Goal: Task Accomplishment & Management: Use online tool/utility

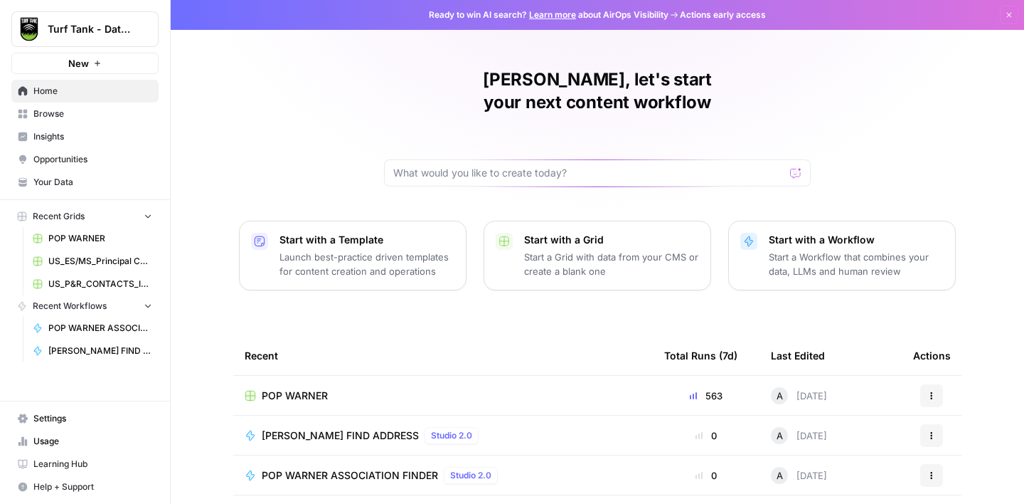
click at [68, 117] on span "Browse" at bounding box center [92, 113] width 119 height 13
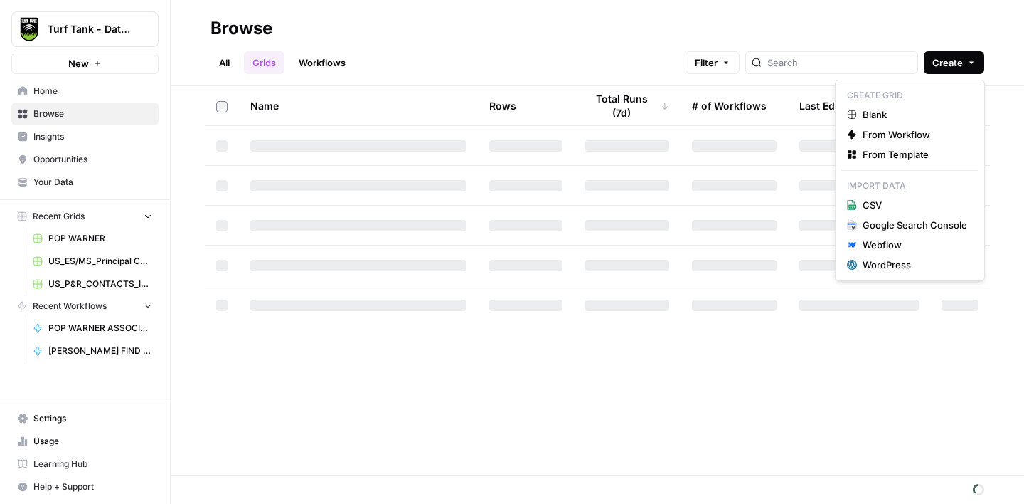
click at [969, 67] on button "Create" at bounding box center [954, 62] width 60 height 23
click at [921, 116] on span "Blank" at bounding box center [915, 114] width 105 height 14
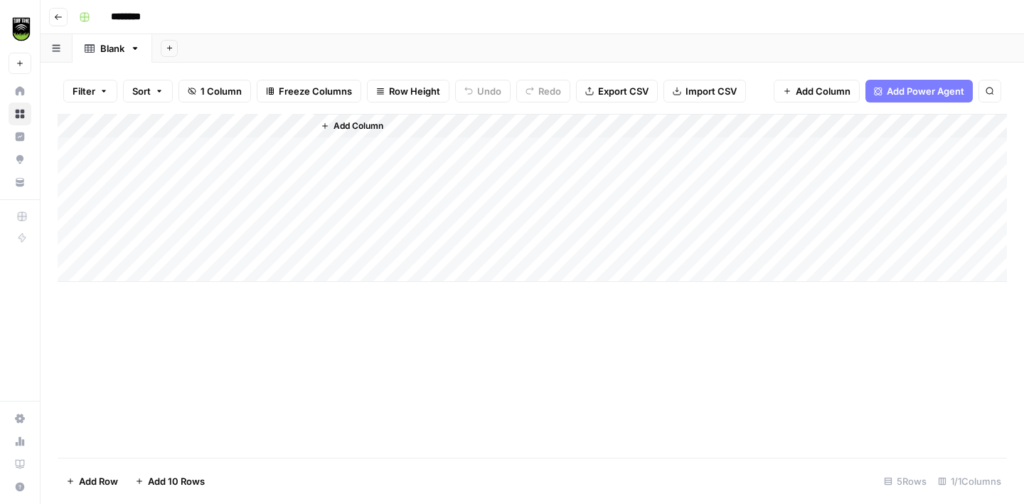
click at [144, 11] on input "********" at bounding box center [145, 17] width 80 height 23
type input "**********"
click at [171, 131] on div "Add Column" at bounding box center [532, 198] width 949 height 168
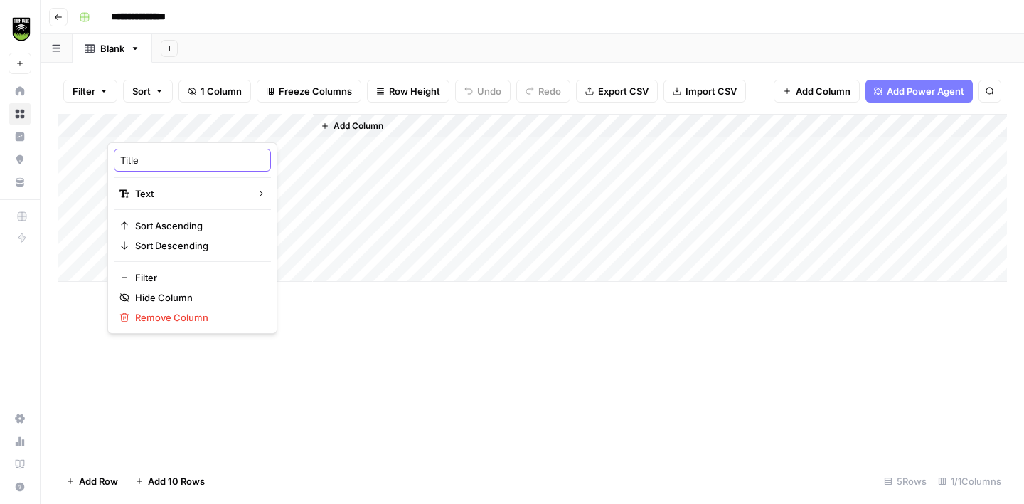
click at [160, 153] on input "Title" at bounding box center [192, 160] width 144 height 14
type input "16 to 18"
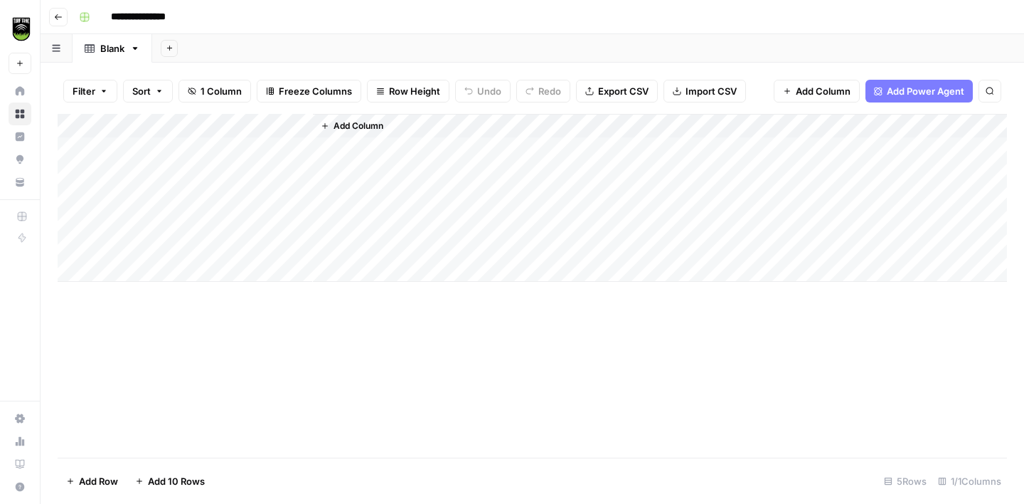
click at [106, 51] on div "Blank" at bounding box center [112, 48] width 24 height 14
click at [119, 51] on div "Blank" at bounding box center [112, 48] width 24 height 14
type input "*****"
click at [166, 125] on div "Add Column" at bounding box center [532, 198] width 949 height 168
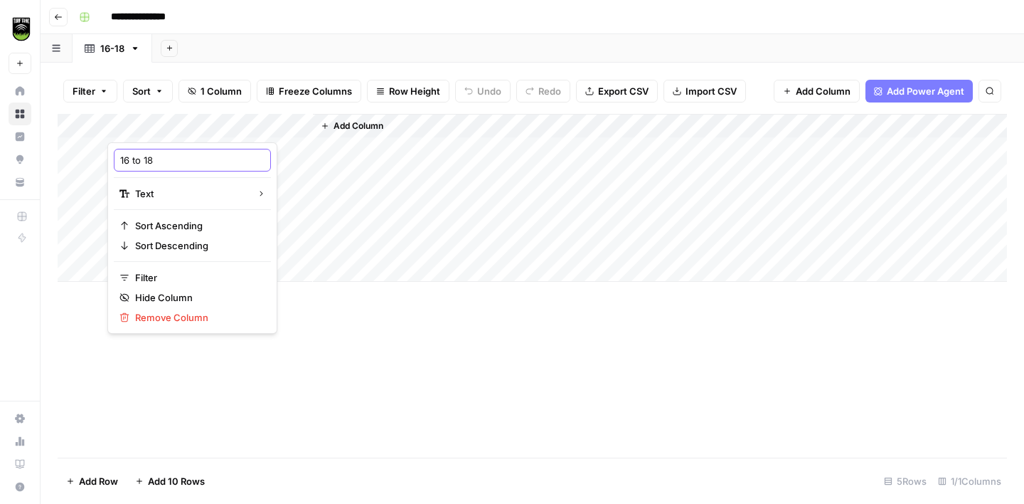
click at [158, 156] on input "16 to 18" at bounding box center [192, 160] width 144 height 14
type input "Page 1"
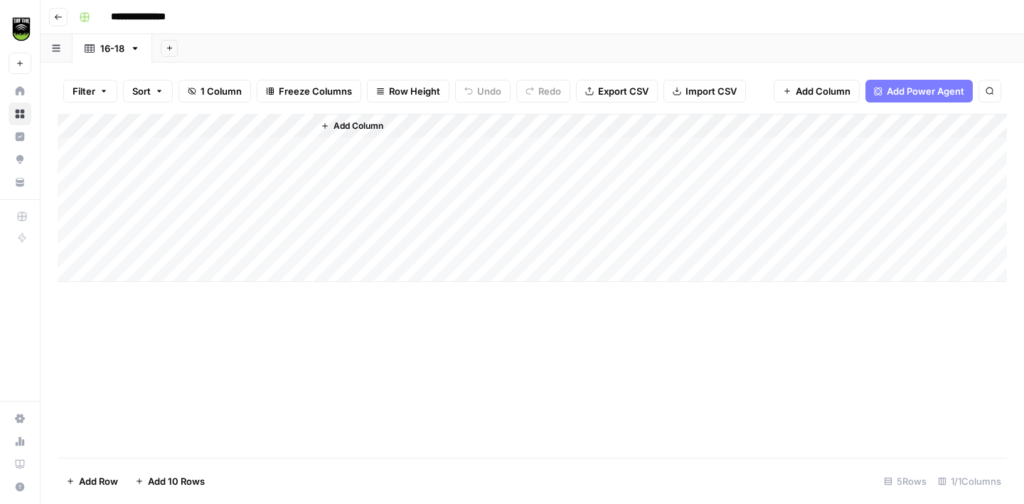
click at [351, 125] on span "Add Column" at bounding box center [359, 125] width 50 height 13
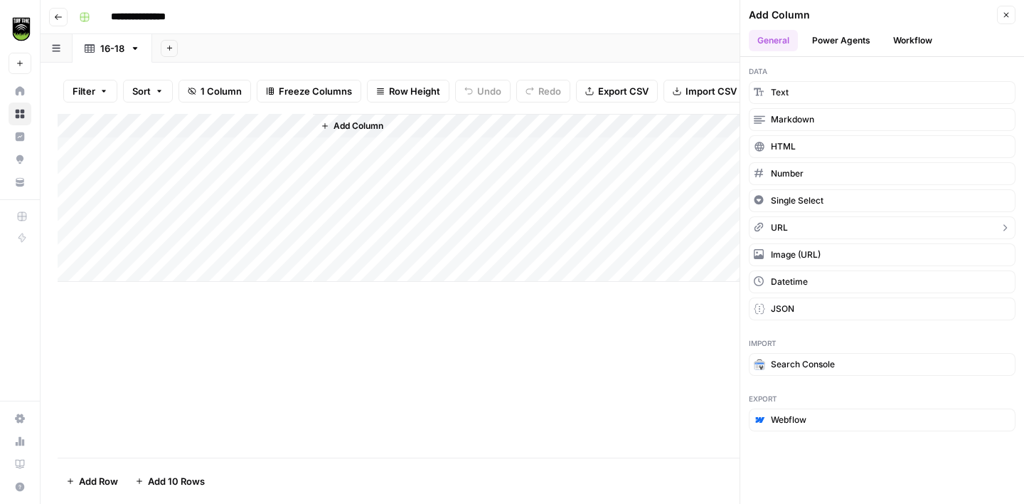
click at [824, 225] on button "URL" at bounding box center [882, 227] width 267 height 23
click at [197, 120] on div "Add Column" at bounding box center [532, 198] width 949 height 168
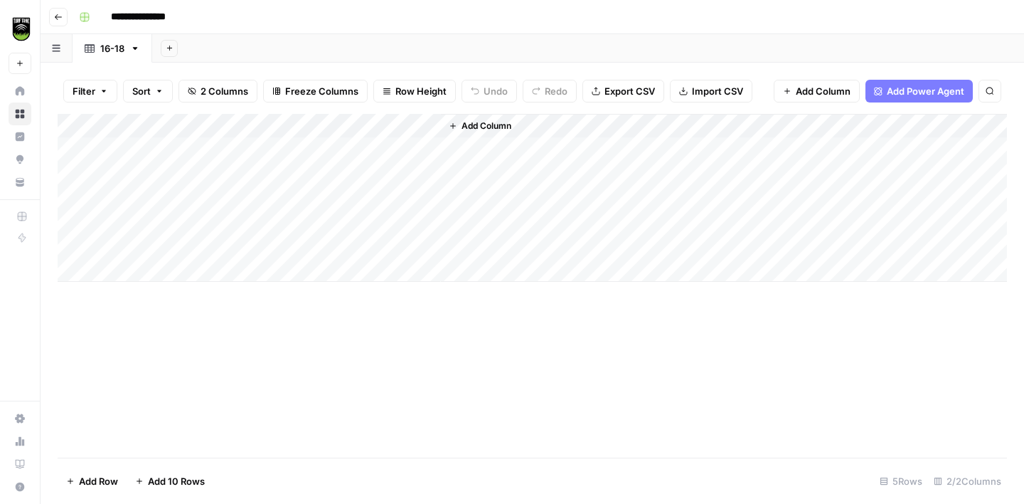
click at [280, 122] on div "Add Column" at bounding box center [532, 198] width 949 height 168
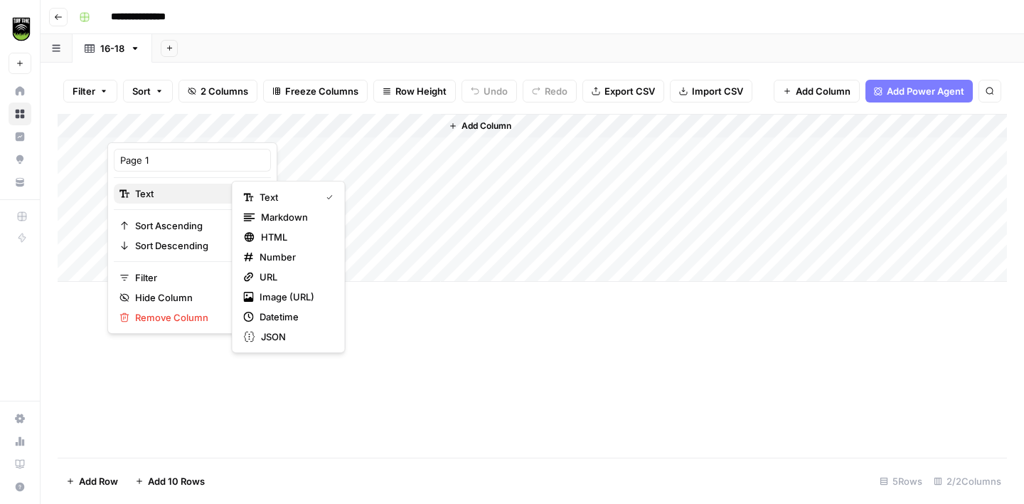
click at [209, 195] on div "Text" at bounding box center [192, 193] width 146 height 14
click at [286, 281] on span "URL" at bounding box center [294, 277] width 68 height 14
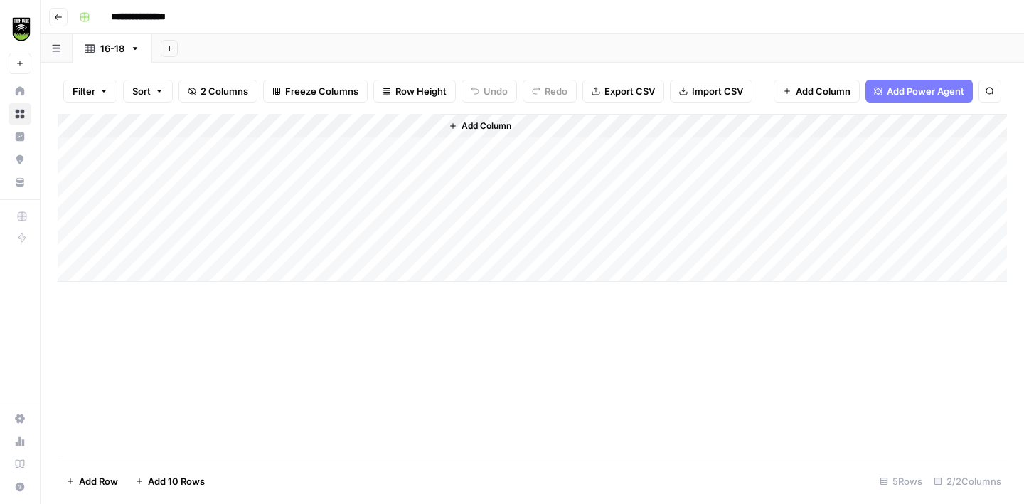
click at [359, 122] on div "Add Column" at bounding box center [532, 198] width 949 height 168
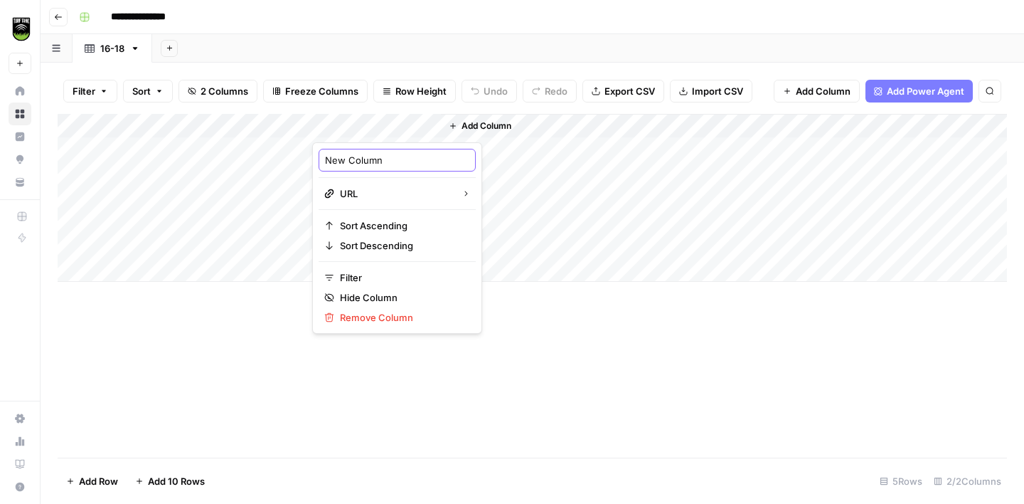
click at [346, 164] on input "New Column" at bounding box center [397, 160] width 144 height 14
type input "Page 2"
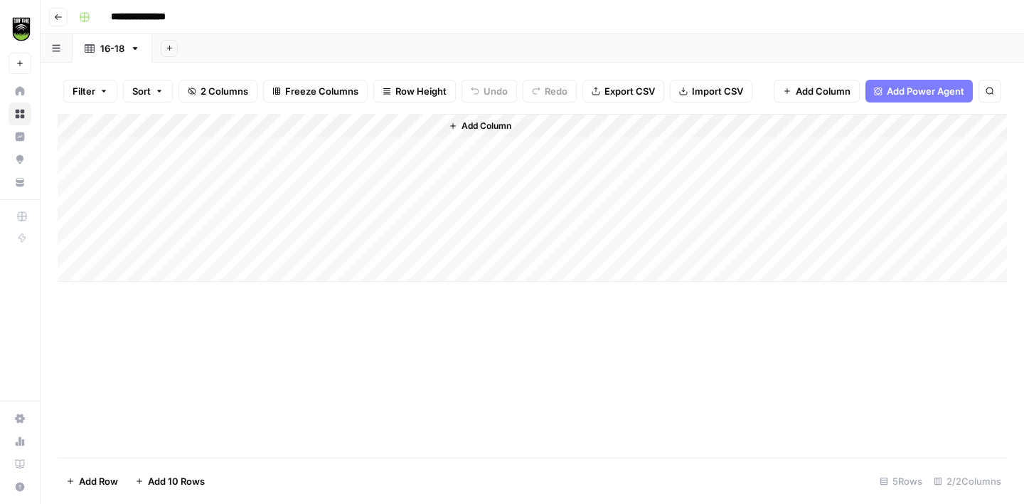
click at [476, 119] on span "Add Column" at bounding box center [487, 125] width 50 height 13
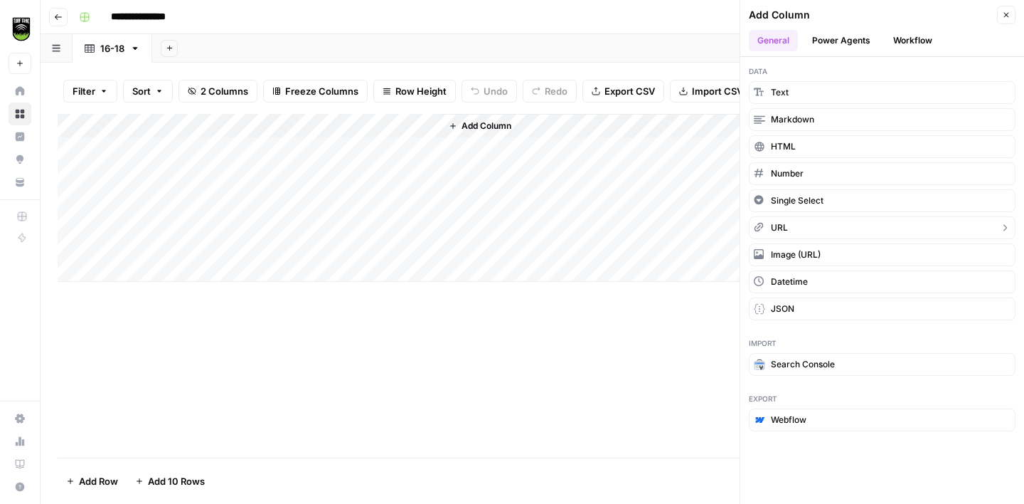
click at [816, 231] on button "URL" at bounding box center [882, 227] width 267 height 23
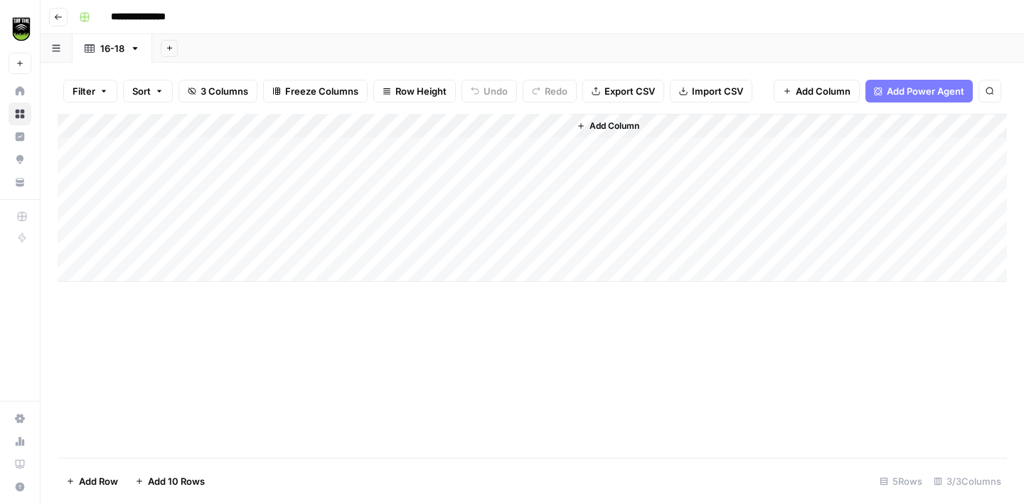
click at [508, 124] on div "Add Column" at bounding box center [532, 198] width 949 height 168
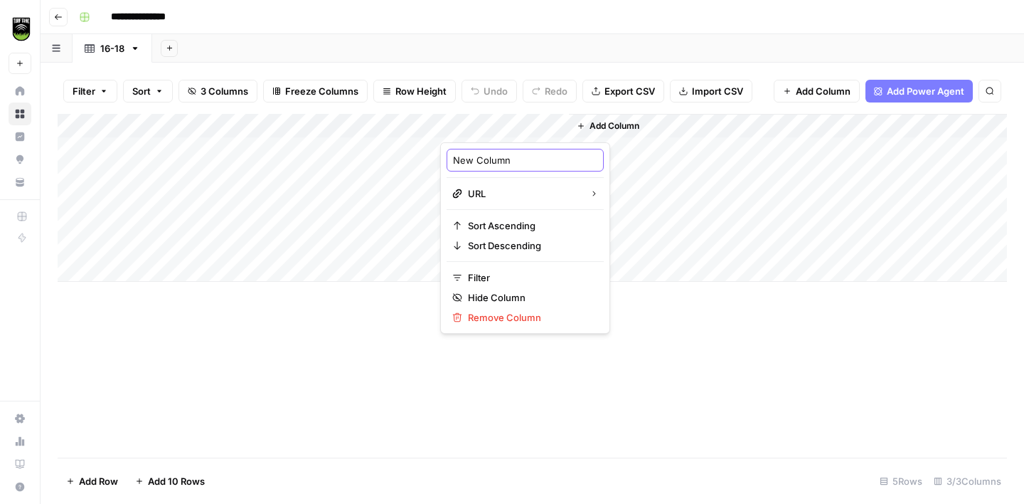
click at [494, 166] on input "New Column" at bounding box center [525, 160] width 144 height 14
type input "Page 3"
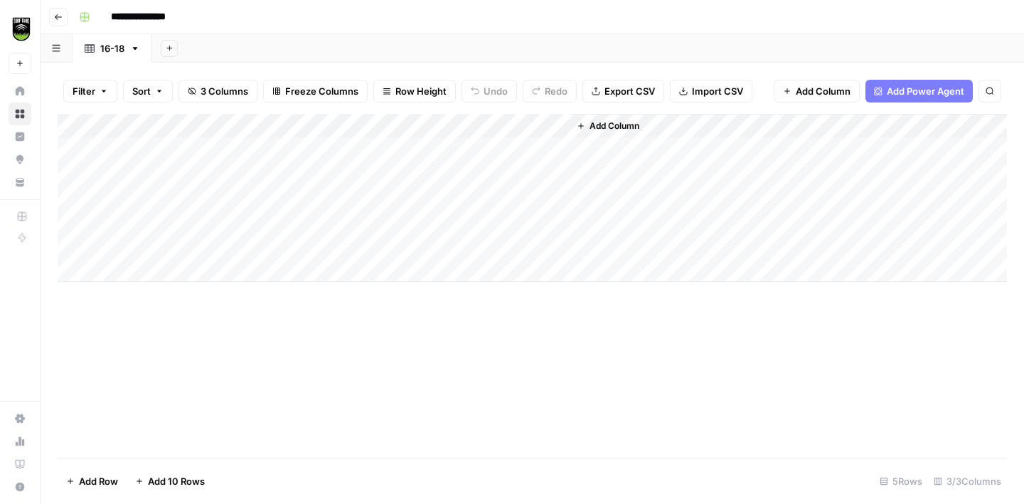
click at [620, 126] on span "Add Column" at bounding box center [615, 125] width 50 height 13
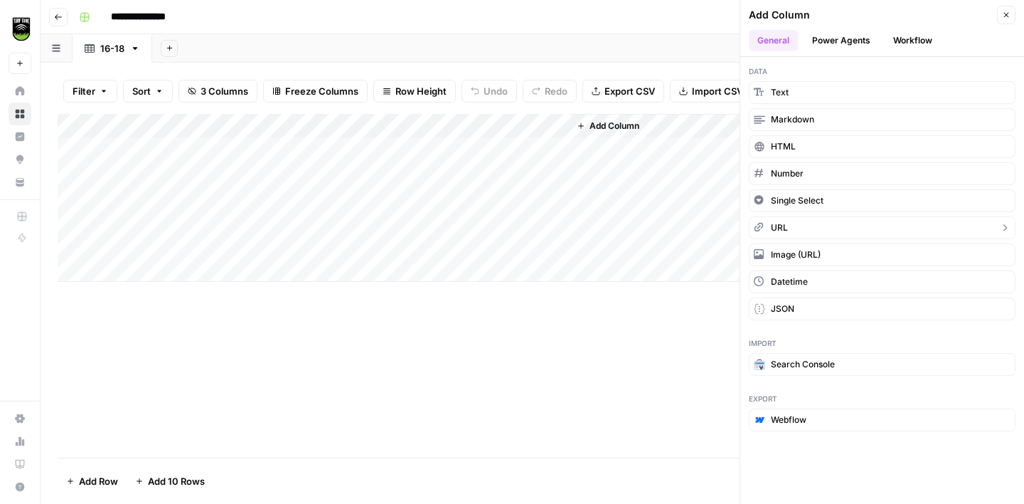
click at [797, 232] on button "URL" at bounding box center [882, 227] width 267 height 23
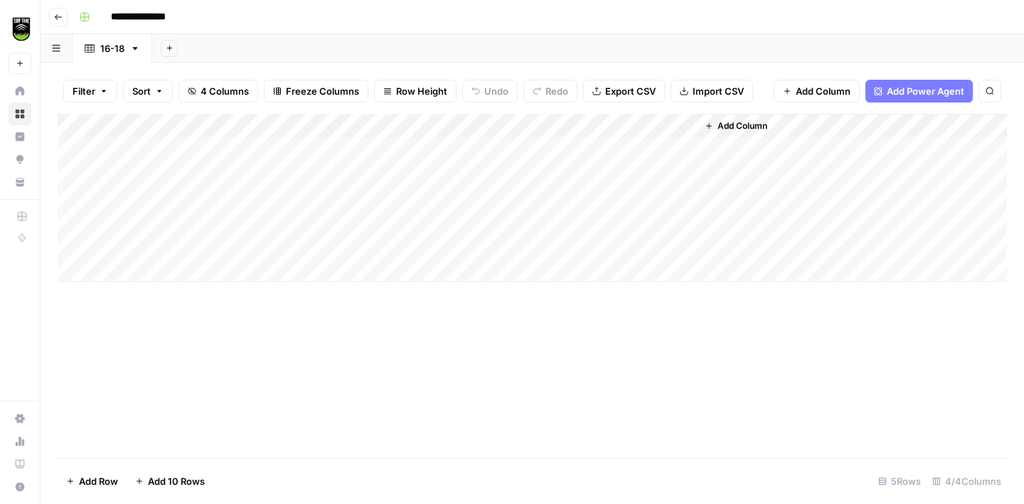
click at [641, 128] on div "Add Column" at bounding box center [532, 198] width 949 height 168
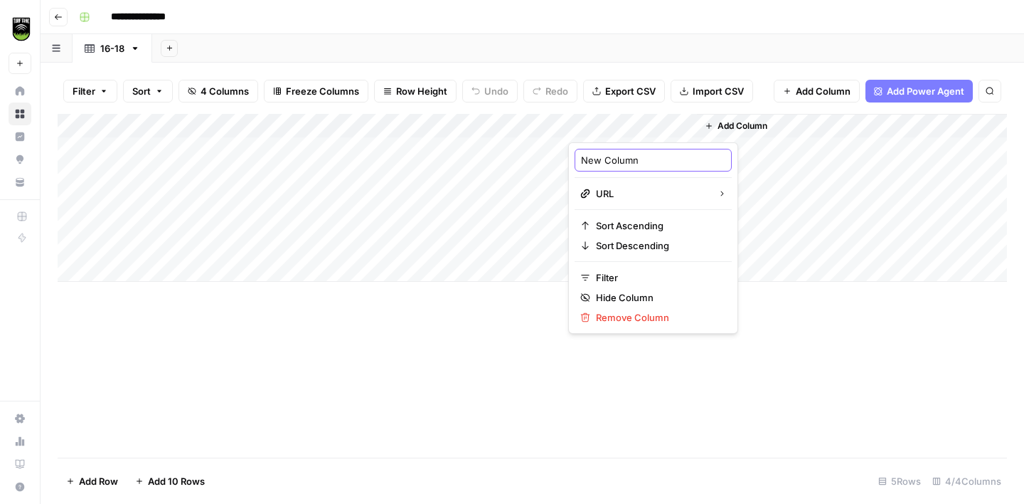
click at [632, 160] on input "New Column" at bounding box center [653, 160] width 144 height 14
type input "Page 4"
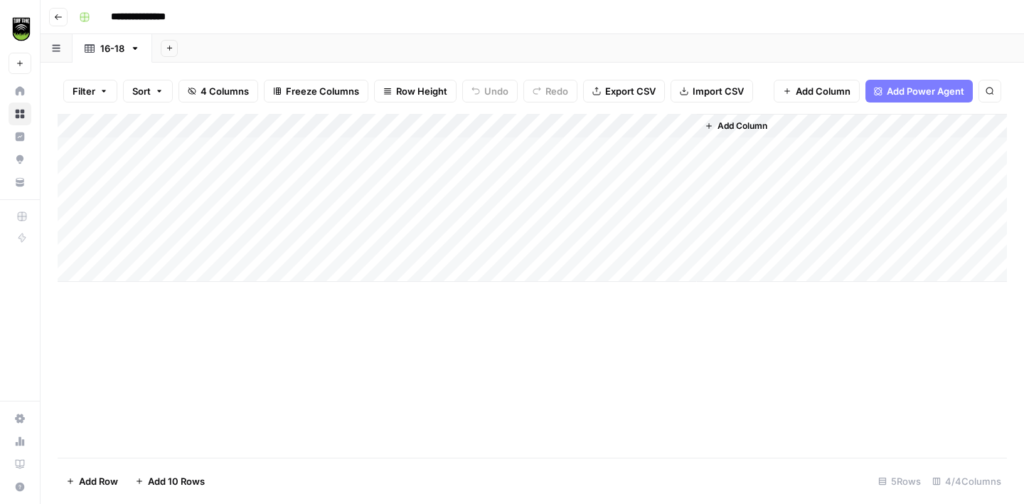
click at [721, 115] on div "Add Column" at bounding box center [852, 198] width 310 height 168
click at [725, 124] on span "Add Column" at bounding box center [743, 125] width 50 height 13
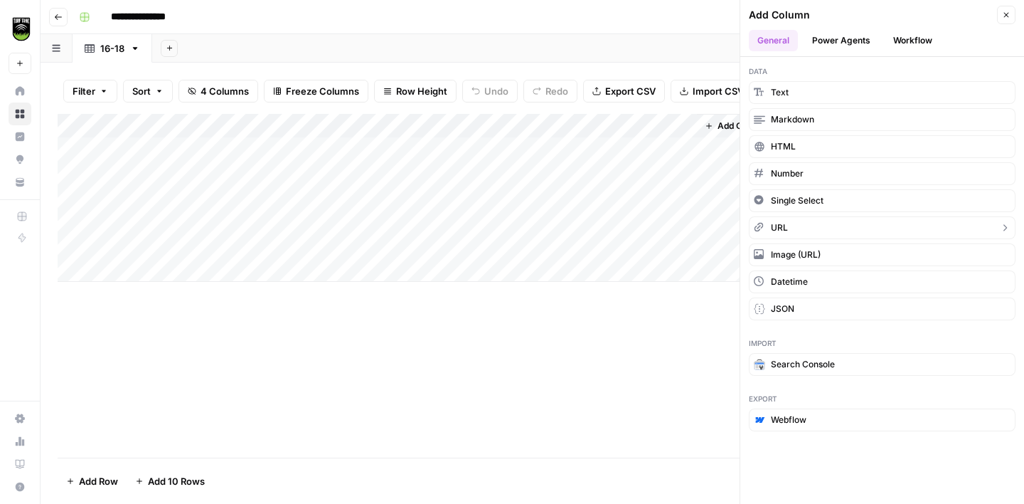
click at [806, 227] on button "URL" at bounding box center [882, 227] width 267 height 23
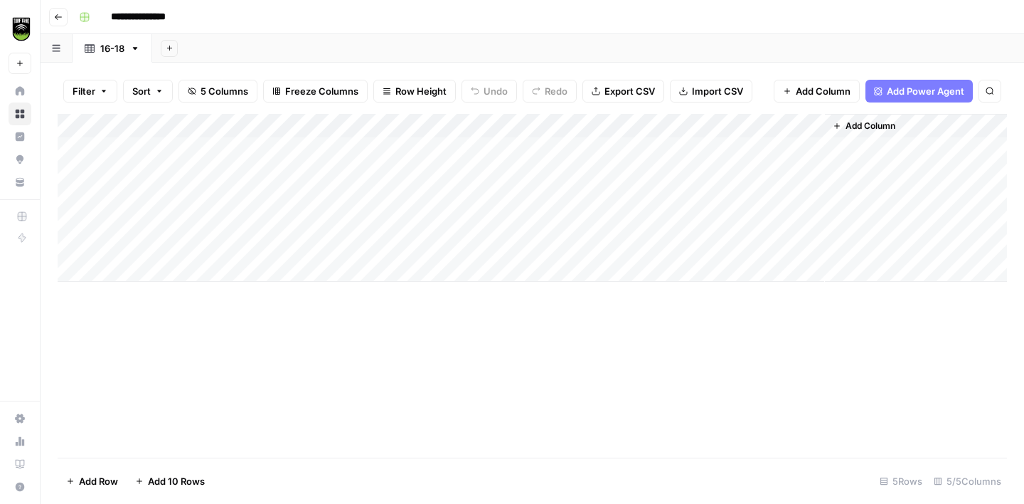
click at [728, 132] on div "Add Column" at bounding box center [532, 198] width 949 height 168
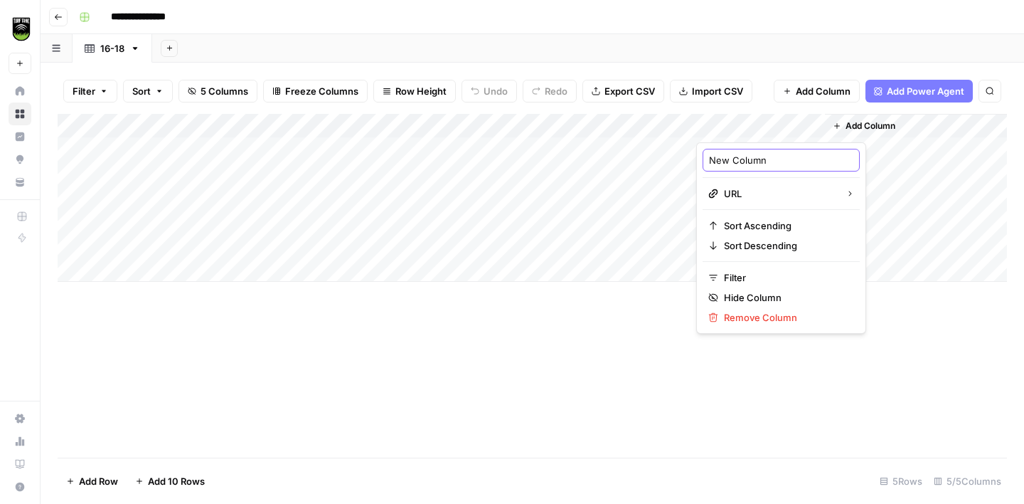
click at [736, 160] on input "New Column" at bounding box center [781, 160] width 144 height 14
click at [736, 159] on input "New Column" at bounding box center [781, 160] width 144 height 14
type input "Page 5"
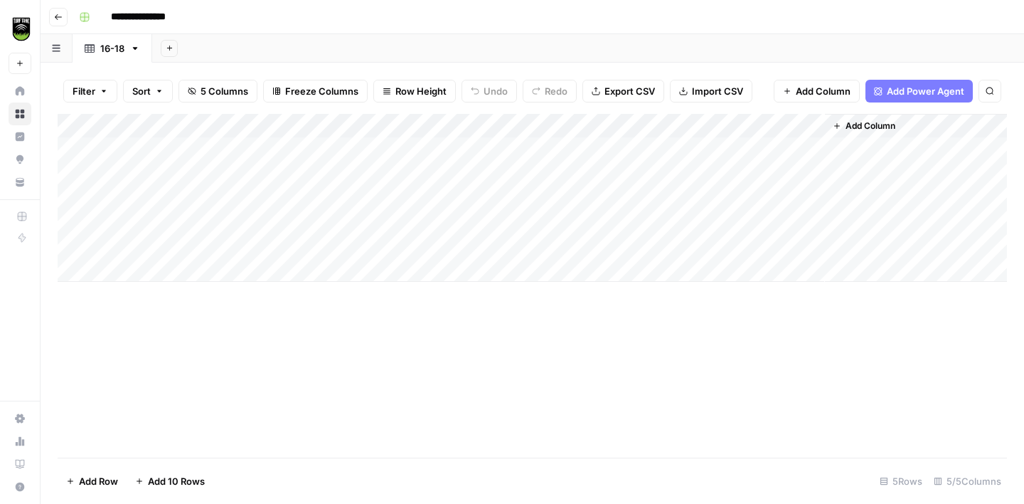
click at [858, 125] on span "Add Column" at bounding box center [871, 125] width 50 height 13
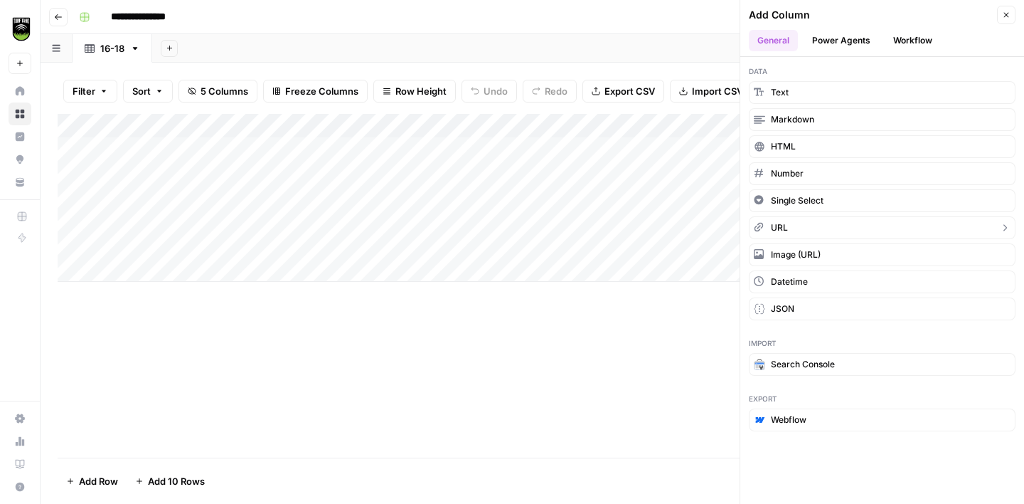
click at [795, 224] on button "URL" at bounding box center [882, 227] width 267 height 23
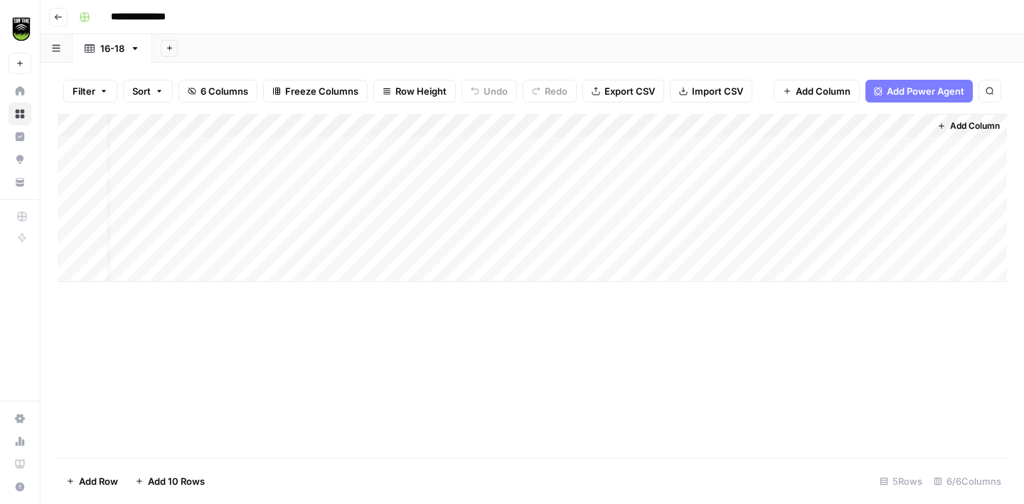
scroll to position [0, 25]
click at [838, 128] on div "Add Column" at bounding box center [532, 198] width 949 height 168
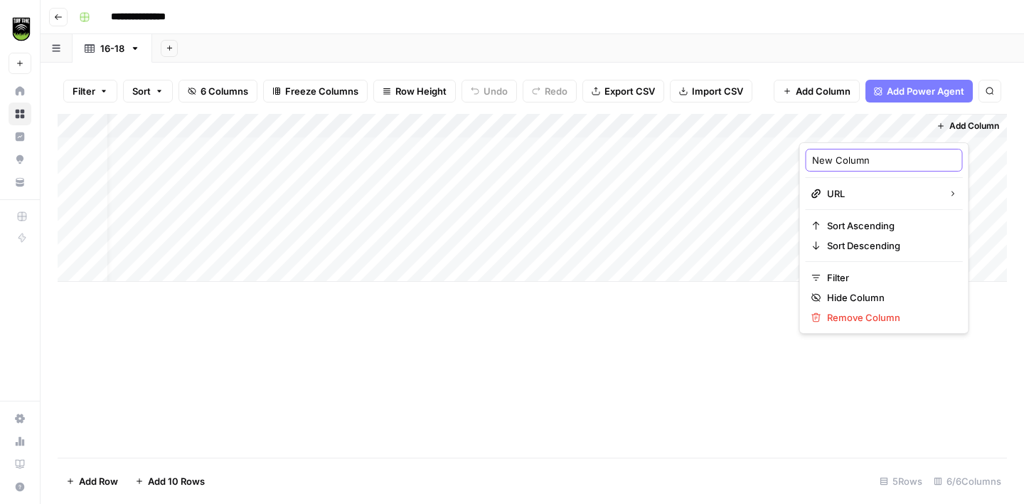
click at [837, 154] on input "New Column" at bounding box center [884, 160] width 144 height 14
click at [837, 155] on input "New Column" at bounding box center [884, 160] width 144 height 14
type input "Page 6"
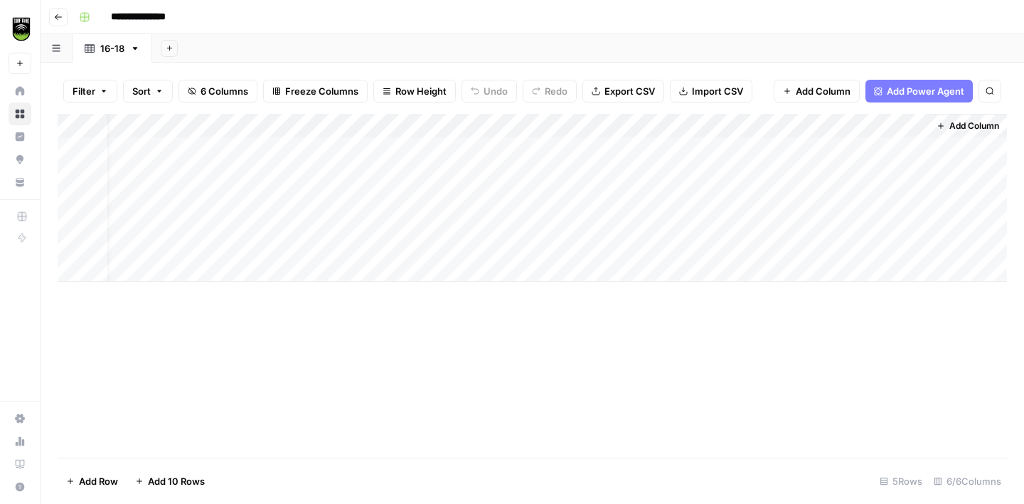
click at [839, 129] on div "Add Column" at bounding box center [532, 198] width 949 height 168
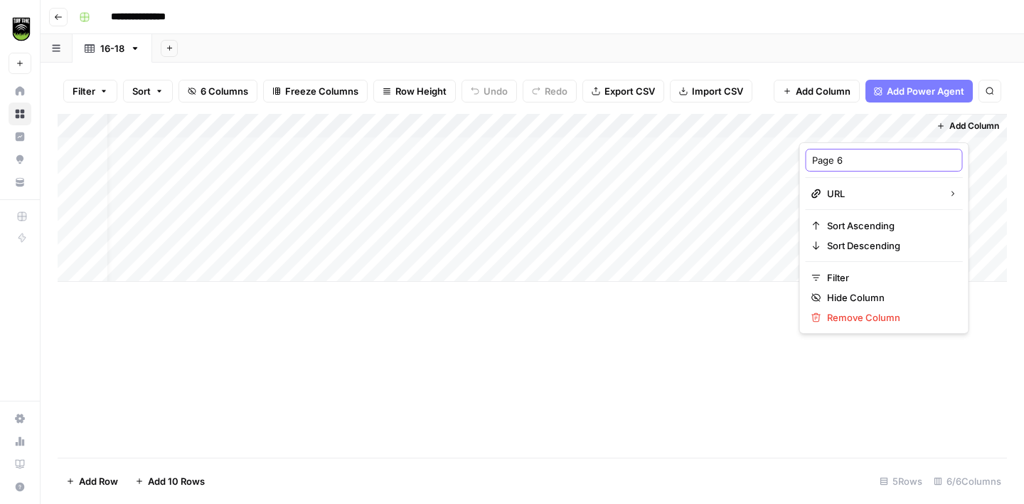
click at [823, 164] on input "Page 6" at bounding box center [884, 160] width 144 height 14
click at [950, 127] on span "Add Column" at bounding box center [974, 125] width 50 height 13
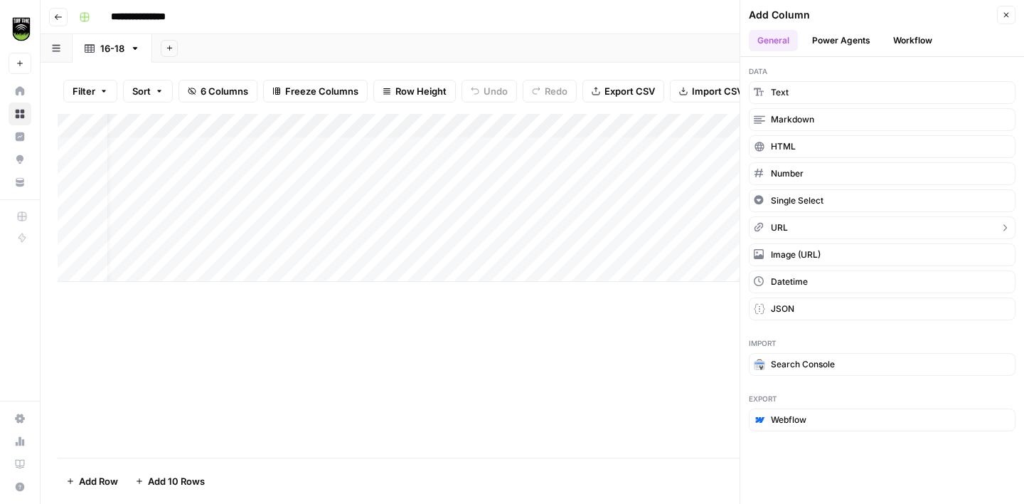
click at [806, 235] on button "URL" at bounding box center [882, 227] width 267 height 23
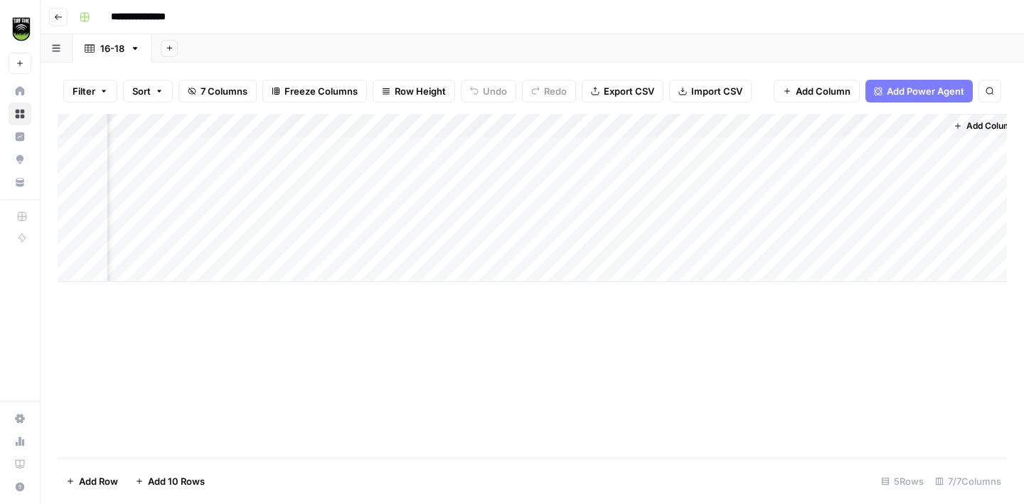
scroll to position [0, 153]
click at [848, 116] on div "Add Column" at bounding box center [532, 198] width 949 height 168
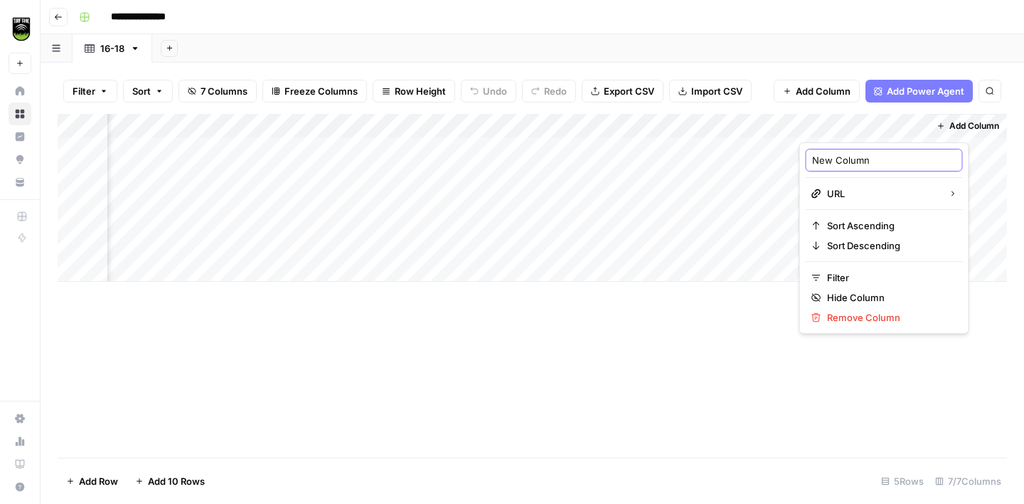
click at [832, 161] on input "New Column" at bounding box center [884, 160] width 144 height 14
paste input "Page"
type input "Page 7"
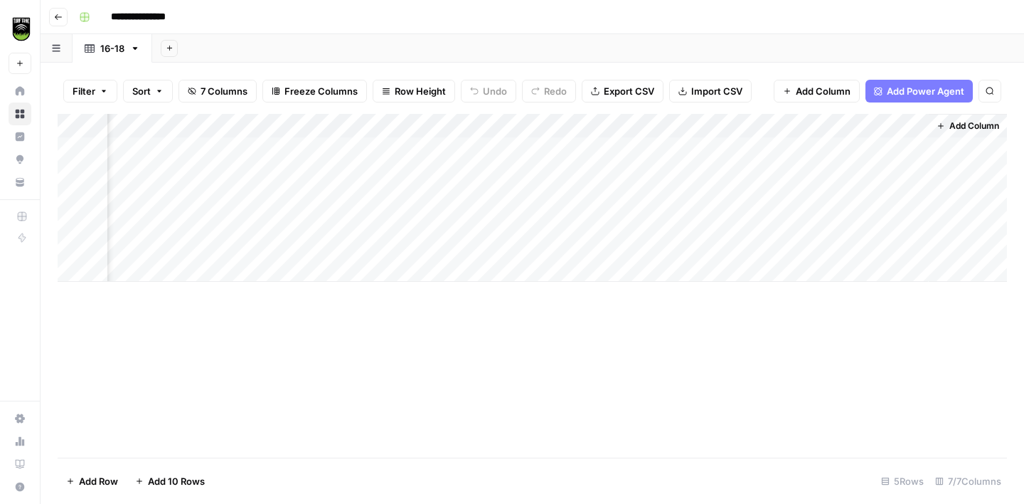
click at [952, 134] on button "Add Column" at bounding box center [968, 126] width 74 height 18
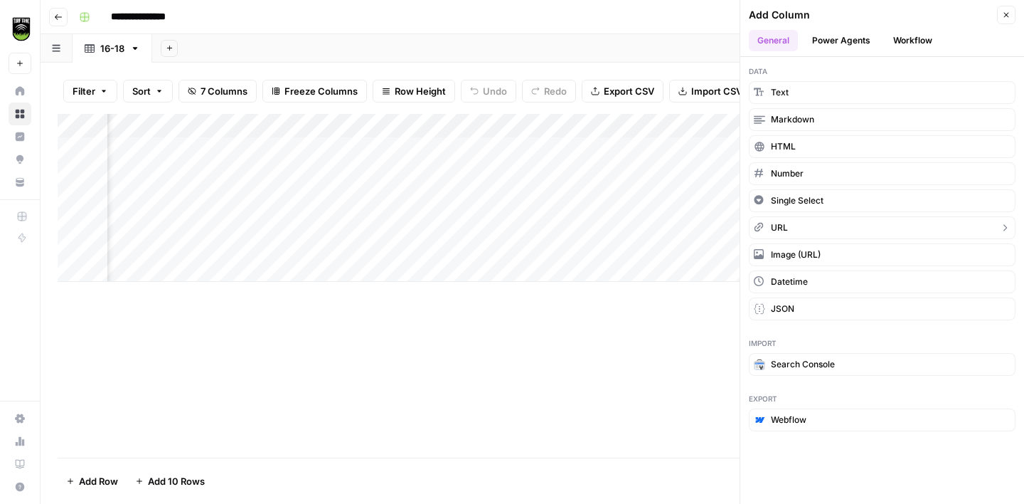
click at [832, 235] on button "URL" at bounding box center [882, 227] width 267 height 23
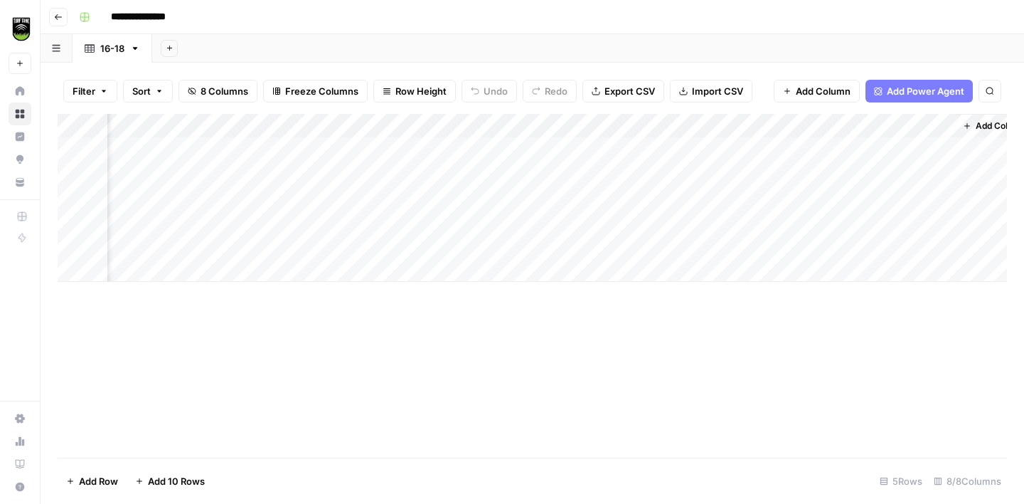
scroll to position [0, 281]
click at [841, 119] on div "Add Column" at bounding box center [532, 198] width 949 height 168
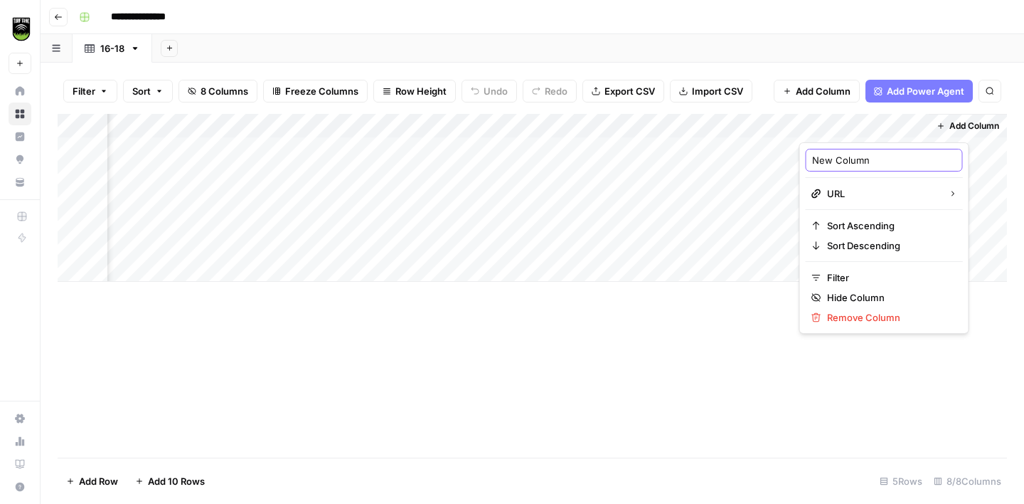
click at [835, 165] on input "New Column" at bounding box center [884, 160] width 144 height 14
type input "Page 8"
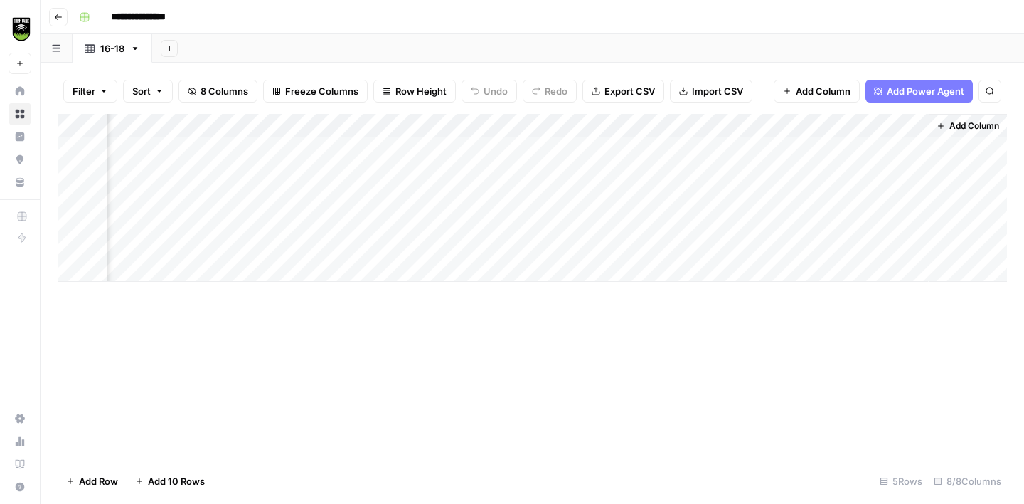
click at [952, 127] on span "Add Column" at bounding box center [974, 125] width 50 height 13
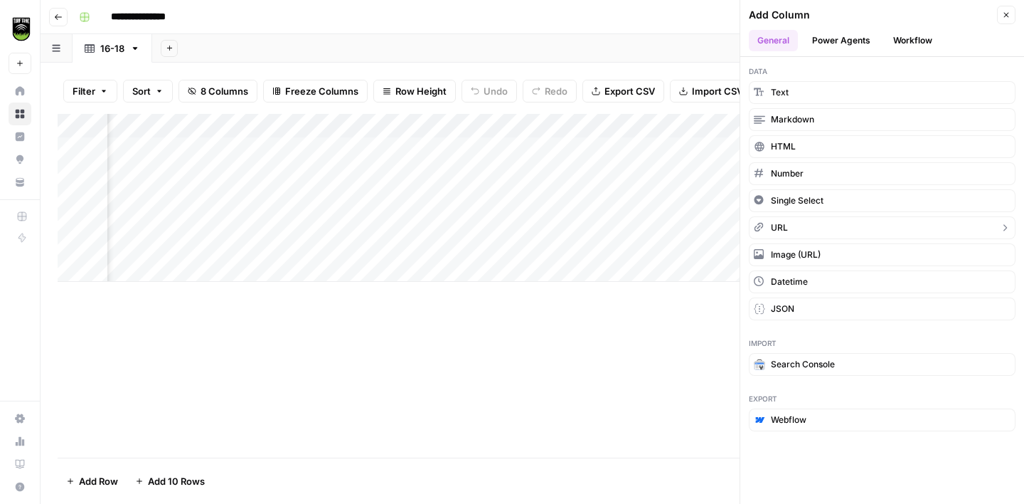
click at [804, 220] on button "URL" at bounding box center [882, 227] width 267 height 23
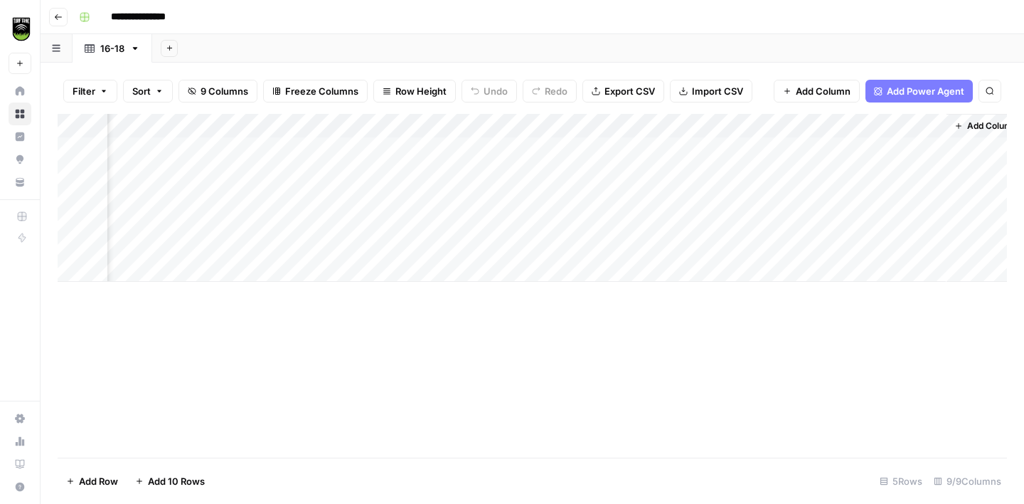
scroll to position [0, 409]
click at [789, 127] on div "Add Column" at bounding box center [532, 198] width 949 height 168
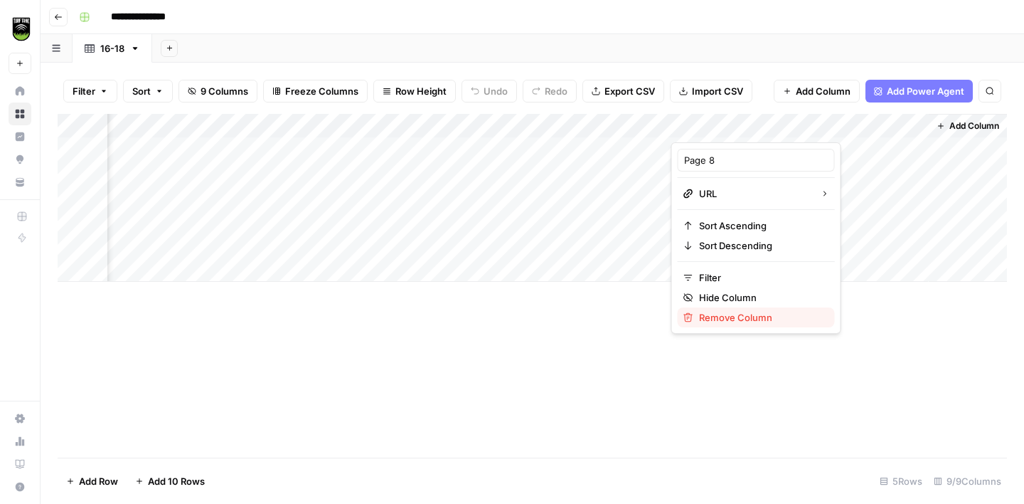
click at [719, 311] on span "Remove Column" at bounding box center [761, 317] width 124 height 14
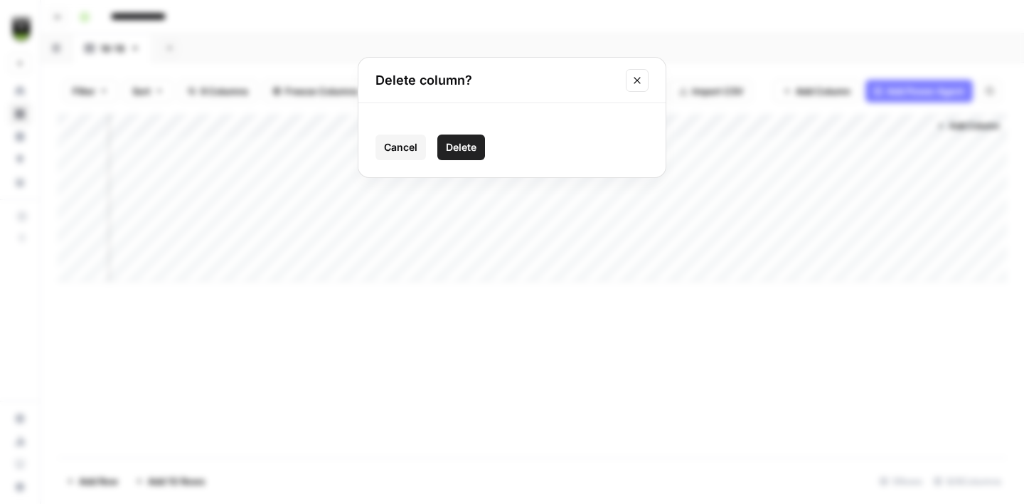
click at [464, 145] on span "Delete" at bounding box center [461, 147] width 31 height 14
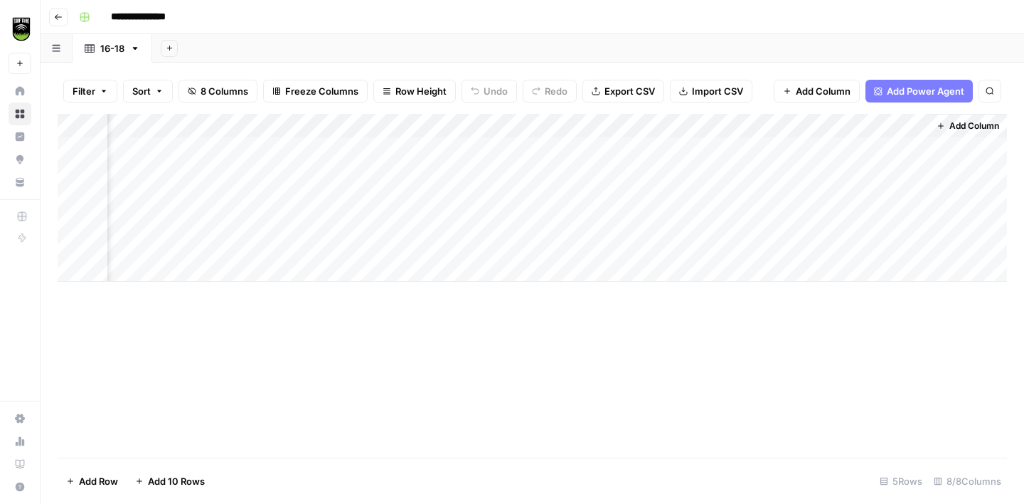
scroll to position [0, 281]
click at [661, 129] on div "Add Column" at bounding box center [532, 198] width 949 height 168
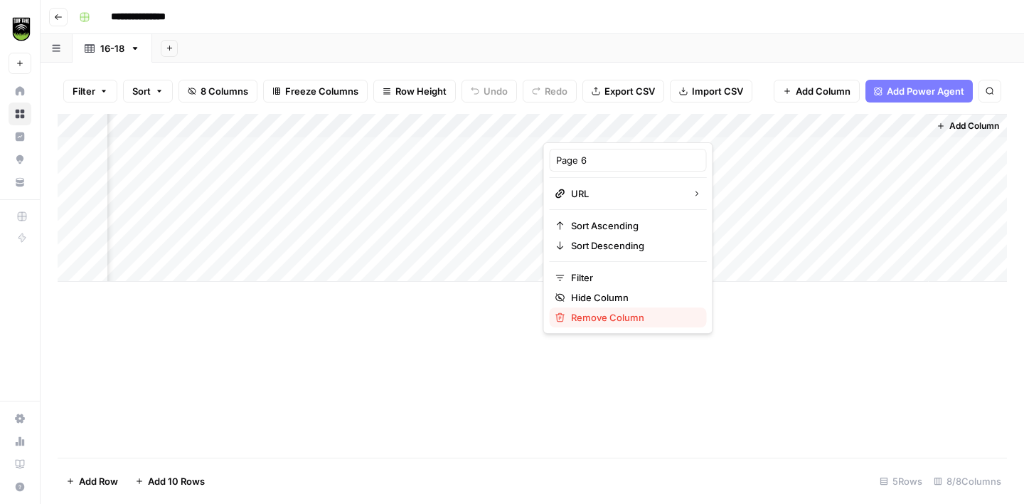
click at [601, 318] on span "Remove Column" at bounding box center [633, 317] width 124 height 14
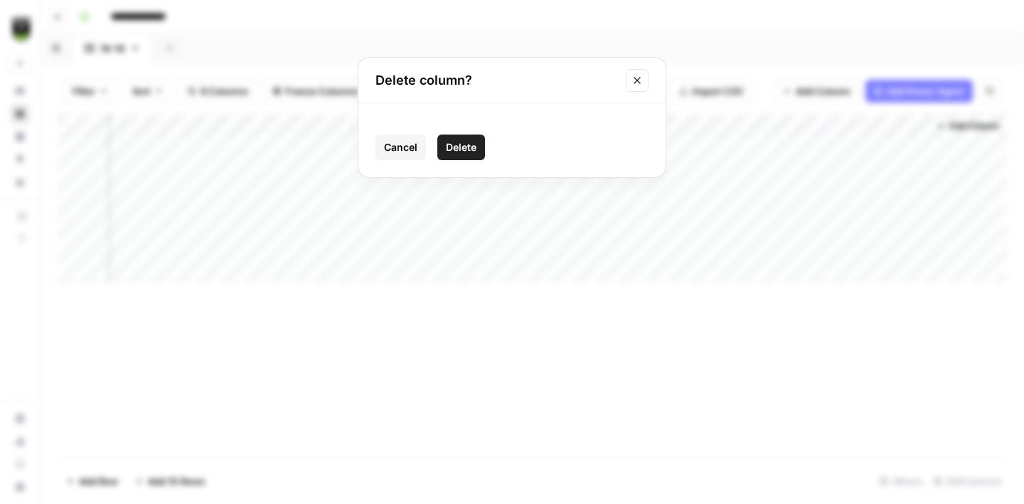
click at [469, 143] on span "Delete" at bounding box center [461, 147] width 31 height 14
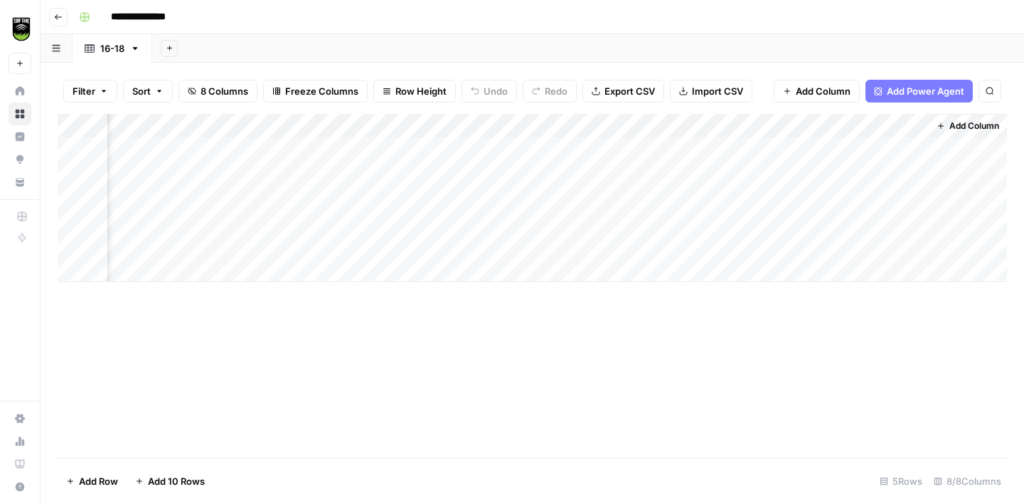
scroll to position [0, 153]
click at [786, 127] on div "Add Column" at bounding box center [532, 198] width 949 height 168
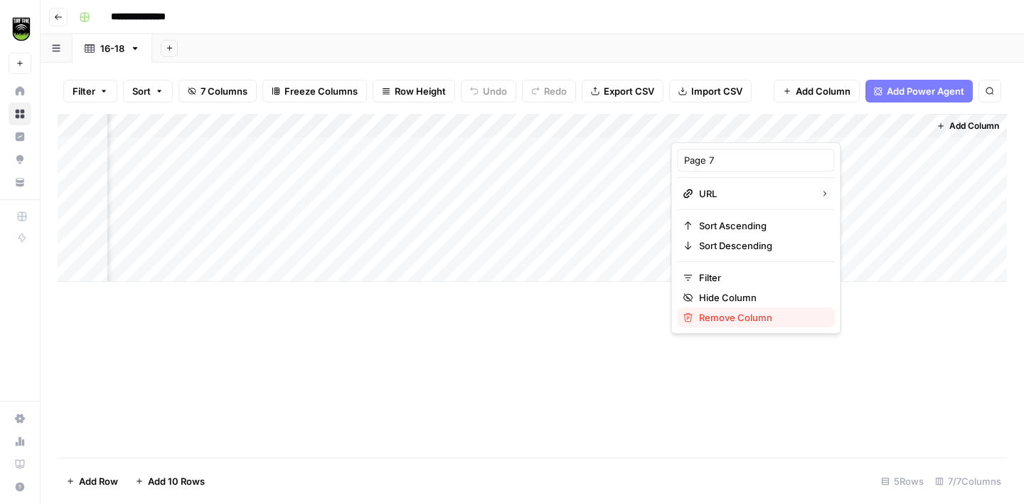
click at [724, 314] on span "Remove Column" at bounding box center [761, 317] width 124 height 14
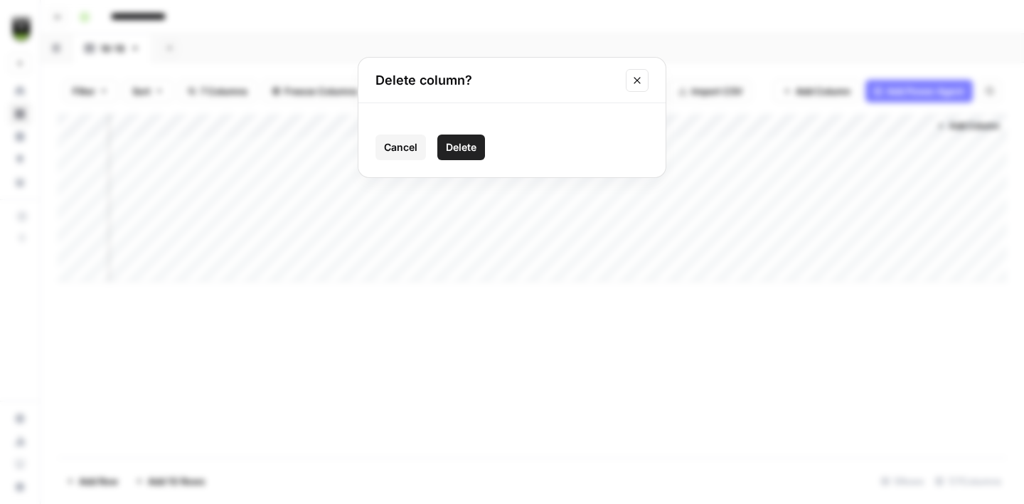
click at [466, 140] on span "Delete" at bounding box center [461, 147] width 31 height 14
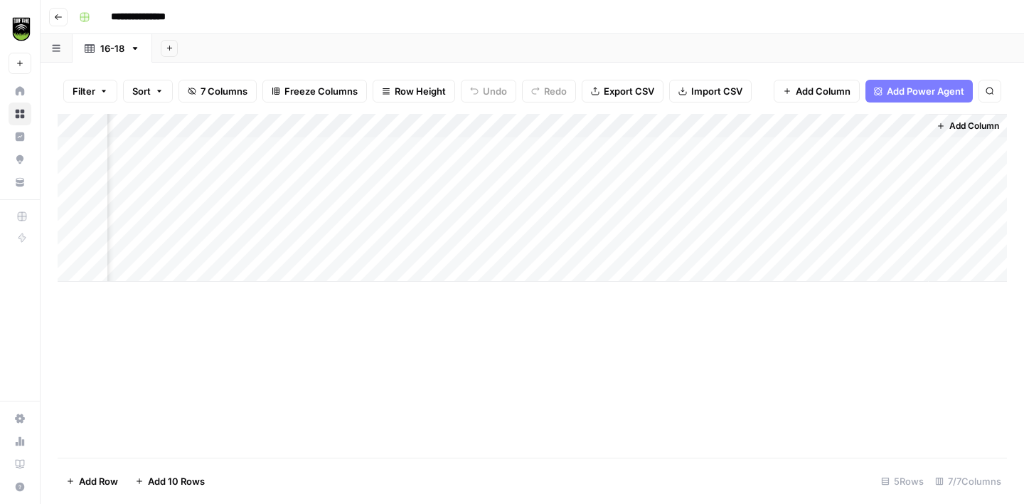
click at [914, 125] on div "Add Column" at bounding box center [532, 198] width 949 height 168
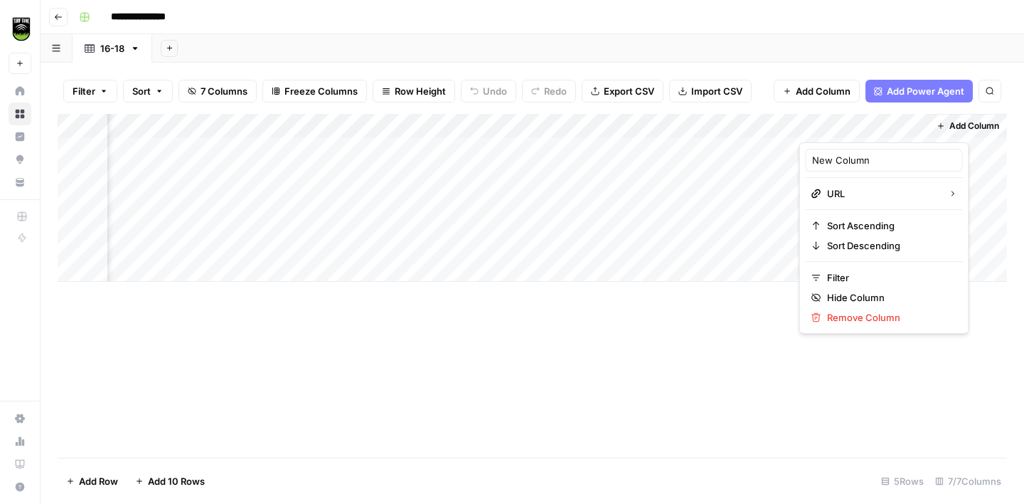
scroll to position [0, 25]
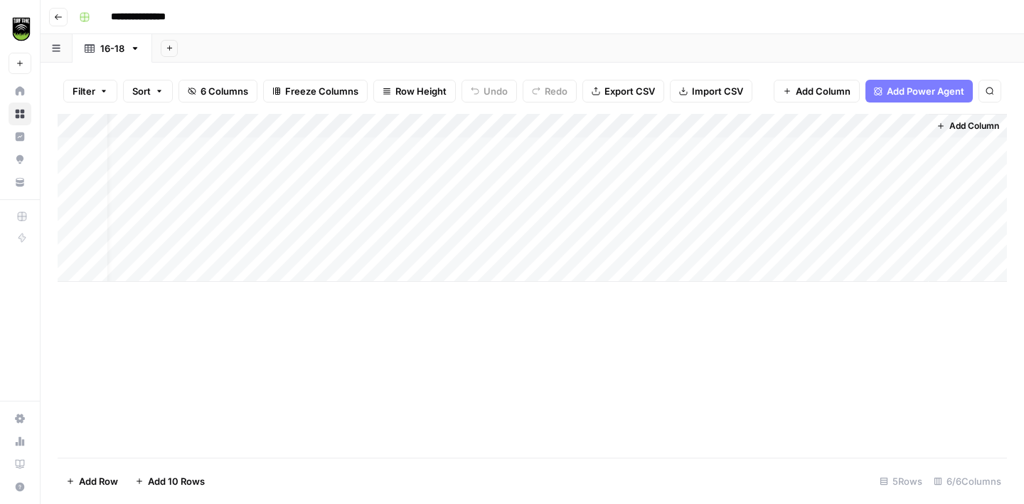
click at [920, 127] on div "Add Column" at bounding box center [532, 198] width 949 height 168
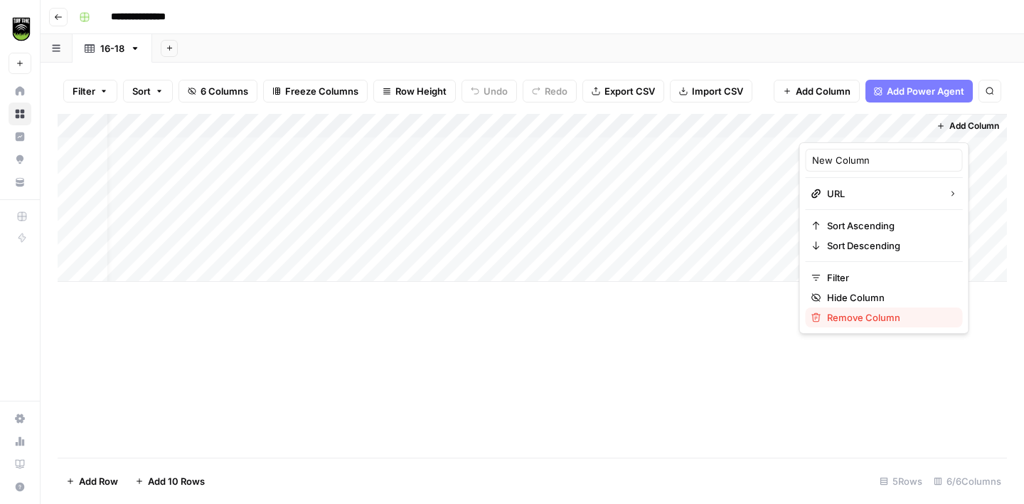
click at [891, 316] on span "Remove Column" at bounding box center [889, 317] width 124 height 14
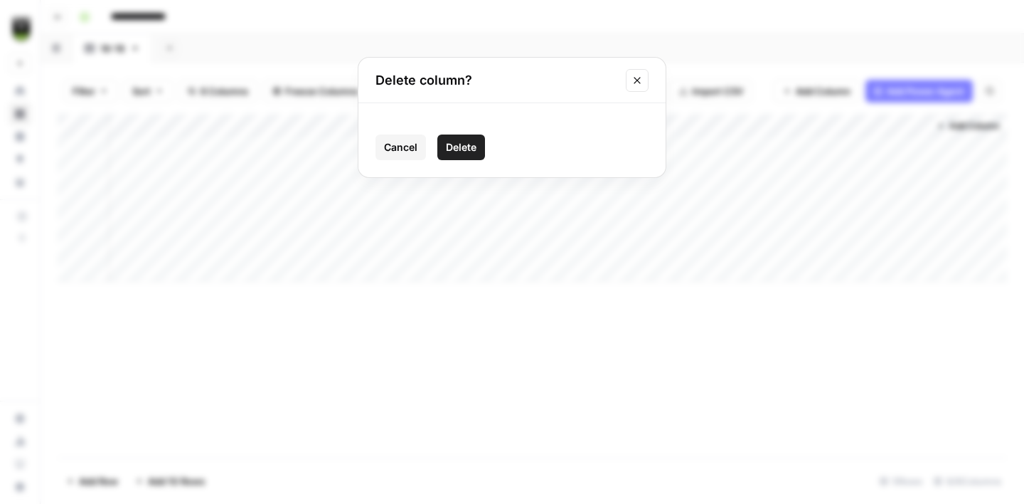
click at [474, 143] on span "Delete" at bounding box center [461, 147] width 31 height 14
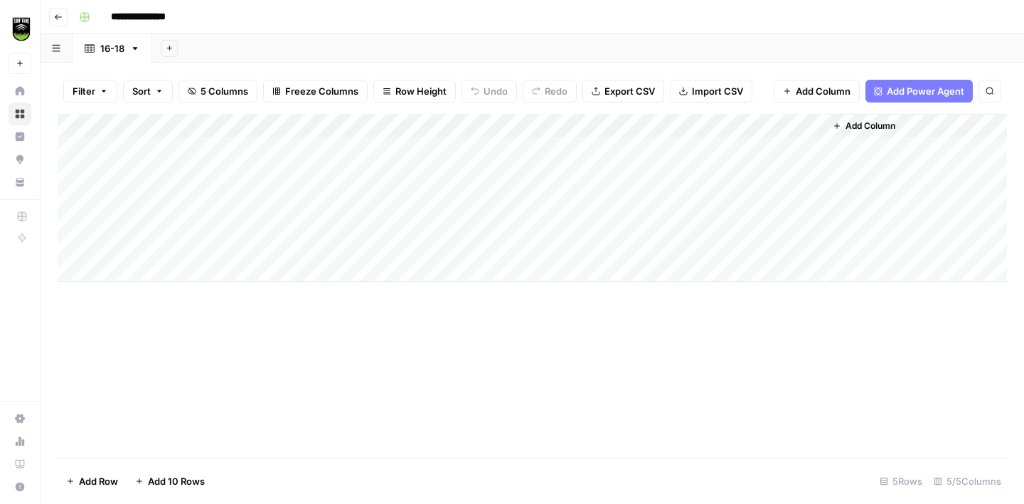
scroll to position [0, 0]
click at [791, 126] on div "Add Column" at bounding box center [532, 198] width 949 height 168
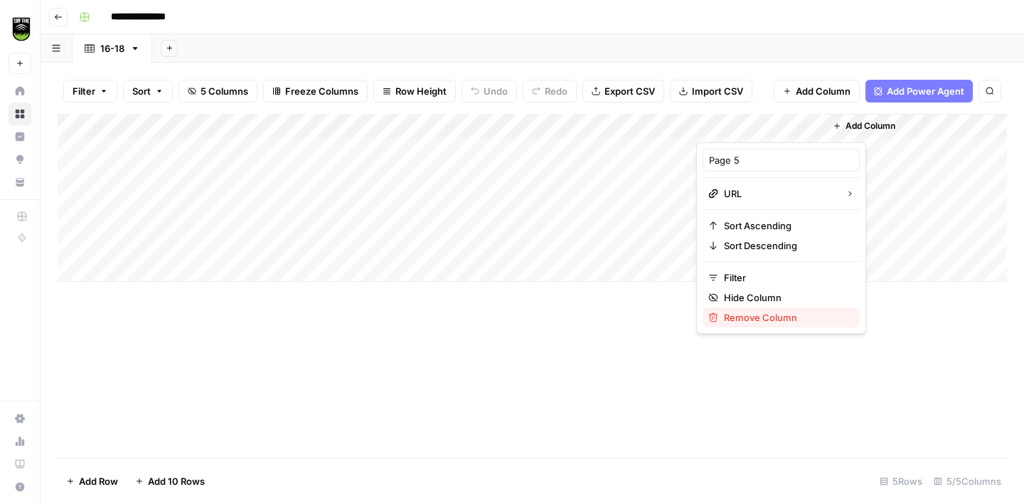
click at [789, 312] on span "Remove Column" at bounding box center [786, 317] width 124 height 14
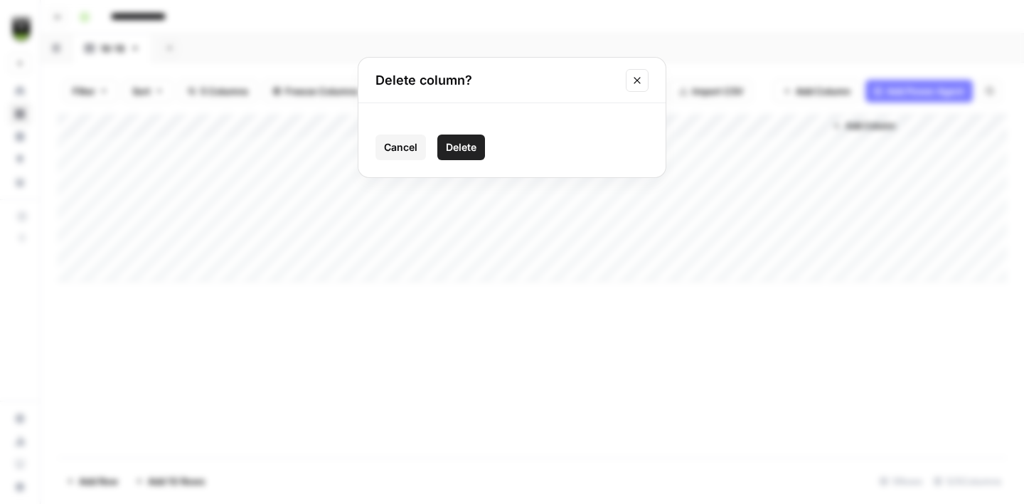
click at [459, 152] on span "Delete" at bounding box center [461, 147] width 31 height 14
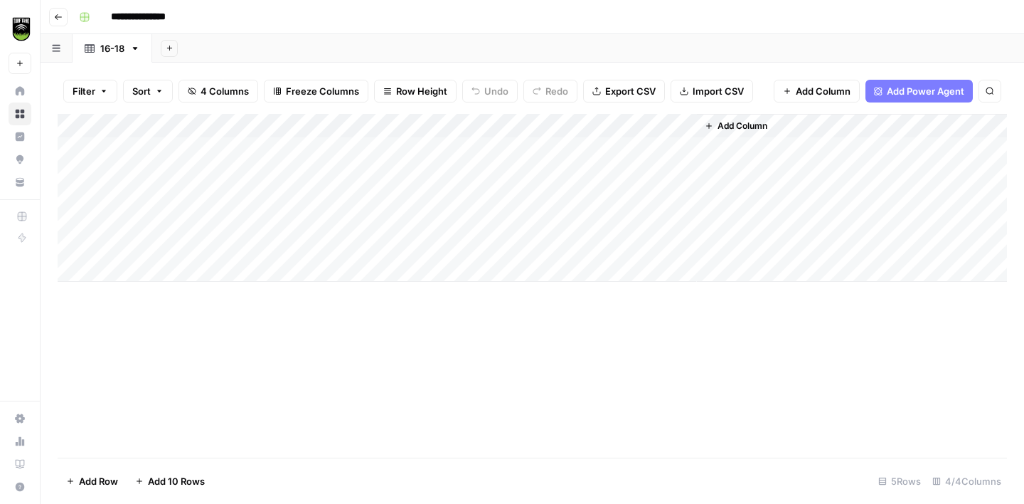
click at [686, 127] on div "Add Column" at bounding box center [532, 198] width 949 height 168
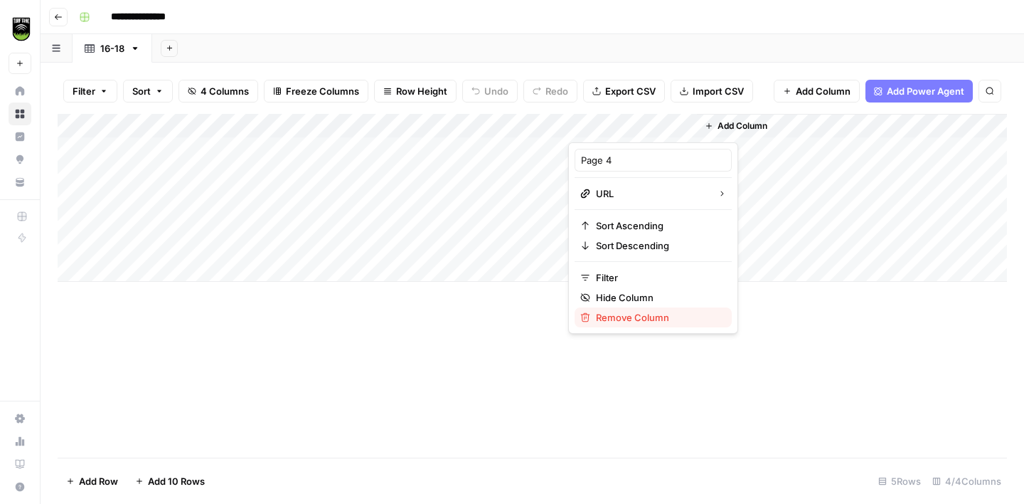
click at [624, 317] on span "Remove Column" at bounding box center [658, 317] width 124 height 14
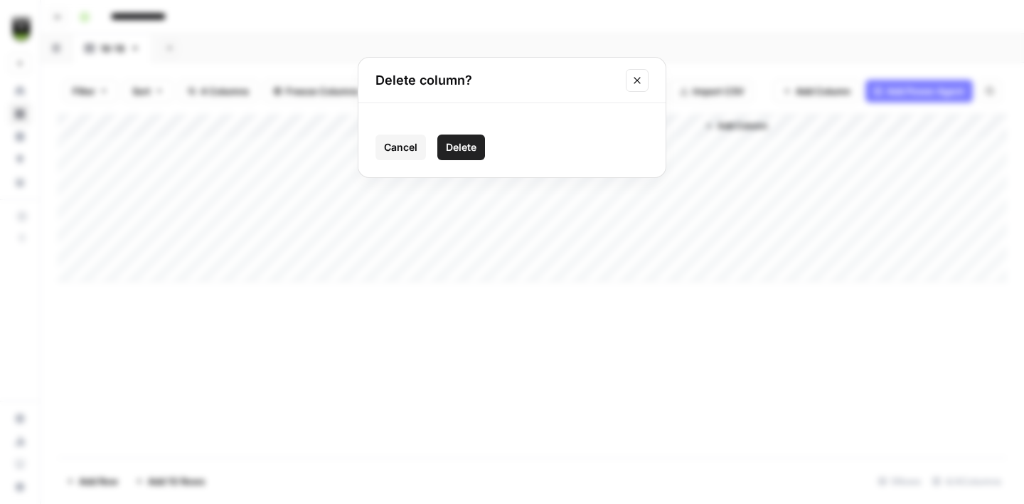
click at [477, 147] on button "Delete" at bounding box center [461, 147] width 48 height 26
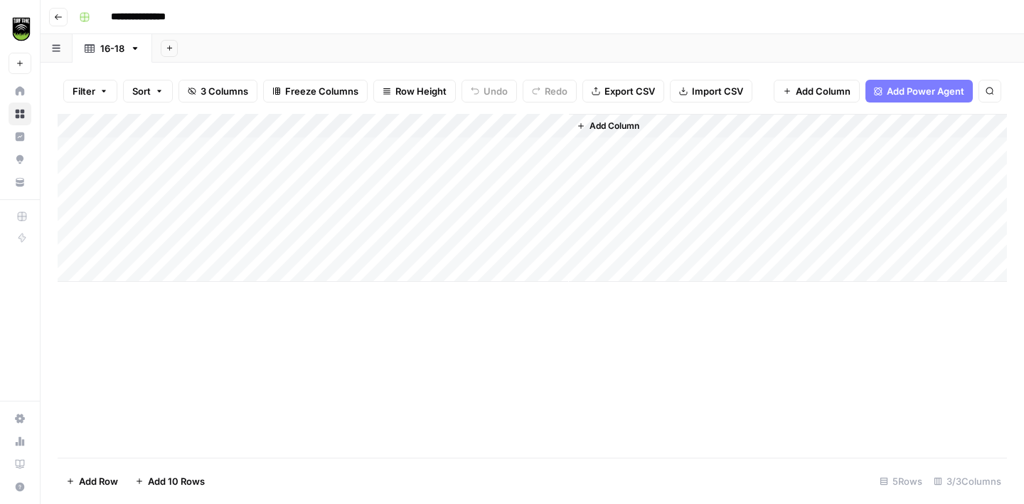
click at [558, 126] on div "Add Column" at bounding box center [532, 198] width 949 height 168
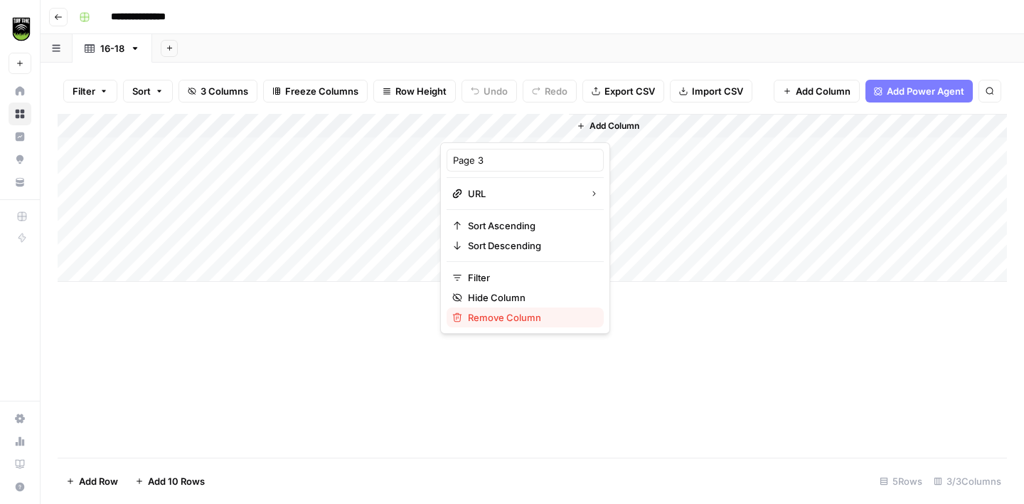
click at [534, 310] on span "Remove Column" at bounding box center [530, 317] width 124 height 14
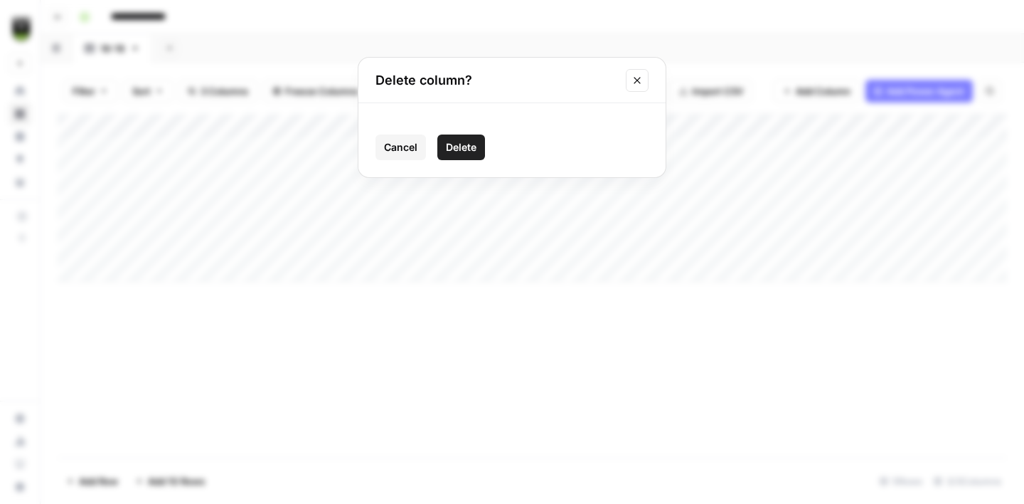
click at [462, 146] on span "Delete" at bounding box center [461, 147] width 31 height 14
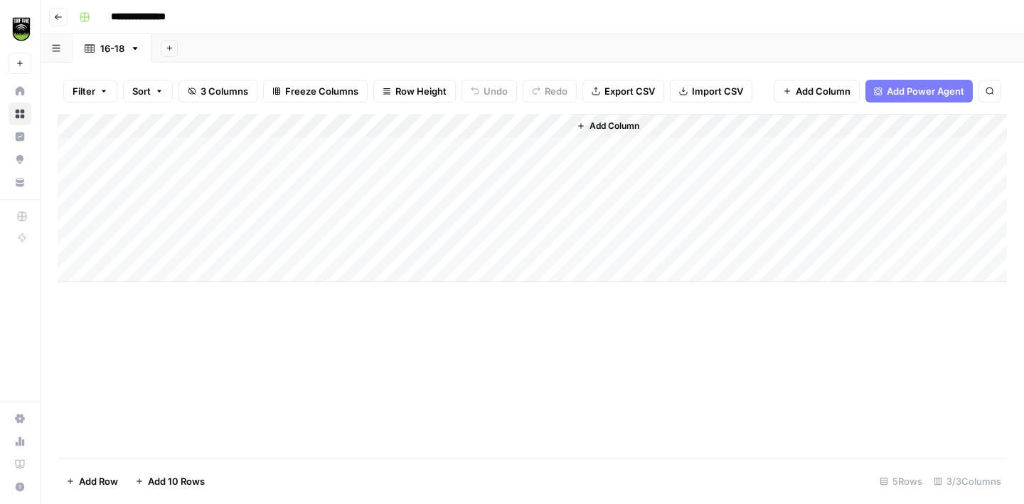
click at [430, 128] on div "Add Column" at bounding box center [532, 198] width 949 height 168
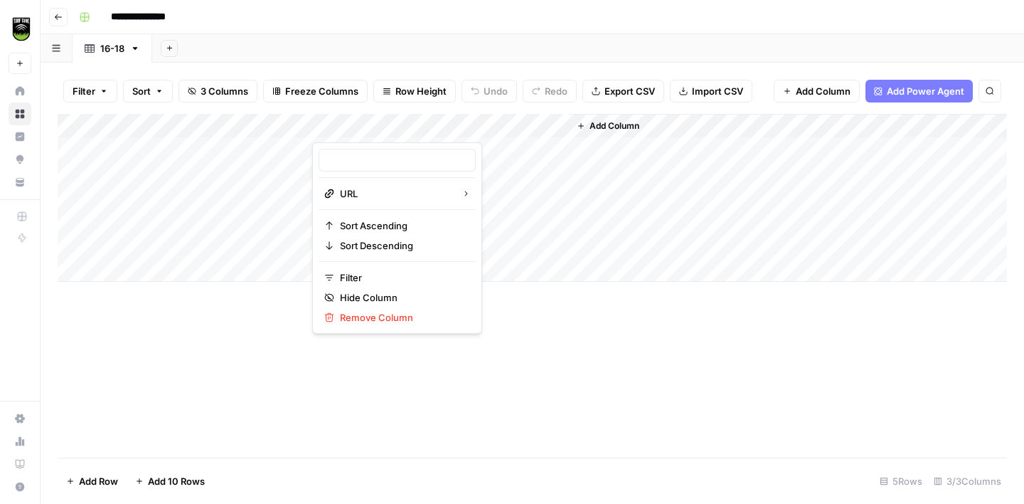
type input "Page 2"
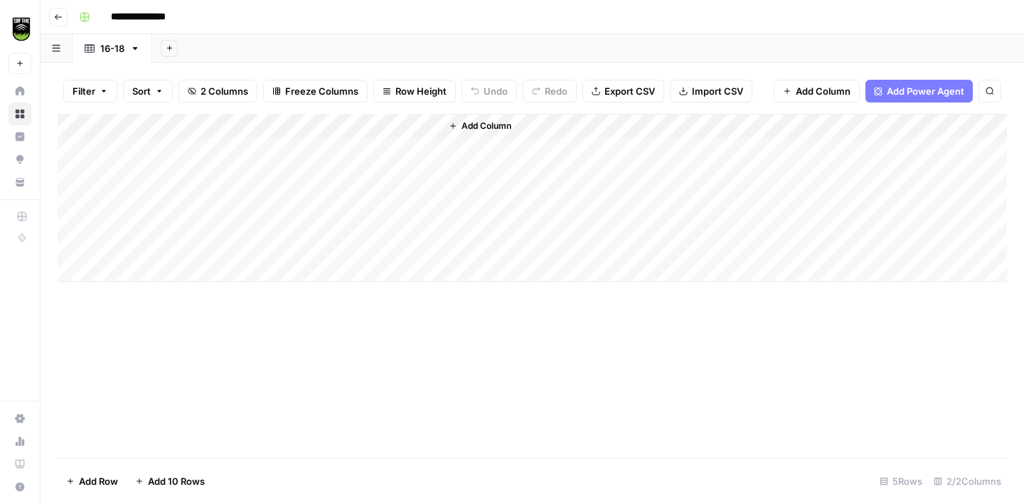
click at [429, 127] on div "Add Column" at bounding box center [532, 198] width 949 height 168
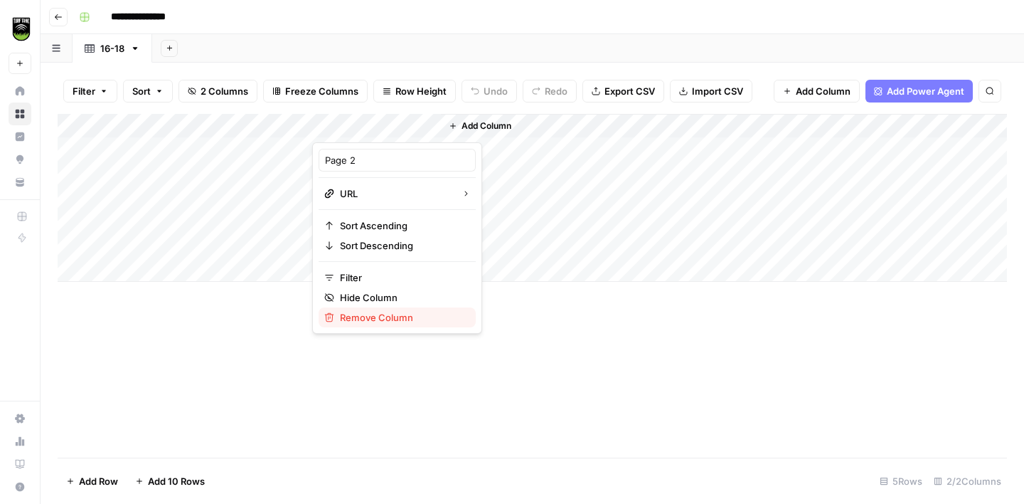
click at [365, 312] on span "Remove Column" at bounding box center [402, 317] width 124 height 14
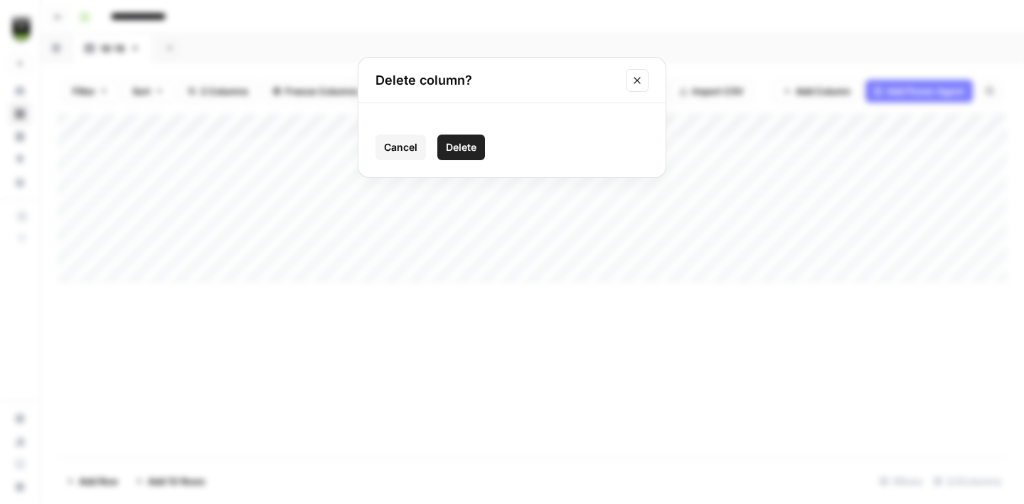
click at [461, 147] on span "Delete" at bounding box center [461, 147] width 31 height 14
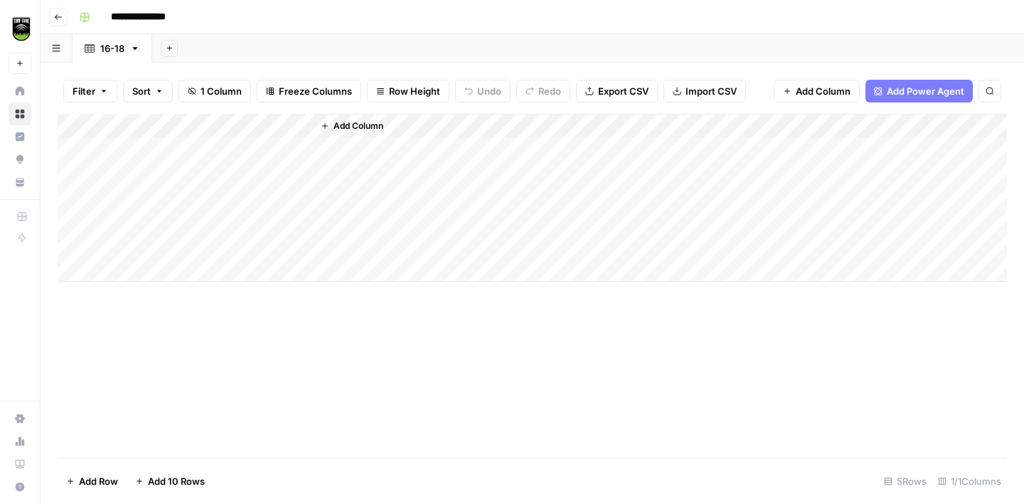
click at [191, 151] on div "Add Column" at bounding box center [532, 198] width 949 height 168
type input "**********"
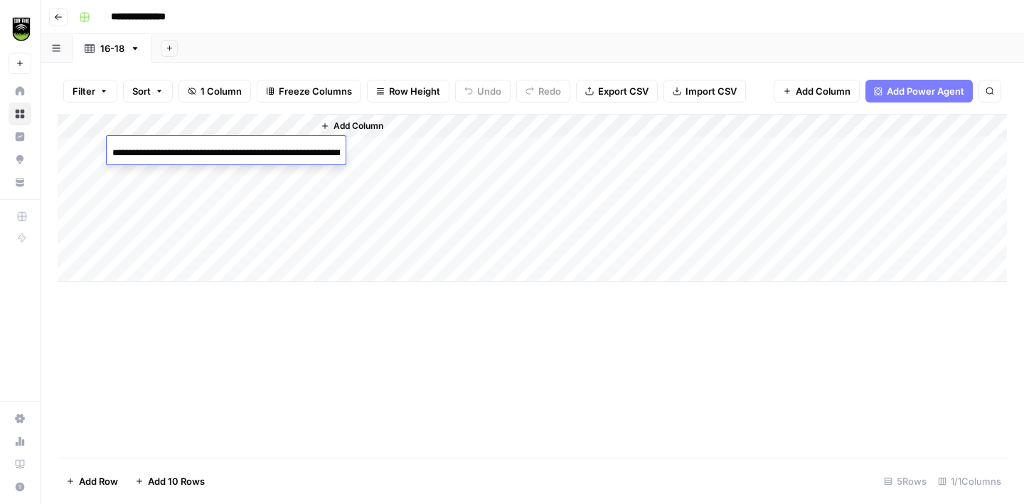
scroll to position [0, 395]
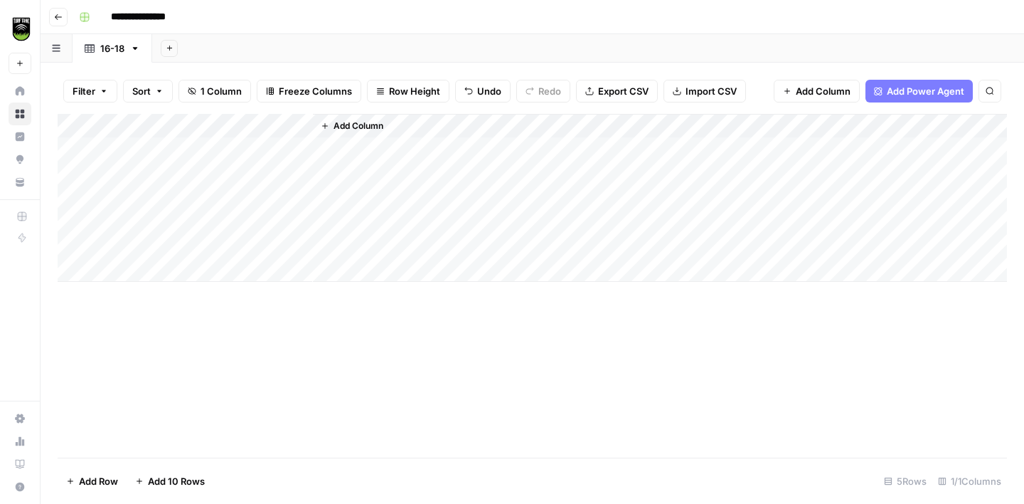
click at [247, 370] on div "Add Column" at bounding box center [532, 285] width 949 height 343
click at [341, 125] on span "Add Column" at bounding box center [359, 125] width 50 height 13
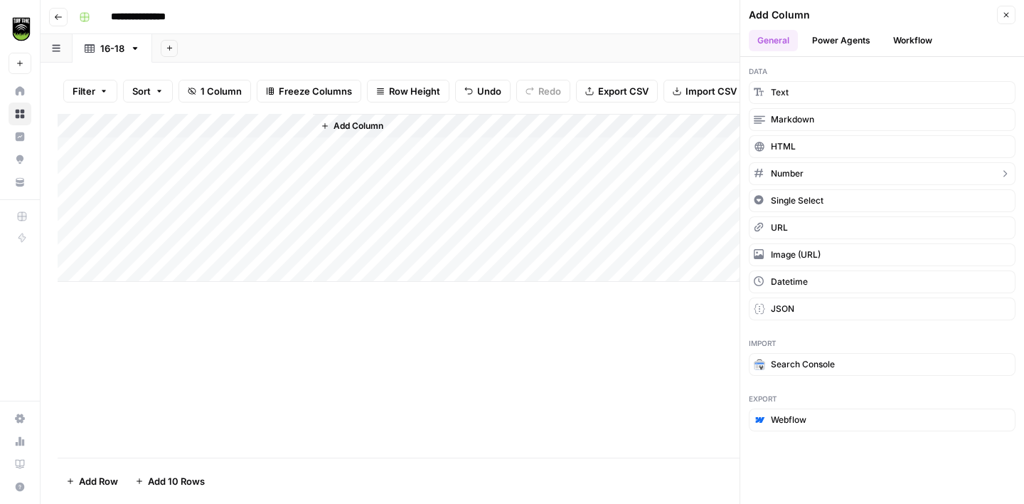
click at [780, 169] on span "Number" at bounding box center [787, 173] width 33 height 13
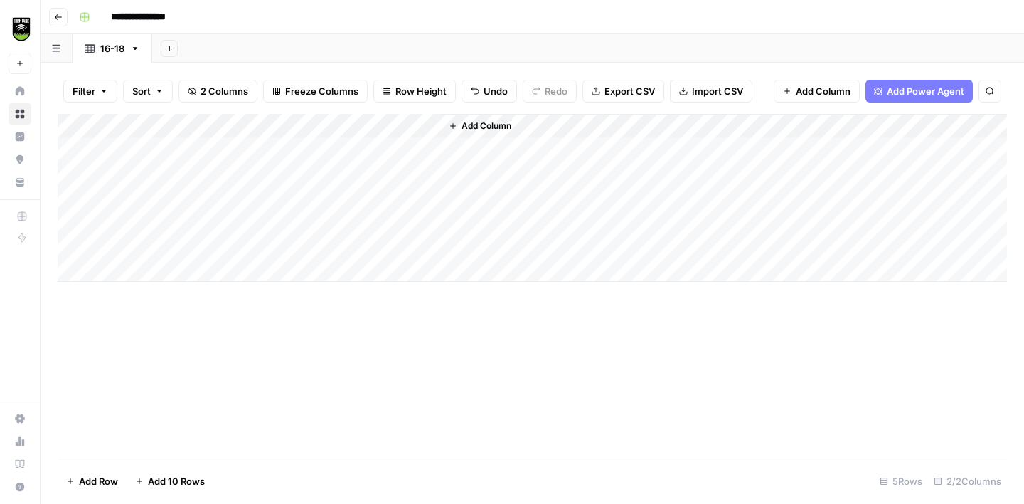
click at [366, 131] on div "Add Column" at bounding box center [532, 198] width 949 height 168
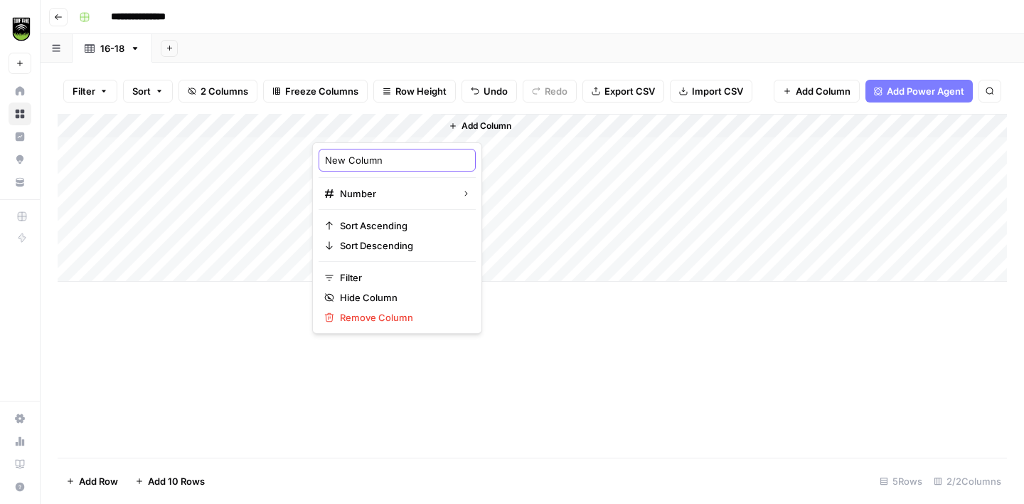
click at [360, 159] on input "New Column" at bounding box center [397, 160] width 144 height 14
type input "# of pages"
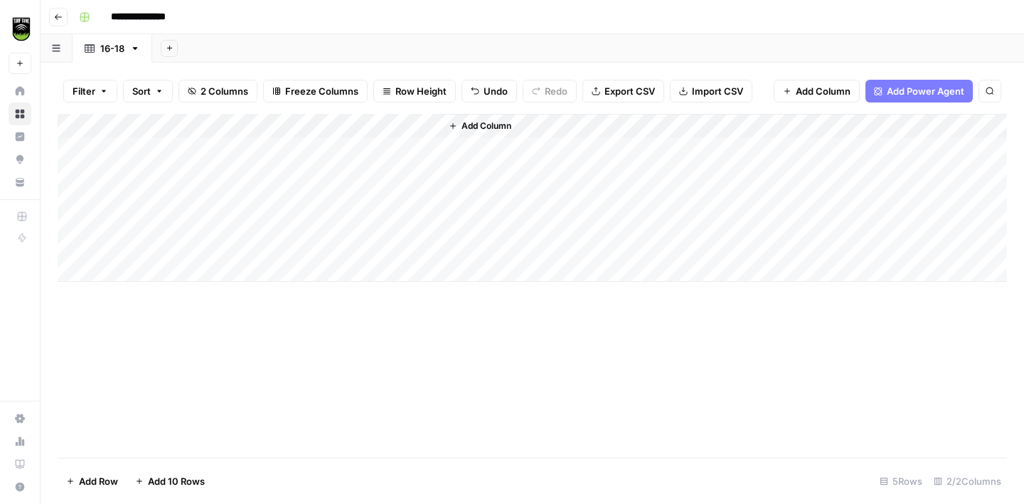
click at [355, 150] on div "Add Column" at bounding box center [532, 198] width 949 height 168
type input "14"
click at [75, 168] on div "Add Column" at bounding box center [532, 198] width 949 height 168
click at [70, 196] on div "Add Column" at bounding box center [532, 198] width 949 height 168
click at [71, 214] on div "Add Column" at bounding box center [532, 198] width 949 height 168
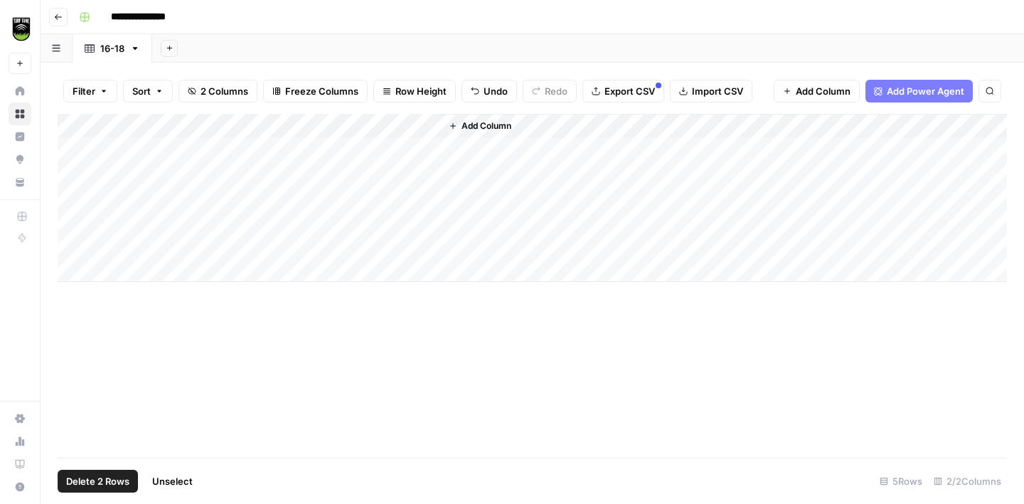
click at [73, 240] on div "Add Column" at bounding box center [532, 198] width 949 height 168
click at [73, 222] on div "Add Column" at bounding box center [532, 198] width 949 height 168
click at [88, 471] on button "Delete 4 Rows" at bounding box center [98, 480] width 81 height 23
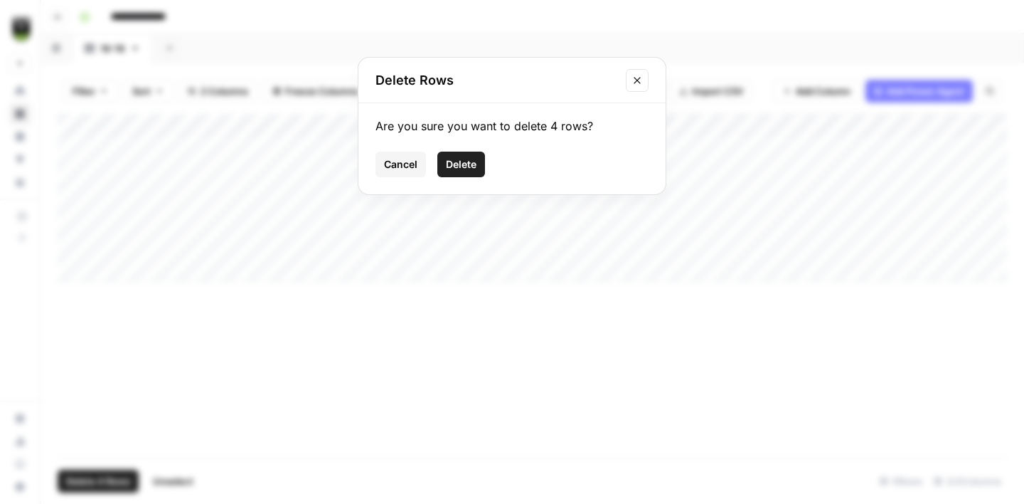
click at [462, 161] on span "Delete" at bounding box center [461, 164] width 31 height 14
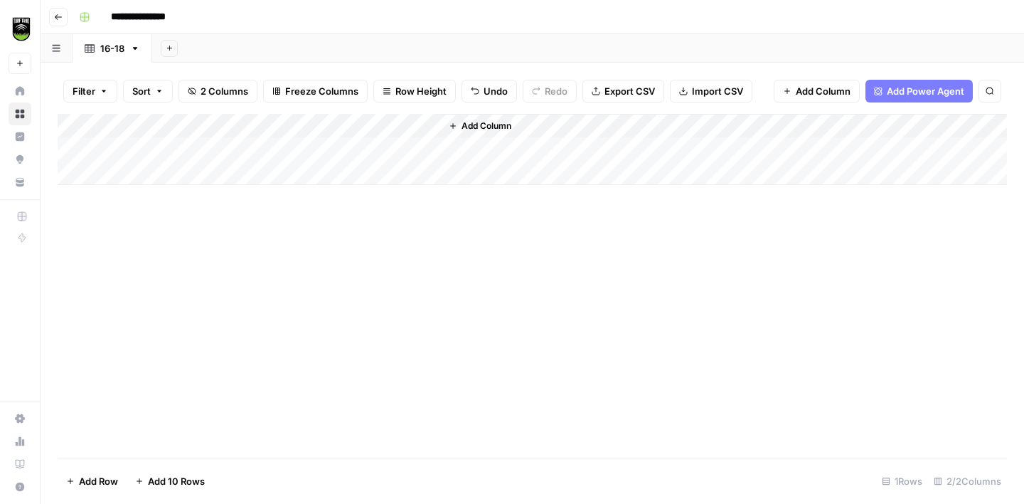
click at [213, 146] on div "Add Column" at bounding box center [532, 149] width 949 height 71
click at [487, 128] on span "Add Column" at bounding box center [487, 125] width 50 height 13
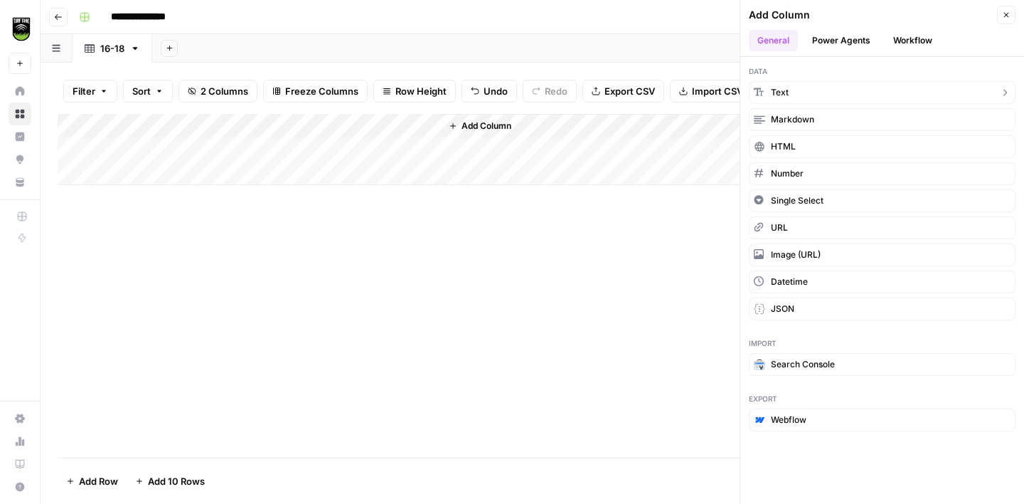
click at [808, 94] on button "Text" at bounding box center [882, 92] width 267 height 23
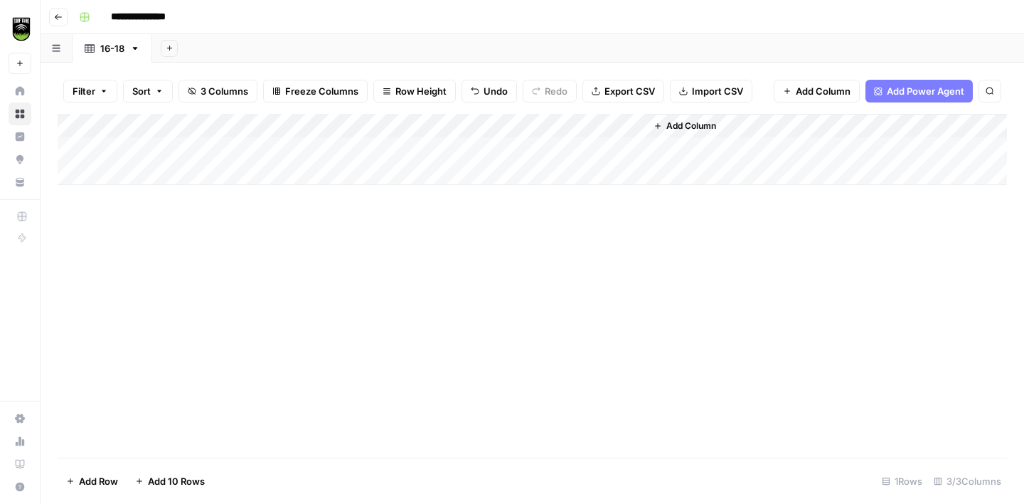
click at [538, 125] on div "Add Column" at bounding box center [532, 149] width 949 height 71
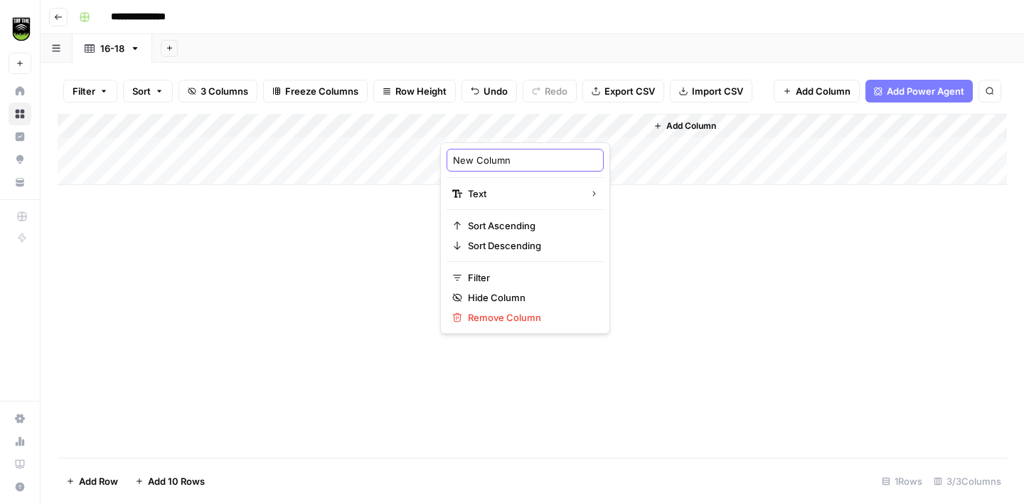
click at [501, 159] on input "New Column" at bounding box center [525, 160] width 144 height 14
type input "MAT NAME"
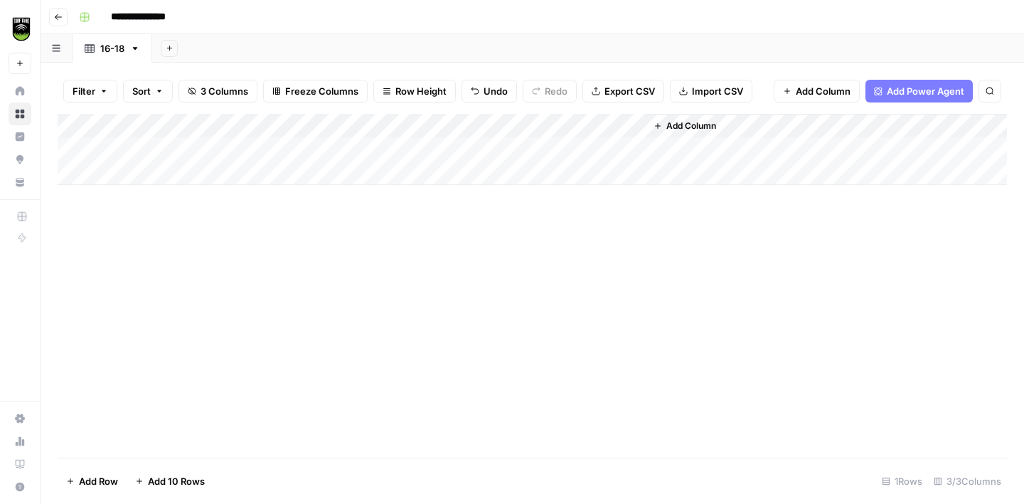
click at [502, 128] on div "Add Column" at bounding box center [532, 149] width 949 height 71
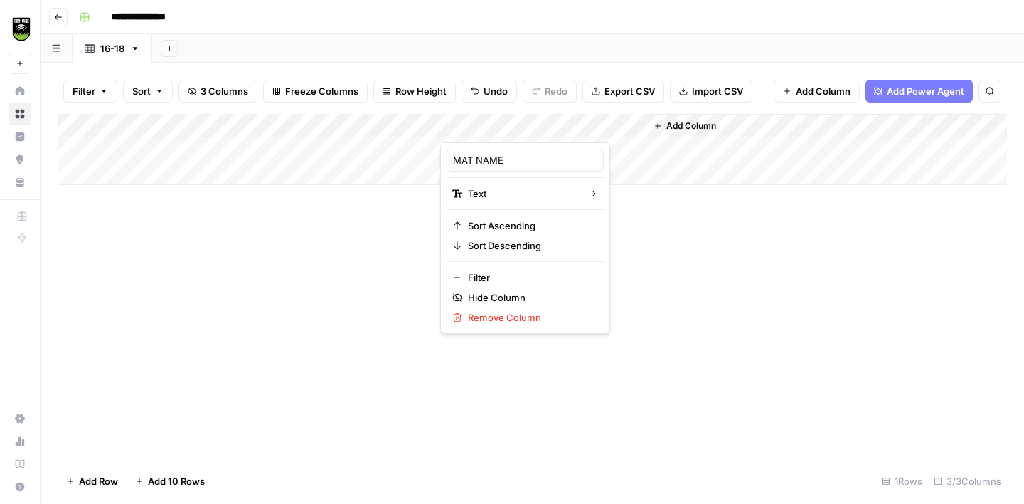
click at [502, 128] on div at bounding box center [543, 128] width 206 height 28
click at [492, 159] on input "MAT NAME" at bounding box center [525, 160] width 144 height 14
type input "MAT Name"
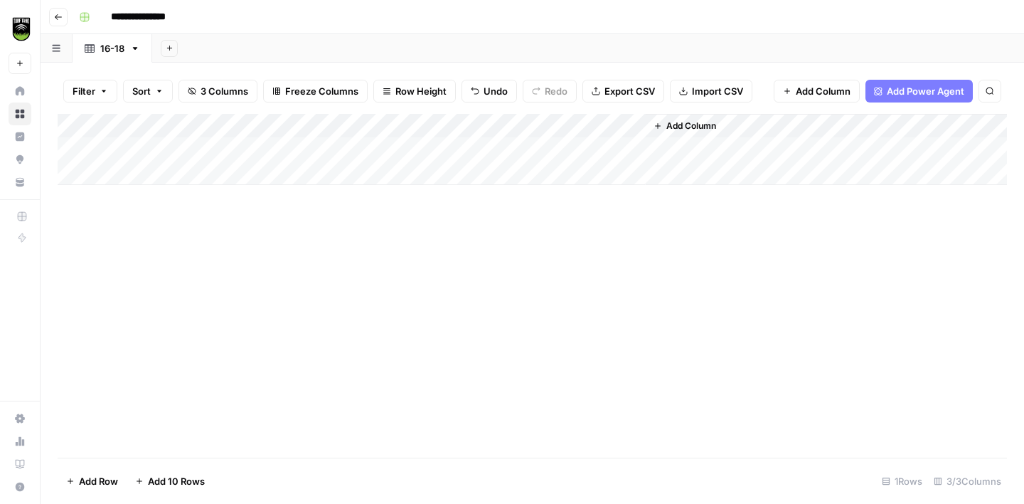
click at [695, 122] on span "Add Column" at bounding box center [691, 125] width 50 height 13
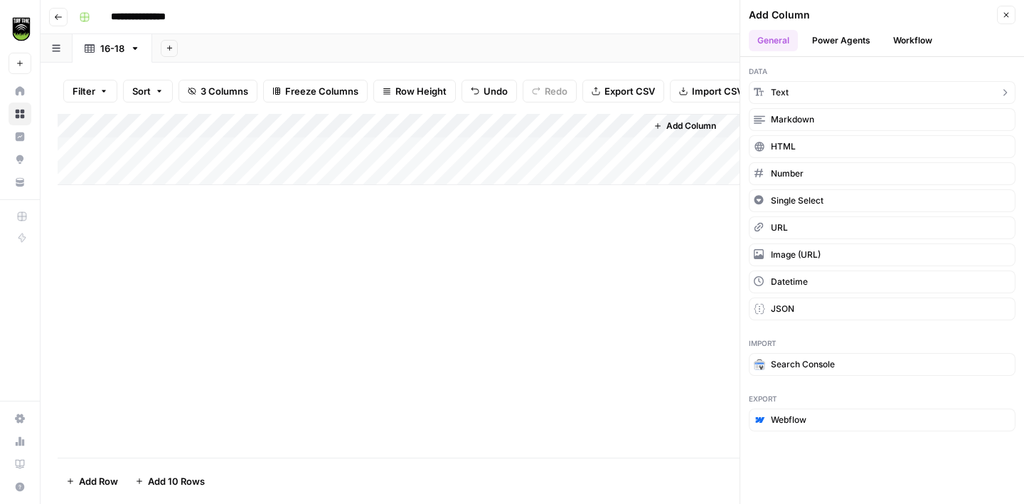
click at [781, 86] on span "Text" at bounding box center [780, 92] width 18 height 13
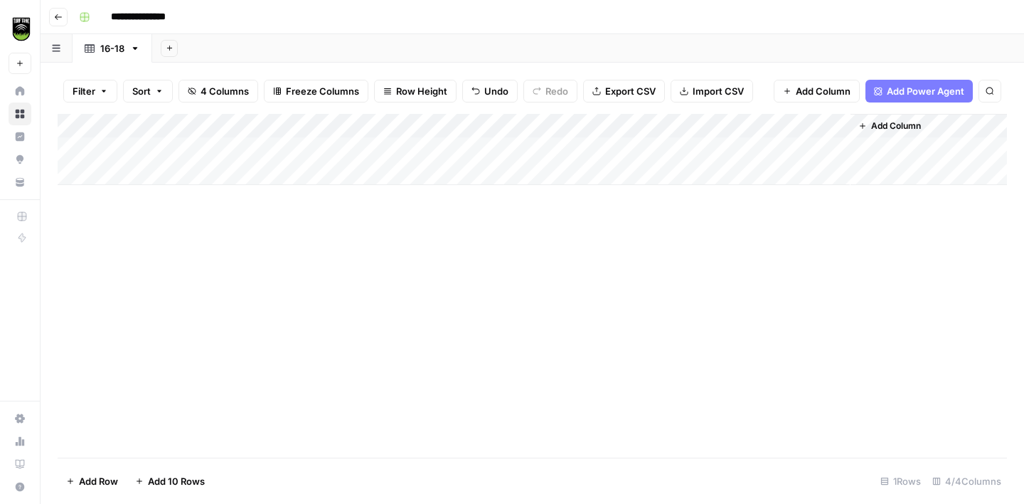
click at [691, 124] on div "Add Column" at bounding box center [532, 149] width 949 height 71
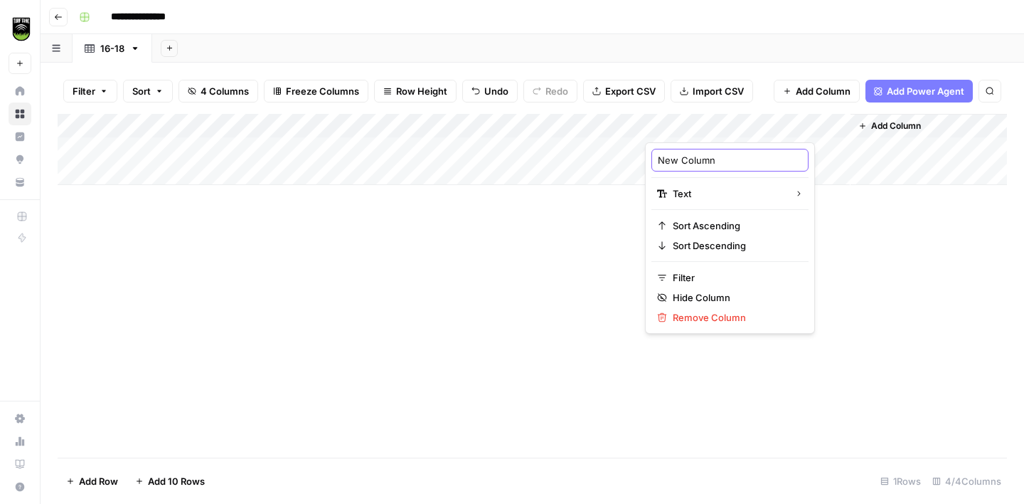
click at [684, 156] on input "New Column" at bounding box center [730, 160] width 144 height 14
click at [684, 157] on input "New Column" at bounding box center [730, 160] width 144 height 14
type input "MAT [DOMAIN_NAME] PAGE URL"
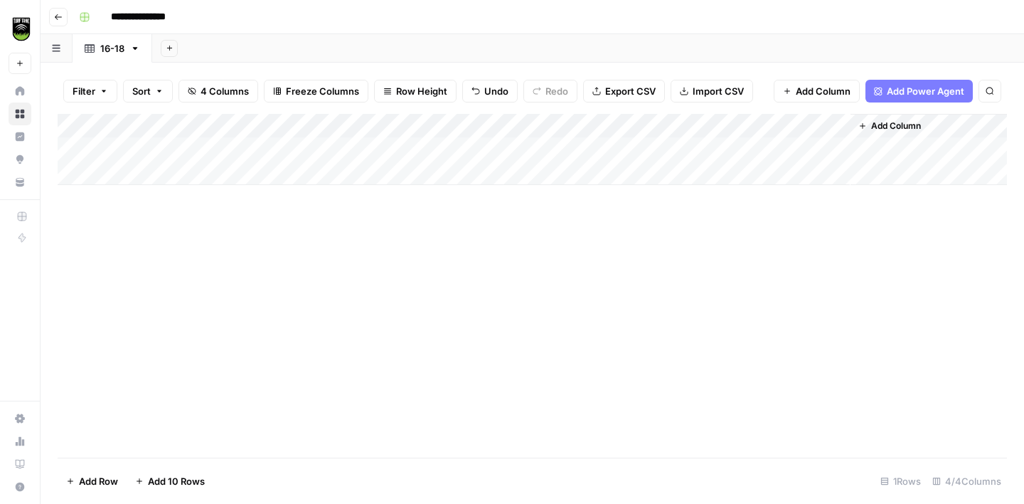
click at [876, 119] on span "Add Column" at bounding box center [896, 125] width 50 height 13
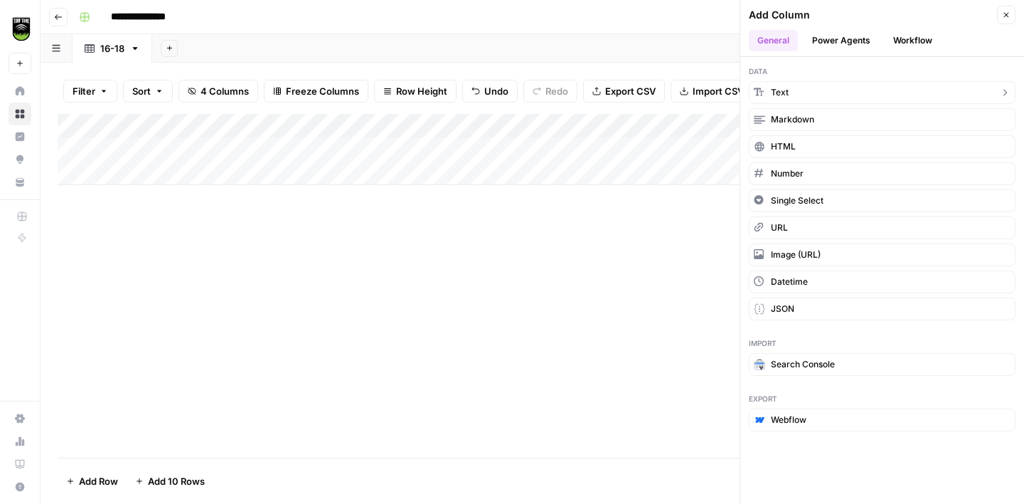
click at [816, 90] on button "Text" at bounding box center [882, 92] width 267 height 23
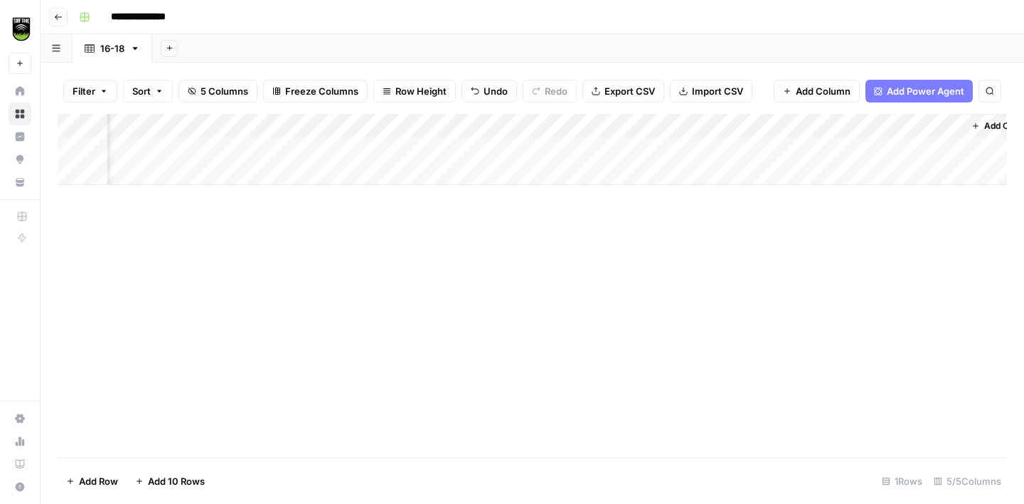
scroll to position [0, 127]
click at [777, 124] on div "Add Column" at bounding box center [532, 149] width 949 height 71
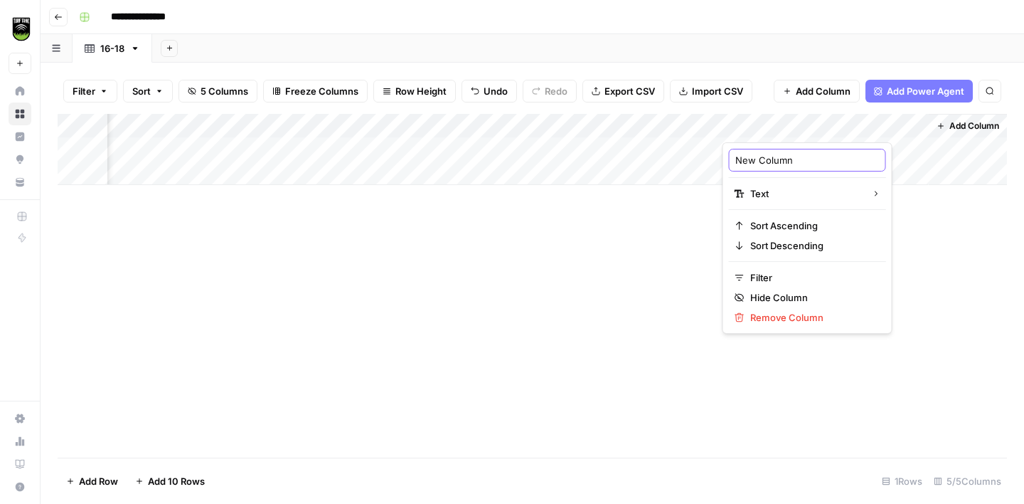
click at [771, 154] on input "New Column" at bounding box center [807, 160] width 144 height 14
type input "Grid ID"
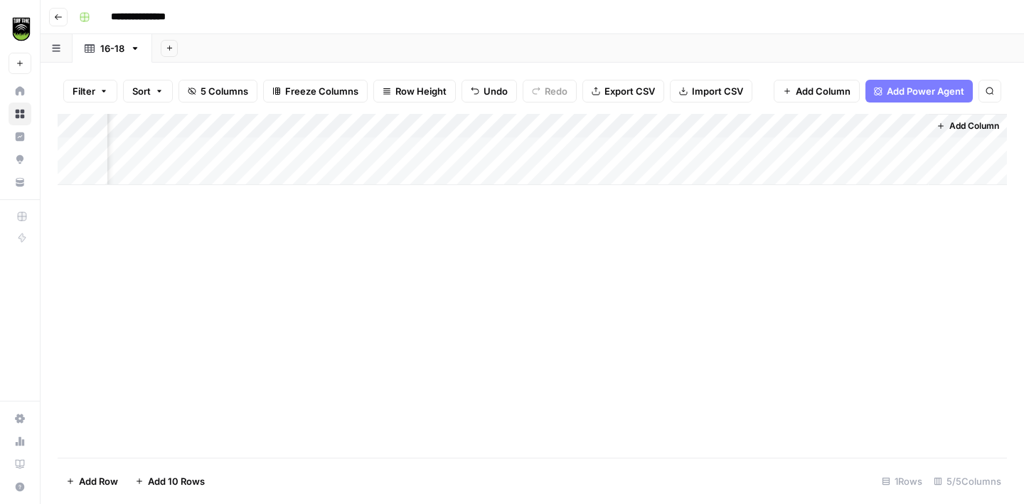
click at [970, 124] on span "Add Column" at bounding box center [974, 125] width 50 height 13
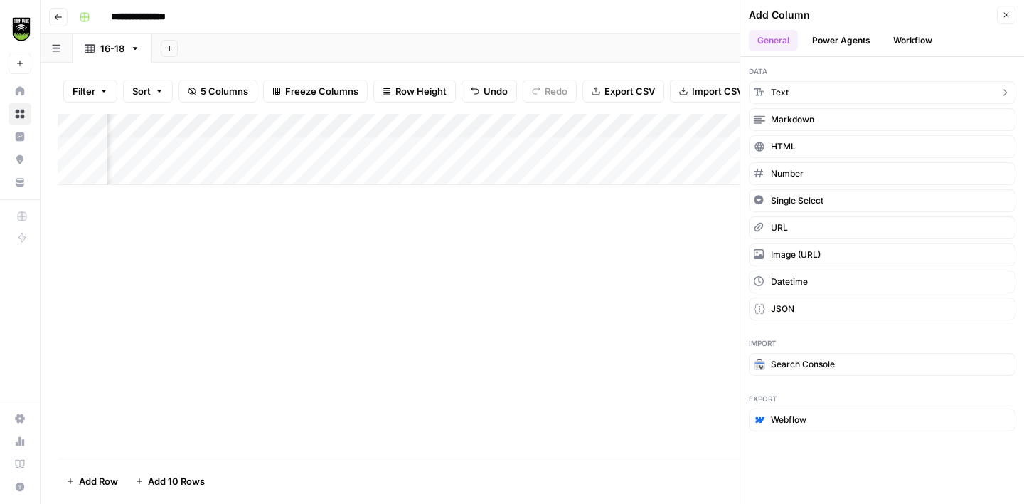
click at [823, 97] on button "Text" at bounding box center [882, 92] width 267 height 23
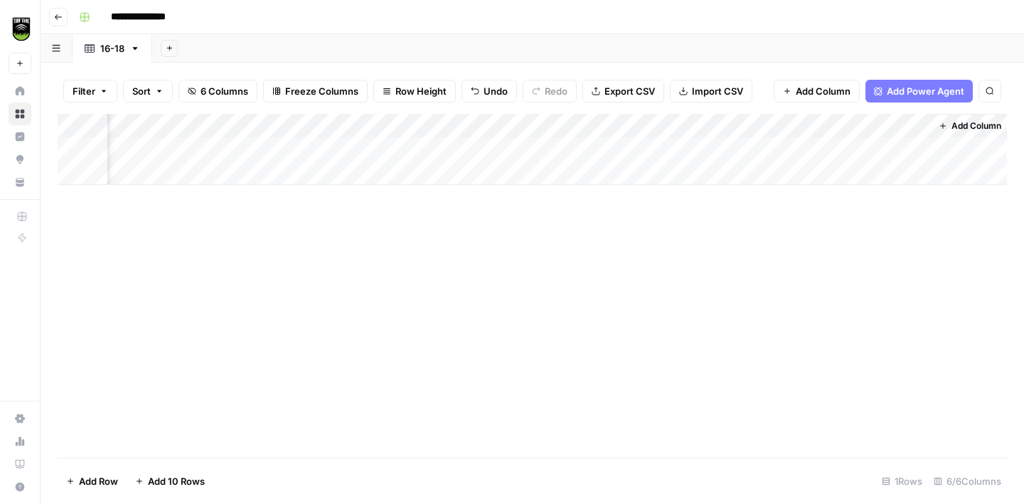
scroll to position [0, 332]
click at [862, 125] on div "Add Column" at bounding box center [532, 149] width 949 height 71
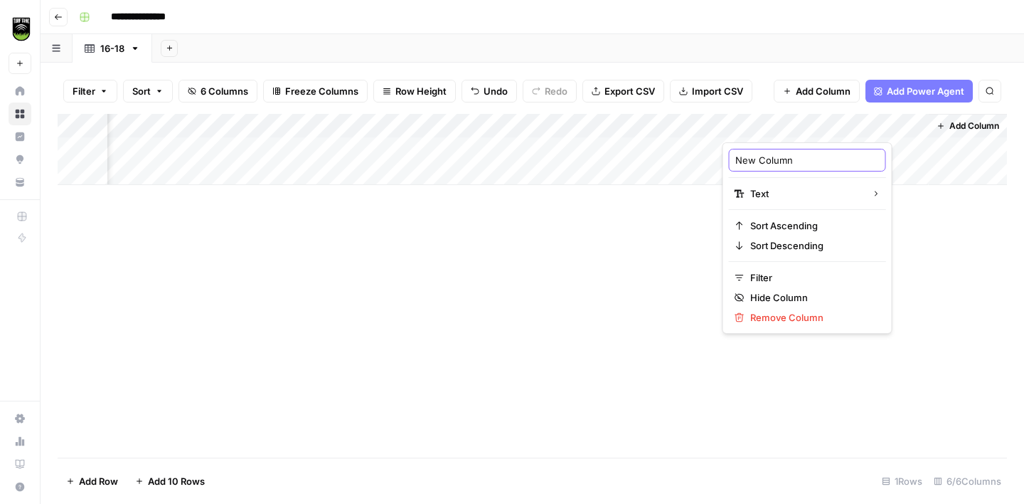
click at [789, 157] on input "New Column" at bounding box center [807, 160] width 144 height 14
type input "Sheet ID"
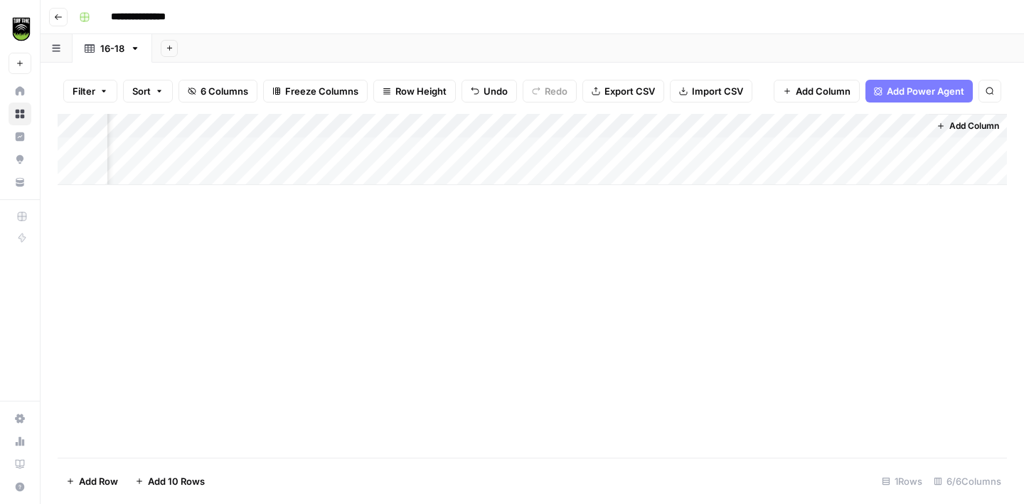
click at [565, 148] on div "Add Column" at bounding box center [532, 149] width 949 height 71
type textarea "*****"
click at [570, 274] on div "Add Column" at bounding box center [532, 285] width 949 height 343
click at [782, 144] on div "Add Column" at bounding box center [532, 149] width 949 height 71
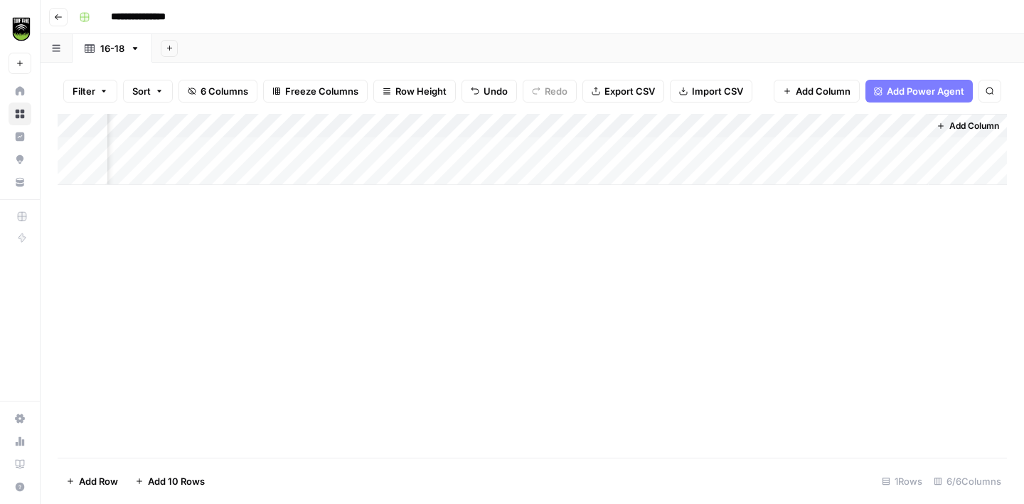
click at [782, 144] on div "Add Column" at bounding box center [532, 149] width 949 height 71
type textarea "*****"
click at [717, 279] on div "Add Column" at bounding box center [532, 285] width 949 height 343
click at [580, 144] on div "Add Column" at bounding box center [532, 149] width 949 height 71
click at [761, 150] on div "Add Column" at bounding box center [532, 149] width 949 height 71
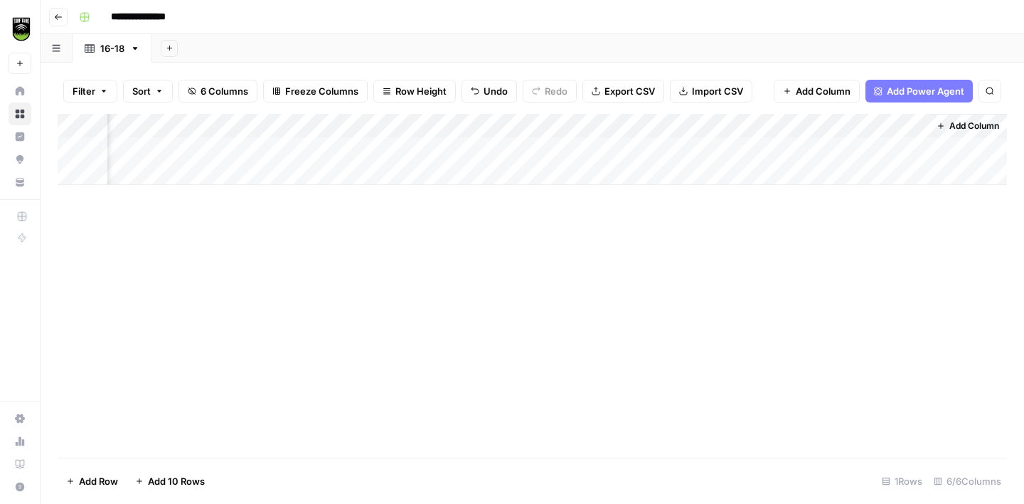
click at [968, 125] on span "Add Column" at bounding box center [974, 125] width 50 height 13
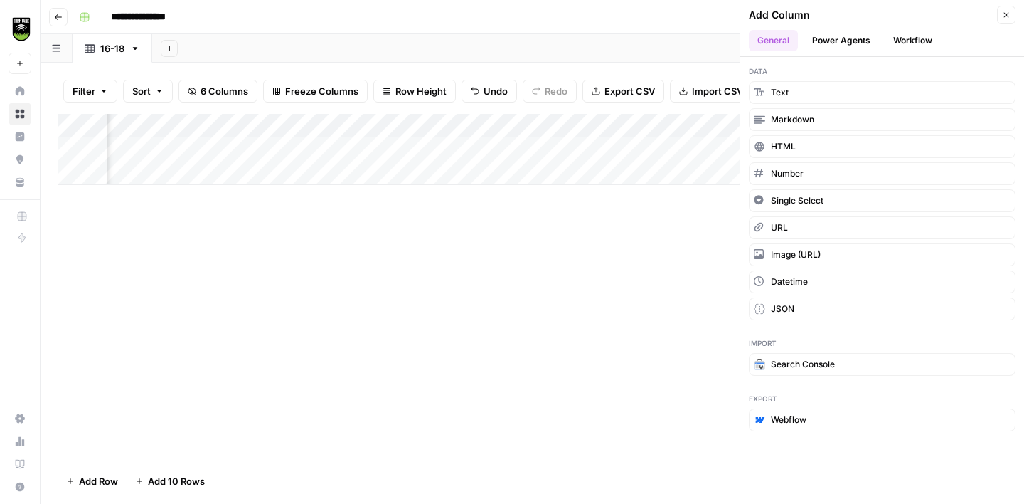
click at [912, 44] on button "Workflow" at bounding box center [913, 40] width 56 height 21
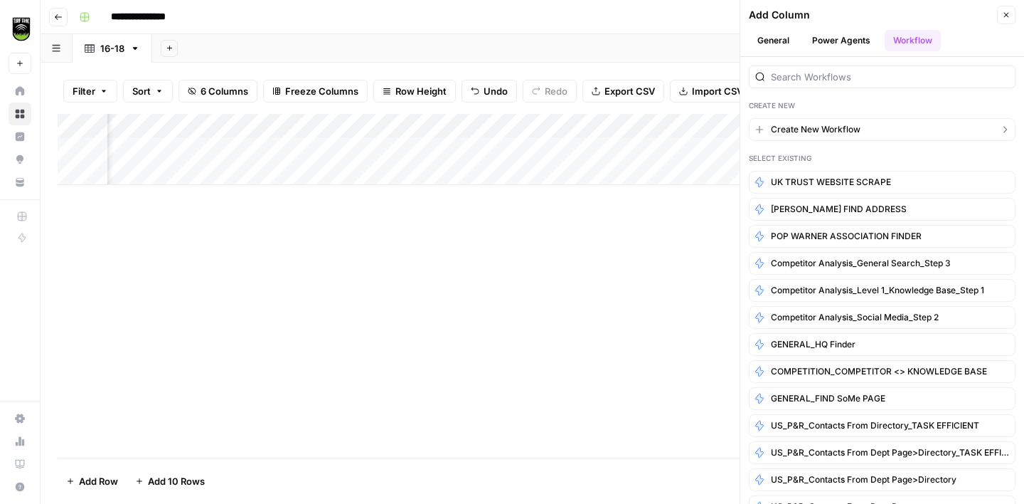
click at [851, 121] on button "Create New Workflow" at bounding box center [882, 129] width 267 height 23
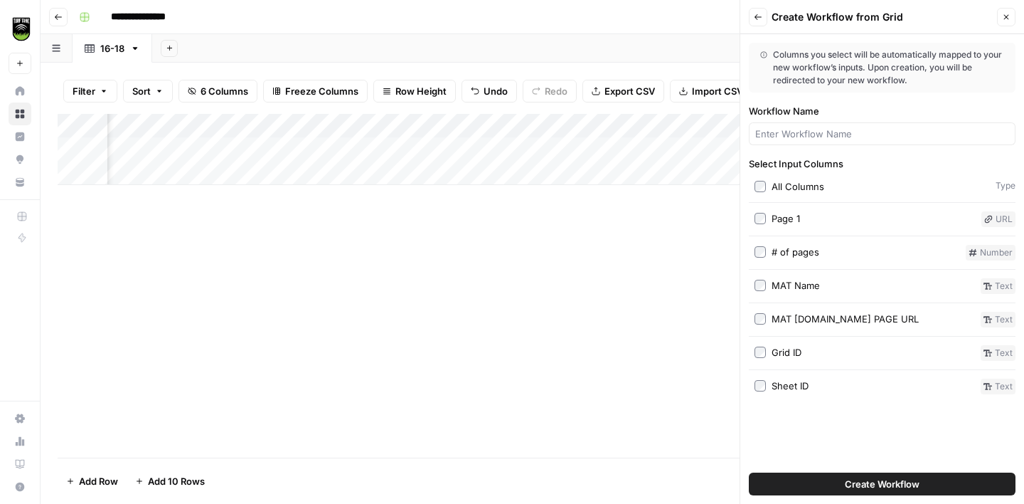
click at [756, 33] on header "Back Create Workflow from Grid Close" at bounding box center [882, 17] width 284 height 34
click at [757, 19] on icon "button" at bounding box center [758, 17] width 7 height 6
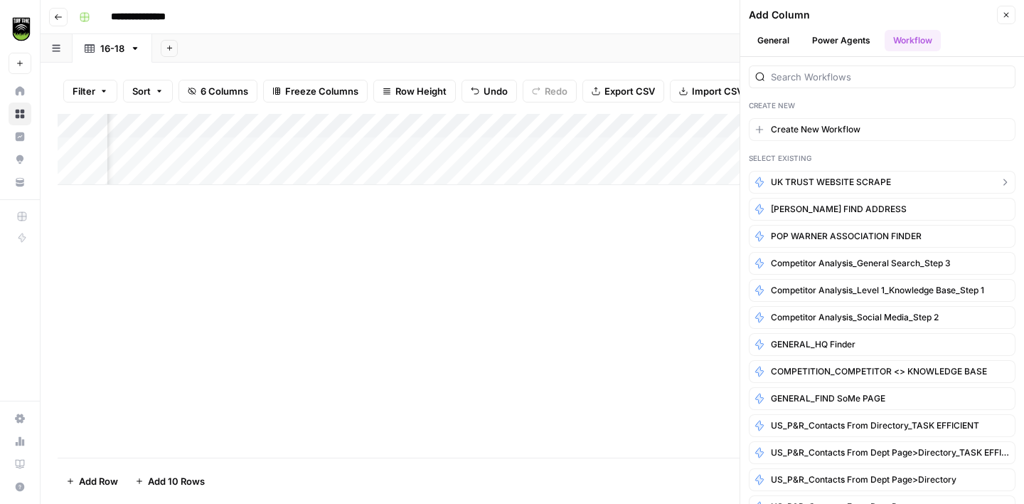
click at [826, 180] on span "UK TRUST WEBSITE SCRAPE" at bounding box center [831, 182] width 120 height 13
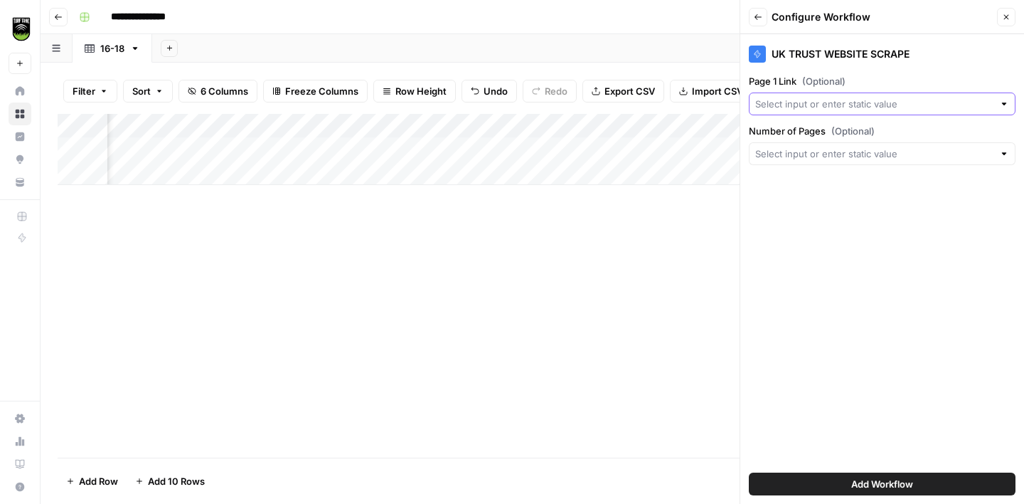
click at [816, 102] on input "Page 1 Link (Optional)" at bounding box center [874, 104] width 238 height 14
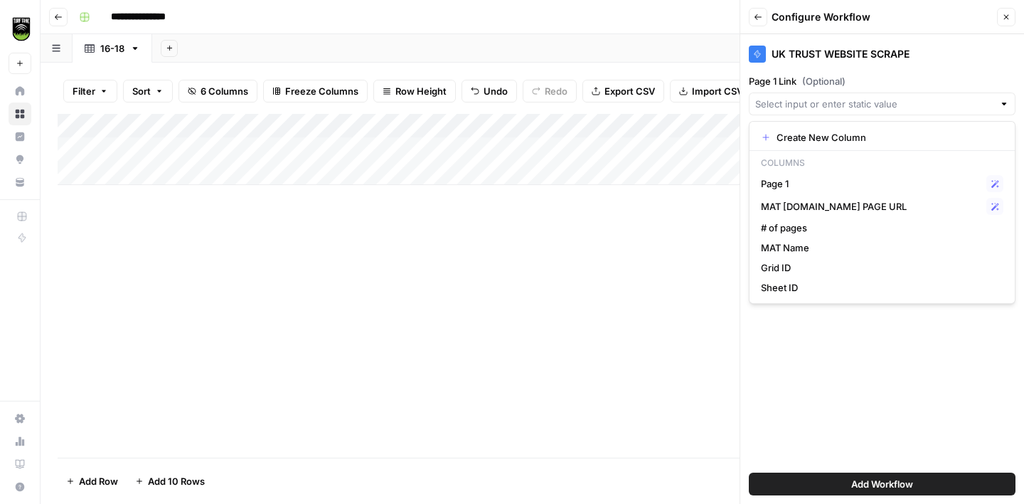
scroll to position [0, 0]
click at [824, 183] on span "Page 1" at bounding box center [871, 183] width 220 height 14
type input "Page 1"
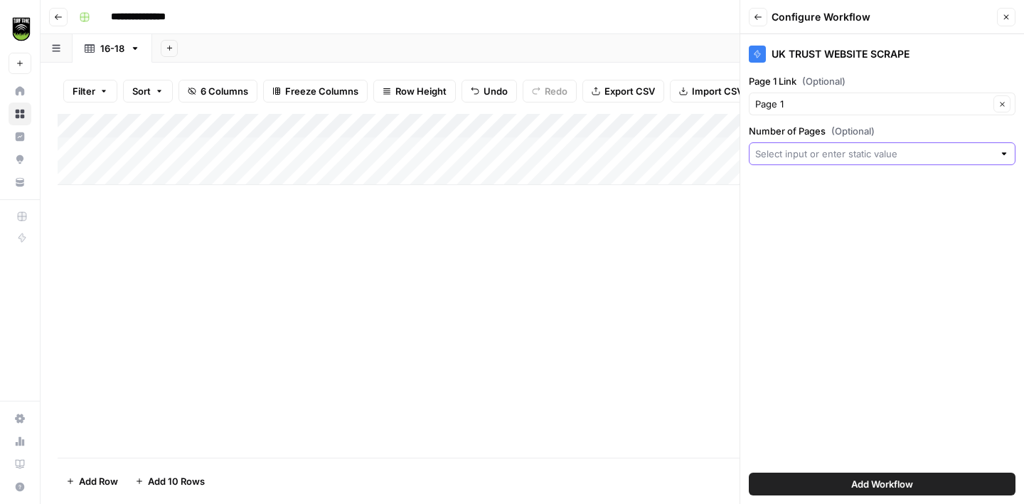
click at [812, 154] on input "Number of Pages (Optional)" at bounding box center [874, 154] width 238 height 14
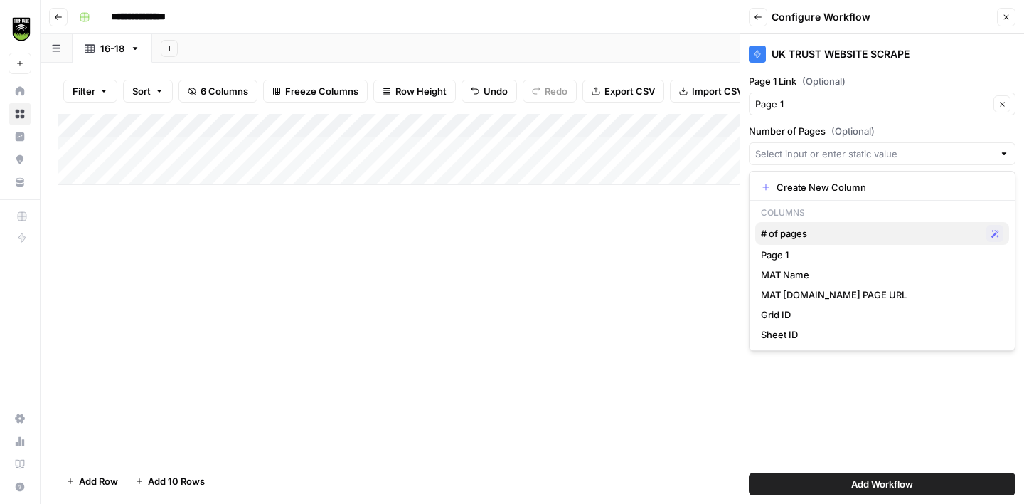
click at [801, 229] on span "# of pages" at bounding box center [871, 233] width 220 height 14
type input "# of pages"
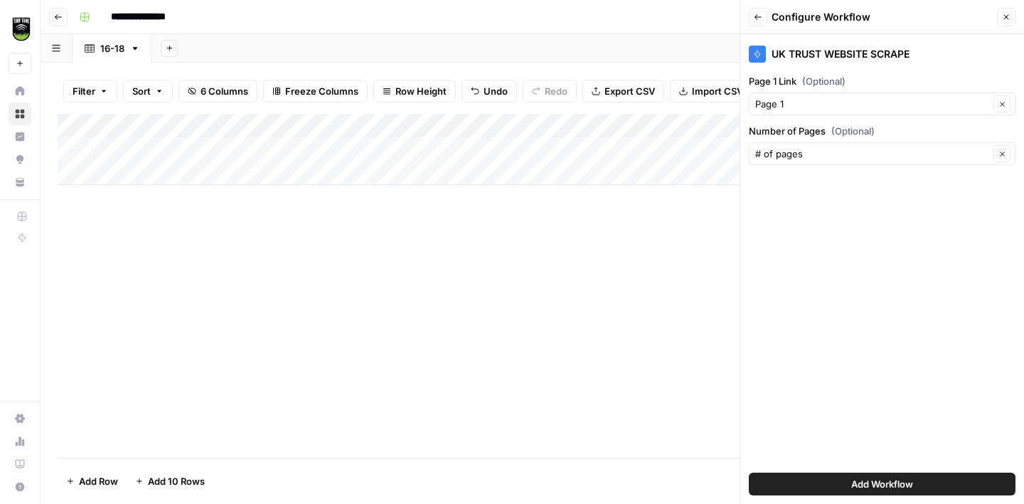
click at [884, 489] on span "Add Workflow" at bounding box center [882, 483] width 62 height 14
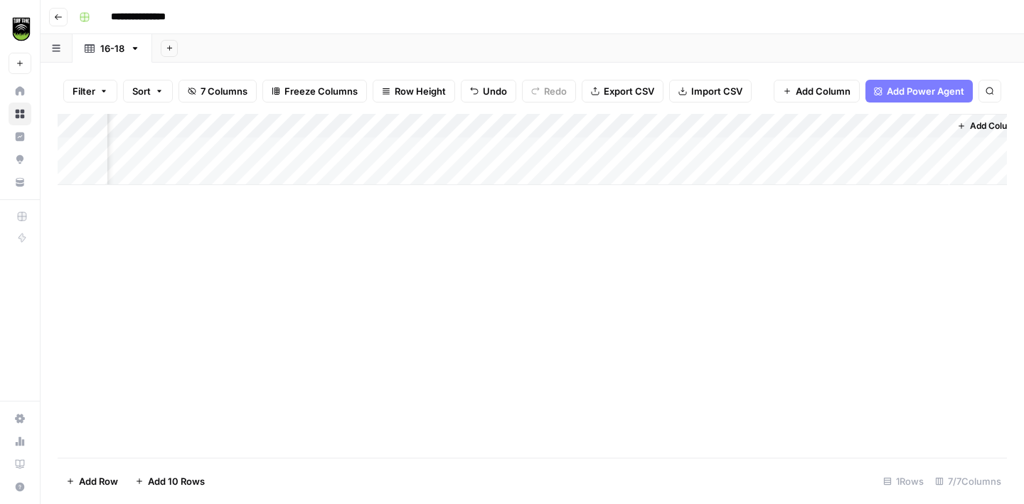
scroll to position [0, 529]
drag, startPoint x: 806, startPoint y: 128, endPoint x: 302, endPoint y: 126, distance: 504.2
click at [302, 126] on div "Add Column" at bounding box center [532, 149] width 949 height 71
drag, startPoint x: 677, startPoint y: 122, endPoint x: 553, endPoint y: 126, distance: 124.5
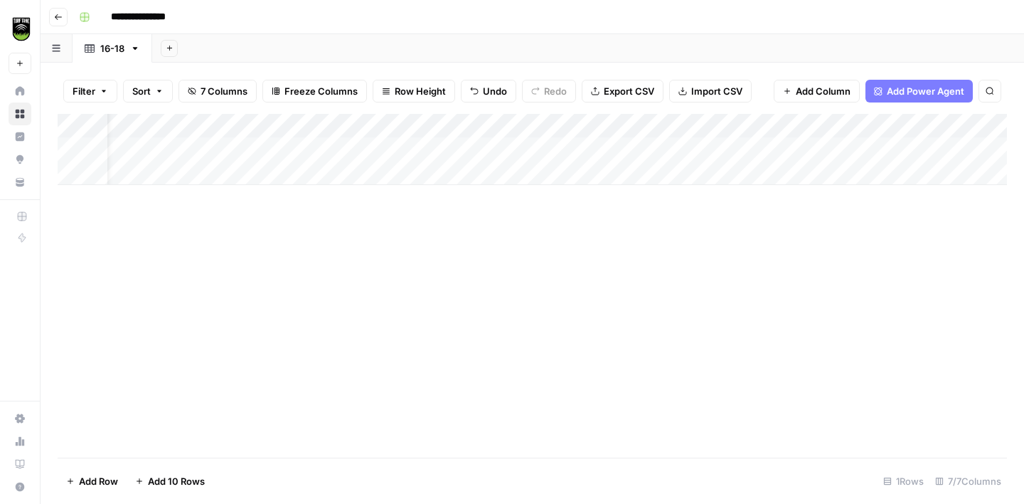
click at [553, 126] on div "Add Column" at bounding box center [532, 149] width 949 height 71
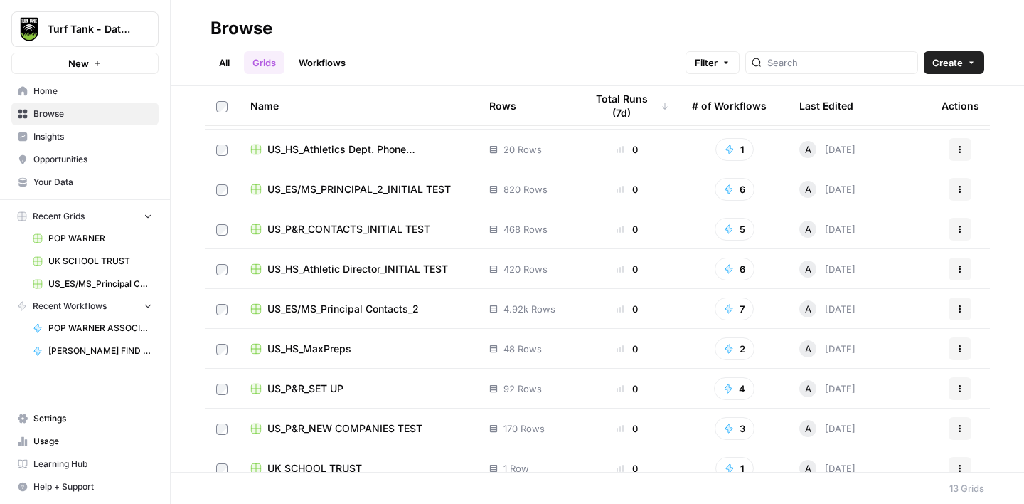
scroll to position [172, 0]
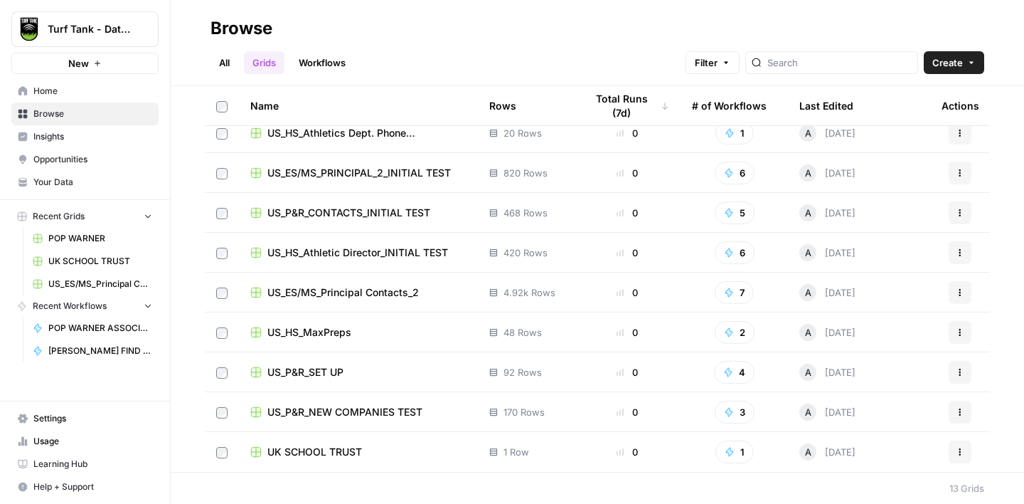
click at [308, 450] on span "UK SCHOOL TRUST" at bounding box center [314, 451] width 95 height 14
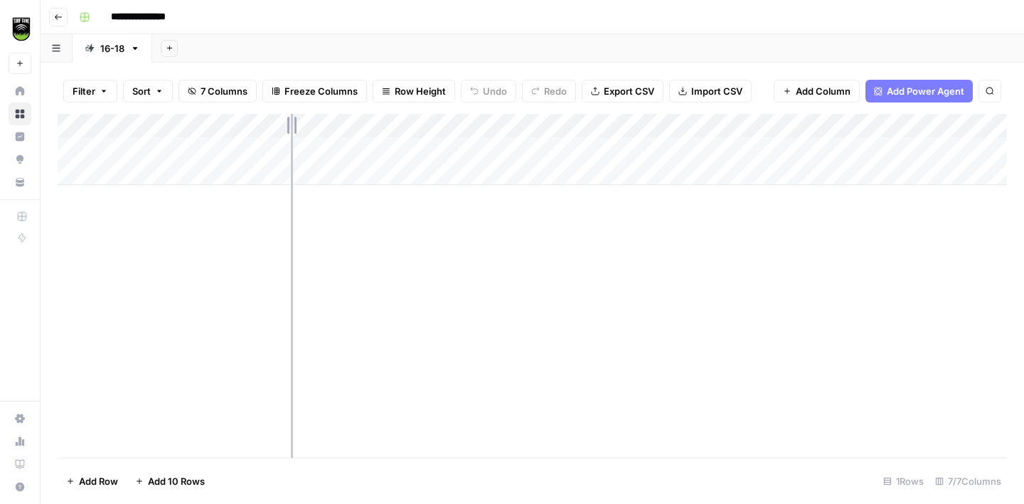
drag, startPoint x: 313, startPoint y: 121, endPoint x: 269, endPoint y: 122, distance: 44.1
click at [269, 122] on div "Add Column" at bounding box center [532, 149] width 949 height 71
drag, startPoint x: 397, startPoint y: 124, endPoint x: 289, endPoint y: 127, distance: 108.1
click at [289, 127] on div "Add Column" at bounding box center [532, 149] width 949 height 71
drag, startPoint x: 538, startPoint y: 124, endPoint x: 407, endPoint y: 127, distance: 130.9
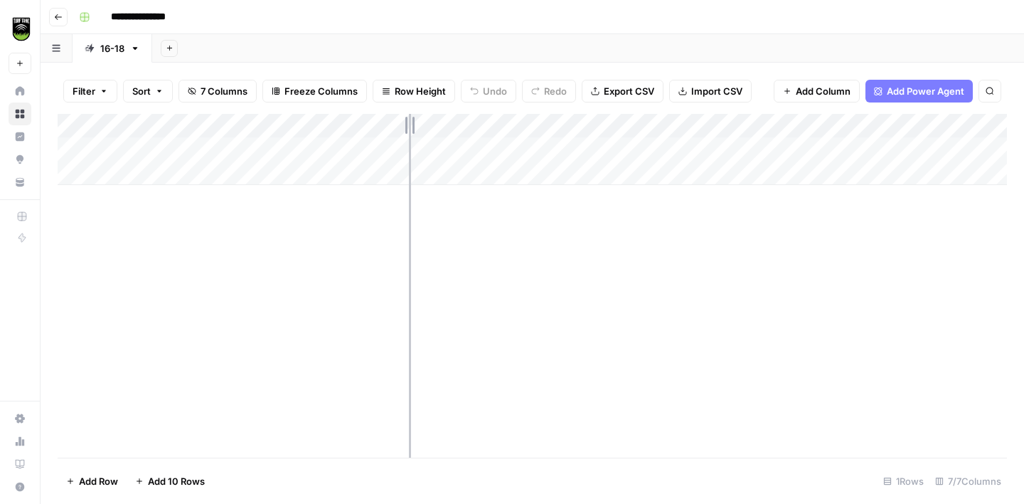
click at [409, 127] on div "Add Column" at bounding box center [532, 149] width 949 height 71
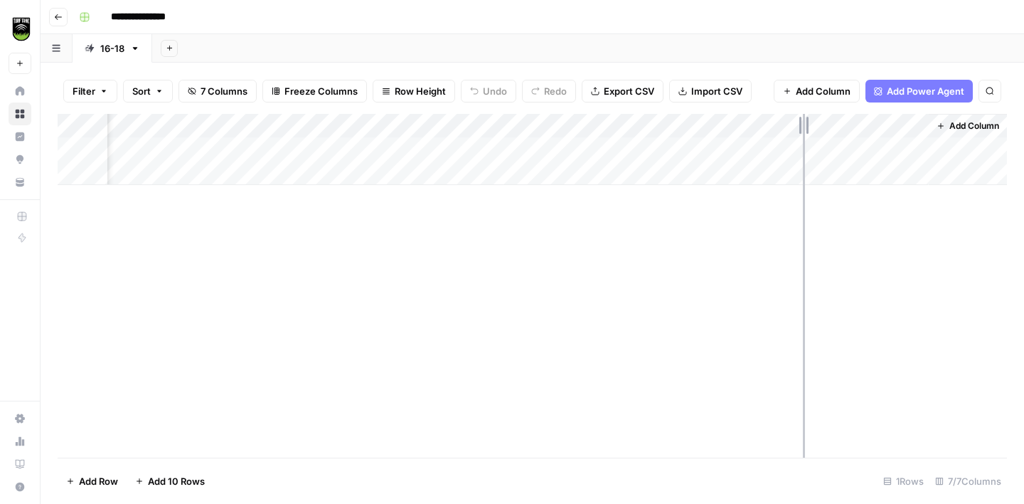
drag, startPoint x: 926, startPoint y: 124, endPoint x: 783, endPoint y: 137, distance: 143.5
click at [783, 137] on div "Add Column" at bounding box center [532, 149] width 949 height 71
drag, startPoint x: 856, startPoint y: 123, endPoint x: 715, endPoint y: 127, distance: 141.6
click at [715, 127] on div "Add Column" at bounding box center [532, 149] width 949 height 71
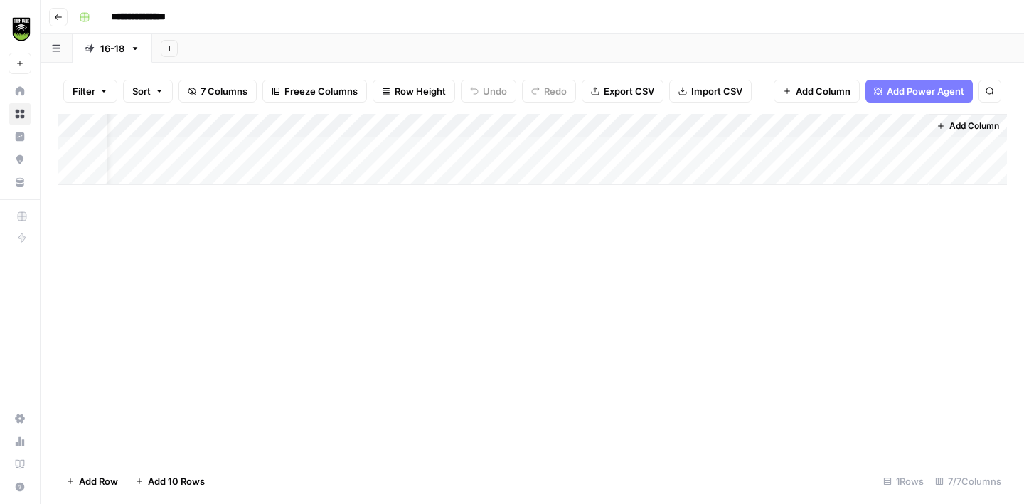
scroll to position [0, 0]
click at [398, 128] on div "Add Column" at bounding box center [532, 149] width 949 height 71
click at [452, 149] on button "All Rows" at bounding box center [452, 159] width 107 height 20
click at [347, 149] on div "Add Column" at bounding box center [532, 285] width 949 height 343
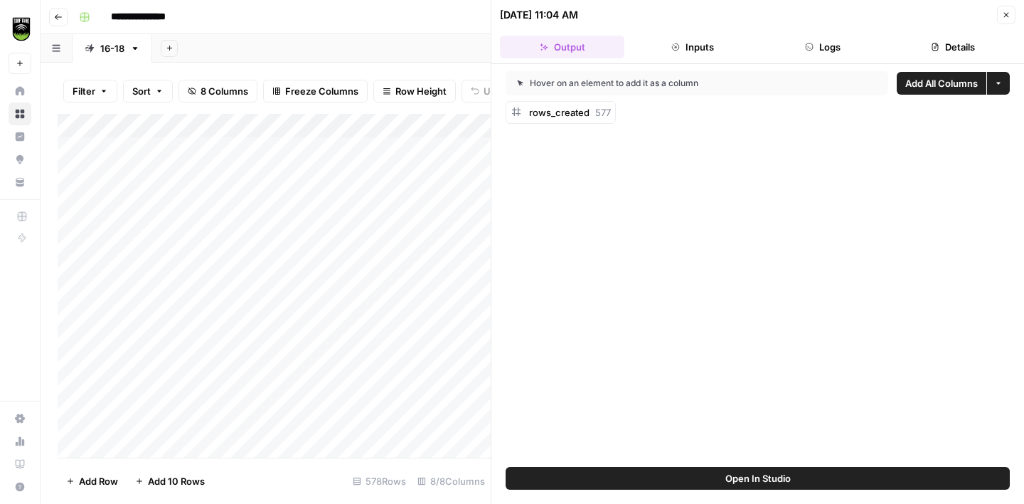
click at [950, 46] on button "Details" at bounding box center [953, 47] width 124 height 23
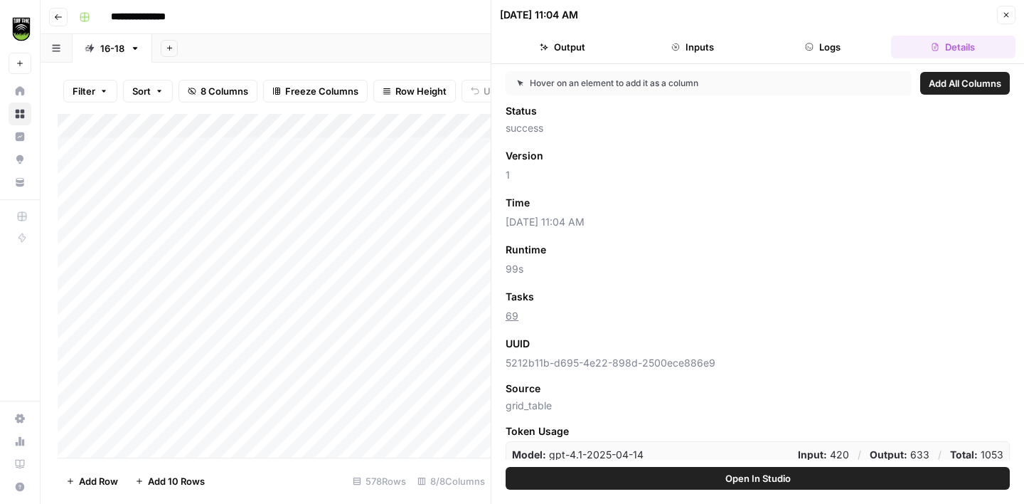
click at [999, 15] on button "Close" at bounding box center [1006, 15] width 18 height 18
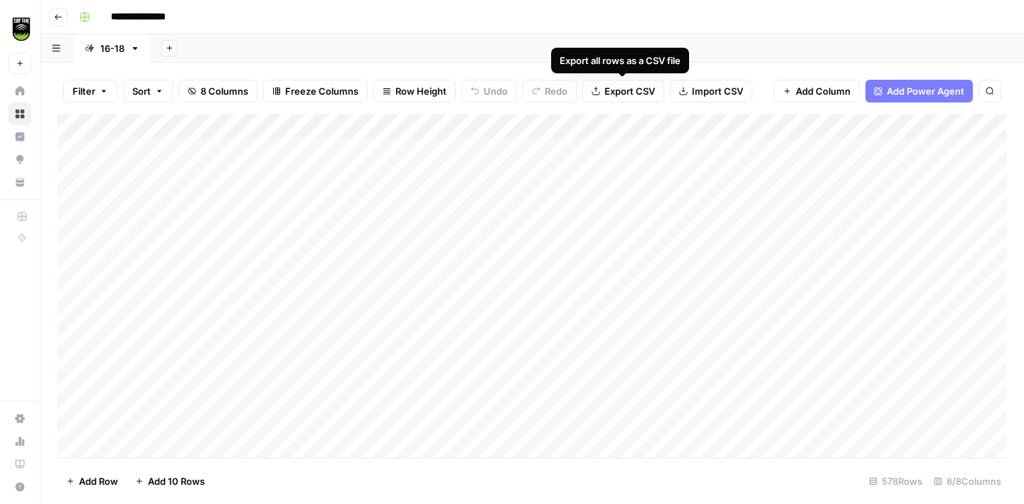
click at [637, 85] on span "Export CSV" at bounding box center [629, 91] width 50 height 14
click at [171, 49] on icon "button" at bounding box center [170, 48] width 8 height 8
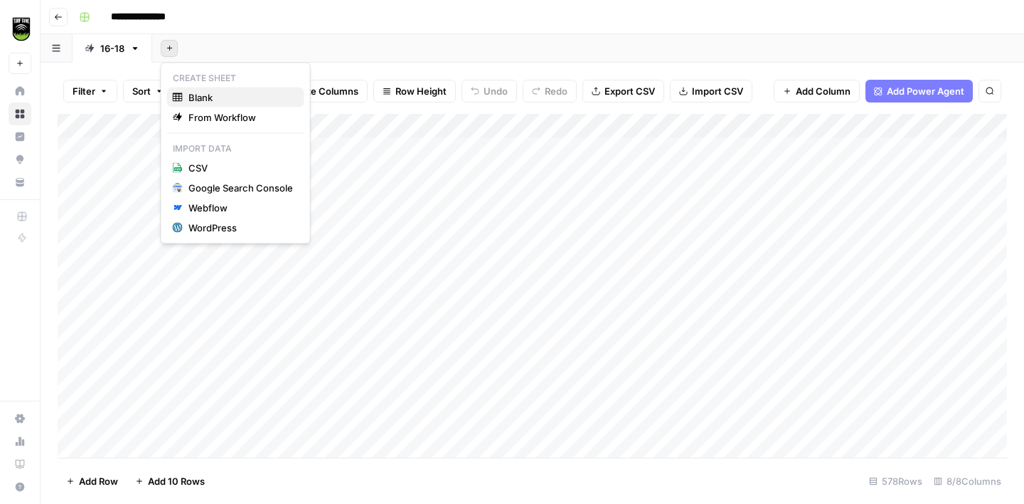
click at [200, 98] on span "Blank" at bounding box center [240, 97] width 105 height 14
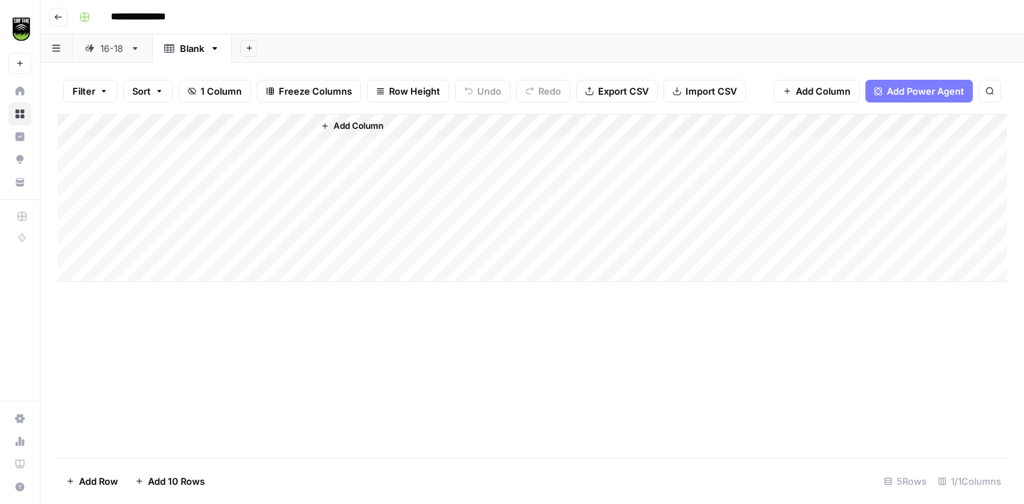
click at [190, 50] on div "Blank" at bounding box center [192, 48] width 24 height 14
click at [215, 49] on icon "button" at bounding box center [215, 48] width 10 height 10
click at [286, 124] on span "Delete Sheet" at bounding box center [272, 127] width 68 height 14
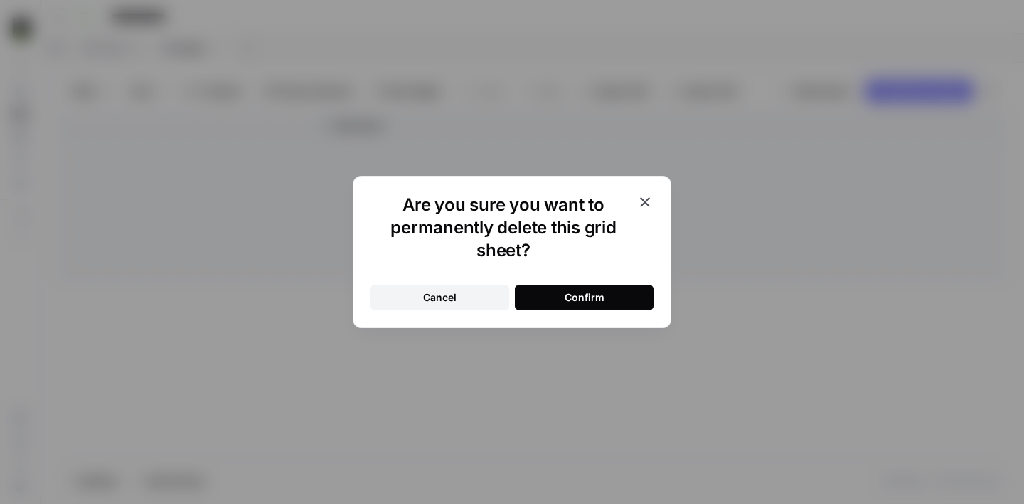
click at [563, 289] on button "Confirm" at bounding box center [584, 297] width 139 height 26
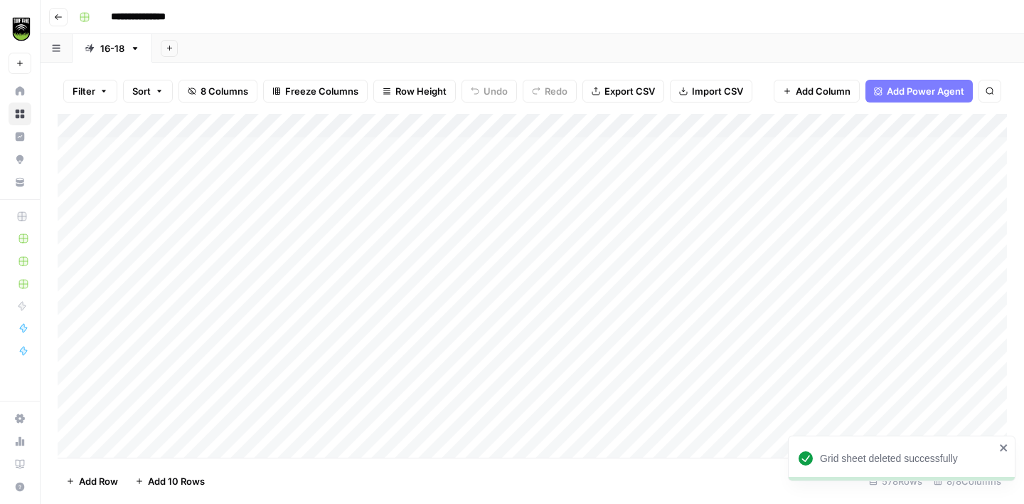
click at [82, 126] on div "Add Column" at bounding box center [532, 285] width 949 height 343
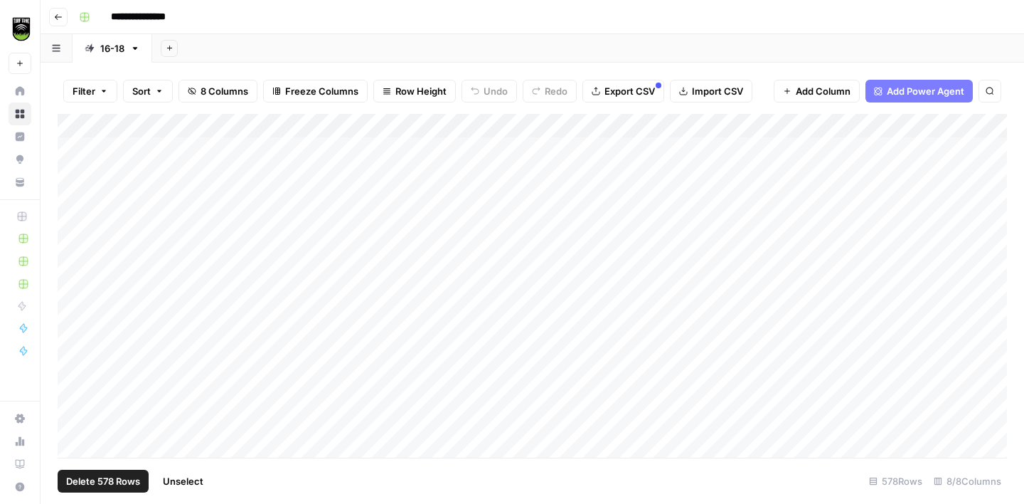
click at [102, 475] on span "Delete 578 Rows" at bounding box center [103, 481] width 74 height 14
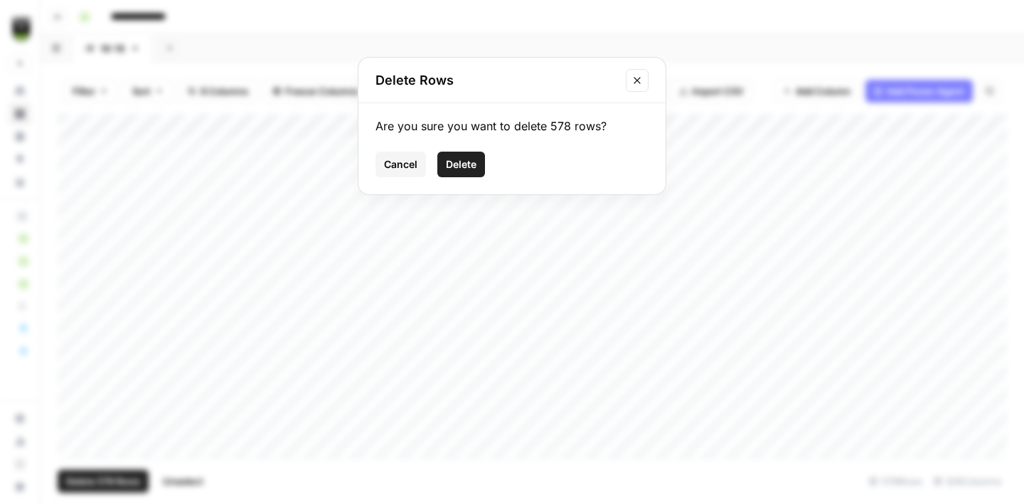
click at [460, 164] on span "Delete" at bounding box center [461, 164] width 31 height 14
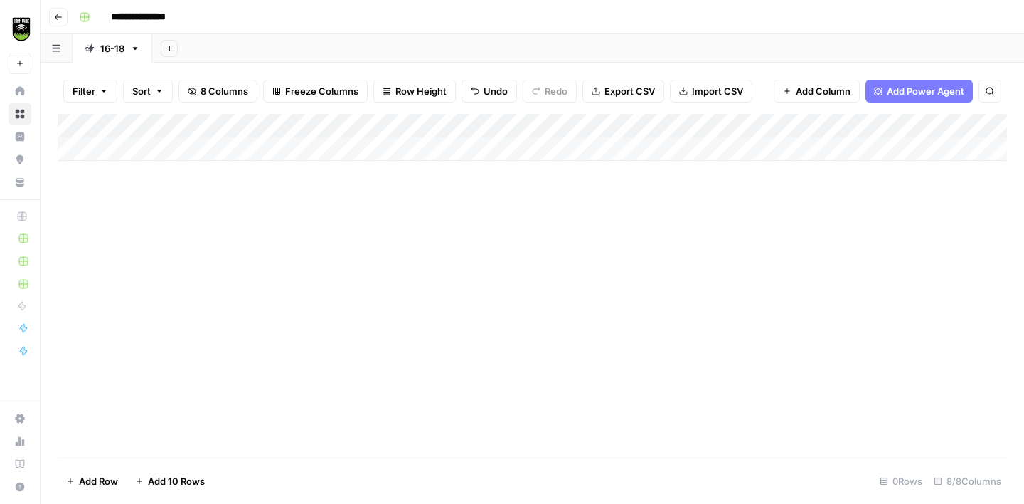
click at [151, 147] on div "Add Column" at bounding box center [532, 137] width 949 height 47
paste input "**********"
type input "**********"
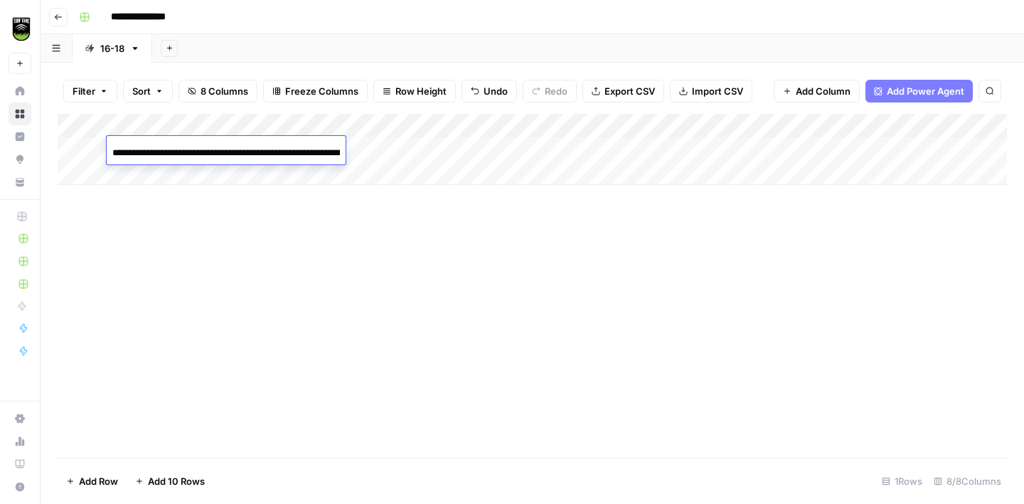
scroll to position [0, 414]
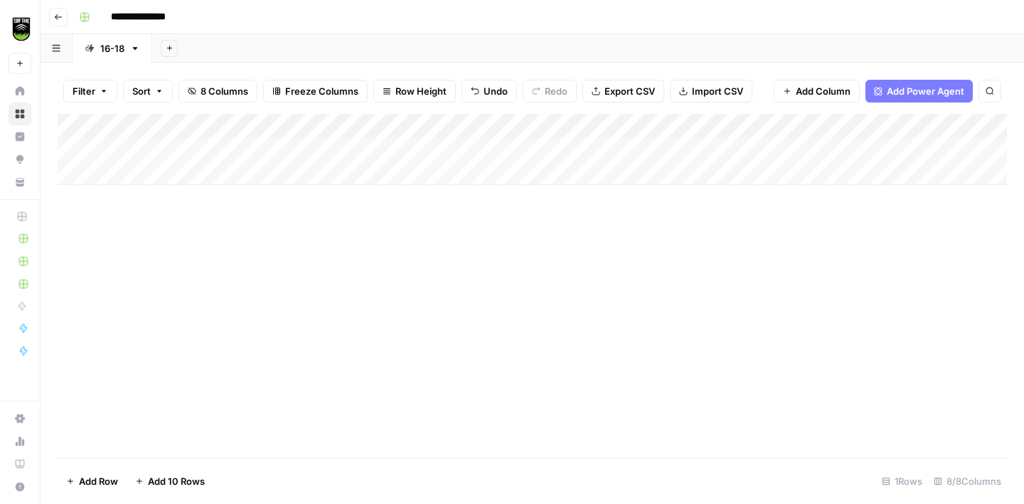
click at [198, 272] on div "Add Column" at bounding box center [532, 285] width 949 height 343
click at [235, 149] on div "Add Column" at bounding box center [532, 149] width 949 height 71
type input "17"
click at [241, 257] on div "Add Column" at bounding box center [532, 285] width 949 height 343
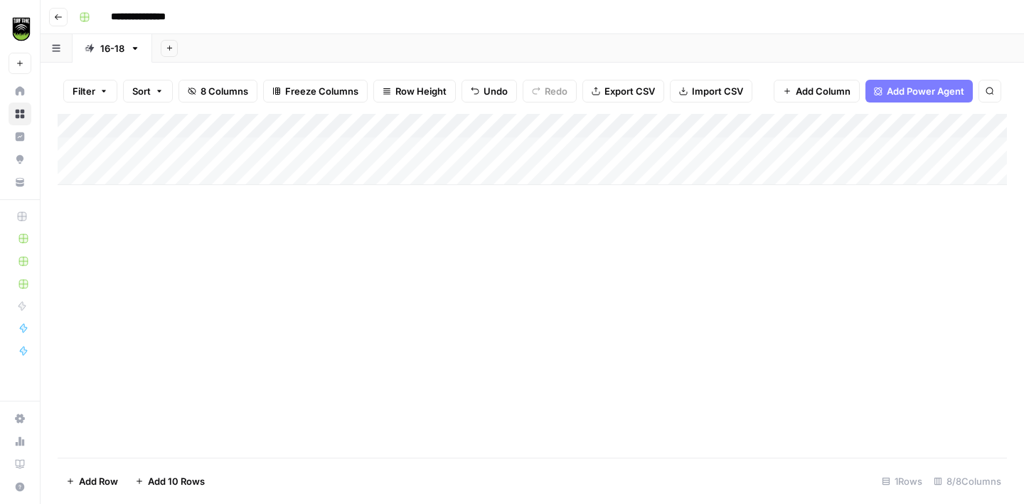
click at [346, 149] on div "Add Column" at bounding box center [532, 149] width 949 height 71
click at [127, 151] on div "Add Column" at bounding box center [532, 149] width 949 height 71
click at [167, 148] on div "Add Column" at bounding box center [532, 149] width 949 height 71
click at [348, 149] on div "Add Column" at bounding box center [532, 149] width 949 height 71
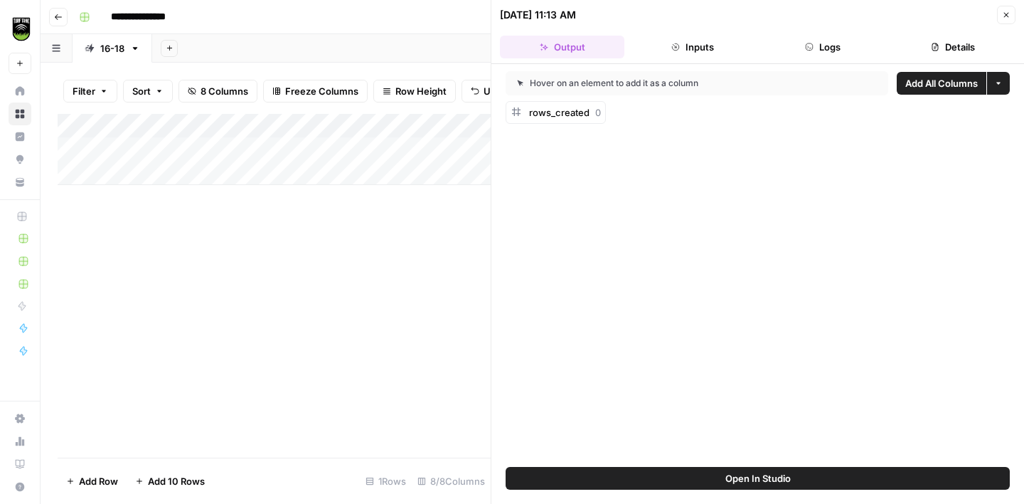
click at [816, 48] on button "Logs" at bounding box center [823, 47] width 124 height 23
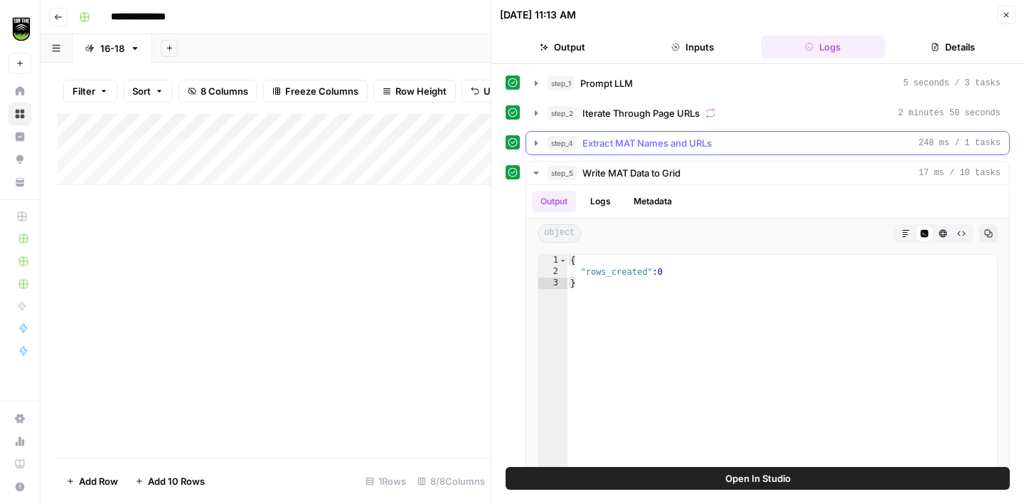
click at [651, 149] on span "Extract MAT Names and URLs" at bounding box center [646, 143] width 129 height 14
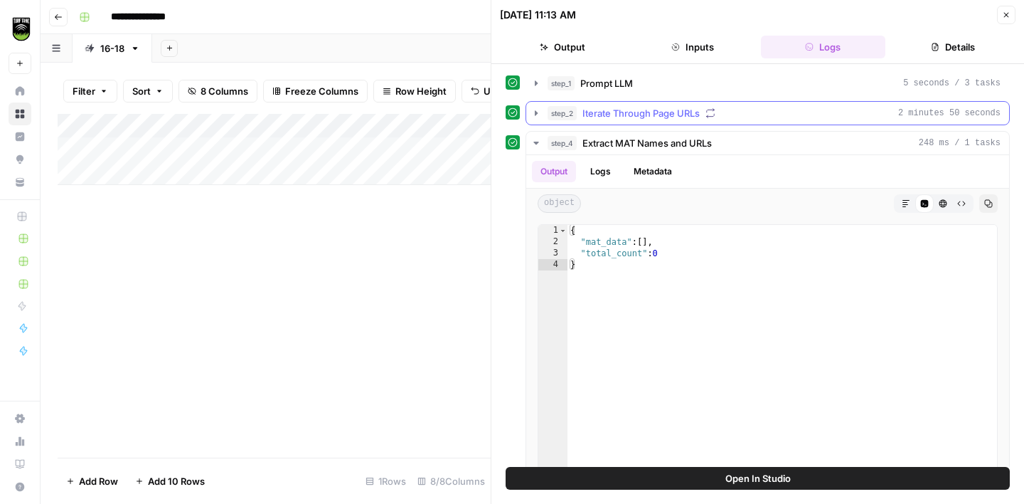
click at [654, 111] on span "Iterate Through Page URLs" at bounding box center [640, 113] width 117 height 14
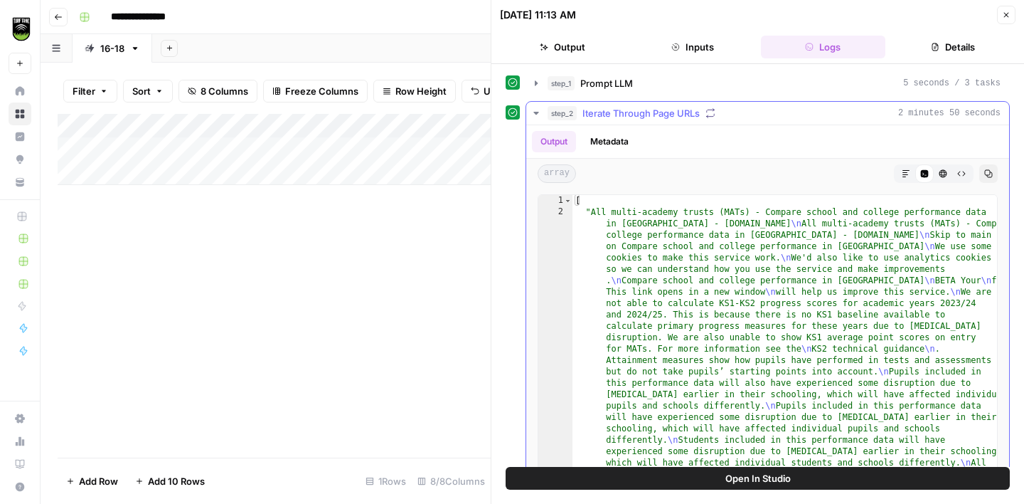
click at [541, 110] on icon "button" at bounding box center [536, 112] width 11 height 11
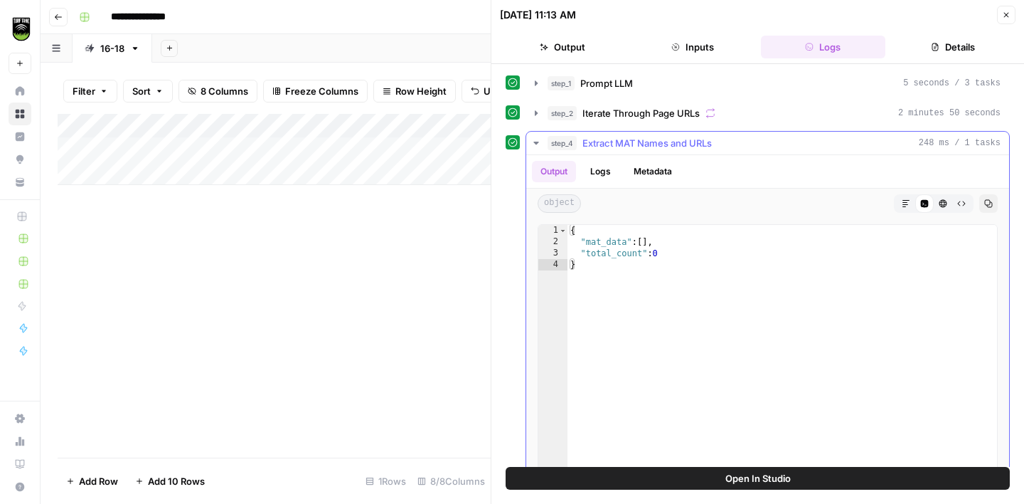
click at [533, 142] on icon "button" at bounding box center [536, 142] width 11 height 11
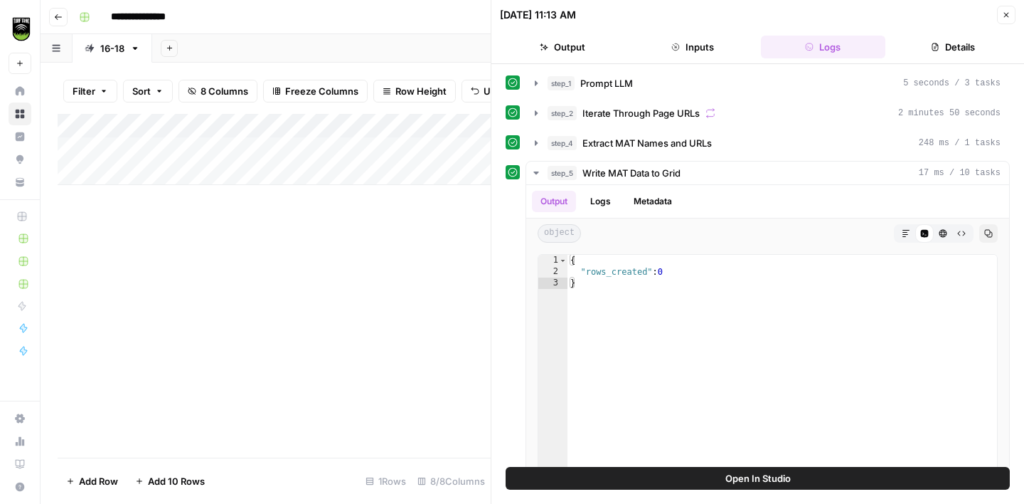
click at [1007, 14] on icon "button" at bounding box center [1006, 15] width 9 height 9
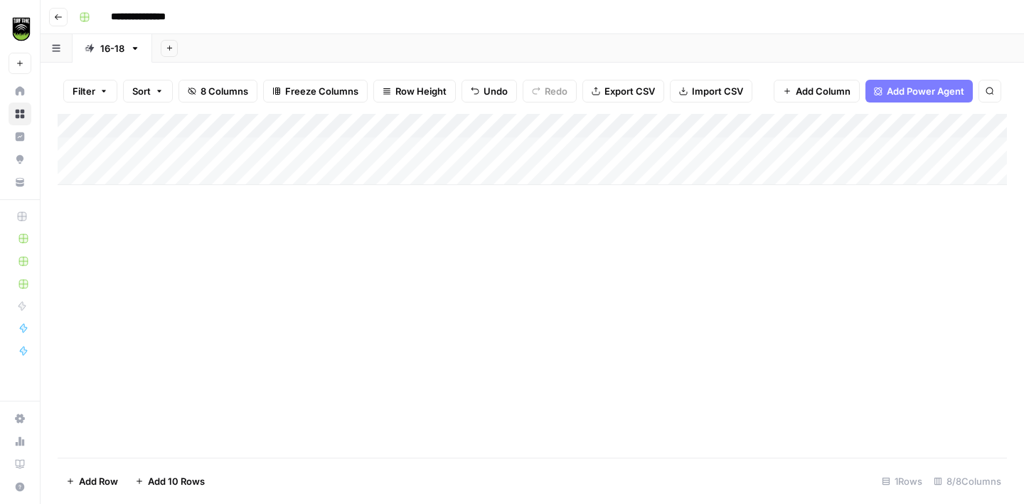
click at [127, 151] on div "Add Column" at bounding box center [532, 149] width 949 height 71
click at [57, 11] on button "Go back" at bounding box center [58, 17] width 18 height 18
click at [58, 23] on button "Go back" at bounding box center [58, 17] width 18 height 18
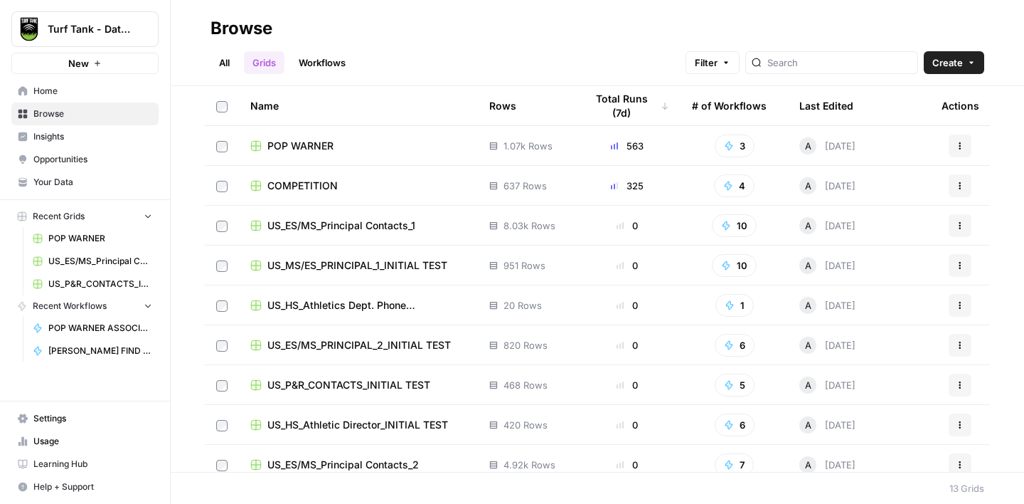
scroll to position [172, 0]
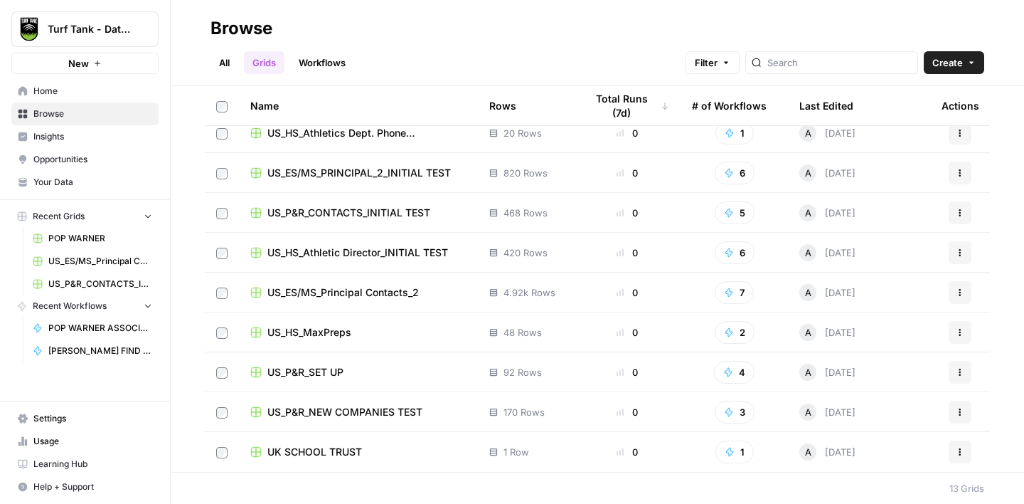
click at [331, 449] on span "UK SCHOOL TRUST" at bounding box center [314, 451] width 95 height 14
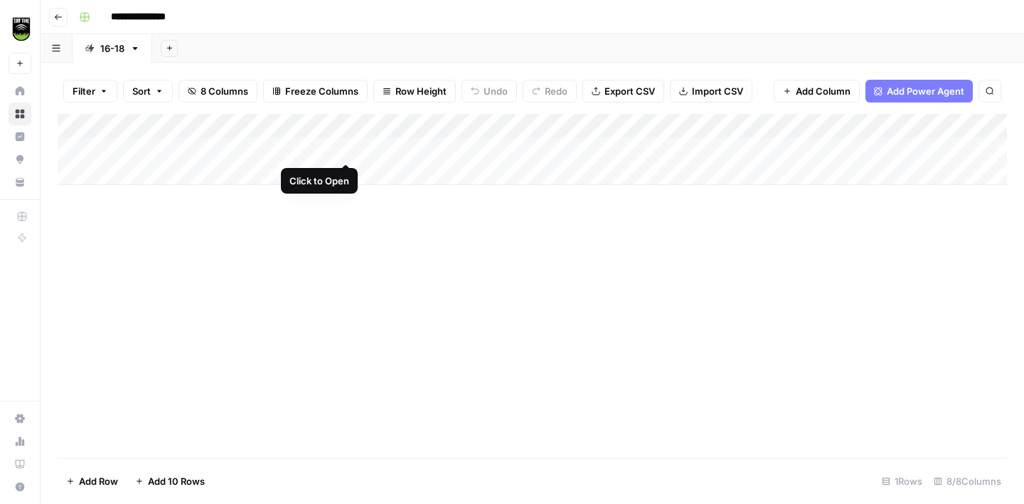
click at [346, 148] on div "Add Column" at bounding box center [532, 149] width 949 height 71
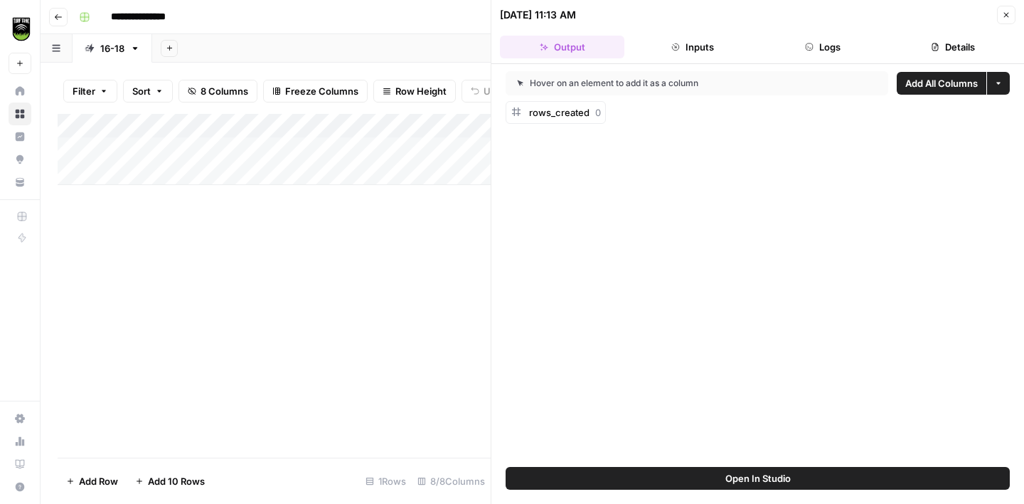
click at [959, 52] on button "Details" at bounding box center [953, 47] width 124 height 23
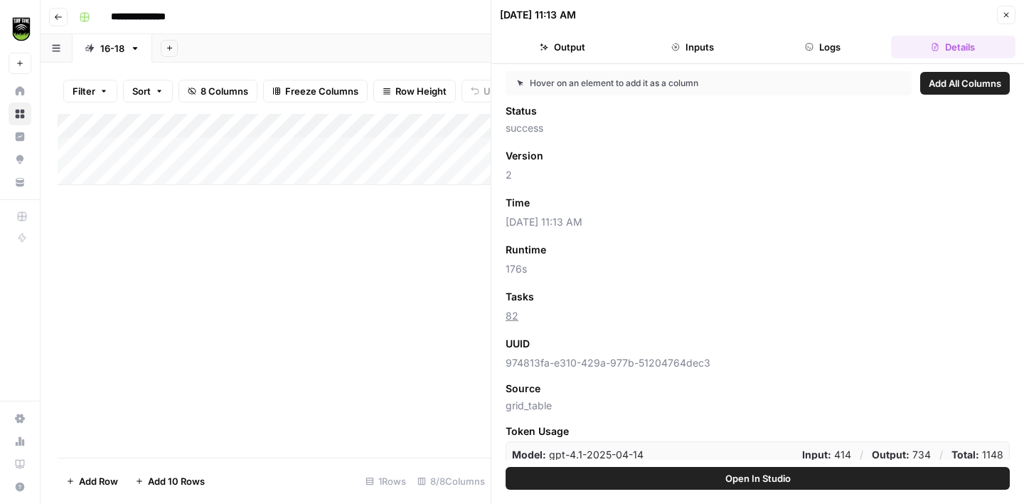
click at [590, 299] on span "Add as Column" at bounding box center [576, 296] width 62 height 13
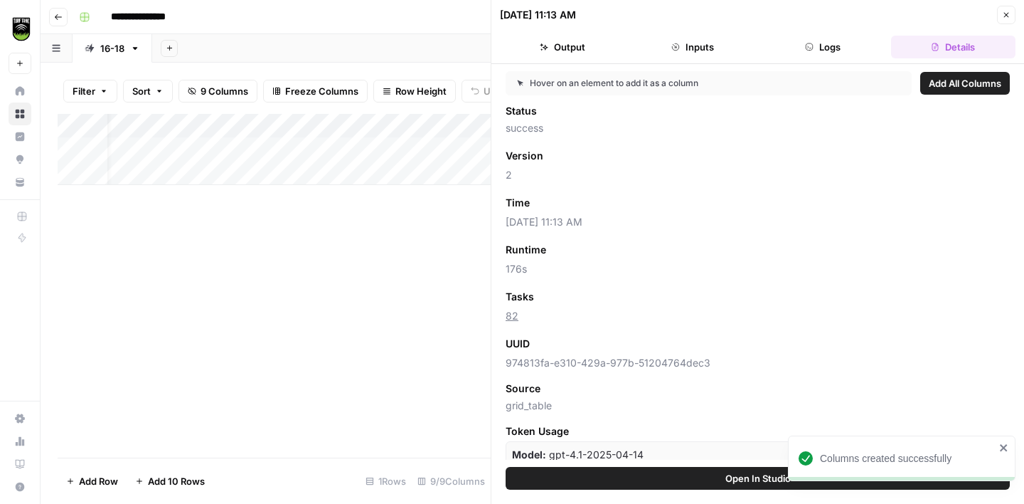
scroll to position [0, 122]
click at [1009, 11] on icon "button" at bounding box center [1006, 15] width 9 height 9
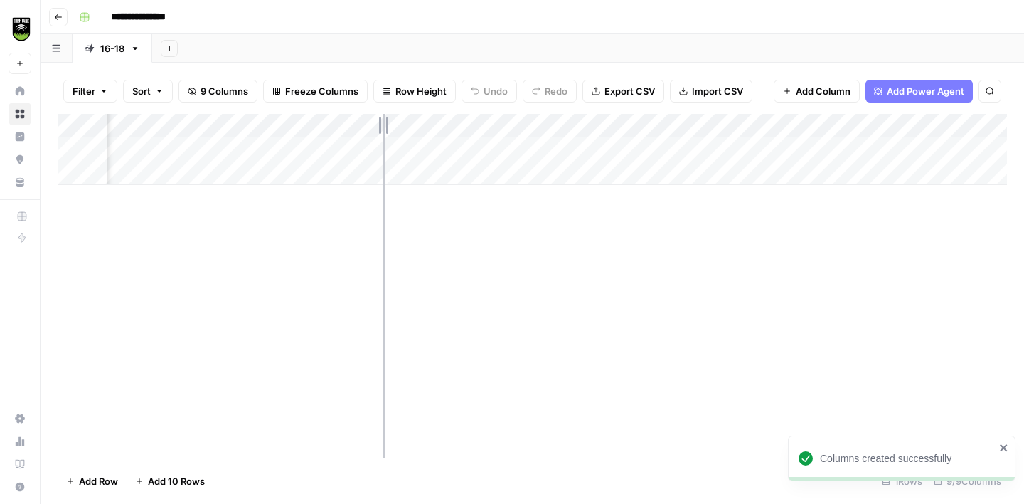
drag, startPoint x: 383, startPoint y: 122, endPoint x: 323, endPoint y: 123, distance: 60.5
click at [324, 124] on div "Add Column" at bounding box center [532, 149] width 949 height 71
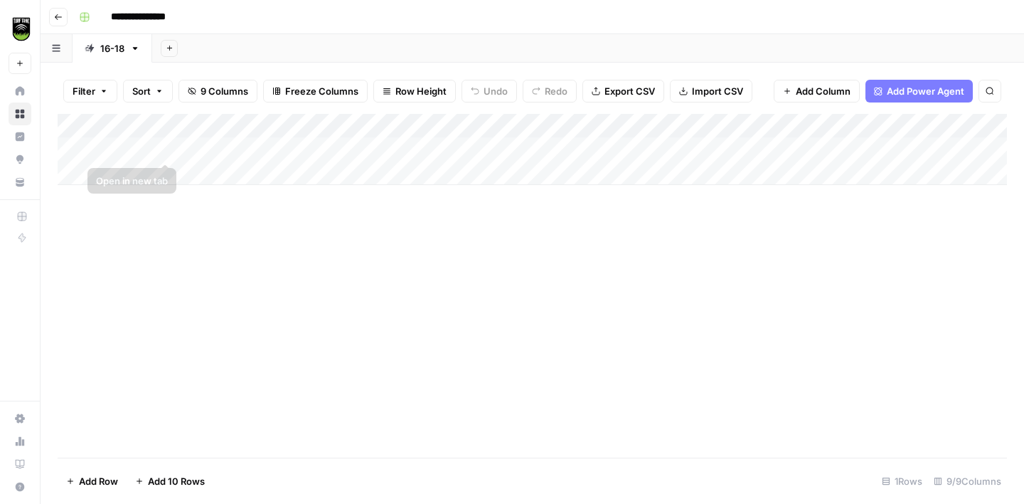
click at [131, 149] on div "Add Column" at bounding box center [532, 149] width 949 height 71
click at [165, 150] on div "Add Column" at bounding box center [532, 149] width 949 height 71
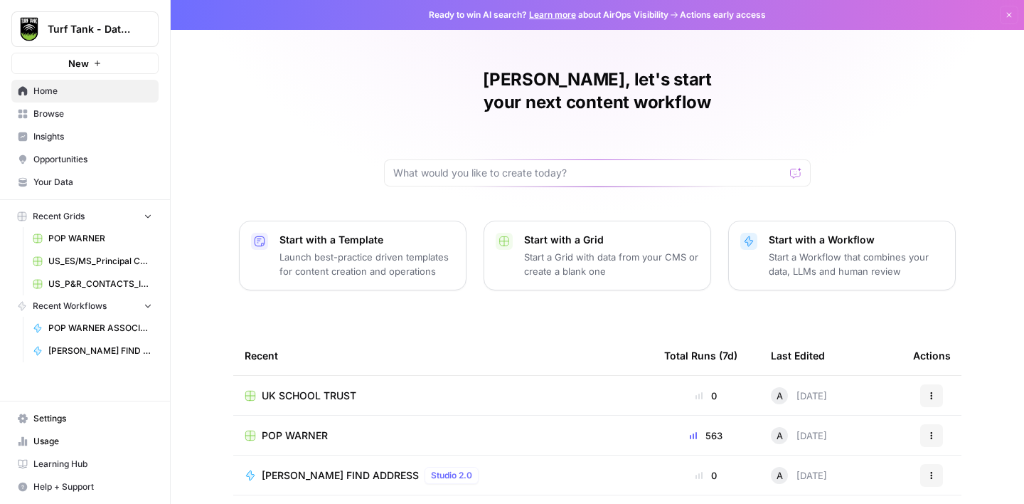
click at [77, 115] on span "Browse" at bounding box center [92, 113] width 119 height 13
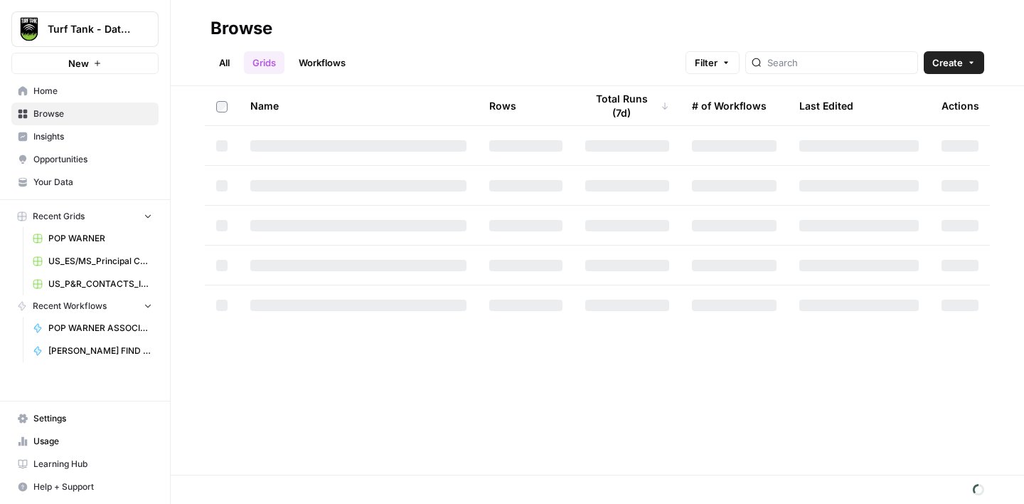
click at [343, 63] on link "Workflows" at bounding box center [322, 62] width 64 height 23
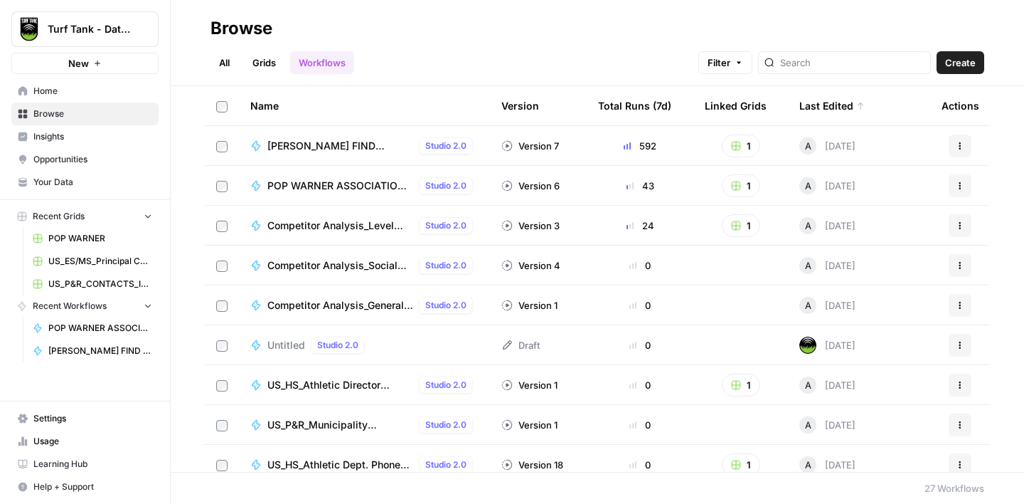
click at [973, 61] on span "Create" at bounding box center [960, 62] width 31 height 14
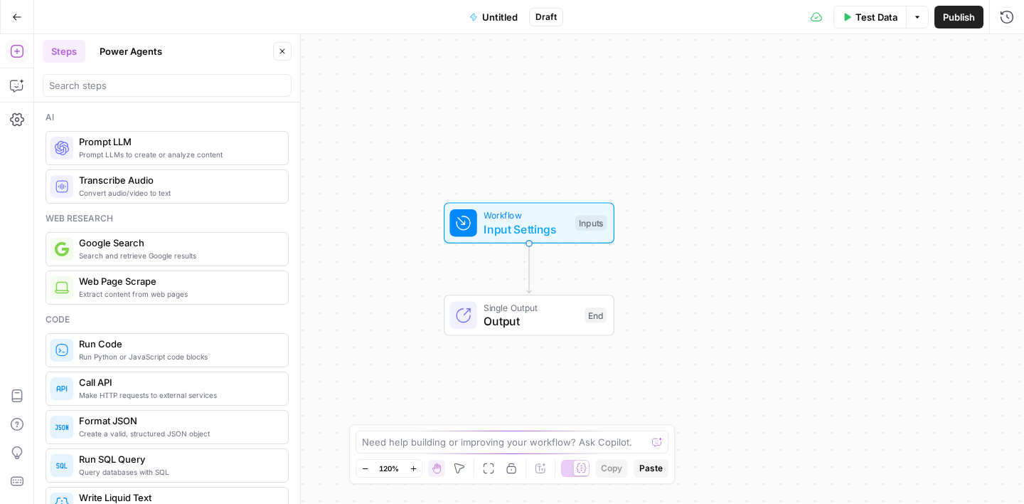
click at [496, 20] on span "Untitled" at bounding box center [500, 17] width 36 height 14
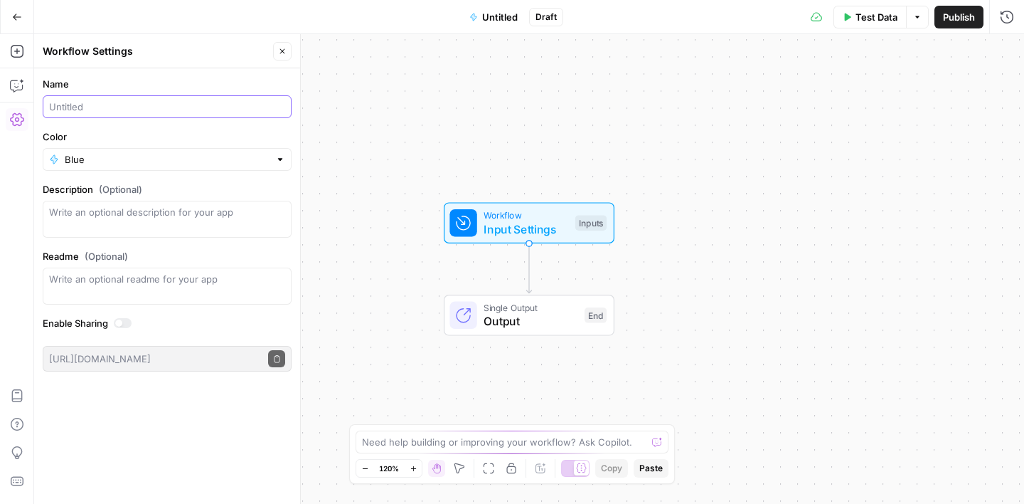
click at [100, 101] on input "Name" at bounding box center [167, 107] width 236 height 14
click at [100, 102] on input "Name" at bounding box center [167, 107] width 236 height 14
type input "UK TRUST WEBSITE SCRAPE"
click at [158, 74] on form "Name UK TRUST WEBSITE SCRAPE Color Blue Description (Optional) Readme (Optional…" at bounding box center [167, 223] width 266 height 311
click at [289, 52] on button "Close" at bounding box center [282, 51] width 18 height 18
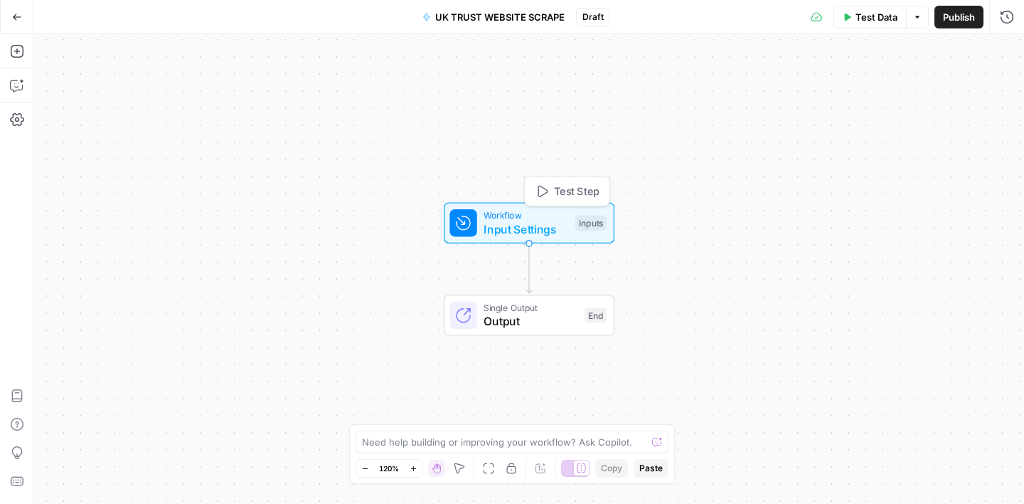
click at [526, 227] on span "Input Settings" at bounding box center [526, 228] width 85 height 17
click at [890, 95] on icon "button" at bounding box center [893, 96] width 9 height 9
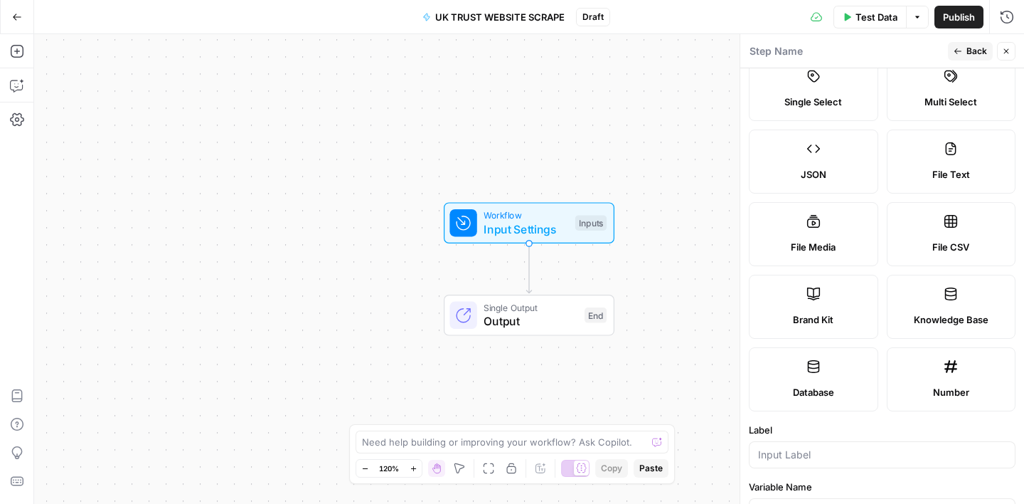
scroll to position [266, 0]
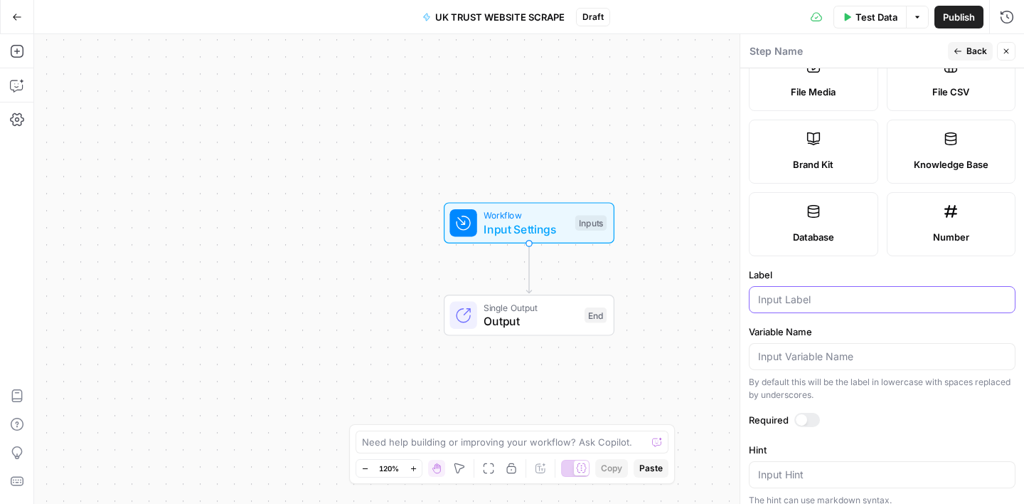
click at [822, 298] on input "Label" at bounding box center [882, 299] width 248 height 14
type input "Page 1 Link"
click at [836, 268] on label "Label" at bounding box center [882, 274] width 267 height 14
click at [836, 292] on input "Page 1 Link" at bounding box center [882, 299] width 248 height 14
click at [969, 50] on span "Back" at bounding box center [976, 51] width 21 height 13
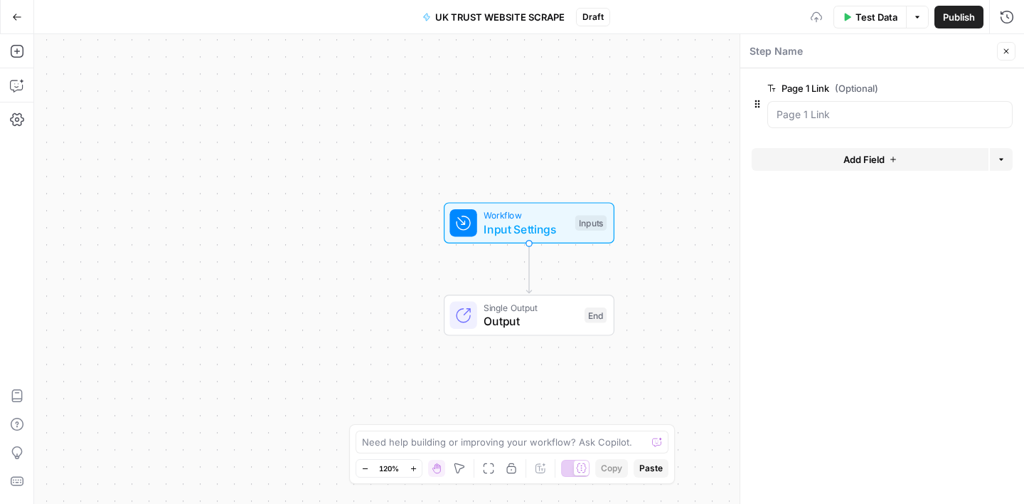
click at [838, 167] on button "Add Field" at bounding box center [870, 159] width 237 height 23
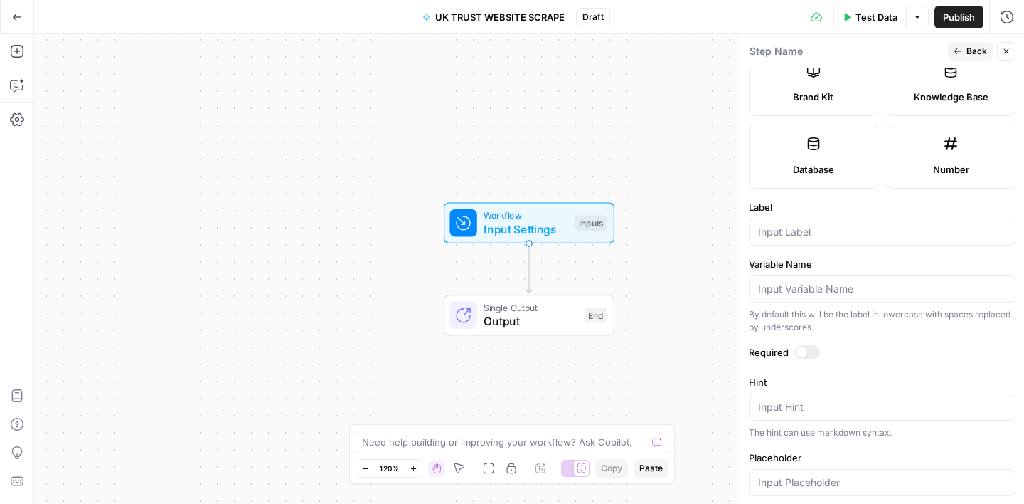
scroll to position [400, 0]
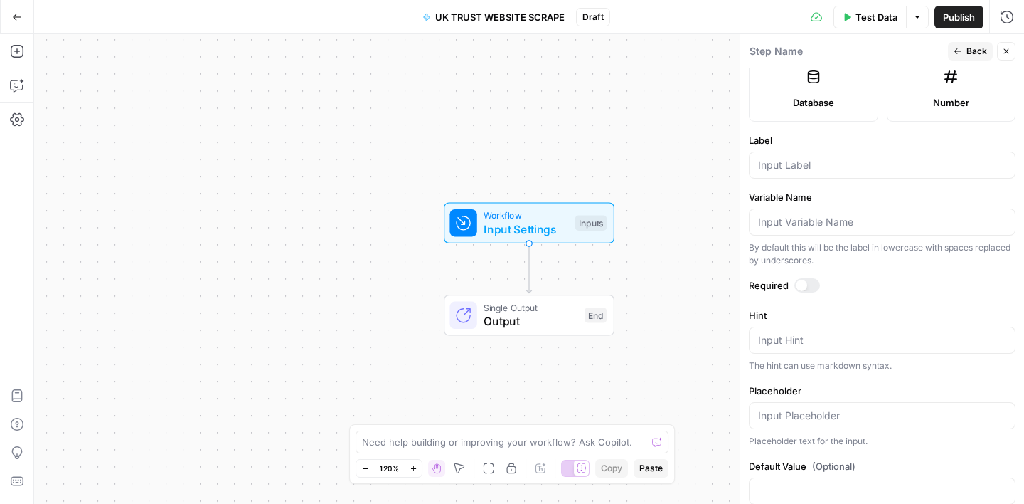
click at [780, 156] on div at bounding box center [882, 164] width 267 height 27
type input "#"
type input "Number of Pages"
click at [976, 53] on span "Back" at bounding box center [976, 51] width 21 height 13
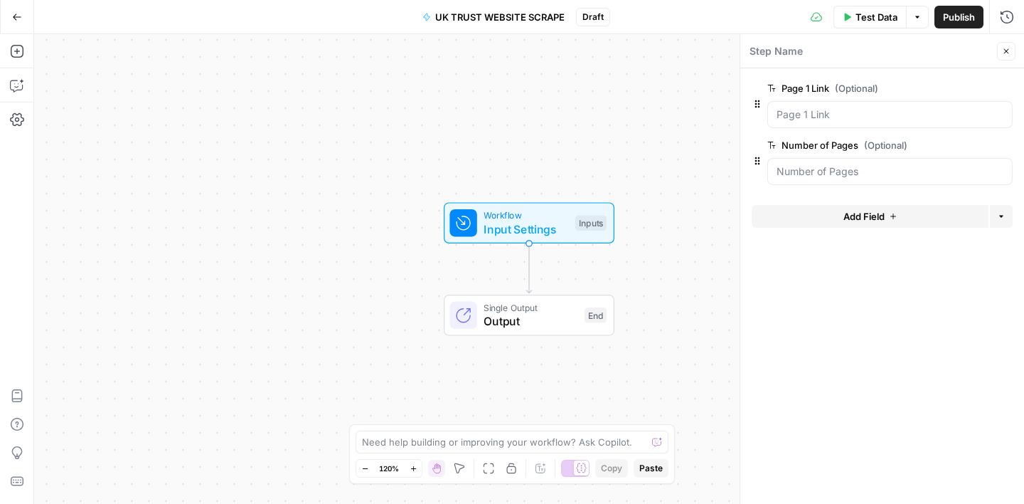
click at [1006, 55] on icon "button" at bounding box center [1006, 51] width 9 height 9
click at [15, 43] on button "Add Steps" at bounding box center [17, 51] width 23 height 23
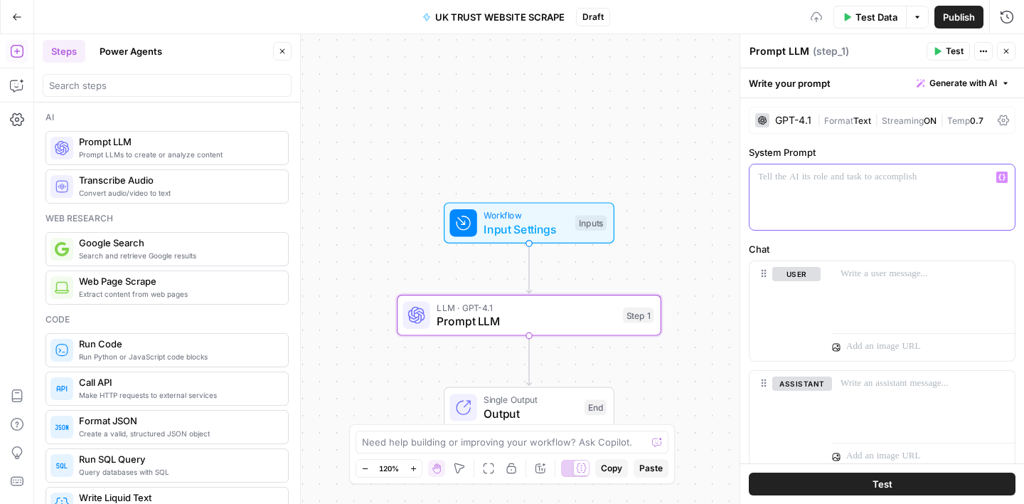
click at [801, 179] on p at bounding box center [882, 177] width 248 height 14
drag, startPoint x: 819, startPoint y: 179, endPoint x: 849, endPoint y: 179, distance: 30.6
click at [819, 179] on p "**********" at bounding box center [882, 198] width 248 height 57
click at [816, 222] on p "**********" at bounding box center [882, 198] width 248 height 57
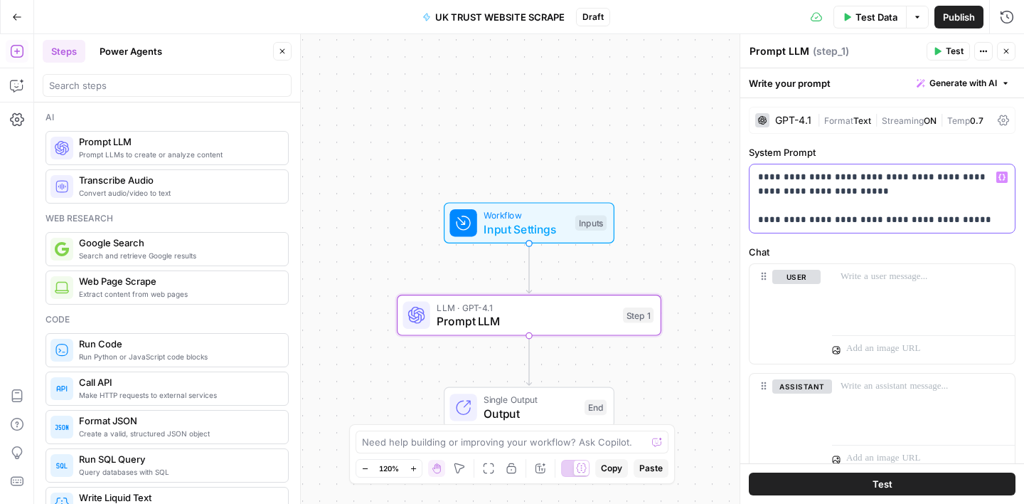
click at [834, 195] on p "**********" at bounding box center [882, 198] width 248 height 57
click at [1004, 176] on icon "button" at bounding box center [1001, 177] width 7 height 7
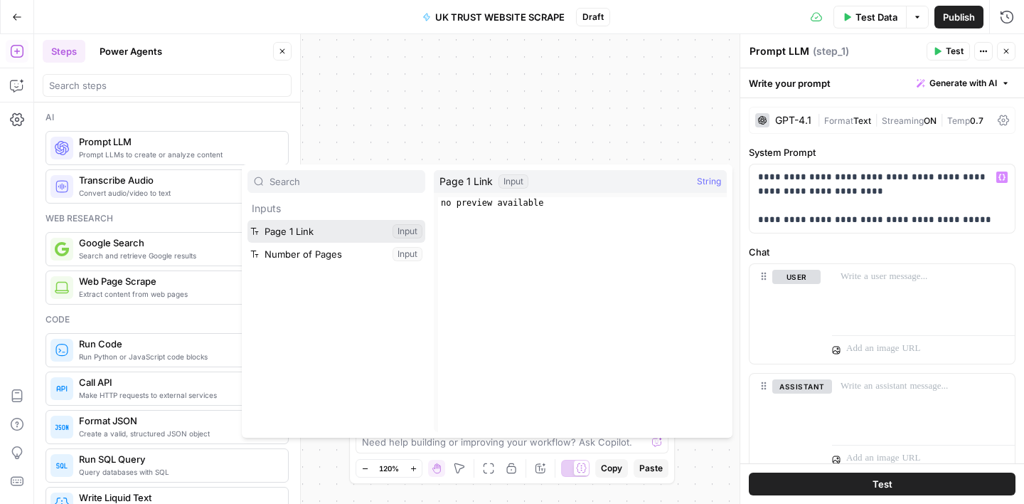
click at [311, 238] on button "Select variable Page 1 Link" at bounding box center [336, 231] width 178 height 23
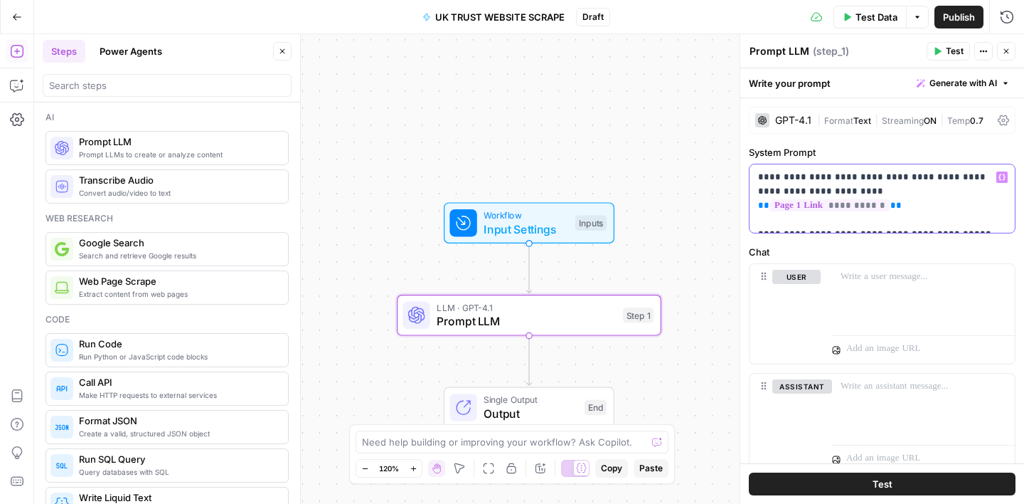
click at [956, 223] on p "**********" at bounding box center [882, 198] width 248 height 57
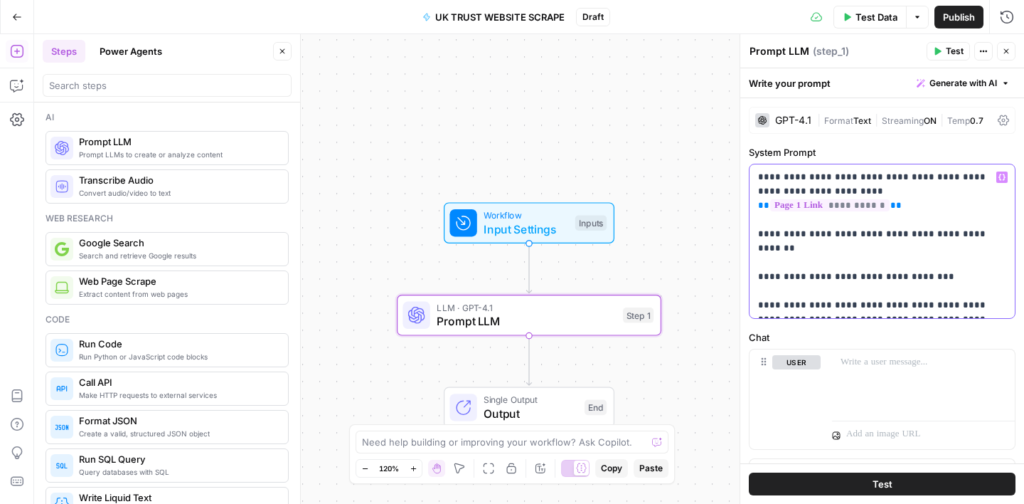
click at [1005, 177] on span "Variables Menu" at bounding box center [1005, 177] width 1 height 1
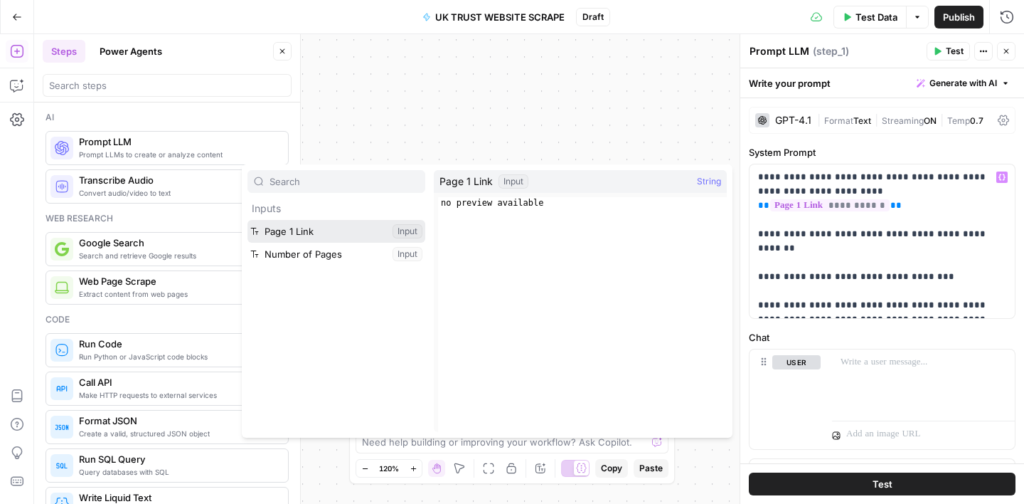
click at [358, 236] on button "Select variable Page 1 Link" at bounding box center [336, 231] width 178 height 23
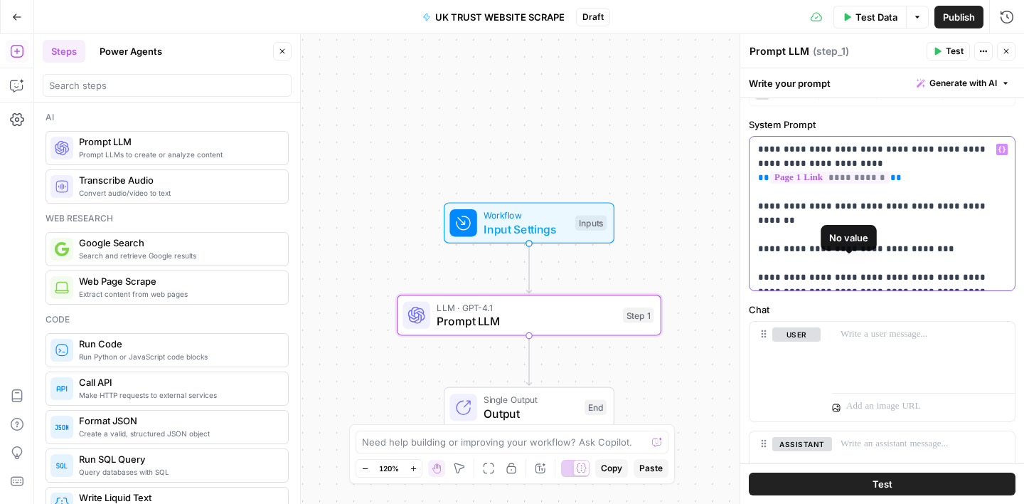
scroll to position [43, 0]
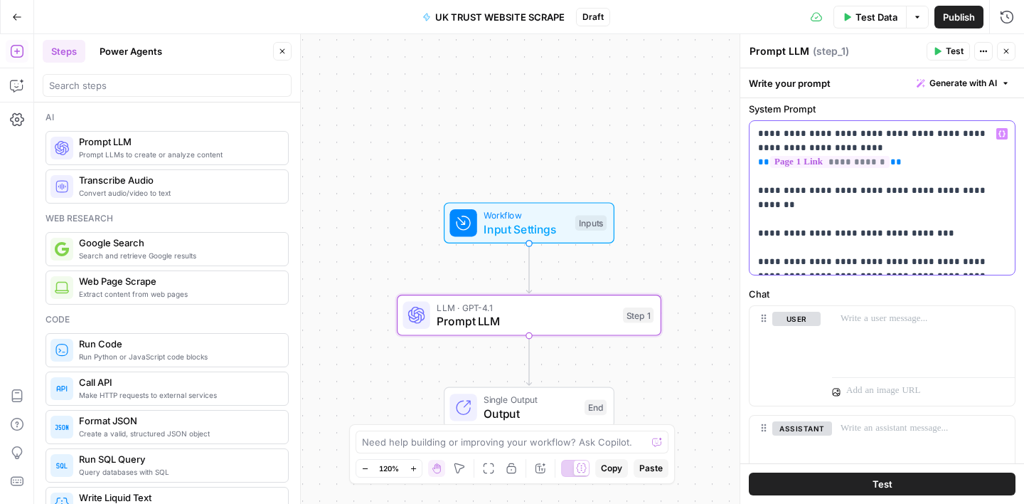
click at [984, 235] on p "**********" at bounding box center [882, 198] width 248 height 142
click at [930, 265] on p "**********" at bounding box center [882, 198] width 248 height 142
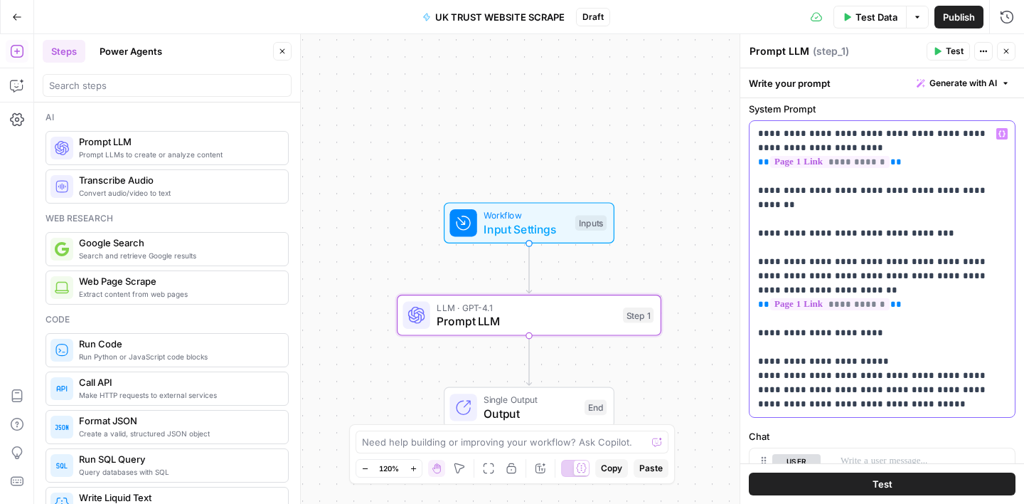
drag, startPoint x: 889, startPoint y: 375, endPoint x: 759, endPoint y: 336, distance: 136.1
click at [759, 336] on p "**********" at bounding box center [882, 269] width 248 height 284
copy p "**********"
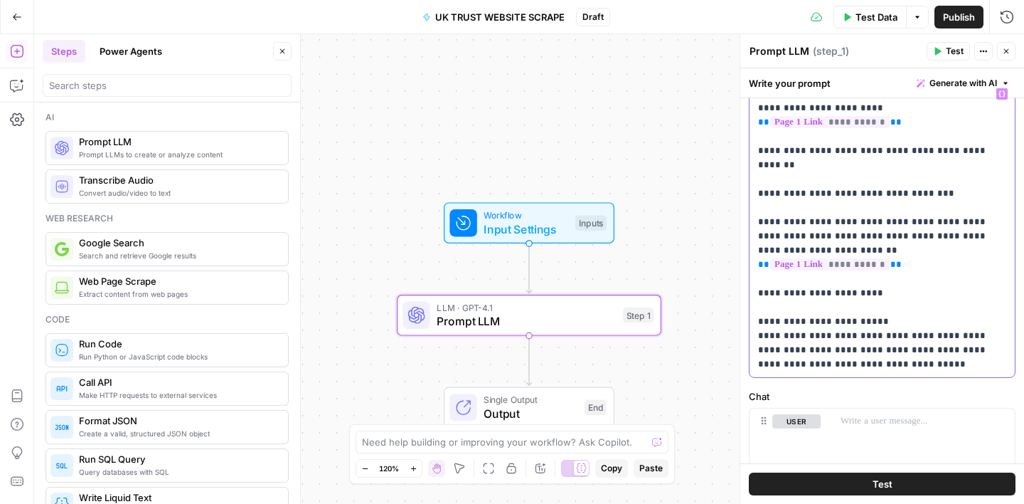
scroll to position [90, 0]
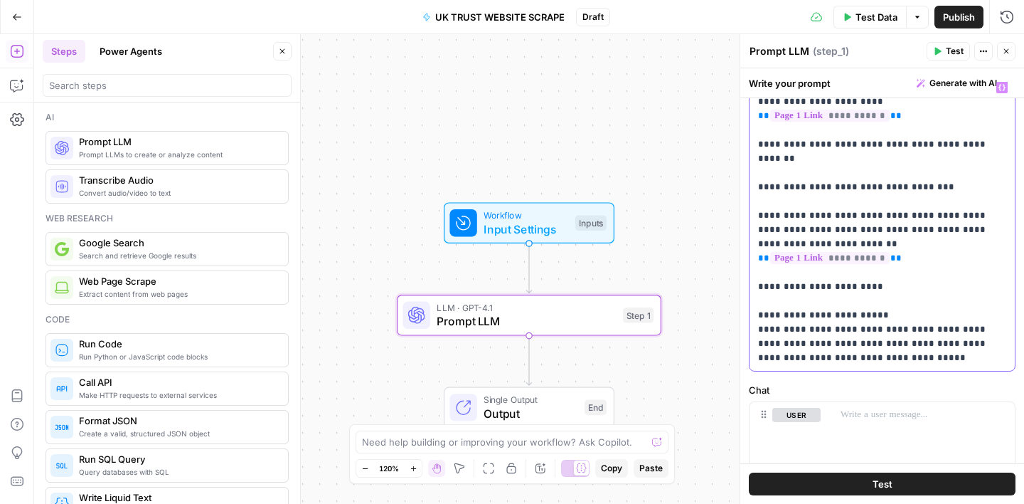
click at [882, 356] on p "**********" at bounding box center [882, 222] width 248 height 284
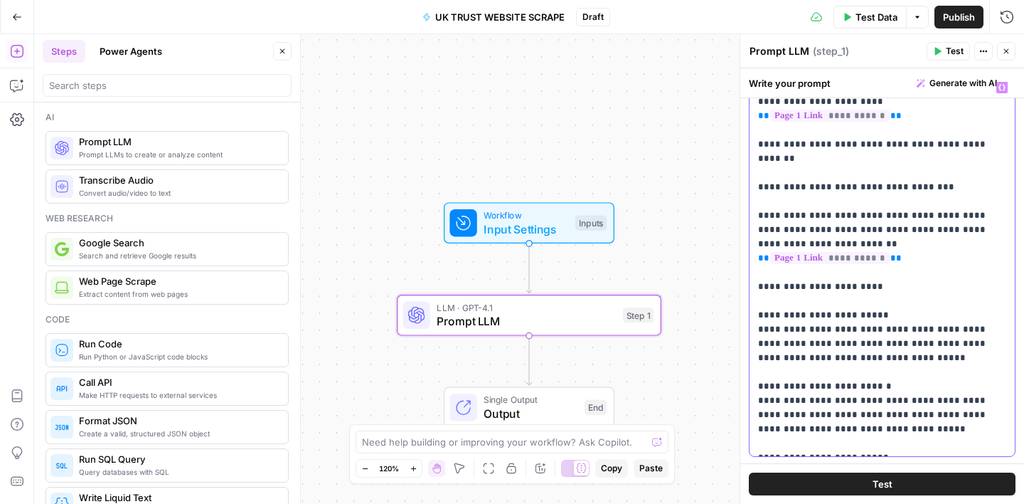
click at [870, 358] on p "**********" at bounding box center [882, 265] width 248 height 370
click at [868, 357] on p "**********" at bounding box center [882, 265] width 248 height 370
click at [862, 447] on p "**********" at bounding box center [882, 265] width 248 height 370
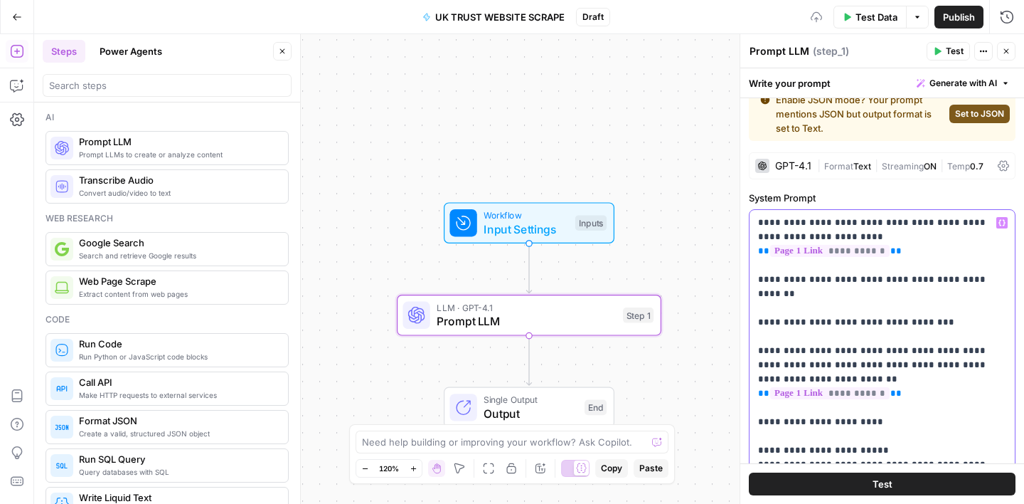
scroll to position [0, 0]
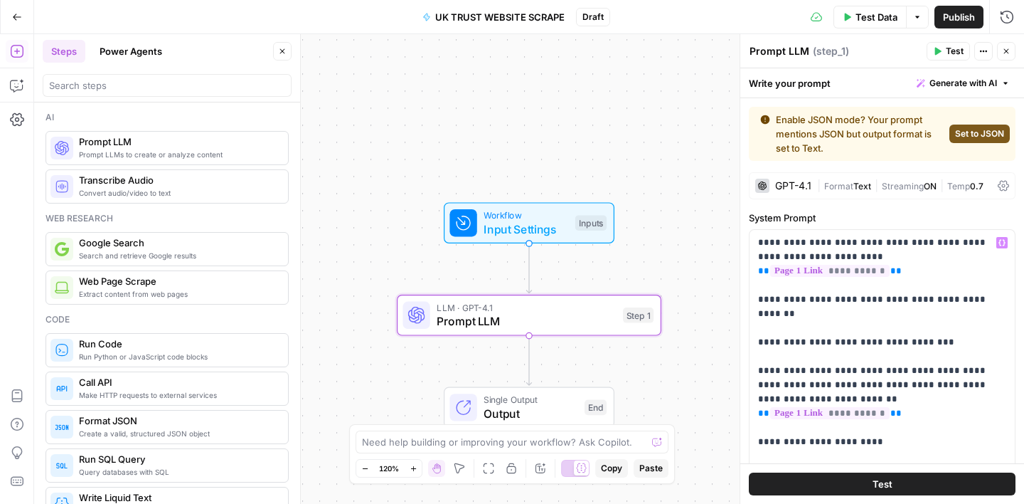
click at [969, 137] on span "Set to JSON" at bounding box center [979, 133] width 49 height 13
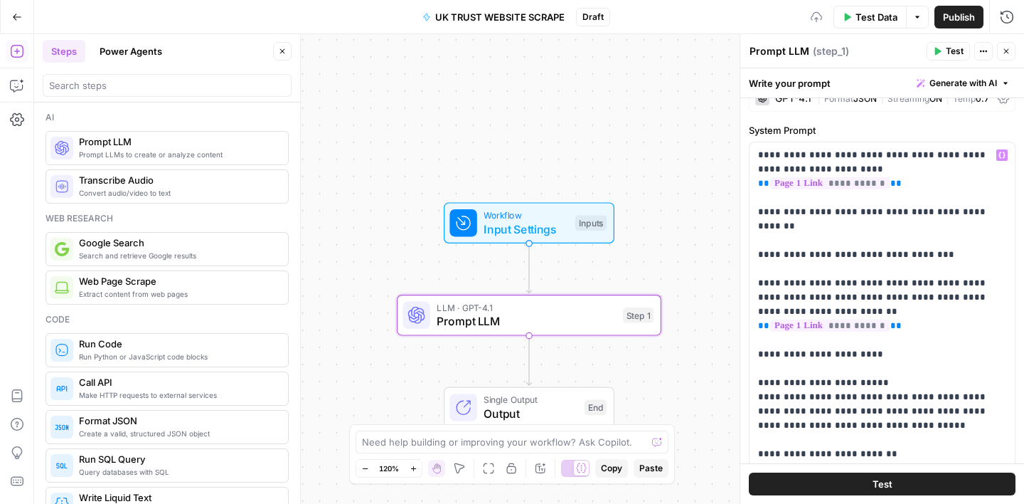
scroll to position [33, 0]
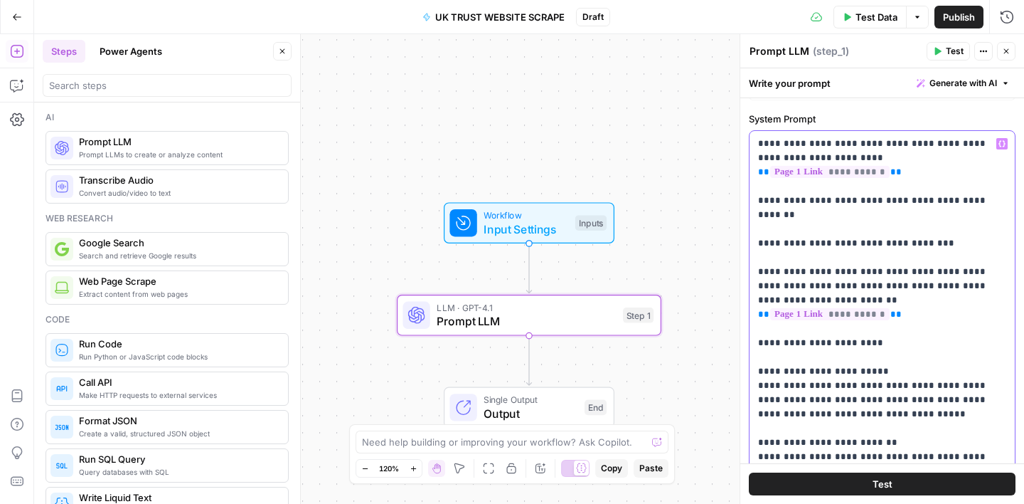
click at [821, 218] on p "**********" at bounding box center [882, 371] width 248 height 469
click at [1004, 147] on icon "button" at bounding box center [1001, 143] width 7 height 7
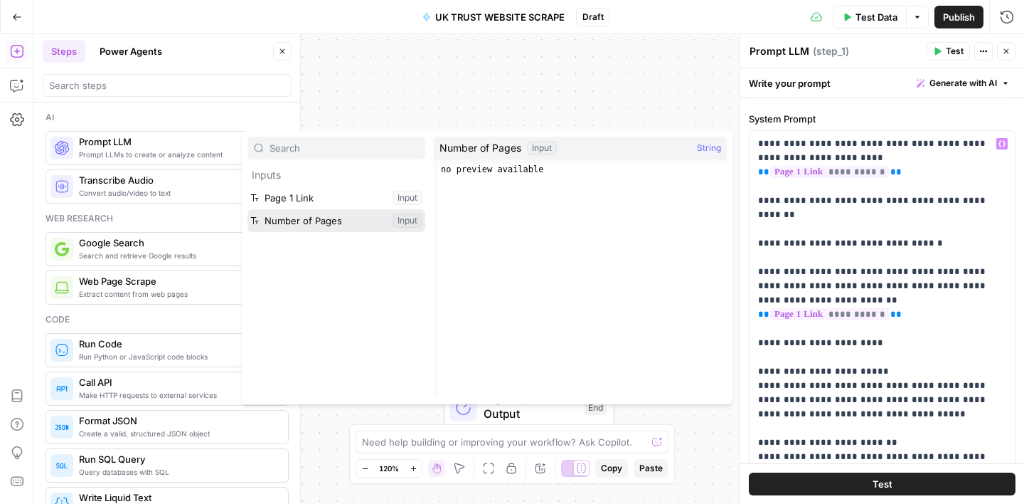
click at [330, 223] on button "Select variable Number of Pages" at bounding box center [336, 220] width 178 height 23
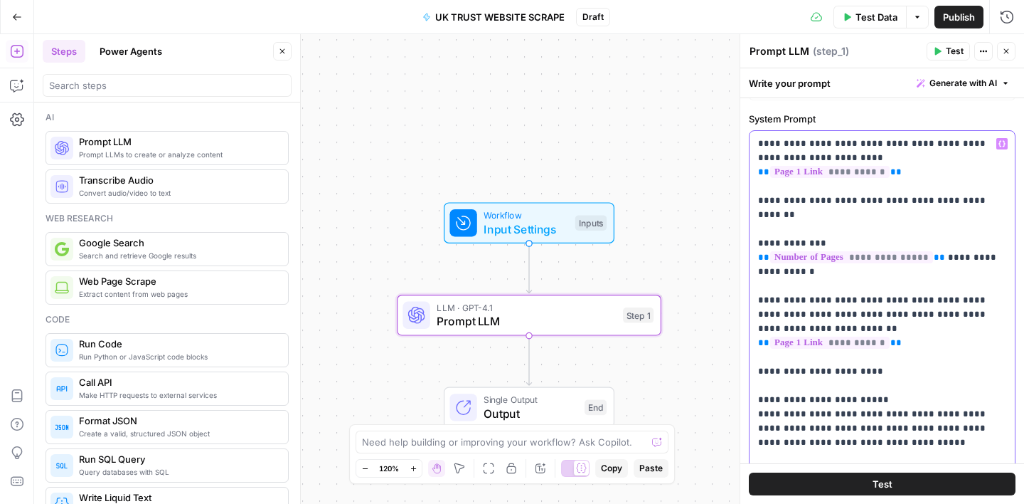
drag, startPoint x: 897, startPoint y: 260, endPoint x: 983, endPoint y: 258, distance: 85.4
click at [983, 261] on p "**********" at bounding box center [882, 379] width 248 height 484
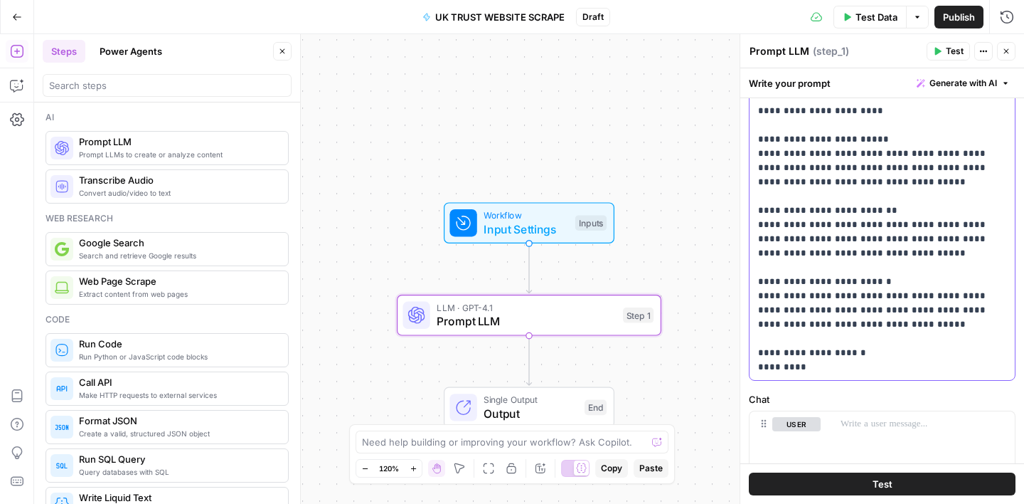
scroll to position [282, 0]
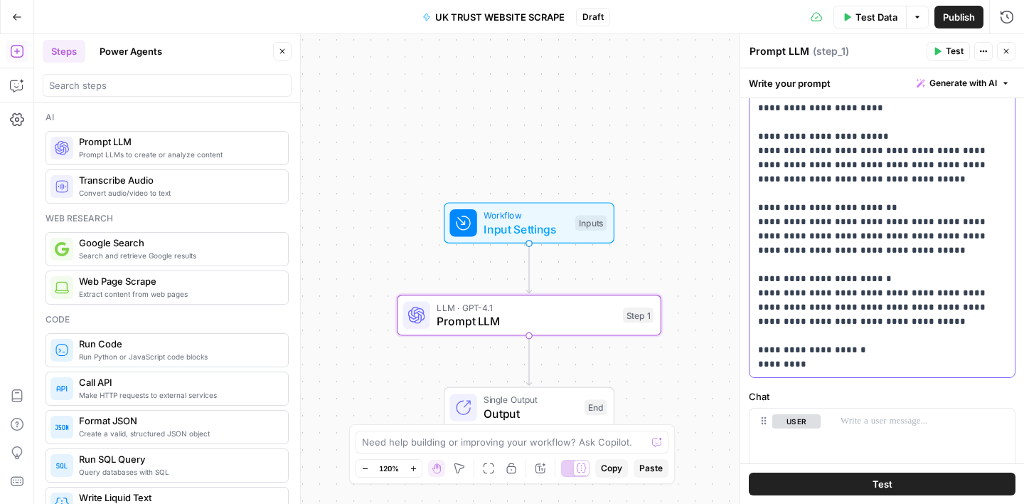
drag, startPoint x: 817, startPoint y: 362, endPoint x: 834, endPoint y: 363, distance: 17.1
click at [817, 362] on p "**********" at bounding box center [882, 130] width 248 height 484
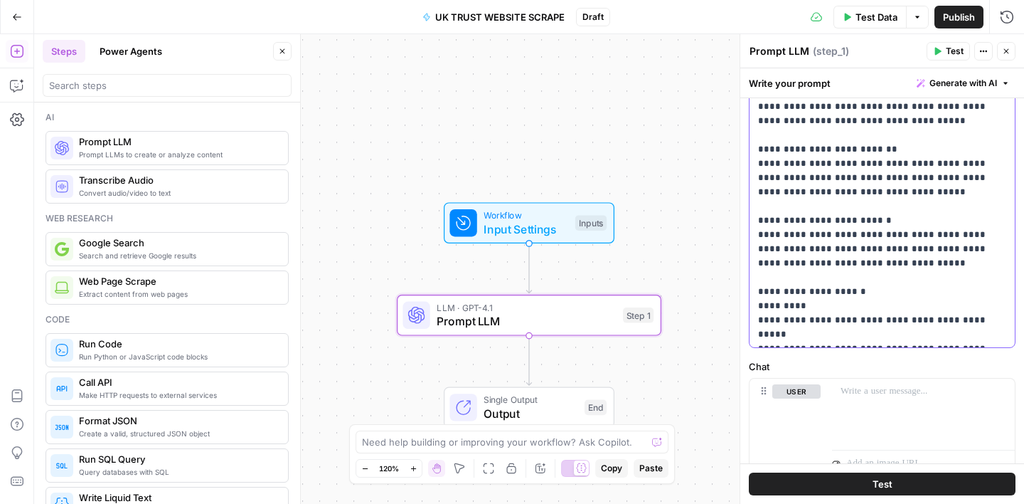
scroll to position [352, 0]
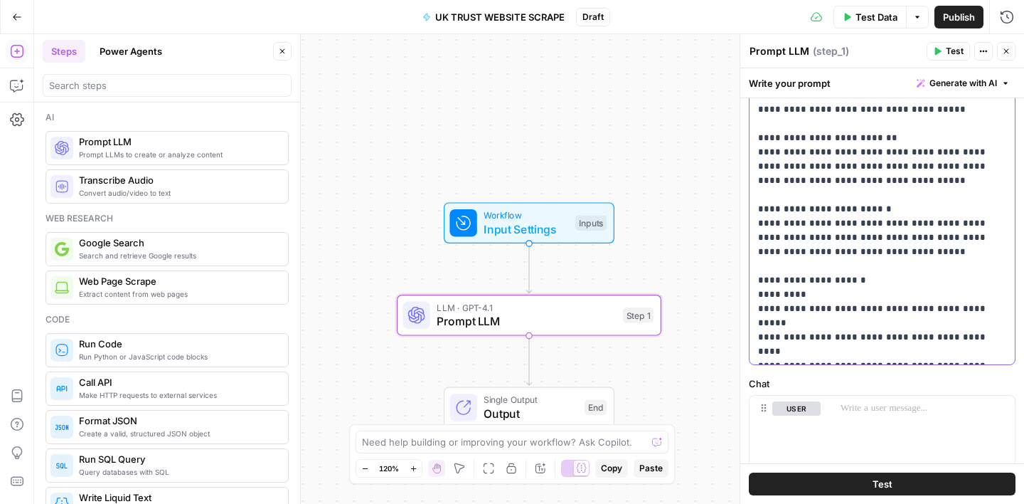
click at [943, 343] on p "**********" at bounding box center [882, 88] width 248 height 540
click at [971, 322] on p "**********" at bounding box center [882, 88] width 248 height 540
click at [878, 312] on p "**********" at bounding box center [882, 88] width 248 height 540
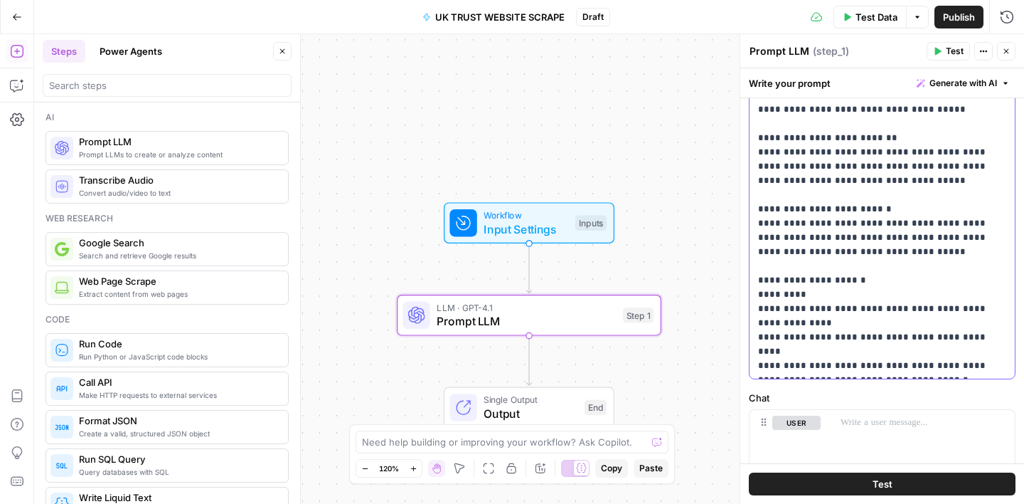
click at [969, 339] on p "**********" at bounding box center [882, 95] width 248 height 555
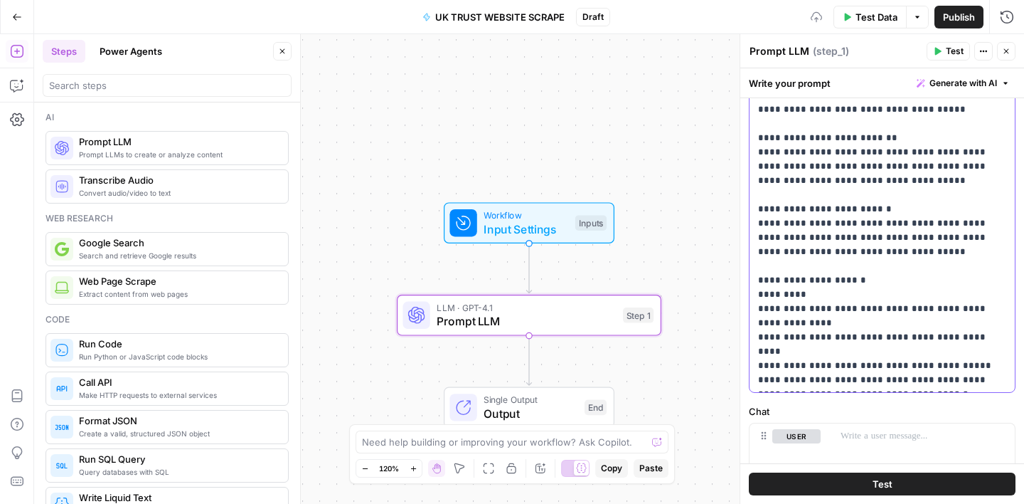
scroll to position [1, 0]
click at [889, 433] on p at bounding box center [924, 436] width 166 height 14
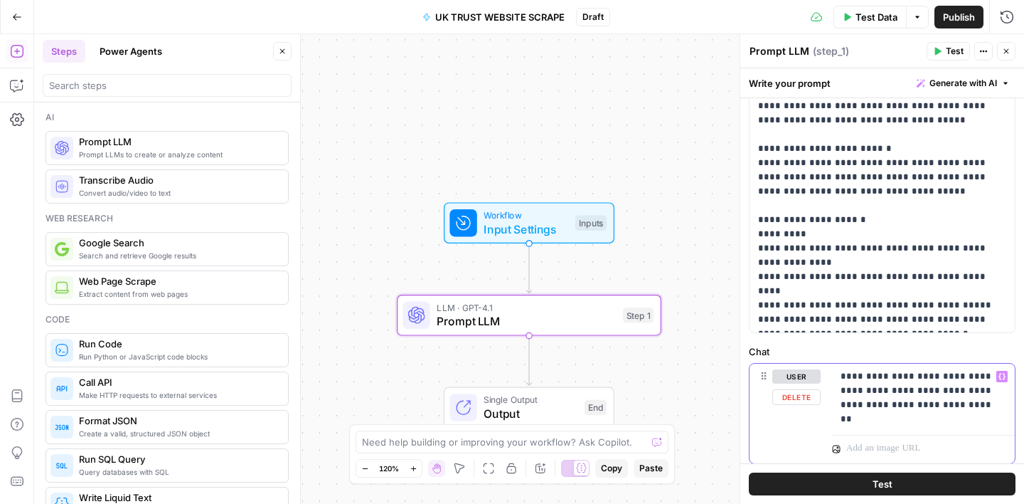
click at [1004, 376] on icon "button" at bounding box center [1001, 376] width 7 height 6
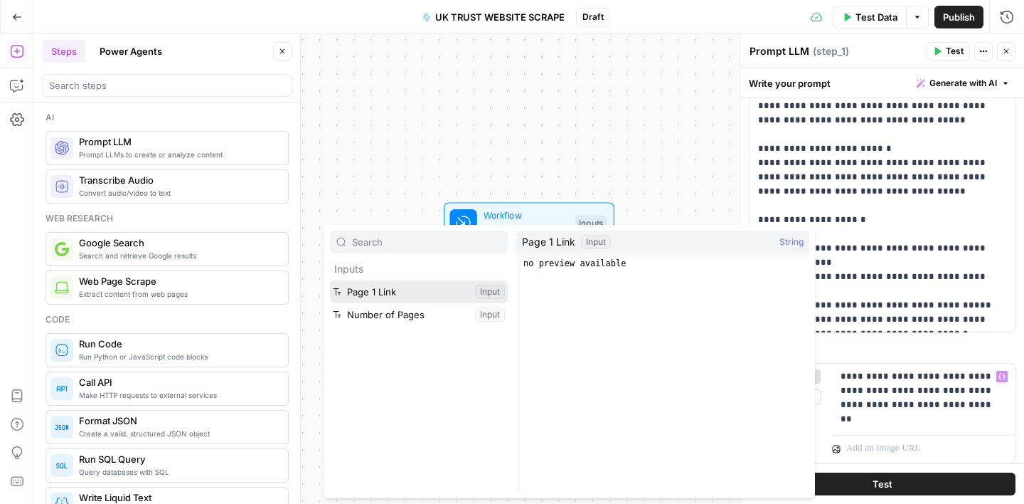
click at [422, 293] on button "Select variable Page 1 Link" at bounding box center [419, 291] width 178 height 23
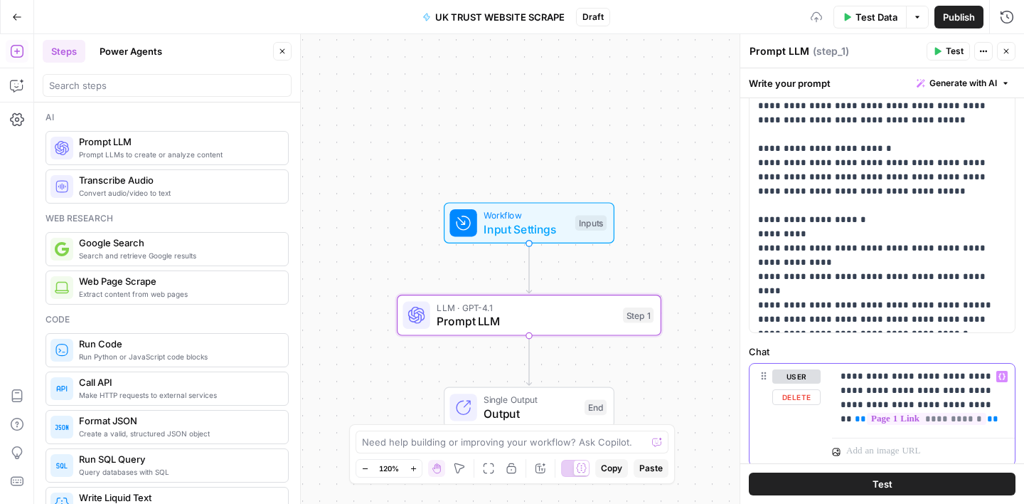
click at [872, 405] on p "**********" at bounding box center [924, 397] width 166 height 57
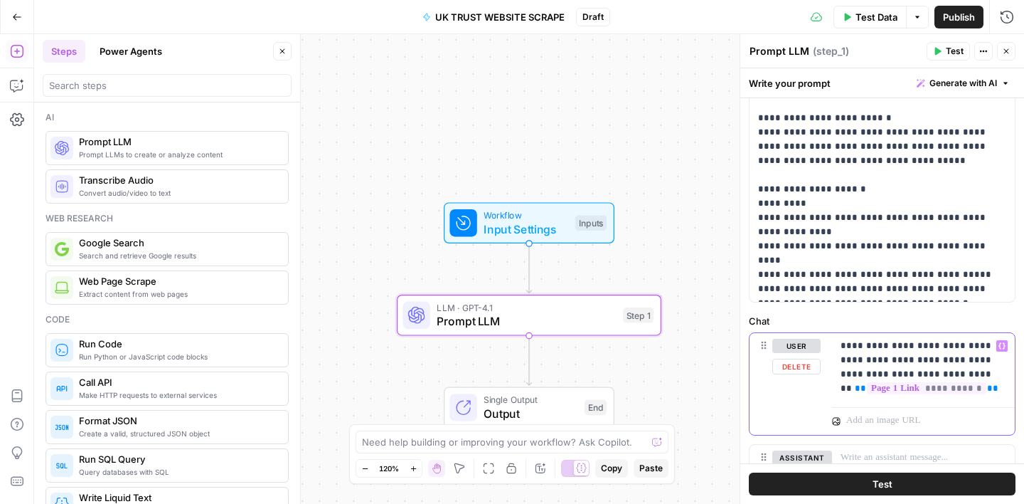
scroll to position [452, 0]
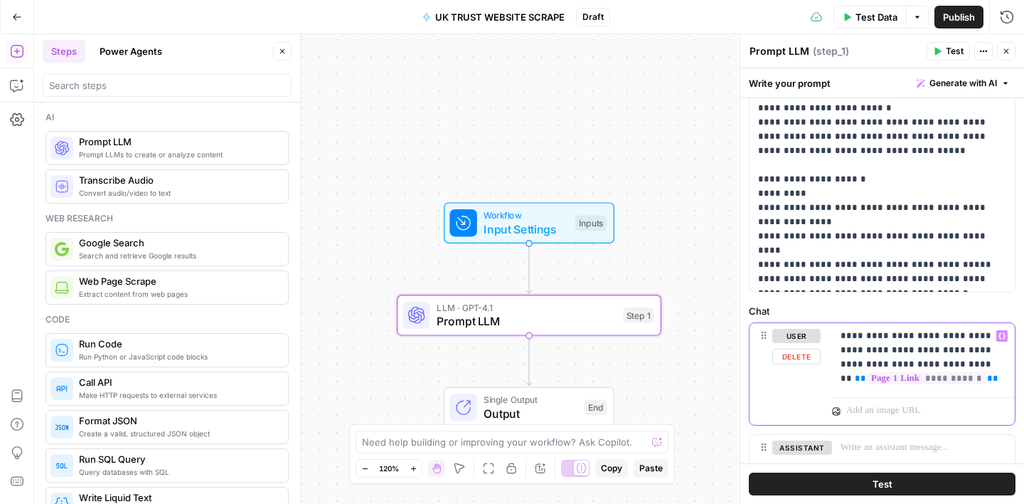
click at [983, 378] on p "**********" at bounding box center [924, 357] width 166 height 57
click at [866, 17] on span "Test Data" at bounding box center [877, 17] width 42 height 14
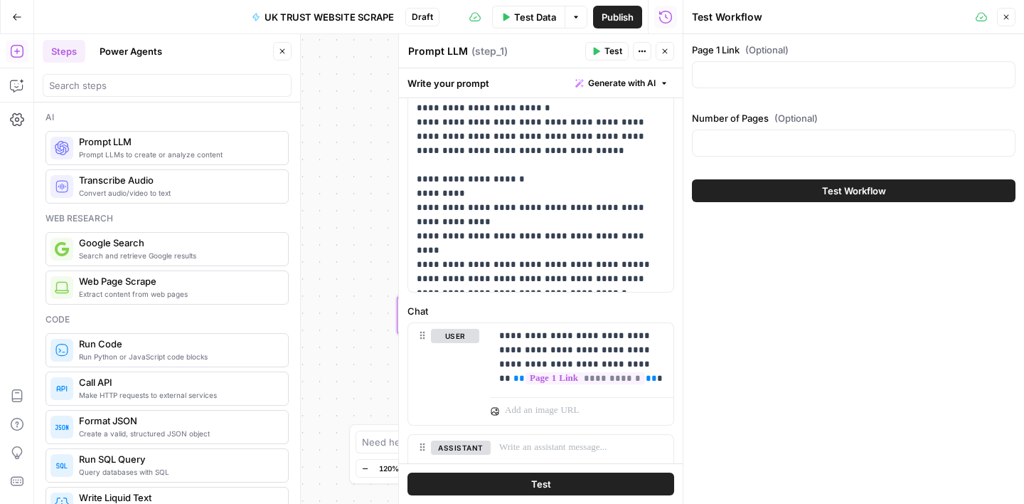
click at [747, 66] on div at bounding box center [854, 74] width 324 height 27
paste input "[URL][DOMAIN_NAME]"
type input "[URL][DOMAIN_NAME]"
click at [738, 142] on input "Number of Pages (Optional)" at bounding box center [853, 143] width 305 height 14
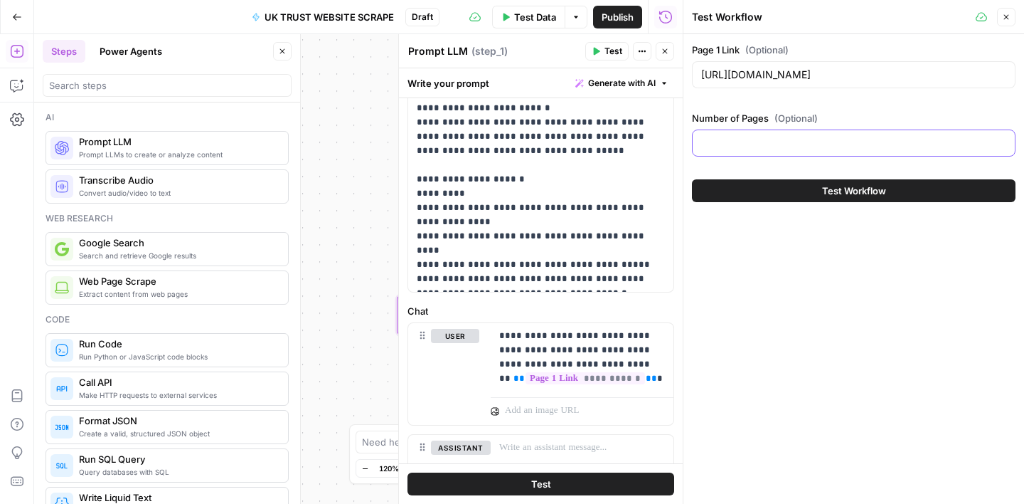
scroll to position [0, 0]
type input "14"
click at [748, 304] on div "Page 1 Link (Optional) [URL][DOMAIN_NAME] Number of Pages (Optional) 14 Test Wo…" at bounding box center [853, 268] width 341 height 469
click at [812, 193] on button "Test Workflow" at bounding box center [854, 190] width 324 height 23
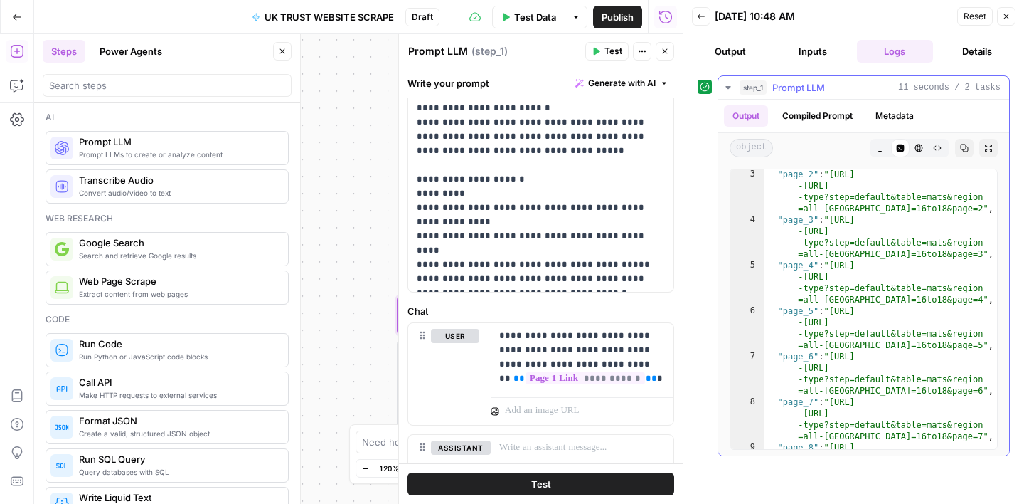
scroll to position [380, 0]
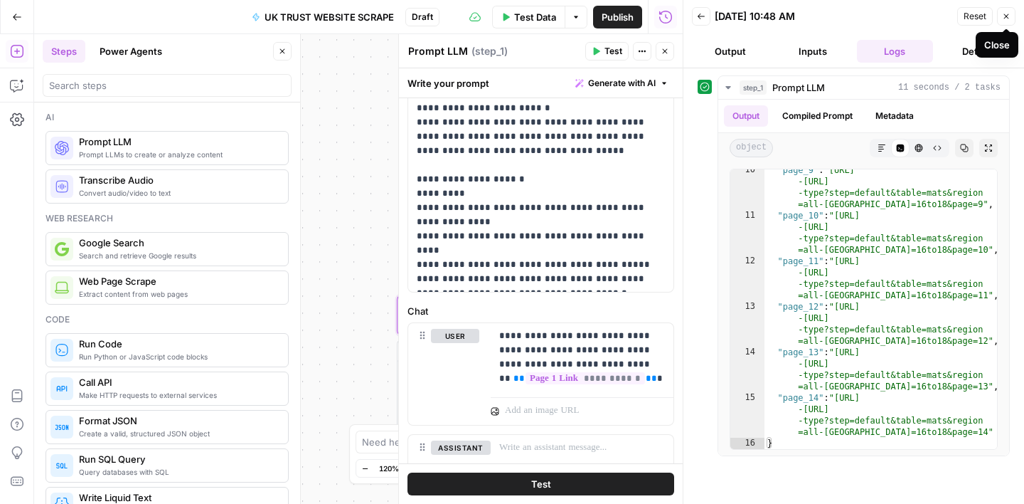
click at [1007, 14] on icon "button" at bounding box center [1006, 16] width 9 height 9
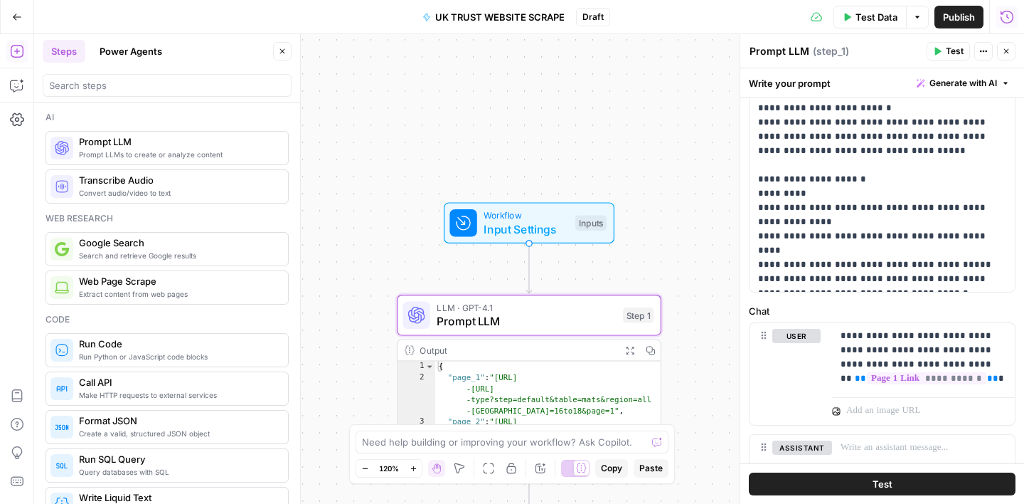
click at [998, 54] on button "Close" at bounding box center [1006, 51] width 18 height 18
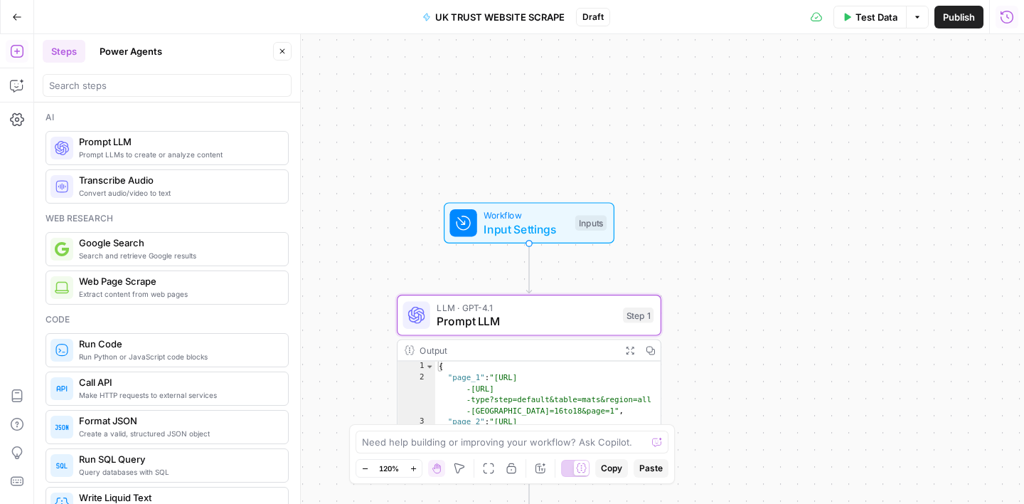
click at [283, 53] on icon "button" at bounding box center [282, 51] width 9 height 9
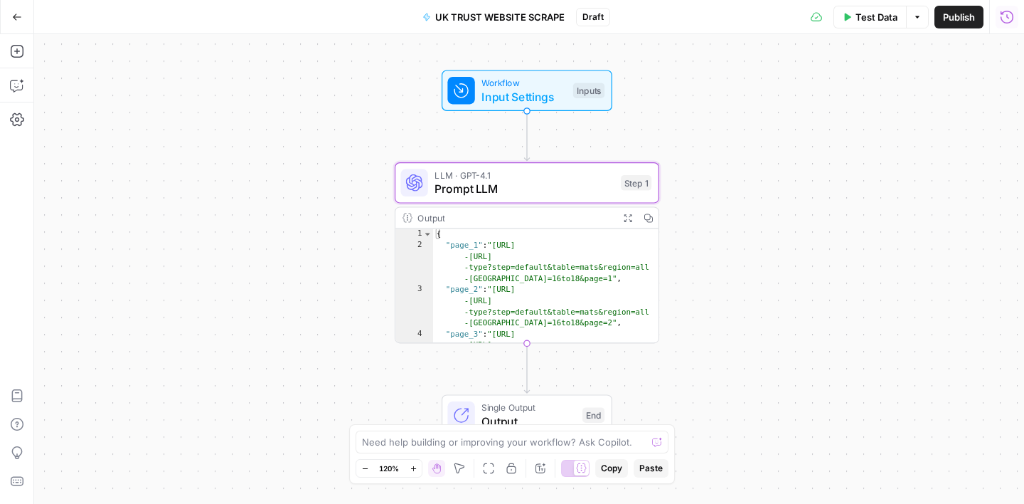
drag, startPoint x: 299, startPoint y: 172, endPoint x: 297, endPoint y: 41, distance: 131.6
click at [297, 40] on div "Workflow Input Settings Inputs LLM · GPT-4.1 Prompt LLM Step 1 Output Expand Ou…" at bounding box center [529, 268] width 990 height 469
click at [15, 43] on button "Add Steps" at bounding box center [17, 51] width 23 height 23
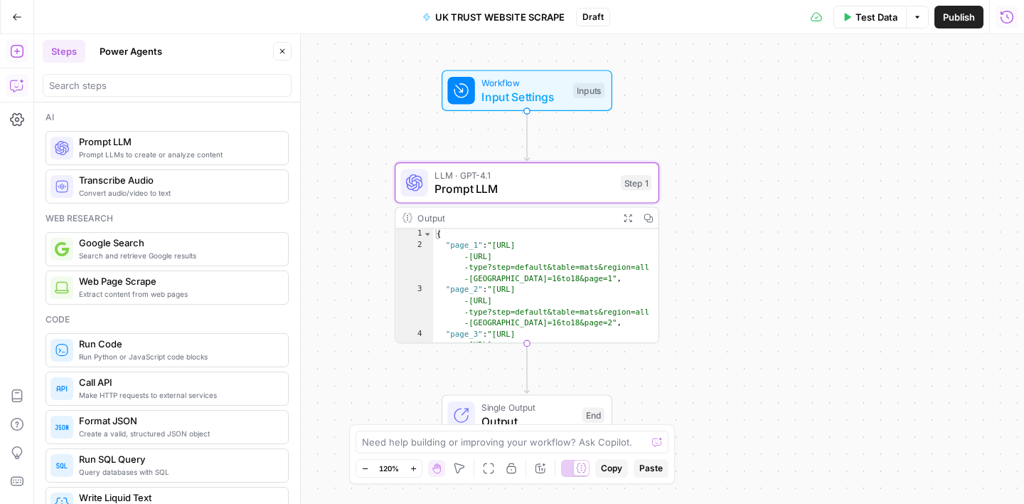
click at [15, 81] on icon "button" at bounding box center [17, 85] width 14 height 14
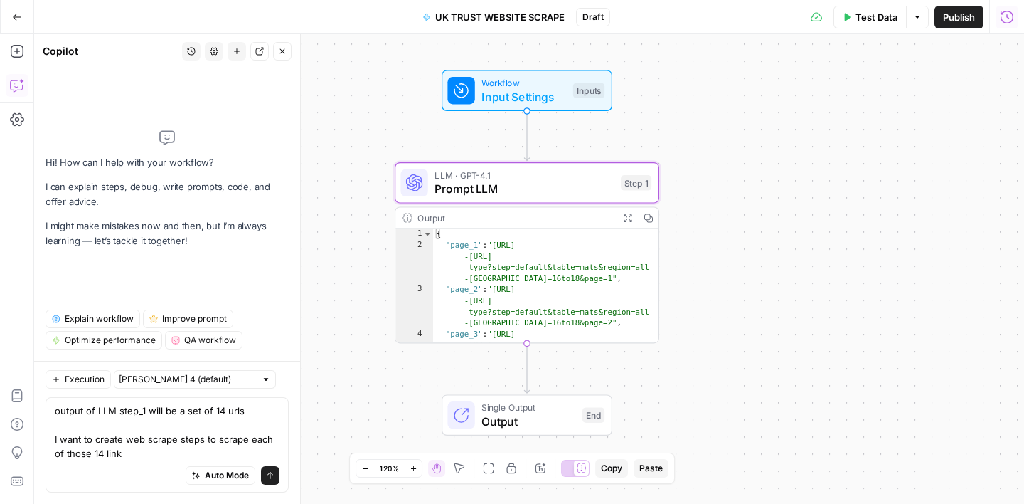
type textarea "output of LLM step_1 will be a set of 14 urls I want to create web scrape steps…"
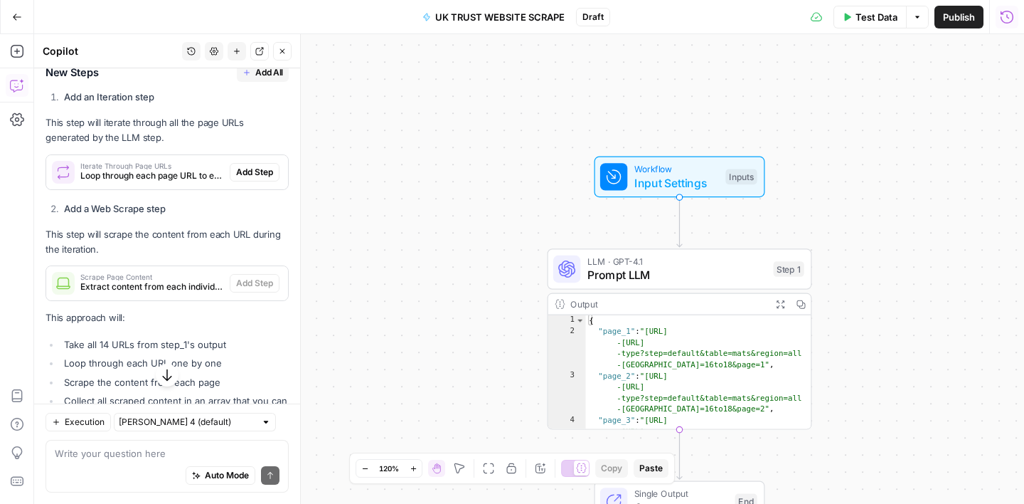
scroll to position [375, 0]
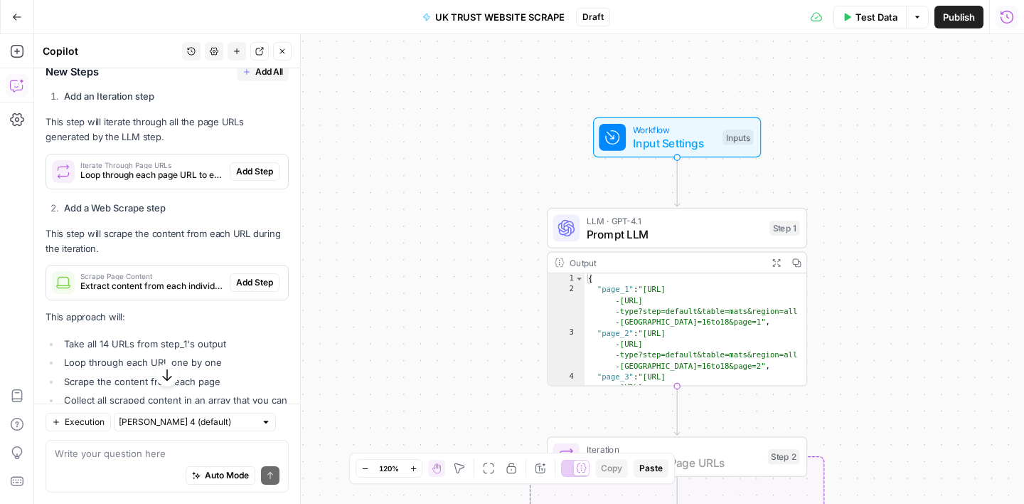
click at [246, 172] on span "Add Step" at bounding box center [254, 171] width 37 height 13
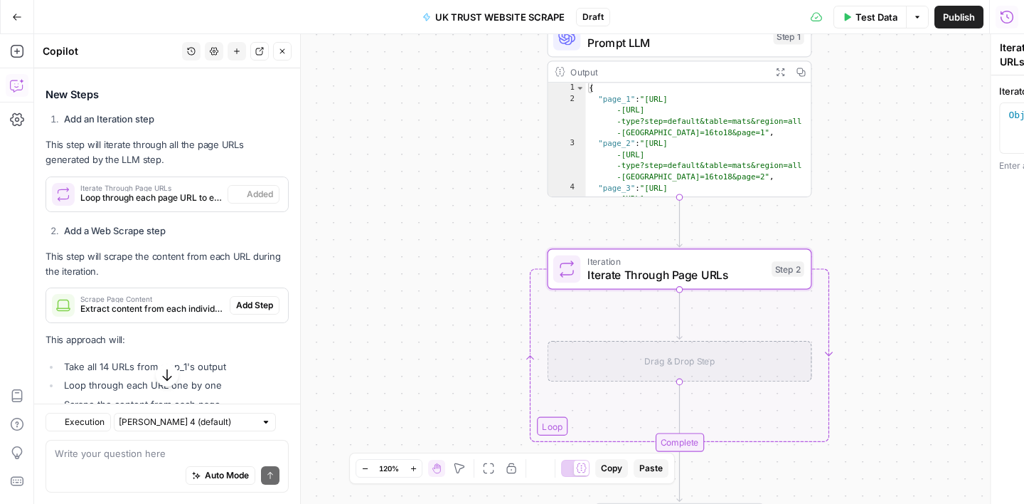
scroll to position [398, 0]
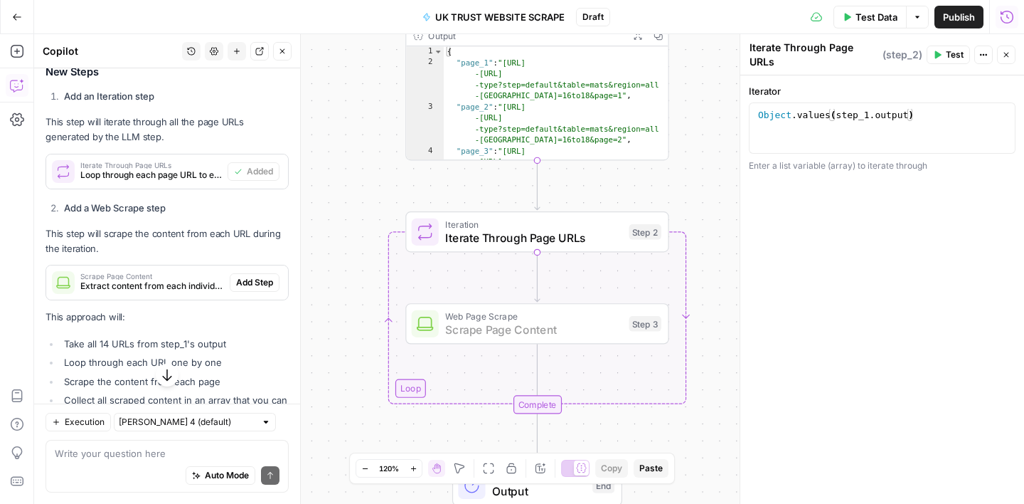
click at [252, 277] on span "Add Step" at bounding box center [254, 282] width 37 height 13
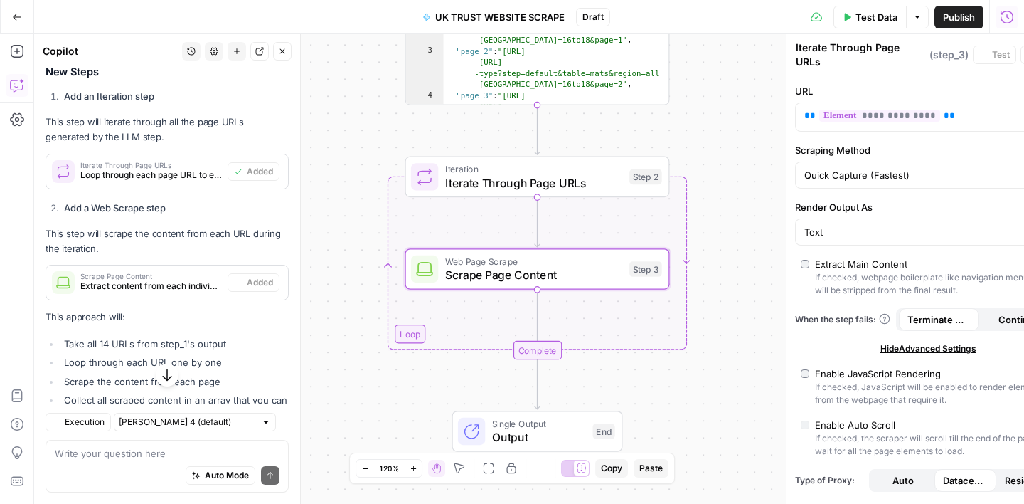
type textarea "Scrape Page Content"
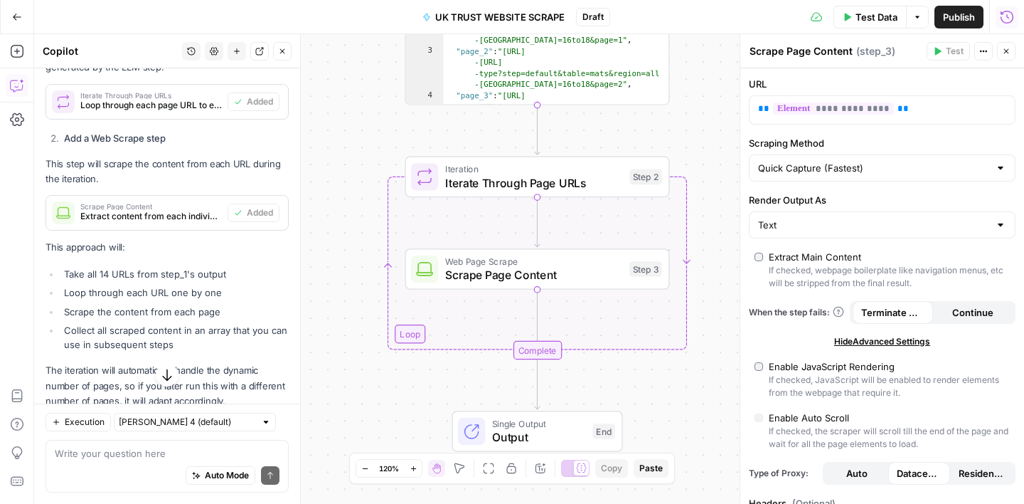
scroll to position [506, 0]
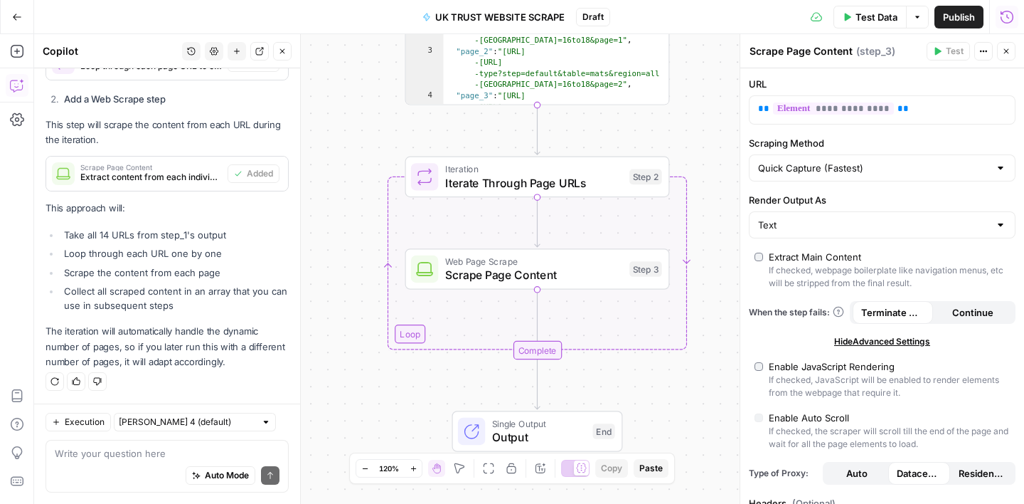
click at [1008, 48] on icon "button" at bounding box center [1006, 51] width 9 height 9
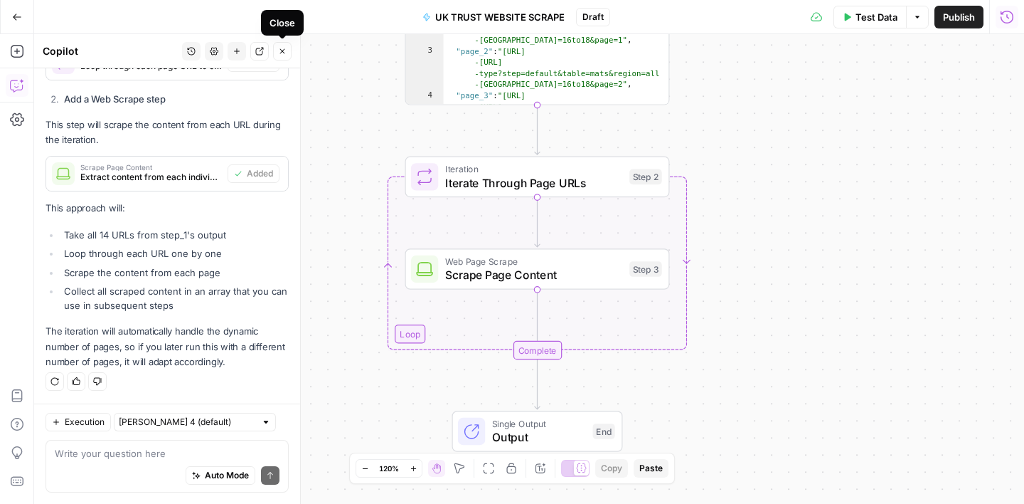
click at [279, 54] on icon "button" at bounding box center [282, 51] width 9 height 9
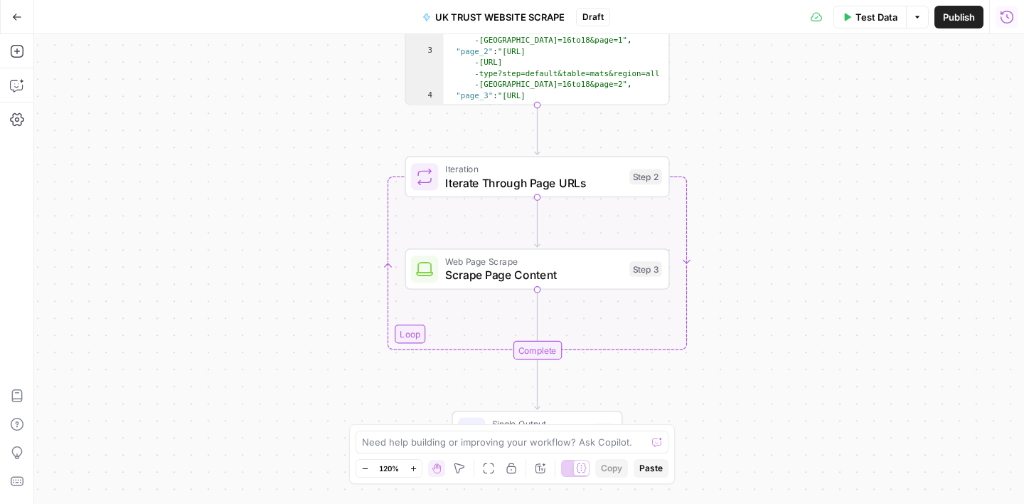
click at [863, 16] on span "Test Data" at bounding box center [877, 17] width 42 height 14
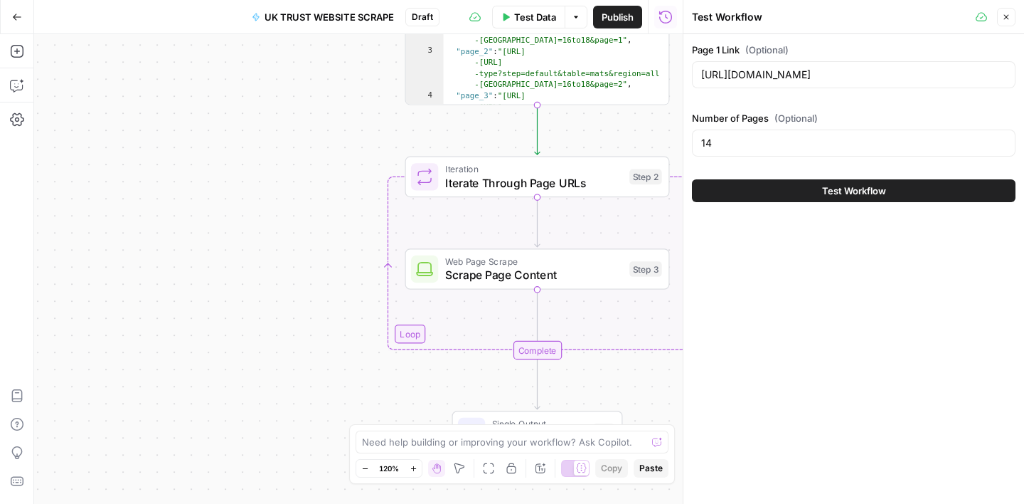
click at [858, 195] on span "Test Workflow" at bounding box center [854, 190] width 64 height 14
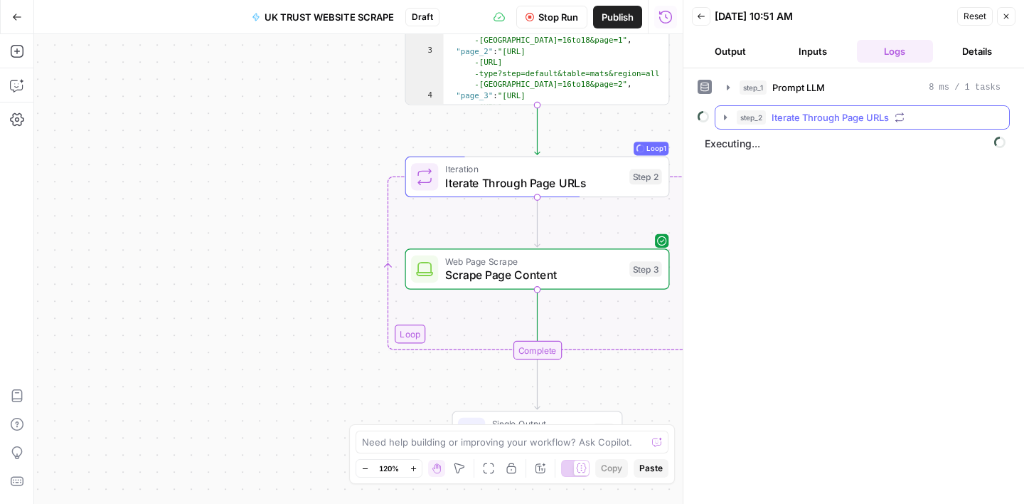
click at [871, 120] on span "Iterate Through Page URLs" at bounding box center [830, 117] width 117 height 14
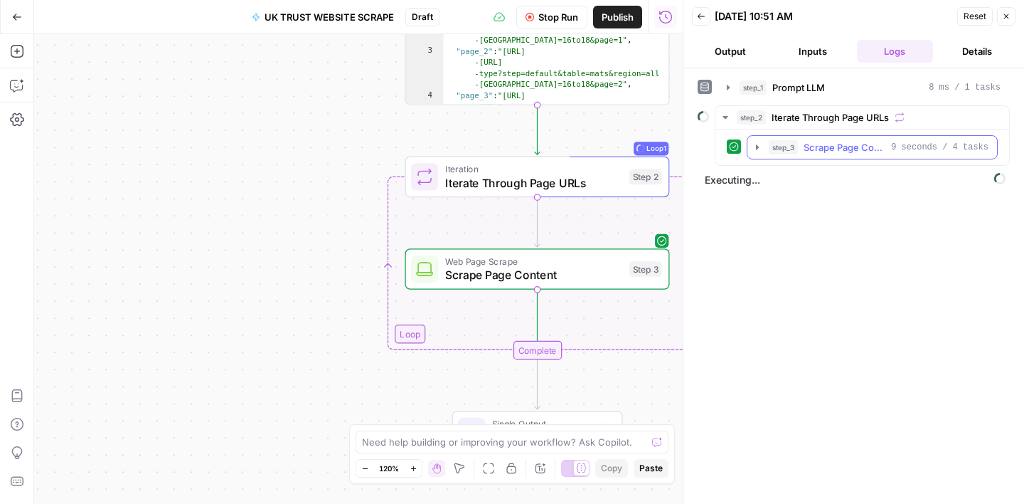
click at [820, 149] on span "Scrape Page Content" at bounding box center [845, 147] width 82 height 14
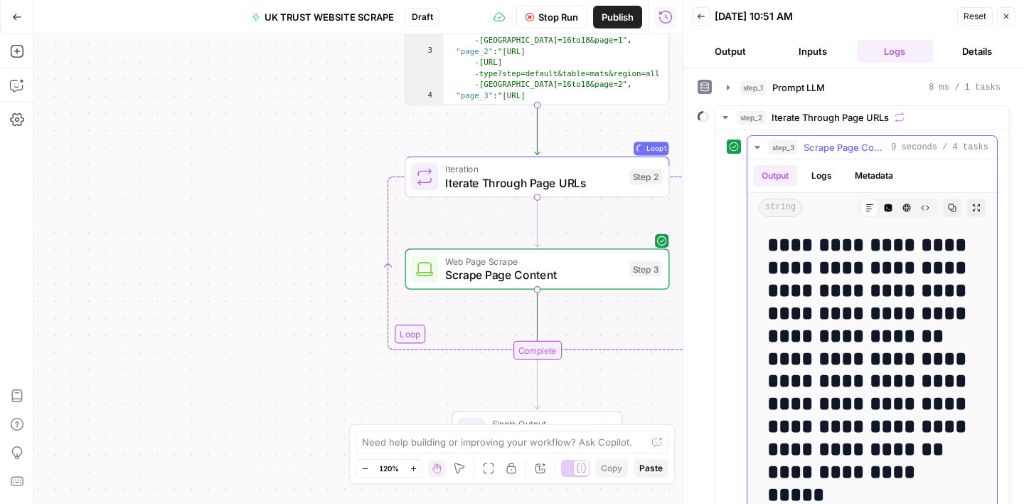
click at [759, 148] on icon "button" at bounding box center [757, 147] width 11 height 11
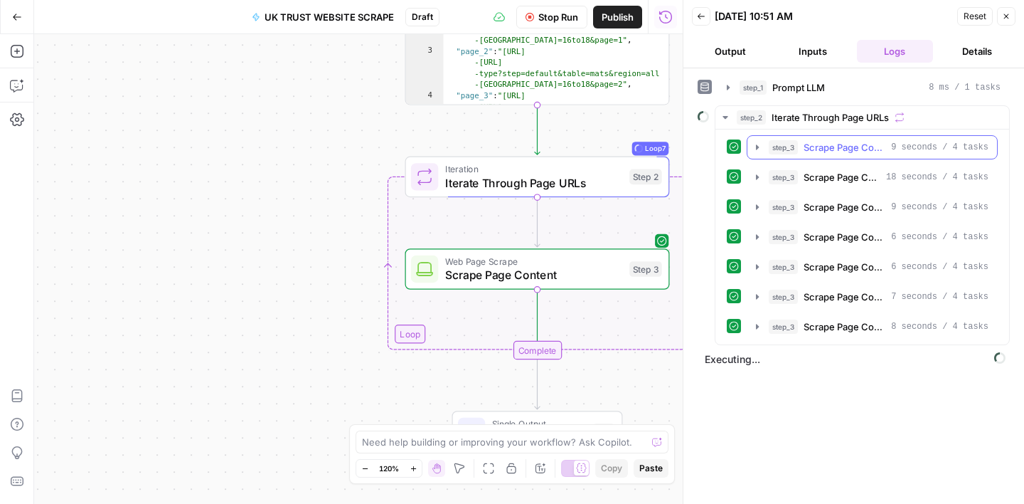
click at [755, 146] on icon "button" at bounding box center [757, 147] width 11 height 11
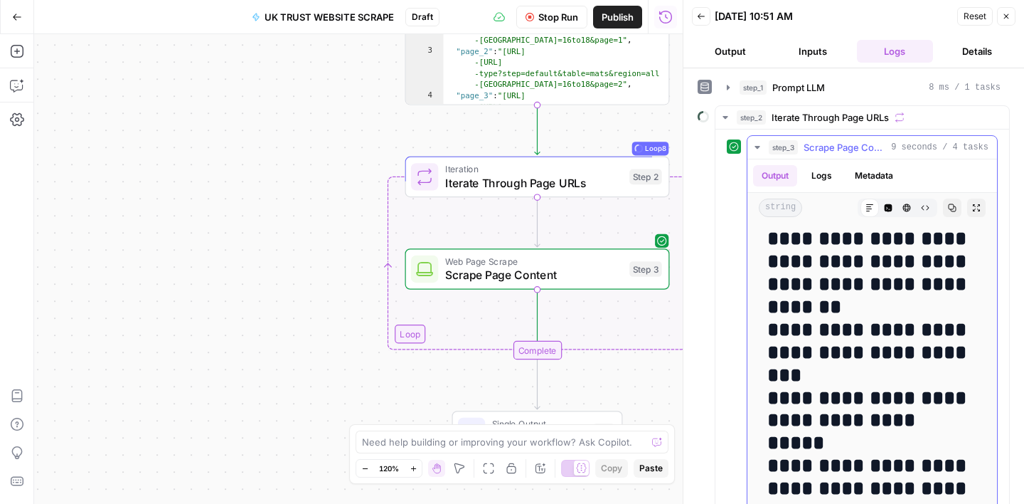
scroll to position [2628, 0]
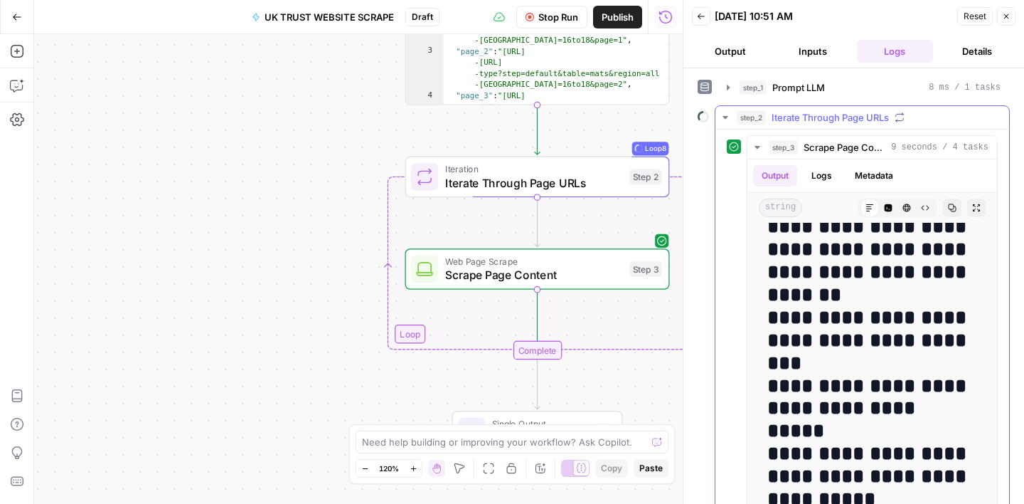
click at [725, 115] on icon "button" at bounding box center [725, 117] width 11 height 11
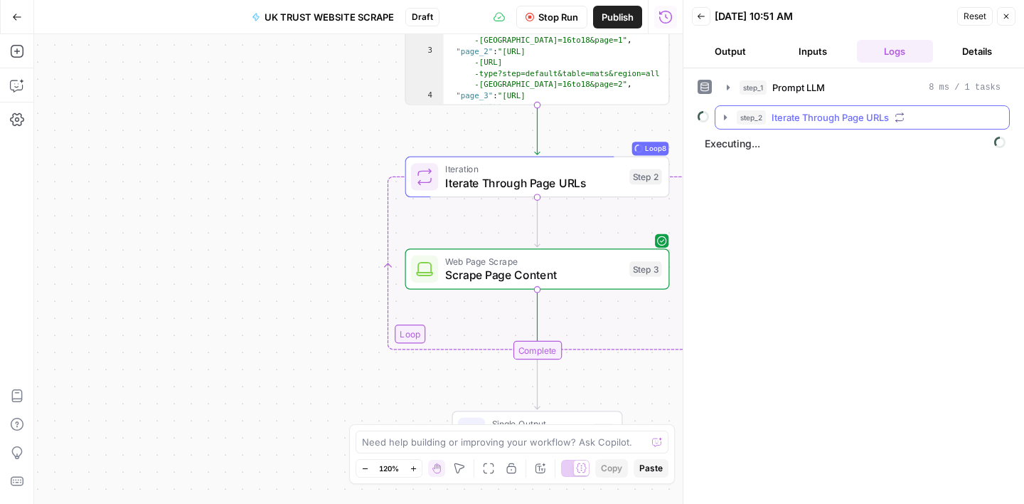
click at [730, 120] on icon "button" at bounding box center [725, 117] width 11 height 11
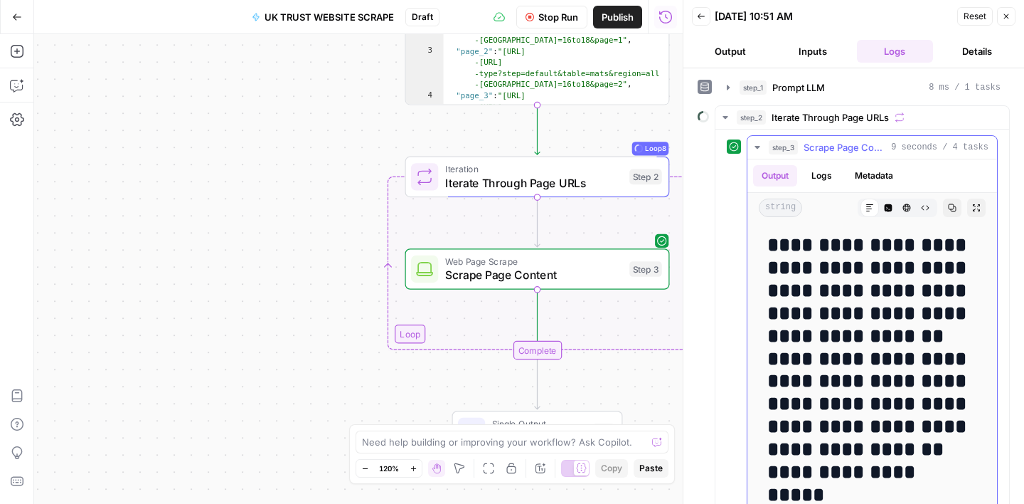
click at [757, 147] on icon "button" at bounding box center [757, 147] width 5 height 3
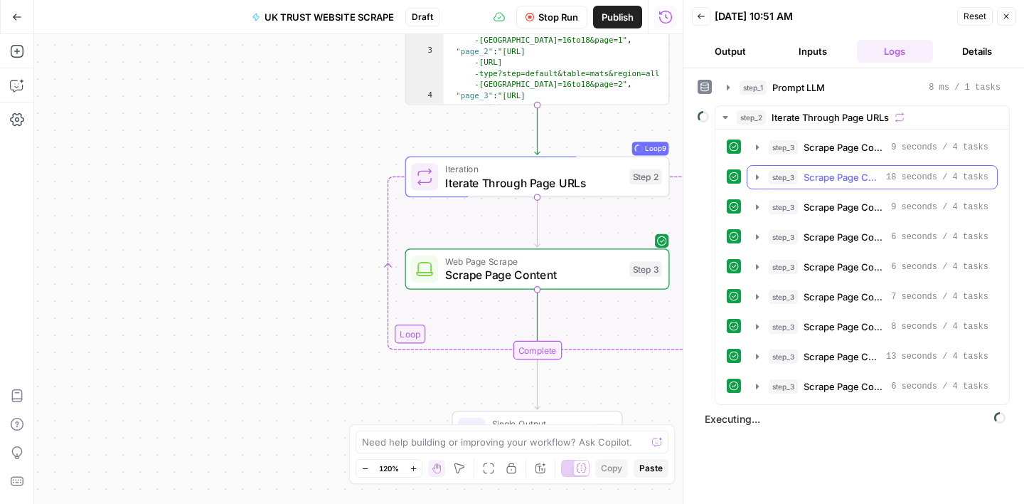
click at [760, 178] on icon "button" at bounding box center [757, 176] width 11 height 11
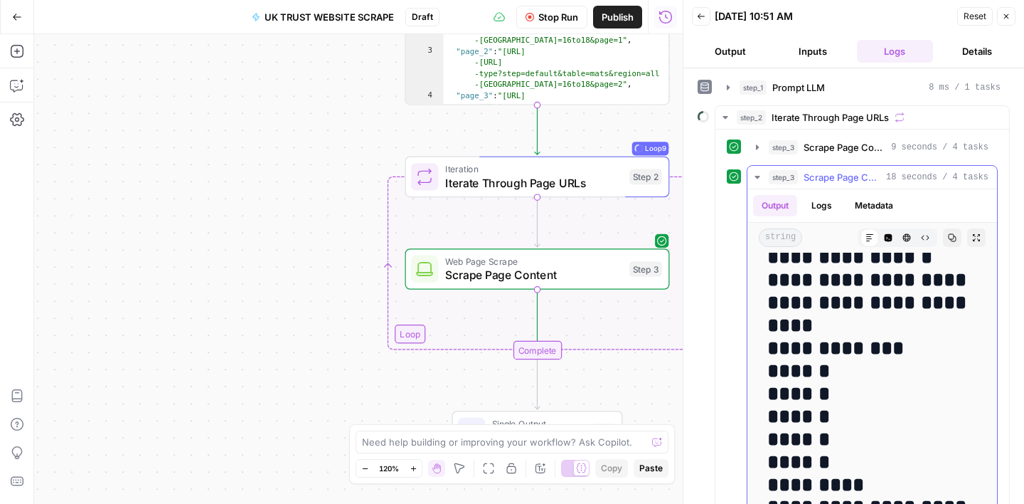
scroll to position [2335, 0]
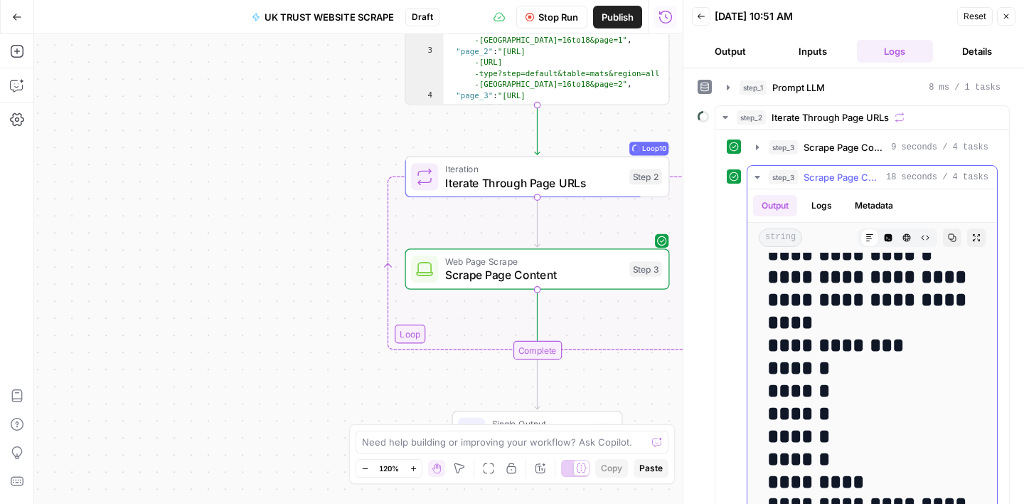
click at [757, 177] on icon "button" at bounding box center [757, 177] width 5 height 3
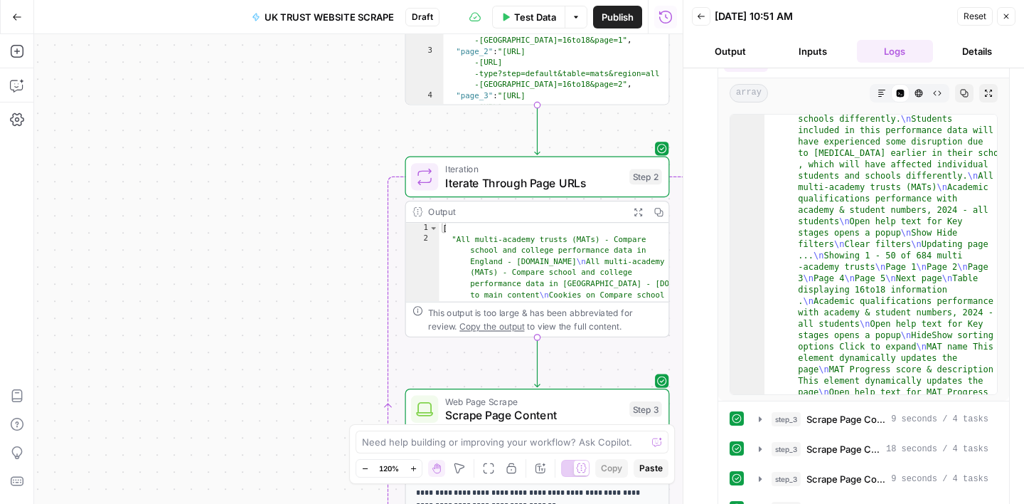
scroll to position [0, 0]
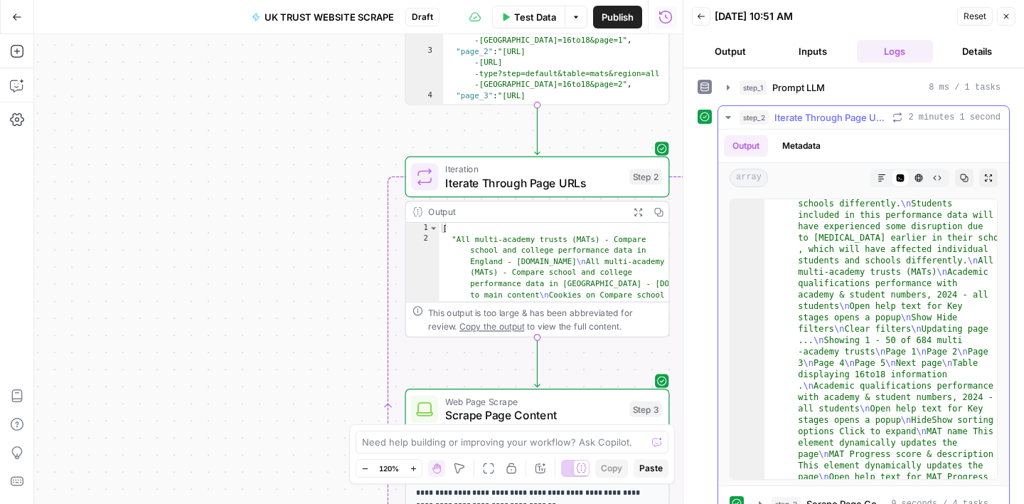
click at [728, 116] on icon "button" at bounding box center [727, 117] width 5 height 3
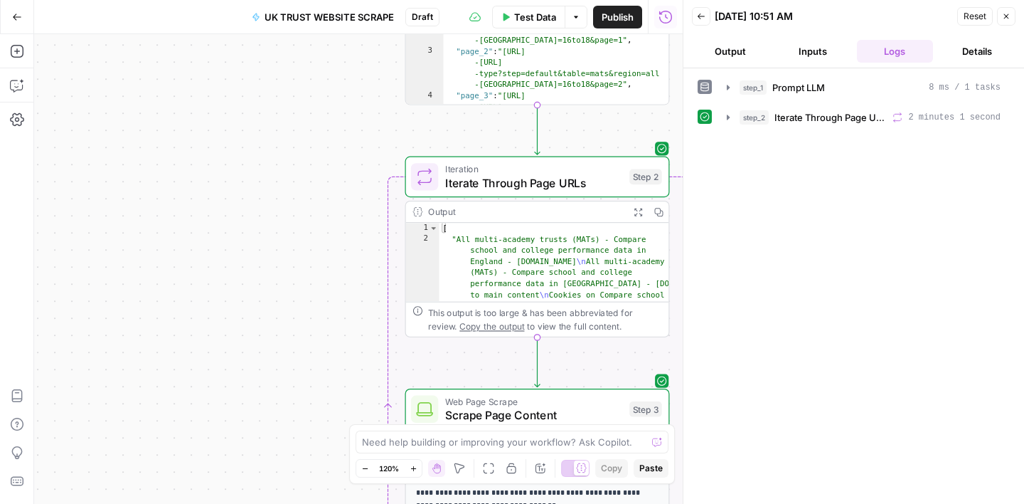
click at [702, 23] on button "Back" at bounding box center [701, 16] width 18 height 18
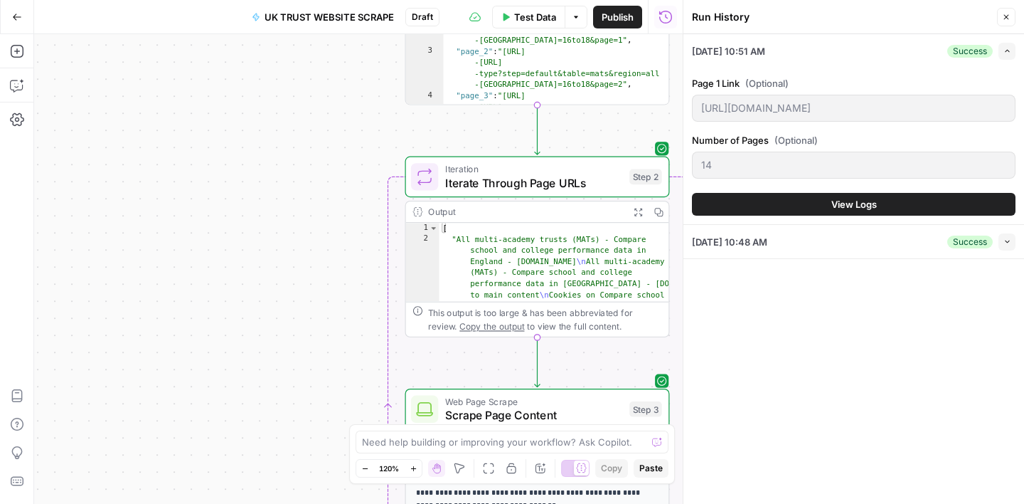
click at [1012, 19] on button "Close" at bounding box center [1006, 17] width 18 height 18
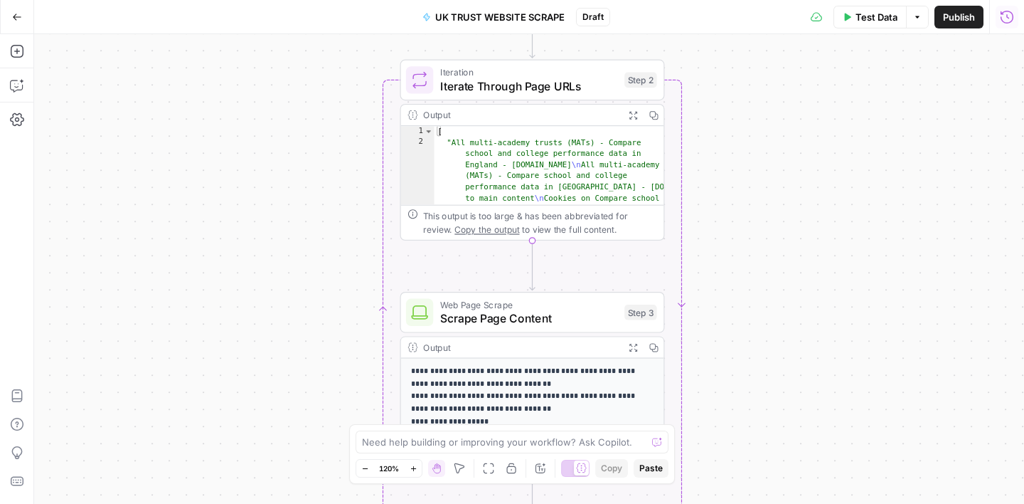
drag, startPoint x: 802, startPoint y: 371, endPoint x: 797, endPoint y: 274, distance: 96.8
click at [797, 274] on div "Workflow Input Settings Inputs LLM · GPT-4.1 Prompt LLM Step 1 Output Expand Ou…" at bounding box center [529, 268] width 990 height 469
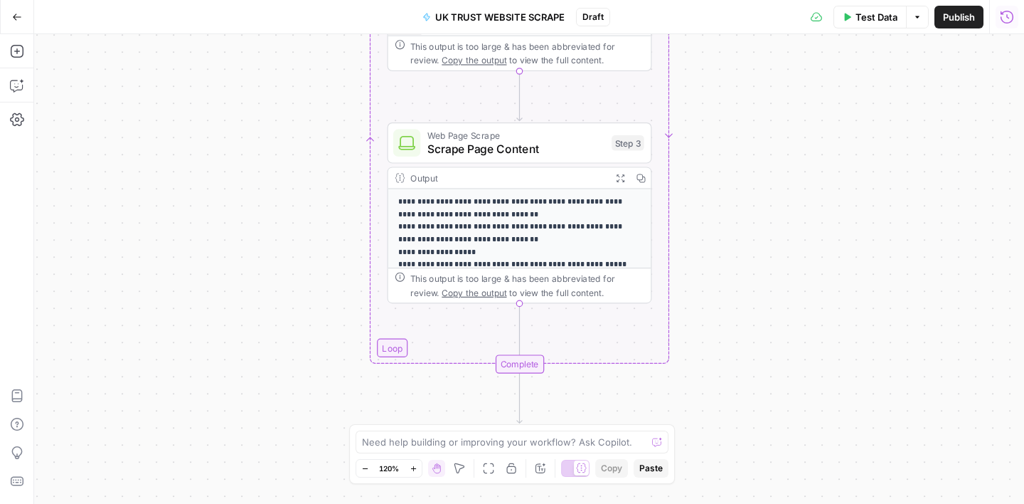
drag, startPoint x: 787, startPoint y: 350, endPoint x: 774, endPoint y: 181, distance: 169.7
click at [774, 181] on div "Workflow Input Settings Inputs LLM · GPT-4.1 Prompt LLM Step 1 Output Expand Ou…" at bounding box center [529, 268] width 990 height 469
click at [13, 80] on icon "button" at bounding box center [17, 85] width 14 height 14
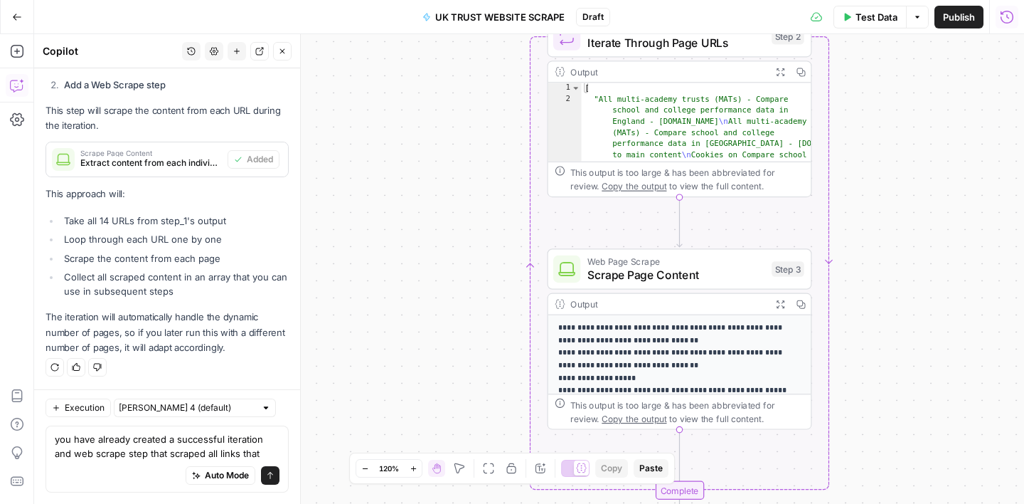
scroll to position [535, 0]
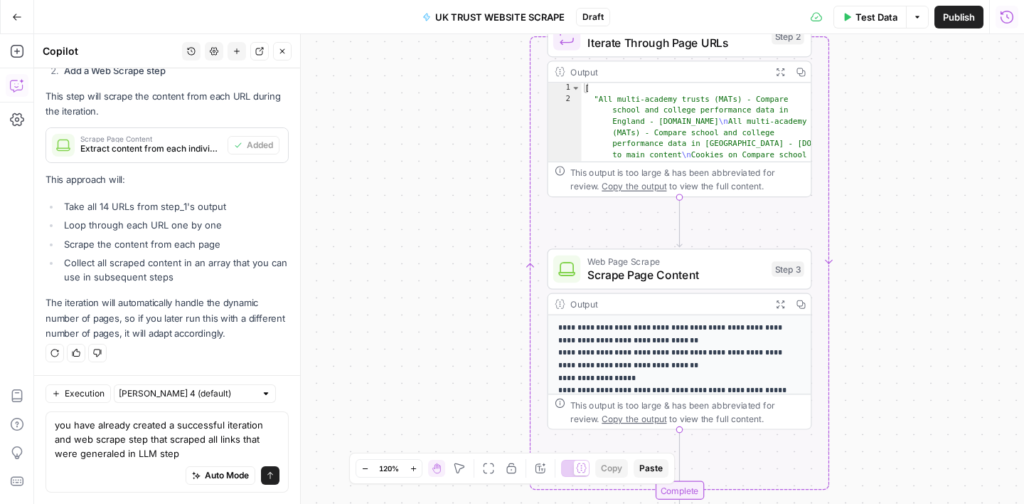
click at [110, 456] on textarea "you have already created a successful iteration and web scrape step that scrape…" at bounding box center [167, 438] width 225 height 43
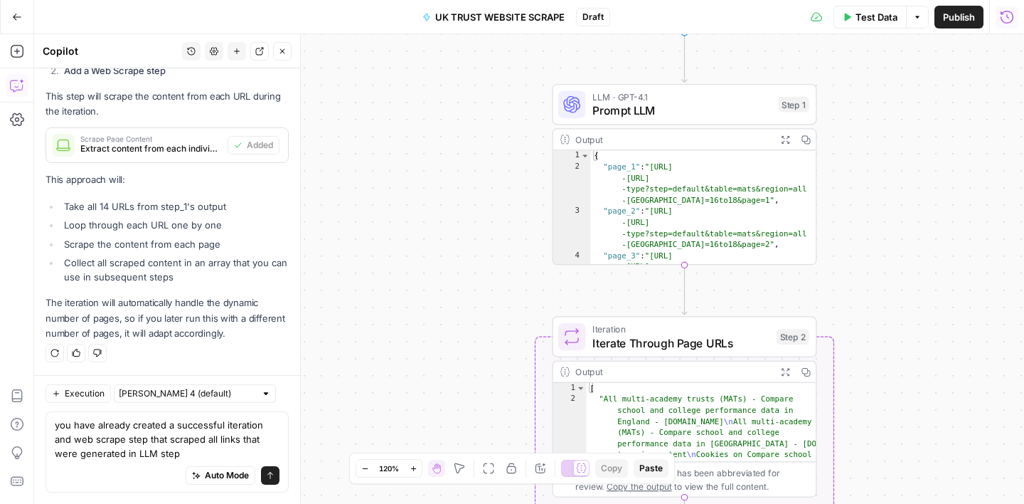
drag, startPoint x: 468, startPoint y: 178, endPoint x: 469, endPoint y: 471, distance: 293.0
click at [469, 471] on body "Turf Tank - Data Team New Home Browse Insights Opportunities Your Data Recent G…" at bounding box center [512, 252] width 1024 height 504
click at [193, 451] on div "Auto Mode will automatically modify and execute the workflow" at bounding box center [219, 439] width 211 height 28
click at [203, 447] on textarea "you have already created a successful iteration and web scrape step that scrape…" at bounding box center [167, 438] width 225 height 43
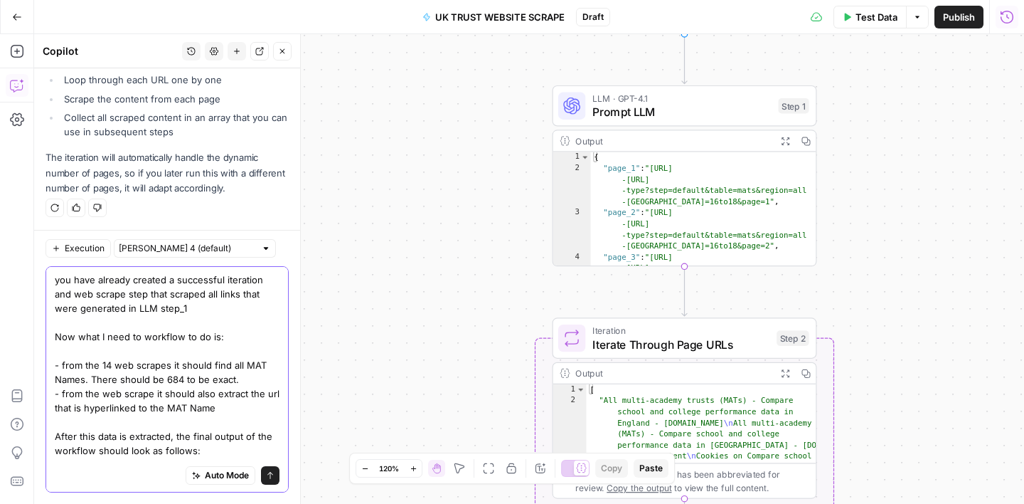
scroll to position [26, 0]
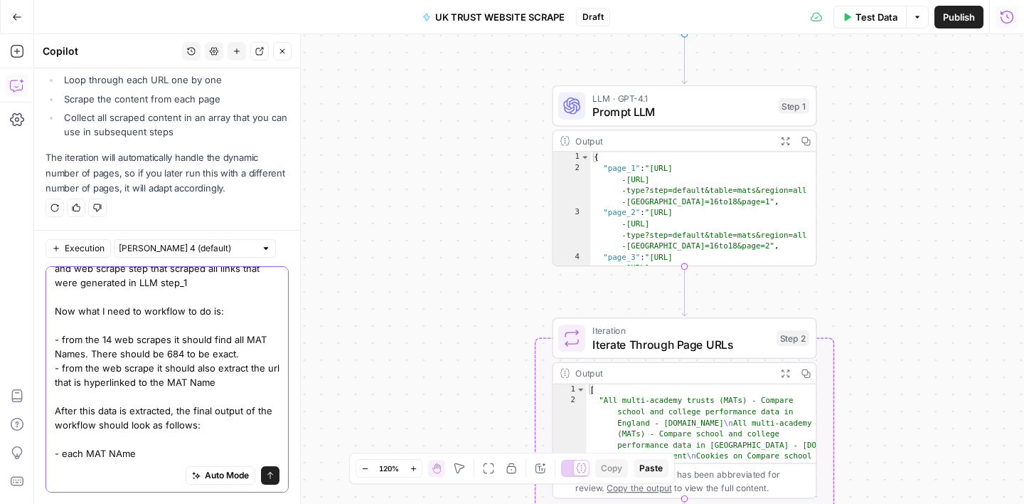
click at [122, 451] on textarea "you have already created a successful iteration and web scrape step that scrape…" at bounding box center [167, 353] width 225 height 213
click at [147, 456] on textarea "you have already created a successful iteration and web scrape step that scrape…" at bounding box center [167, 353] width 225 height 213
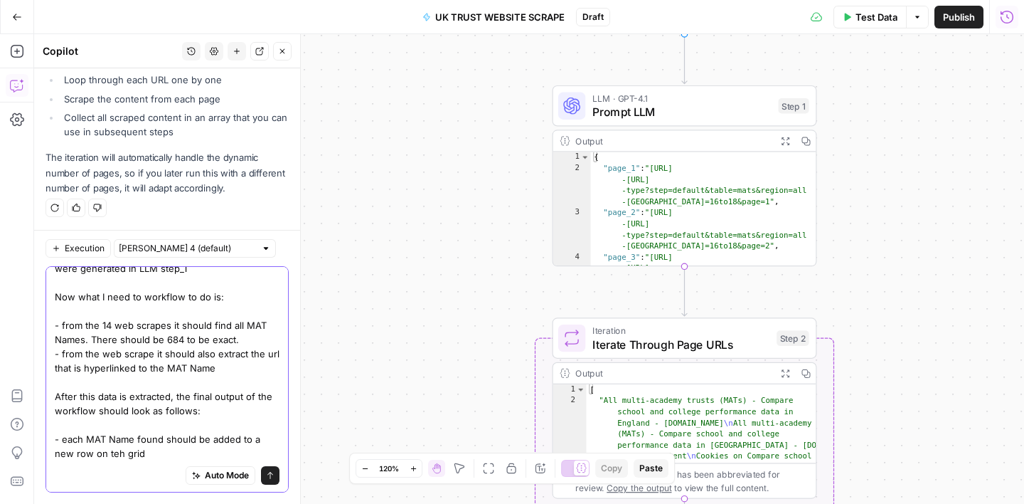
click at [96, 454] on textarea "you have already created a successful iteration and web scrape step that scrape…" at bounding box center [167, 347] width 225 height 228
click at [147, 453] on textarea "you have already created a successful iteration and web scrape step that scrape…" at bounding box center [167, 347] width 225 height 228
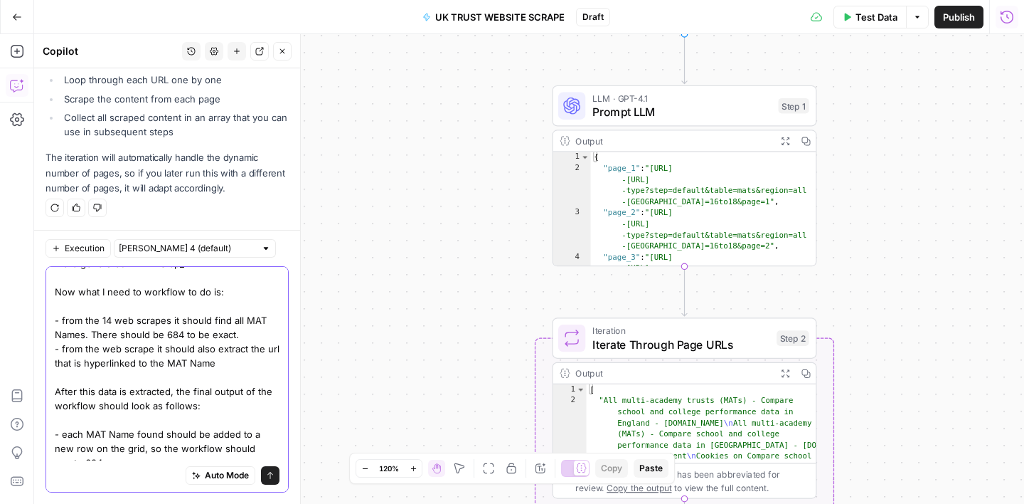
click at [245, 321] on textarea "you have already created a successful iteration and web scrape step that scrape…" at bounding box center [167, 370] width 225 height 284
click at [86, 336] on textarea "you have already created a successful iteration and web scrape step that scrape…" at bounding box center [167, 370] width 225 height 284
click at [96, 334] on textarea "you have already created a successful iteration and web scrape step that scrape…" at bounding box center [167, 370] width 225 height 284
click at [213, 361] on textarea "you have already created a successful iteration and web scrape step that scrape…" at bounding box center [167, 370] width 225 height 284
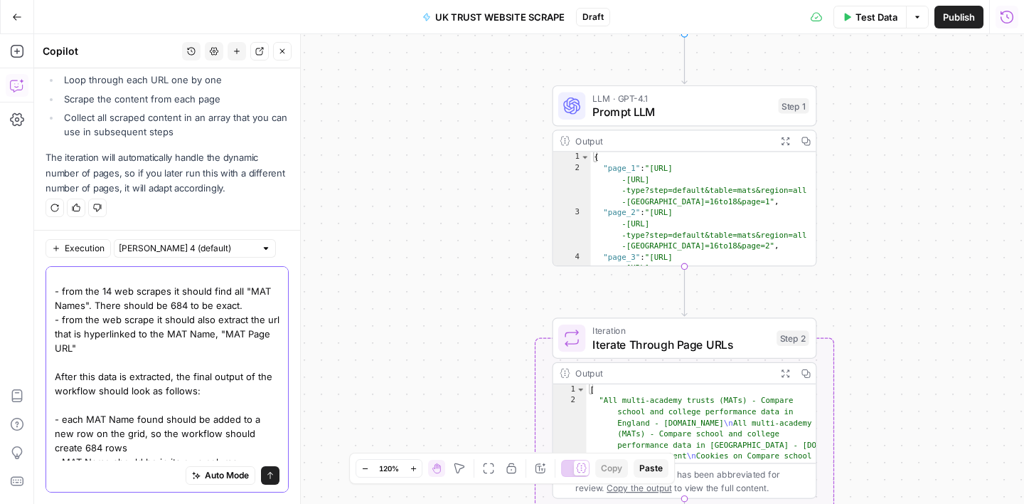
scroll to position [111, 0]
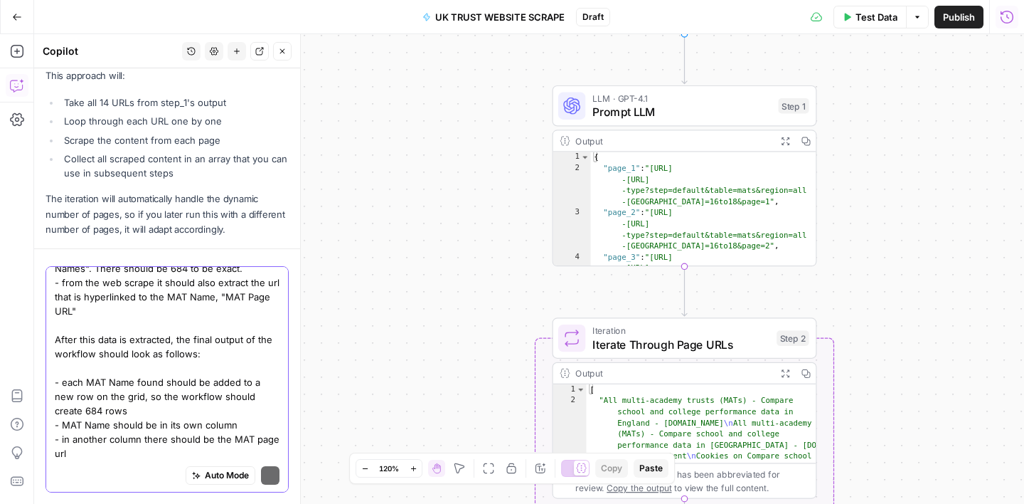
click at [231, 437] on textarea "you have already created a successful iteration and web scrape step that scrape…" at bounding box center [167, 310] width 225 height 299
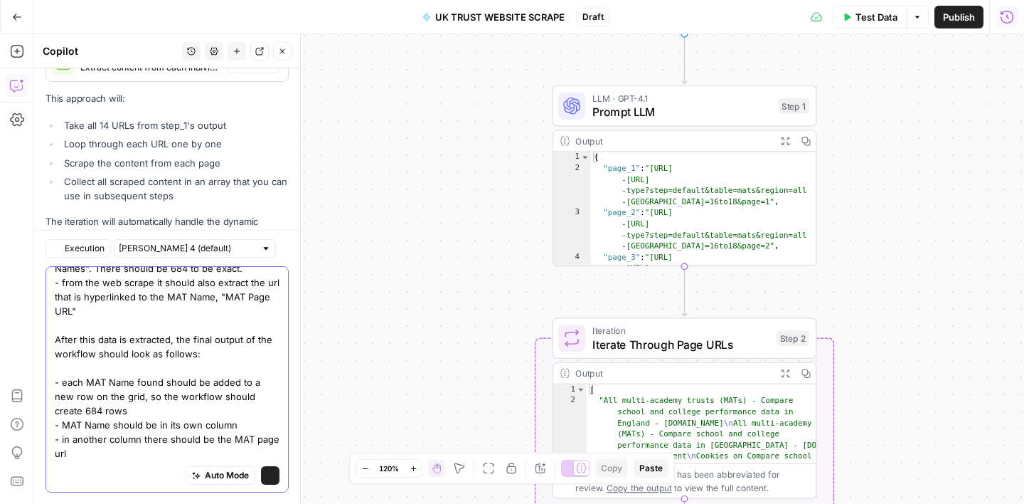
scroll to position [680, 0]
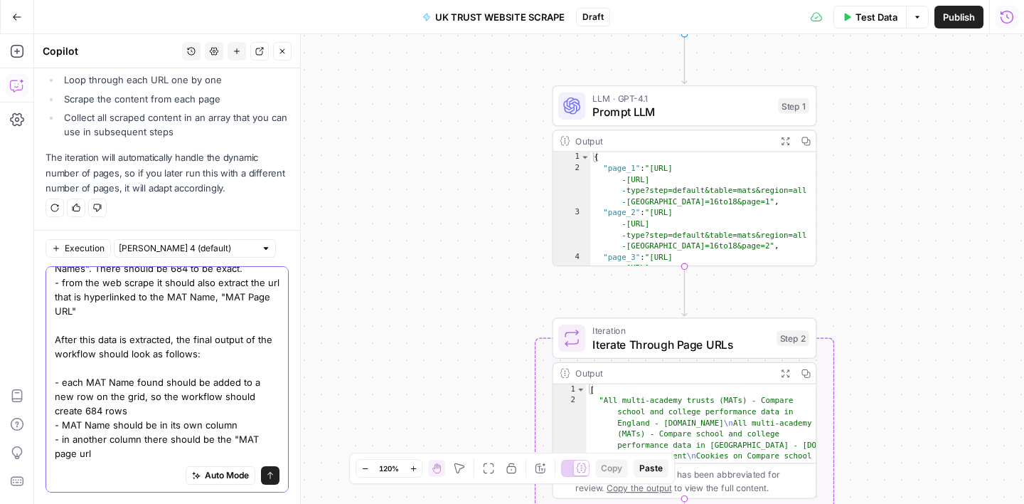
click at [260, 438] on textarea "you have already created a successful iteration and web scrape step that scrape…" at bounding box center [167, 310] width 225 height 299
click at [65, 453] on textarea "you have already created a successful iteration and web scrape step that scrape…" at bounding box center [167, 310] width 225 height 299
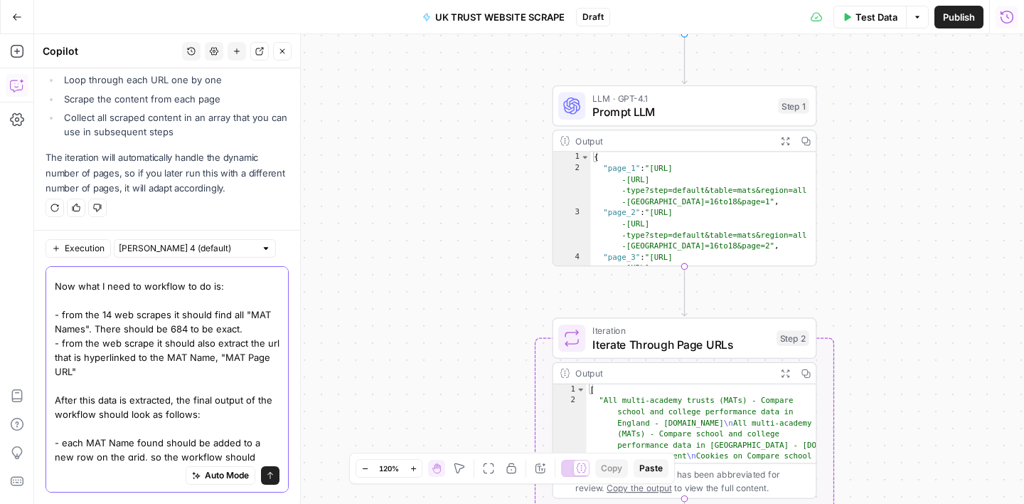
scroll to position [111, 0]
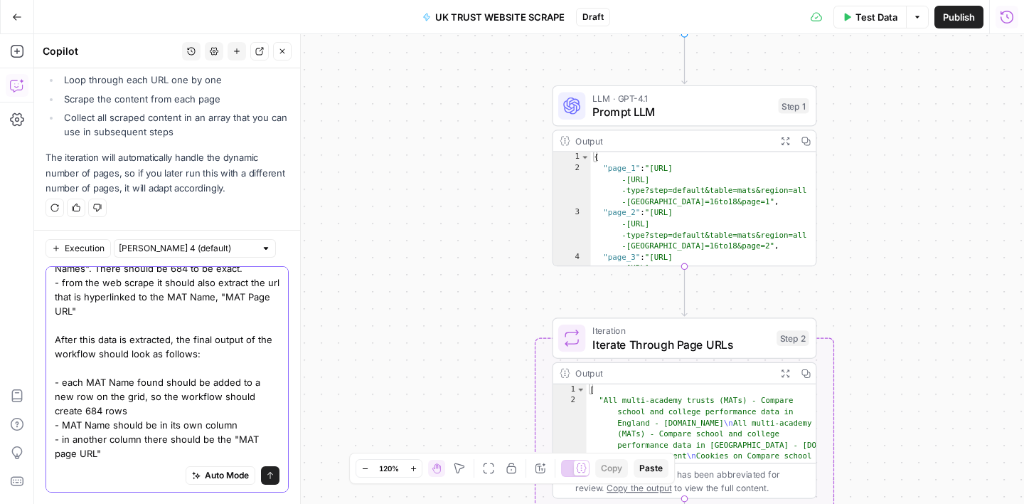
click at [65, 428] on textarea "you have already created a successful iteration and web scrape step that scrape…" at bounding box center [167, 310] width 225 height 299
click at [112, 428] on textarea "you have already created a successful iteration and web scrape step that scrape…" at bounding box center [167, 310] width 225 height 299
type textarea "you have already created a successful iteration and web scrape step that scrape…"
click at [273, 472] on icon "submit" at bounding box center [270, 475] width 9 height 9
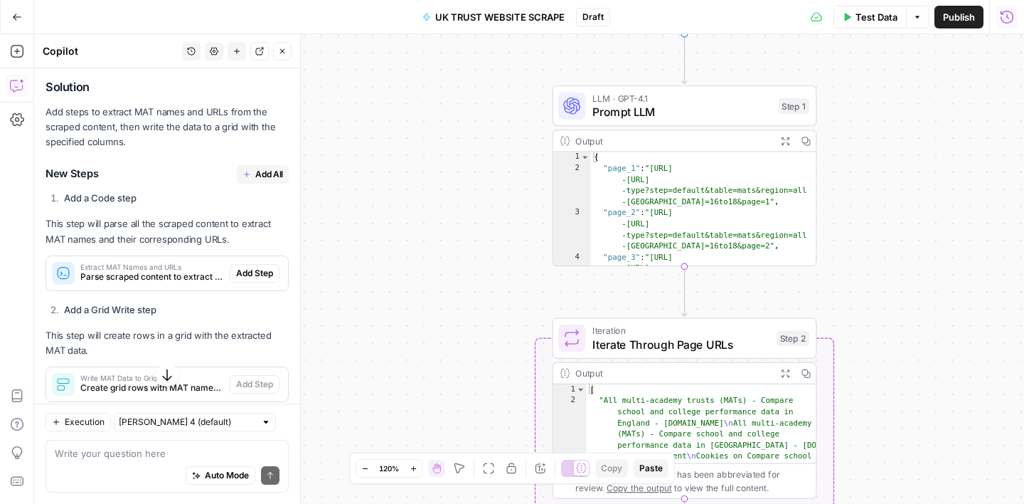
scroll to position [1245, 0]
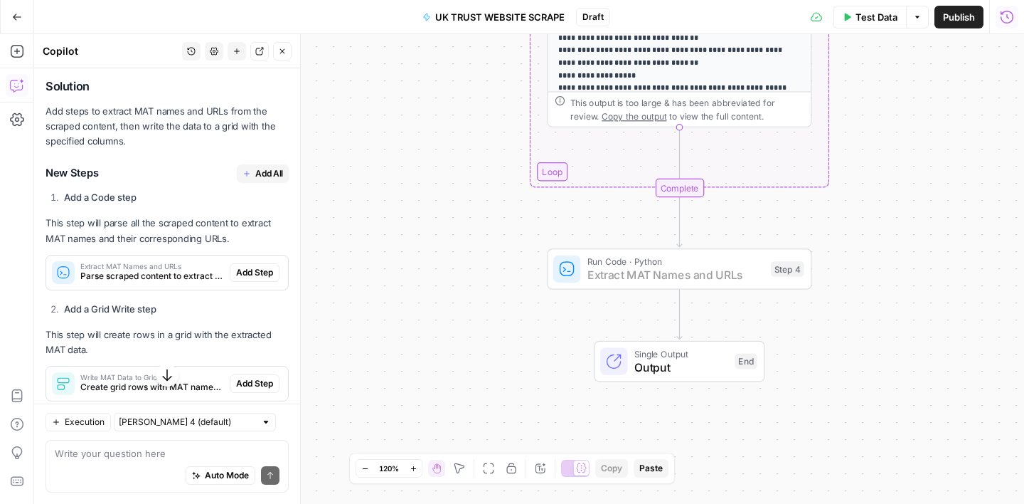
click at [262, 268] on span "Add Step" at bounding box center [254, 272] width 37 height 13
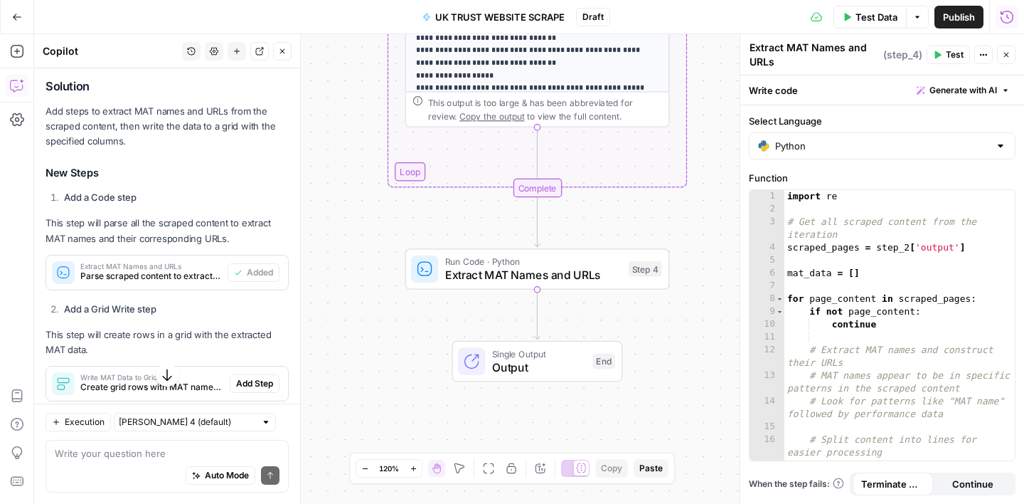
scroll to position [1330, 0]
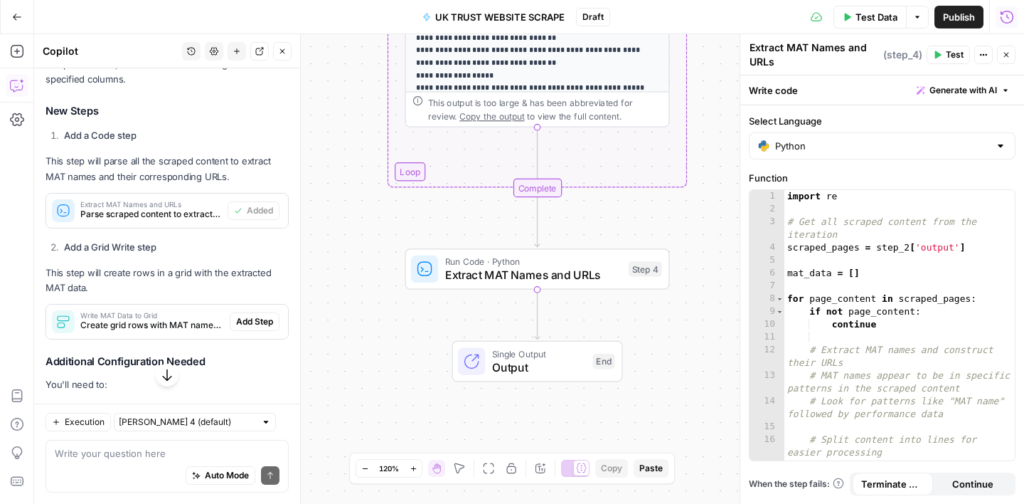
click at [252, 315] on span "Add Step" at bounding box center [254, 321] width 37 height 13
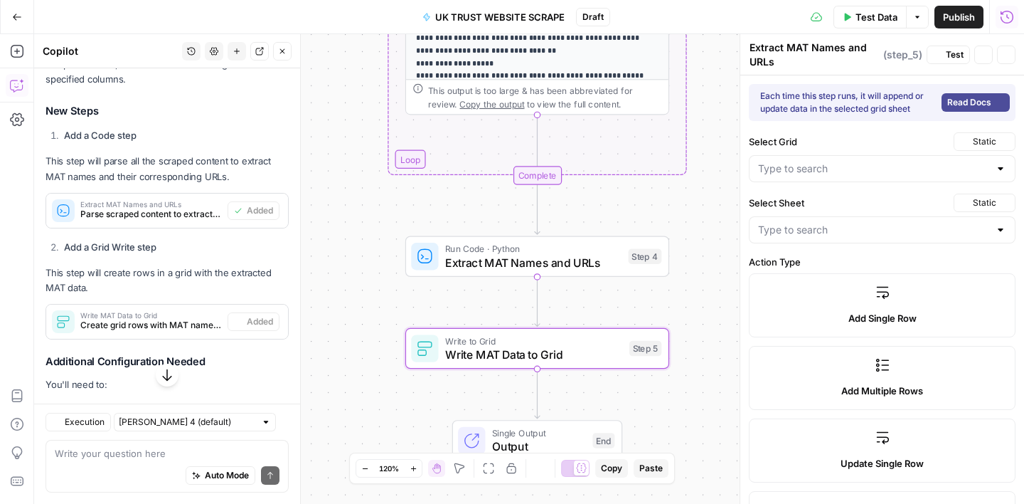
type textarea "Write MAT Data to Grid"
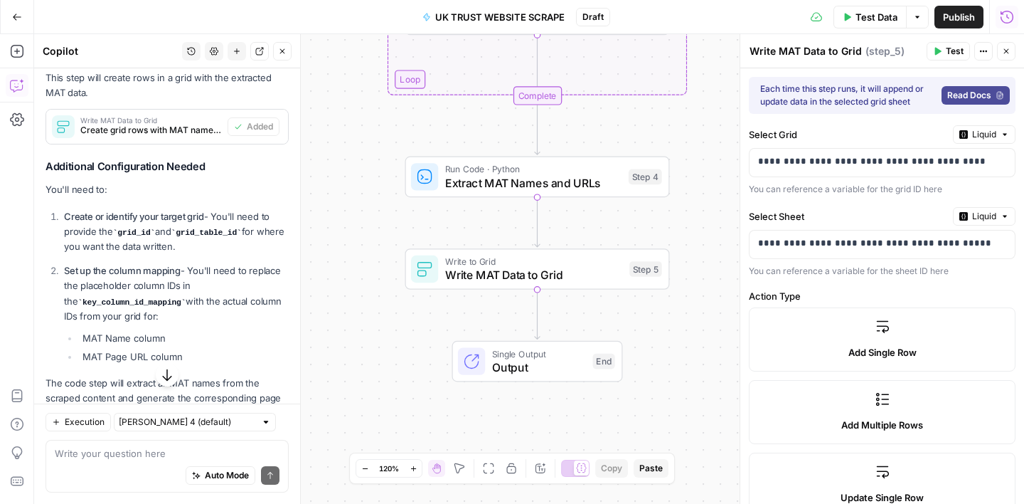
scroll to position [1526, 0]
click at [99, 460] on div "Auto Mode Send" at bounding box center [167, 475] width 225 height 31
paste textarea "35506"
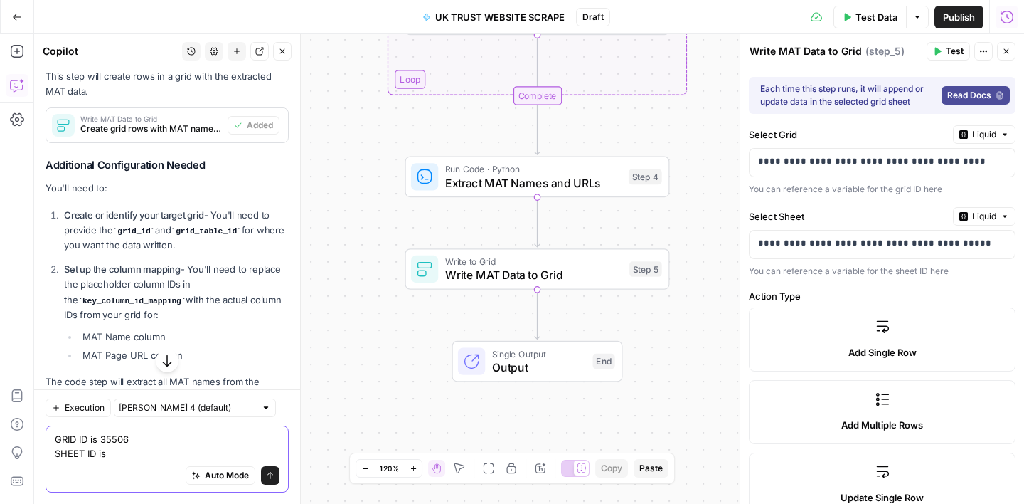
paste textarea "46043"
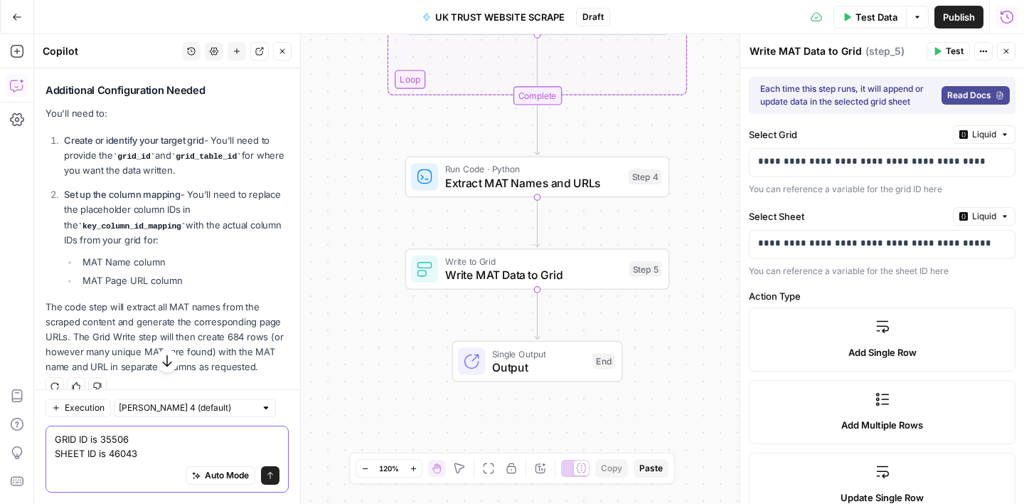
scroll to position [1602, 0]
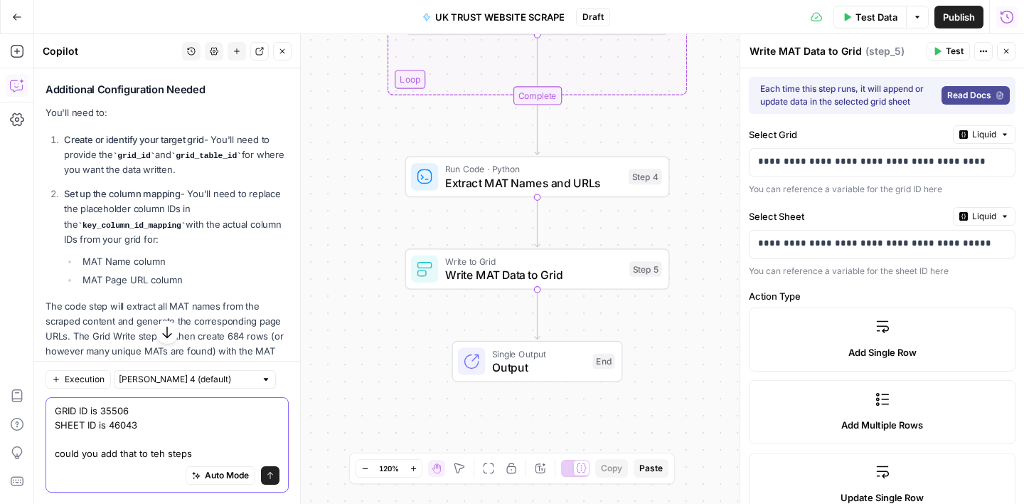
click at [159, 449] on textarea "GRID ID is 35506 SHEET ID is 46043 could you add that to teh steps" at bounding box center [167, 431] width 225 height 57
type textarea "GRID ID is 35506 SHEET ID is 46043 could you add that to the steps"
click at [278, 476] on button "Send" at bounding box center [270, 475] width 18 height 18
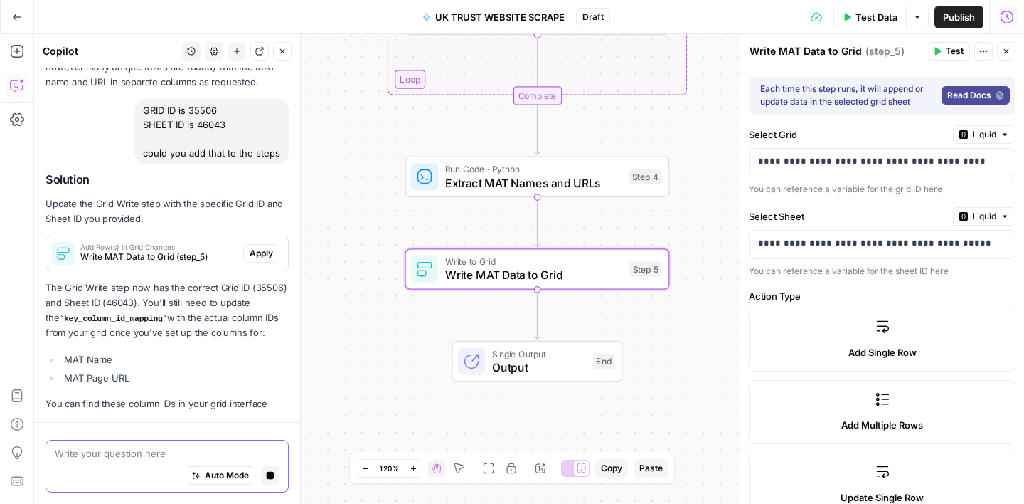
scroll to position [1844, 0]
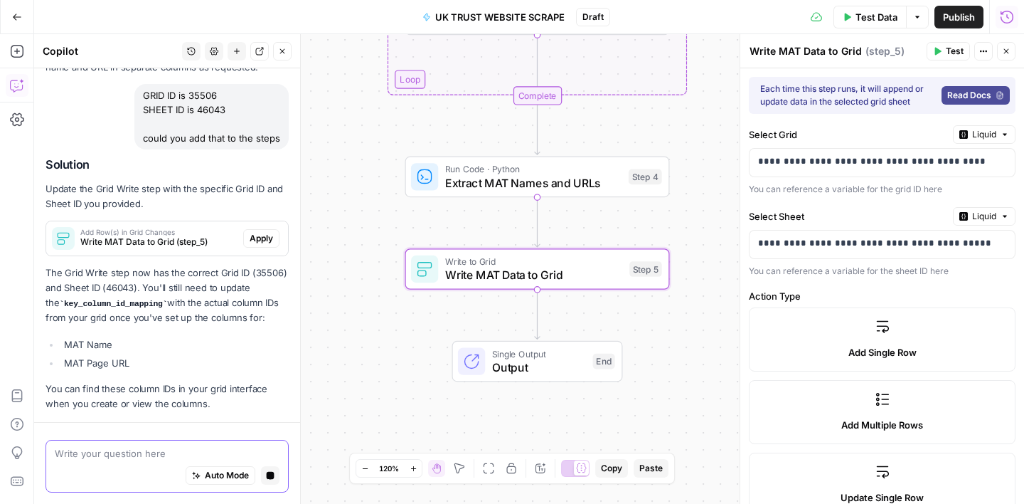
click at [256, 265] on p "The Grid Write step now has the correct Grid ID (35506) and Sheet ID (46043). Y…" at bounding box center [167, 295] width 243 height 60
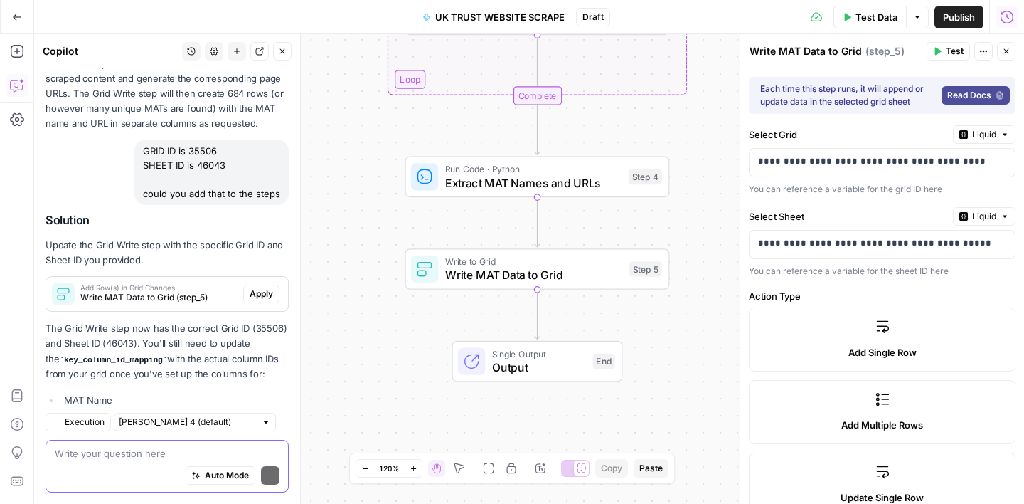
scroll to position [1941, 0]
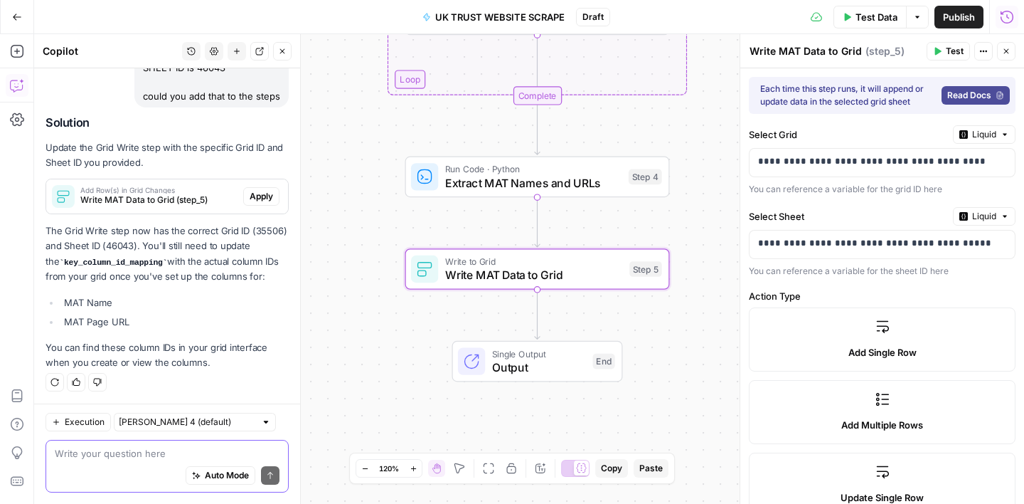
click at [267, 195] on span "Apply" at bounding box center [261, 196] width 23 height 13
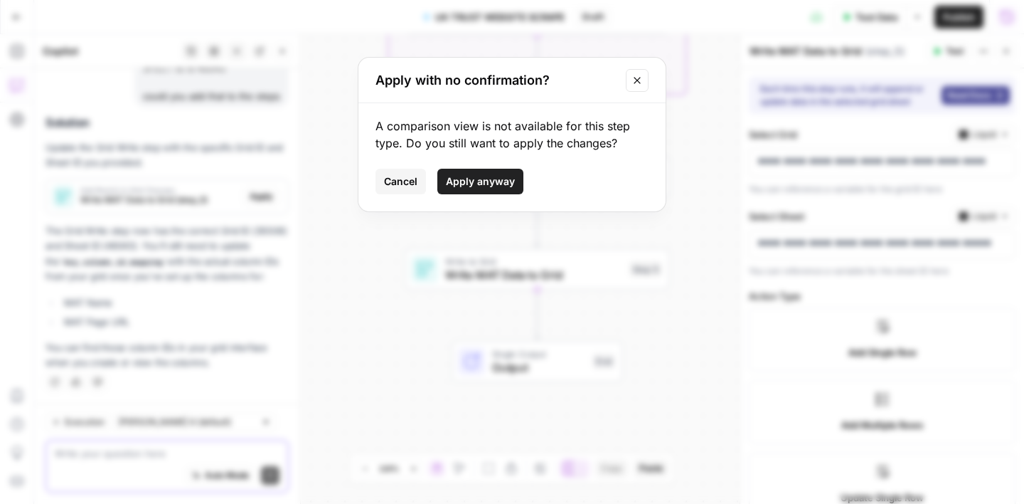
click at [498, 170] on button "Apply anyway" at bounding box center [480, 182] width 86 height 26
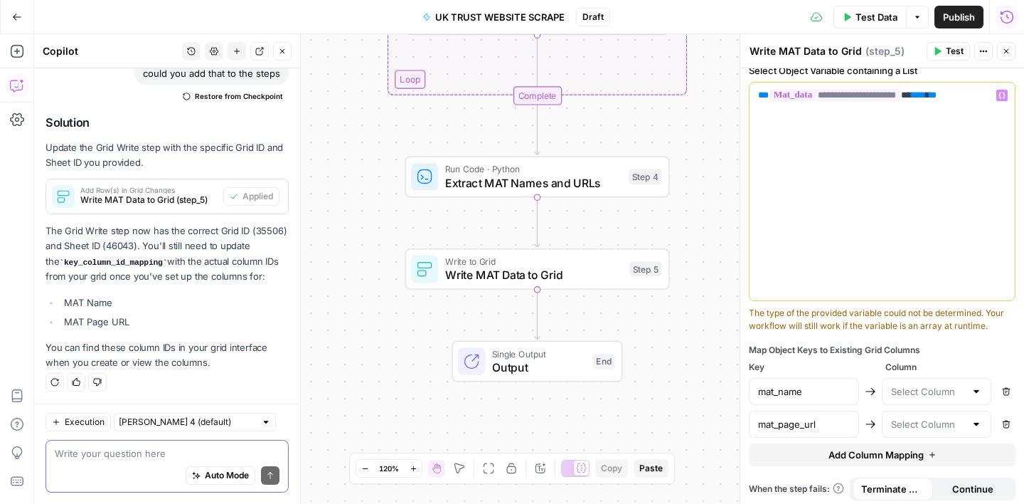
scroll to position [542, 0]
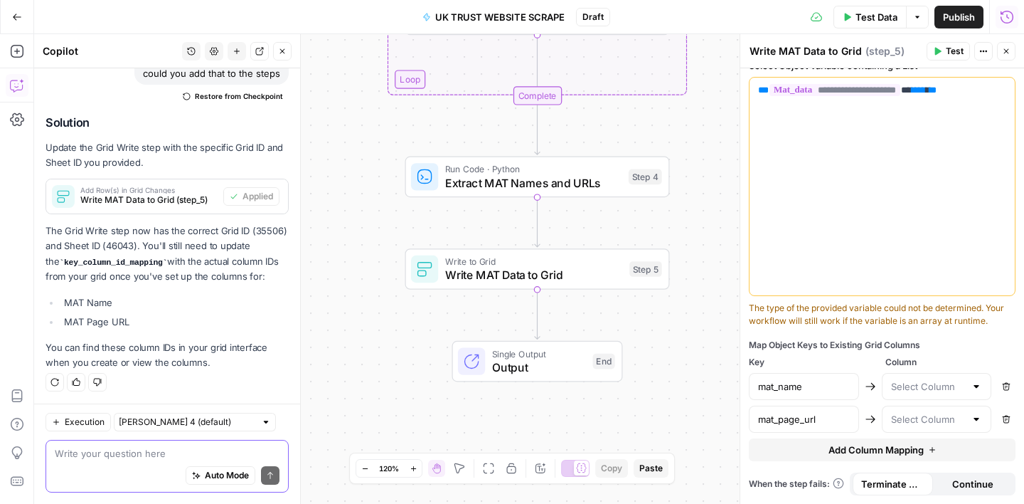
click at [984, 388] on div at bounding box center [937, 386] width 110 height 27
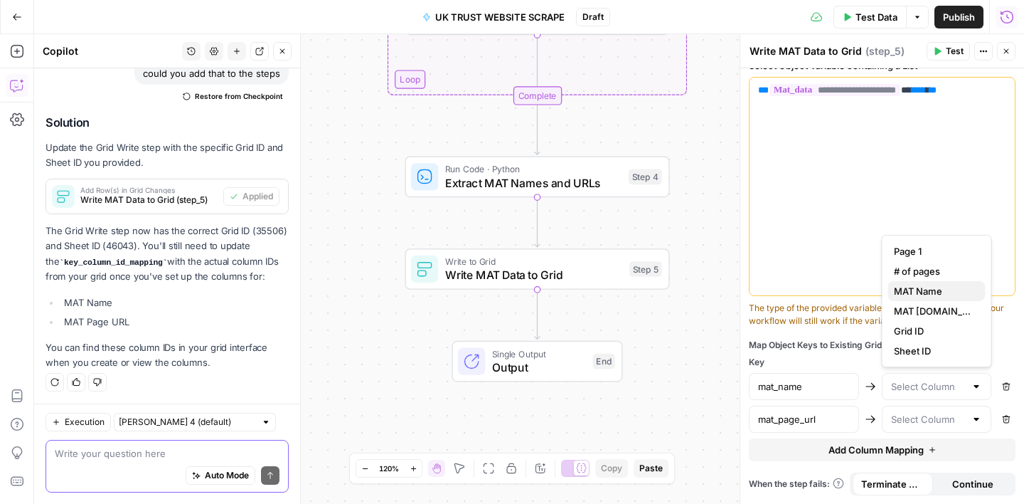
click at [945, 288] on span "MAT Name" at bounding box center [934, 291] width 80 height 14
type input "MAT Name"
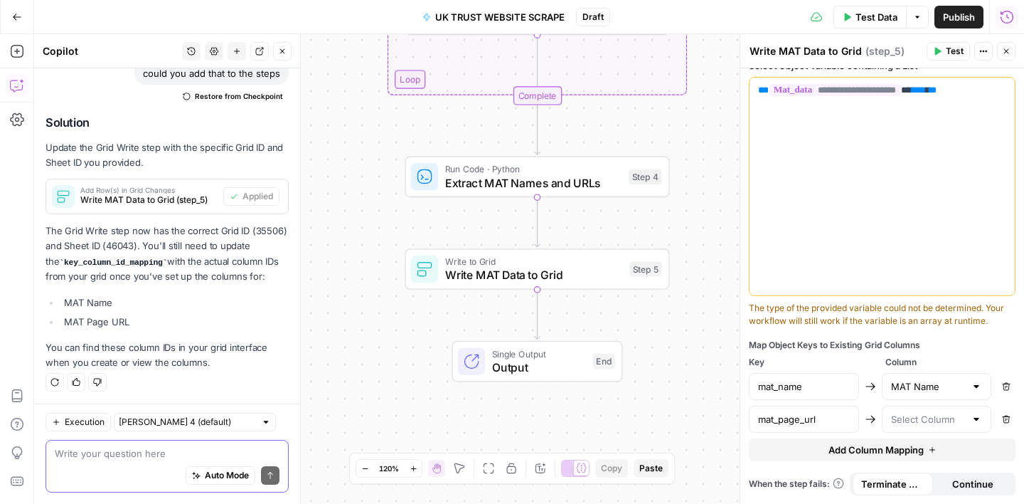
click at [974, 422] on div at bounding box center [976, 419] width 11 height 14
click at [931, 346] on span "MAT [DOMAIN_NAME] PAGE URL" at bounding box center [934, 343] width 80 height 14
type input "MAT [DOMAIN_NAME] PAGE URL"
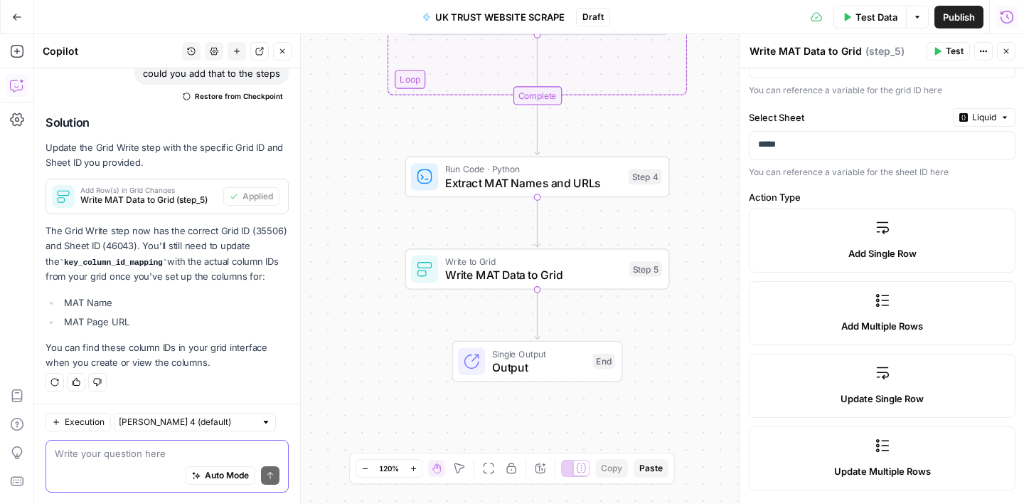
scroll to position [52, 0]
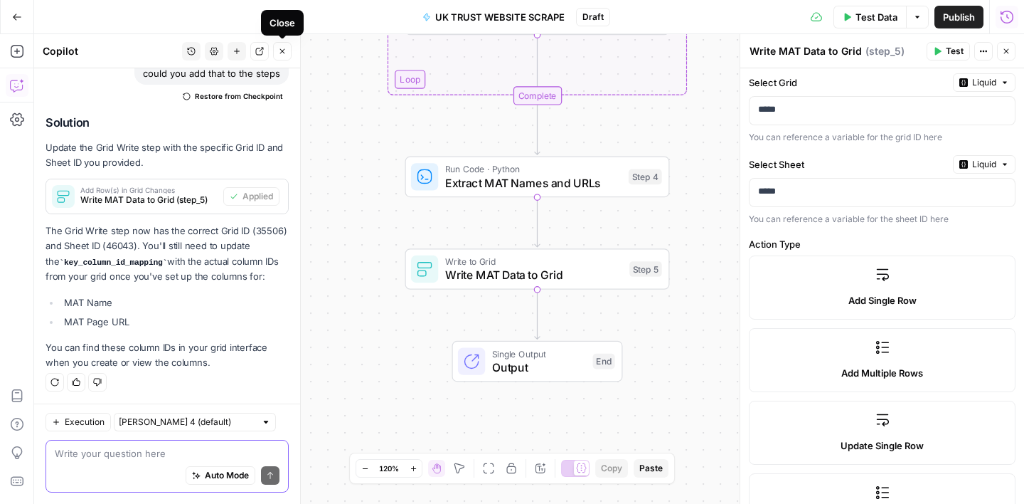
click at [287, 53] on button "Close" at bounding box center [282, 51] width 18 height 18
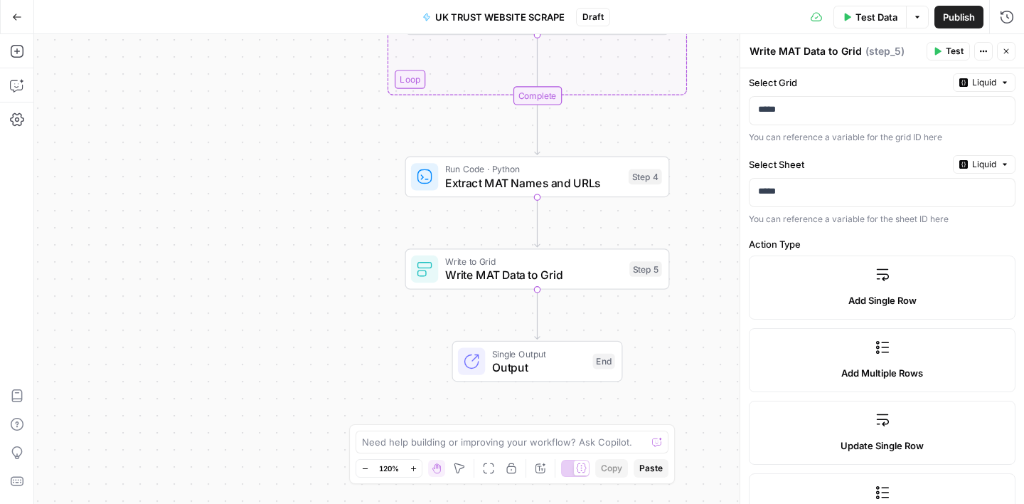
click at [1007, 47] on icon "button" at bounding box center [1006, 51] width 9 height 9
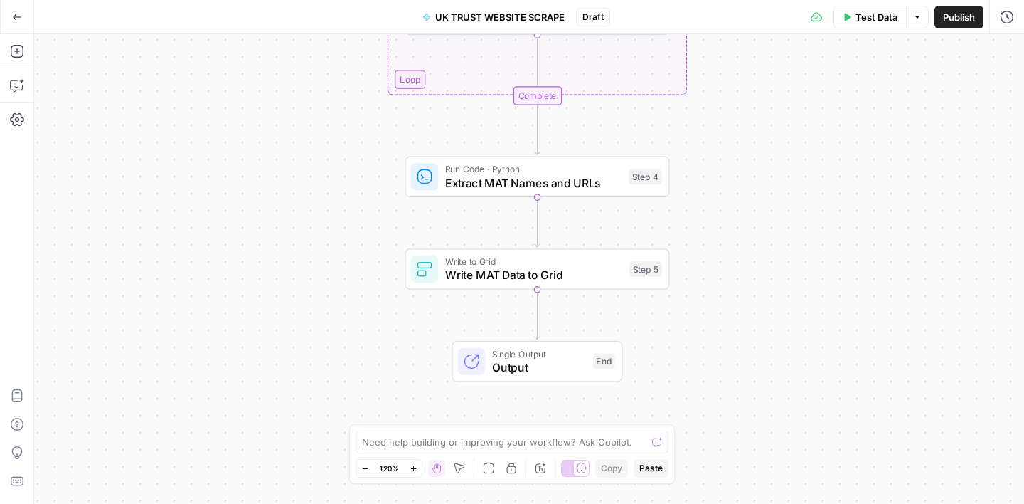
click at [961, 23] on span "Publish" at bounding box center [959, 17] width 32 height 14
click at [572, 261] on span "Write to Grid" at bounding box center [534, 262] width 178 height 14
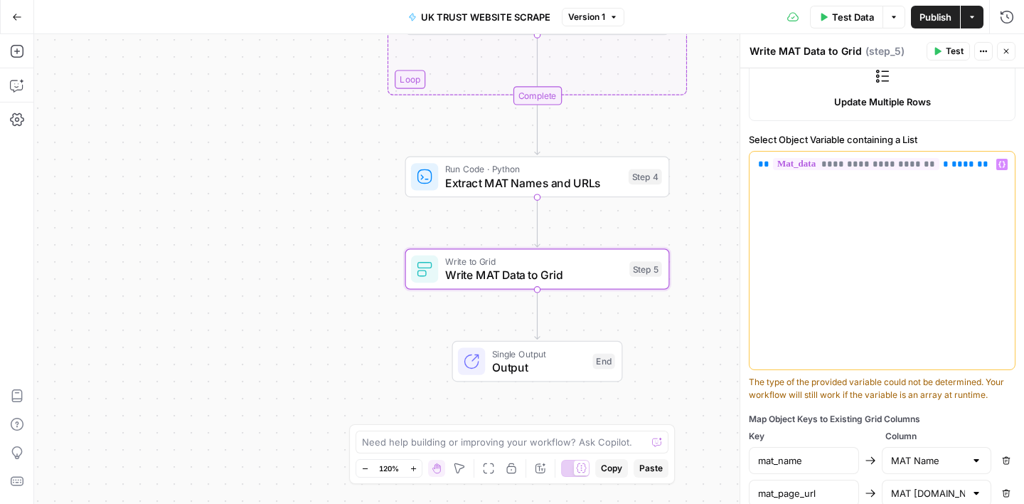
scroll to position [501, 0]
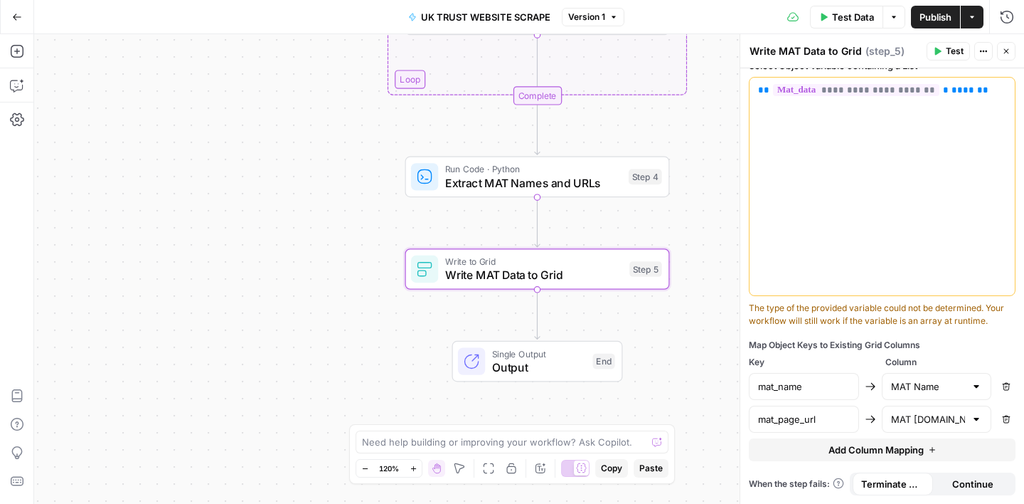
click at [1008, 50] on icon "button" at bounding box center [1006, 51] width 9 height 9
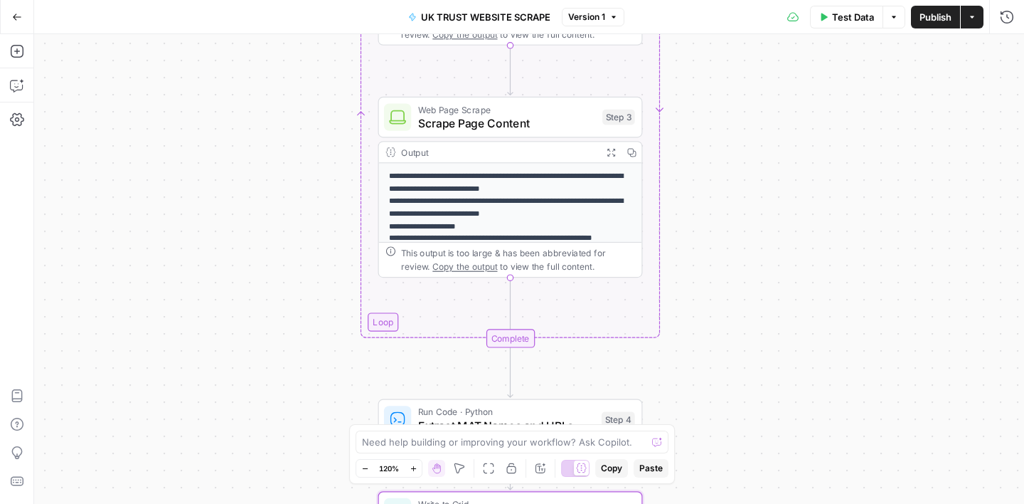
drag, startPoint x: 806, startPoint y: 145, endPoint x: 778, endPoint y: 395, distance: 251.9
click at [778, 395] on div "Workflow Input Settings Inputs LLM · GPT-4.1 Prompt LLM Step 1 Output Expand Ou…" at bounding box center [529, 268] width 990 height 469
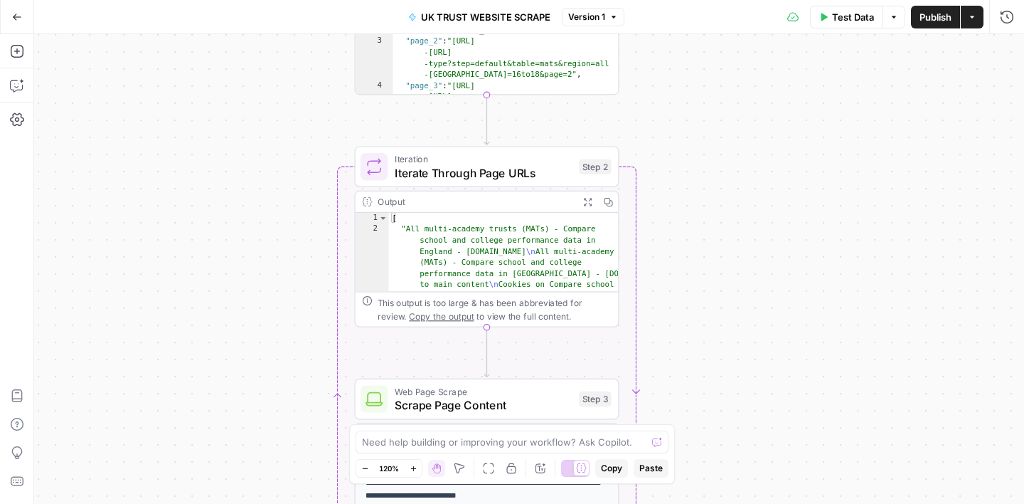
drag, startPoint x: 772, startPoint y: 109, endPoint x: 750, endPoint y: 384, distance: 276.2
click at [750, 384] on div "Workflow Input Settings Inputs LLM · GPT-4.1 Prompt LLM Step 1 Output Expand Ou…" at bounding box center [529, 268] width 990 height 469
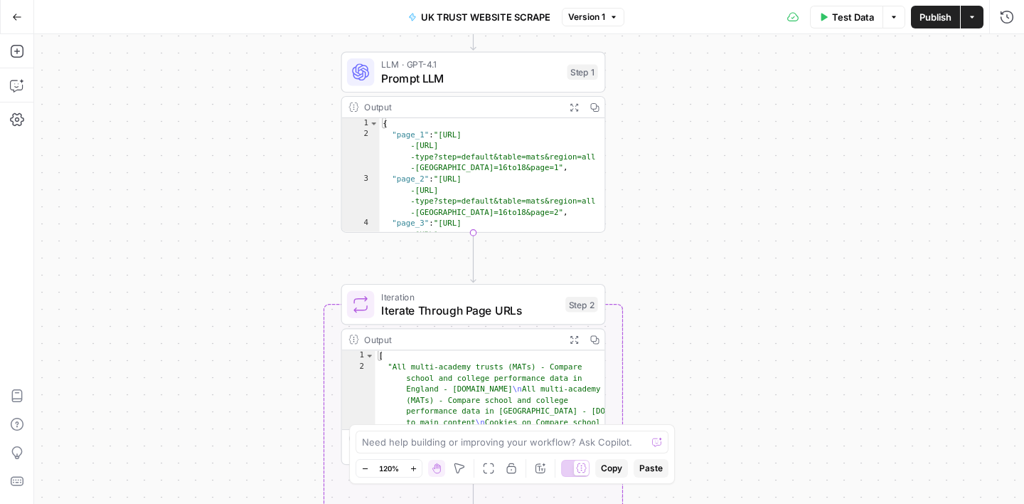
drag, startPoint x: 753, startPoint y: 227, endPoint x: 740, endPoint y: 363, distance: 136.5
click at [740, 363] on div "Workflow Input Settings Inputs LLM · GPT-4.1 Prompt LLM Step 1 Output Expand Ou…" at bounding box center [529, 268] width 990 height 469
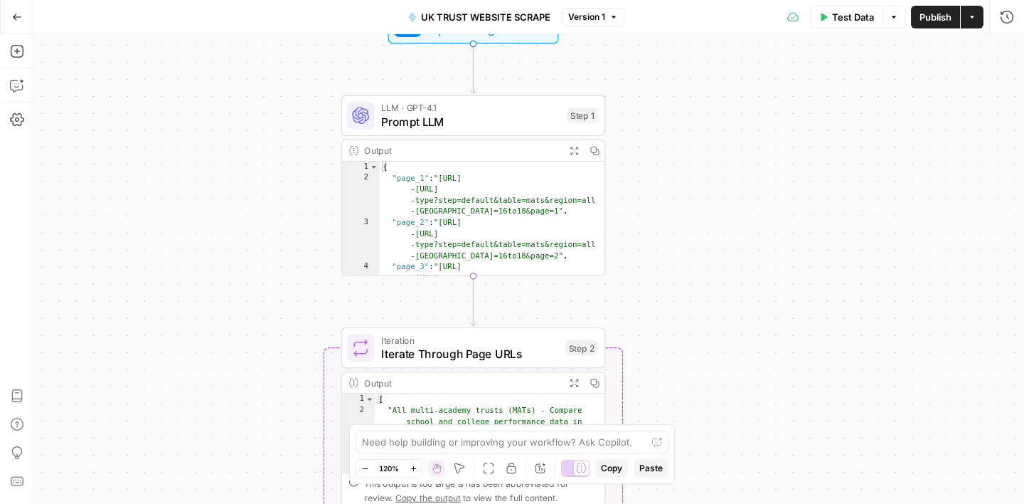
drag, startPoint x: 675, startPoint y: 178, endPoint x: 674, endPoint y: 268, distance: 90.3
click at [675, 268] on div "Workflow Input Settings Inputs LLM · GPT-4.1 Prompt LLM Step 1 Output Expand Ou…" at bounding box center [529, 268] width 990 height 469
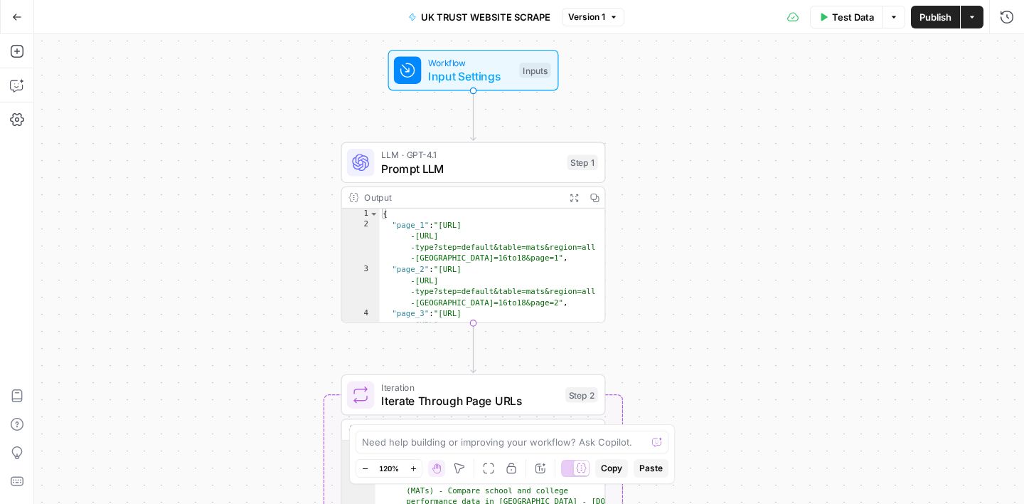
click at [526, 168] on span "Prompt LLM" at bounding box center [470, 168] width 179 height 17
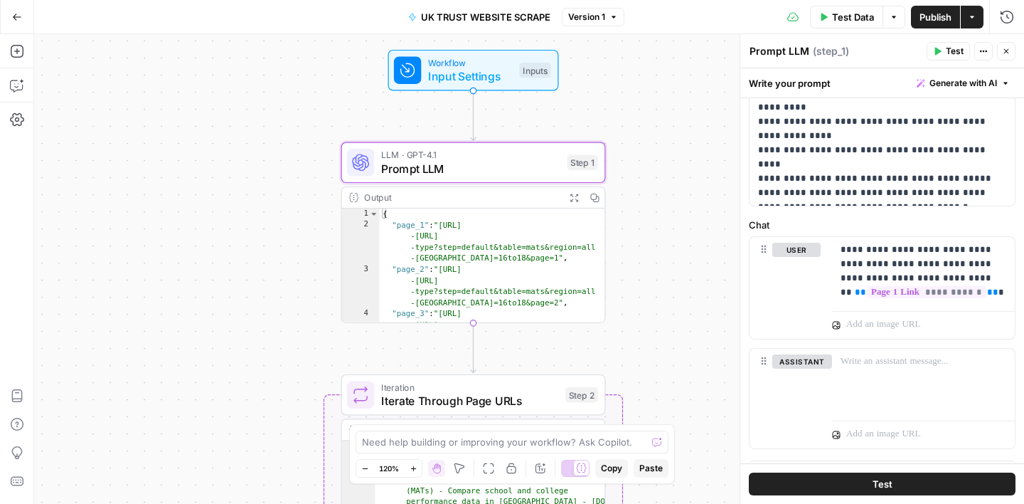
scroll to position [540, 0]
click at [12, 84] on icon "button" at bounding box center [17, 85] width 14 height 14
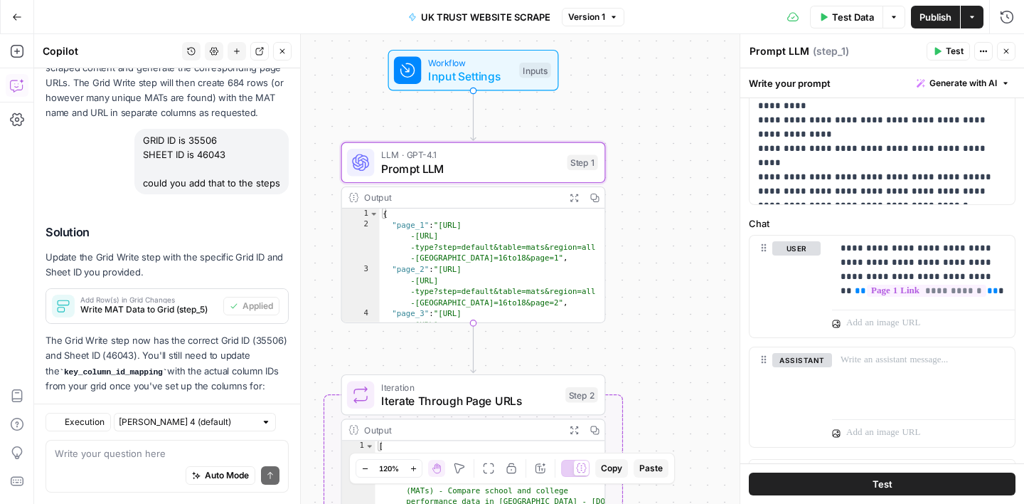
scroll to position [1964, 0]
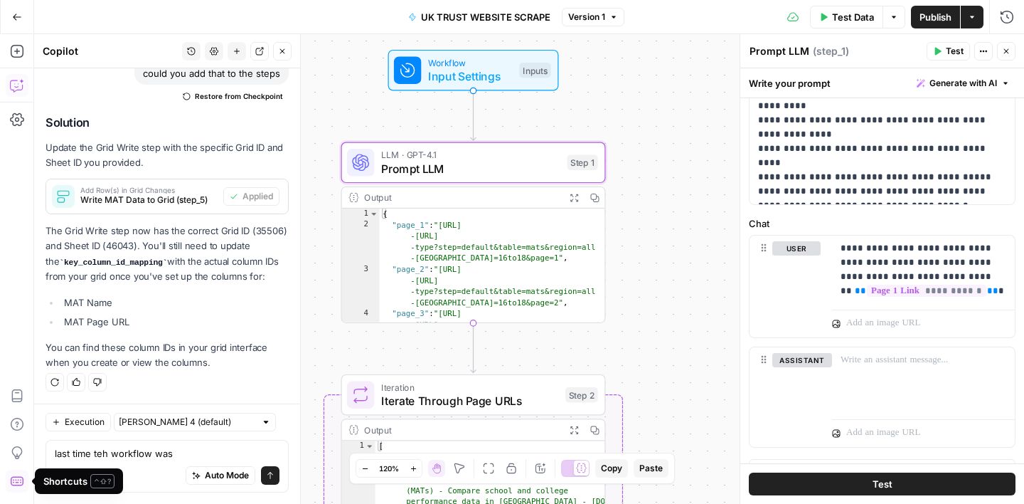
click at [102, 454] on textarea "last time teh workflow was" at bounding box center [167, 453] width 225 height 14
click at [196, 451] on textarea "last time the workflow was" at bounding box center [167, 453] width 225 height 14
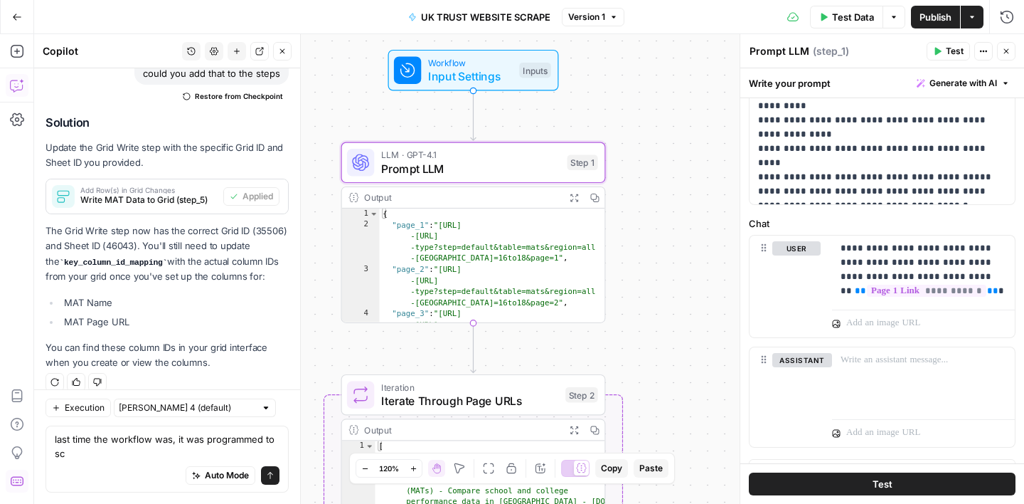
scroll to position [1978, 0]
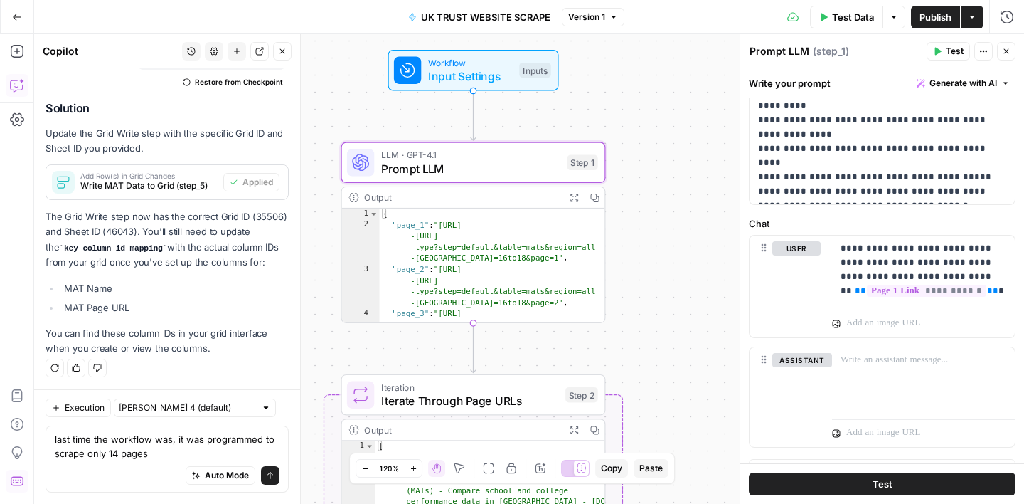
type textarea "last time the workflow was, it was programmed to scrape only 14 pages"
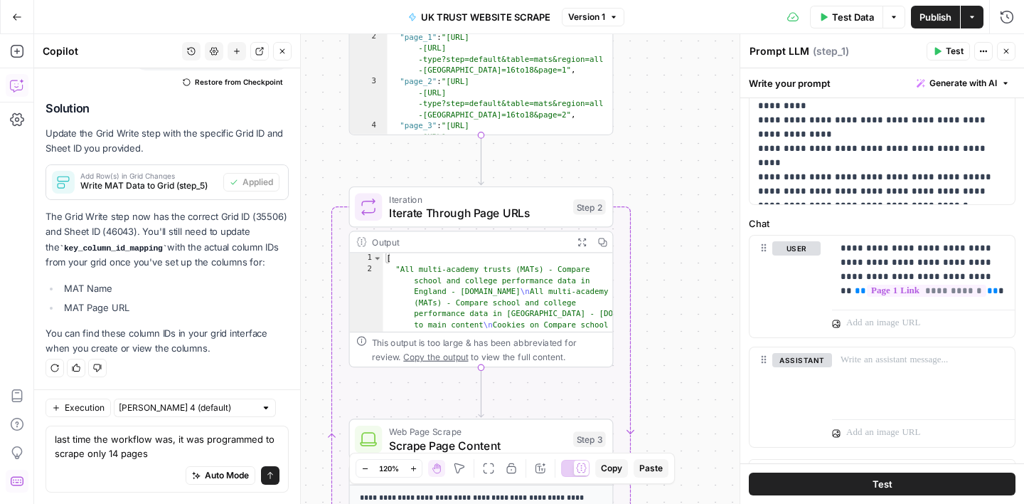
drag, startPoint x: 656, startPoint y: 364, endPoint x: 664, endPoint y: 176, distance: 187.9
click at [664, 176] on div "Workflow Input Settings Inputs LLM · GPT-4.1 Prompt LLM Step 1 Output Expand Ou…" at bounding box center [529, 268] width 990 height 469
click at [489, 218] on span "Iterate Through Page URLs" at bounding box center [478, 212] width 178 height 17
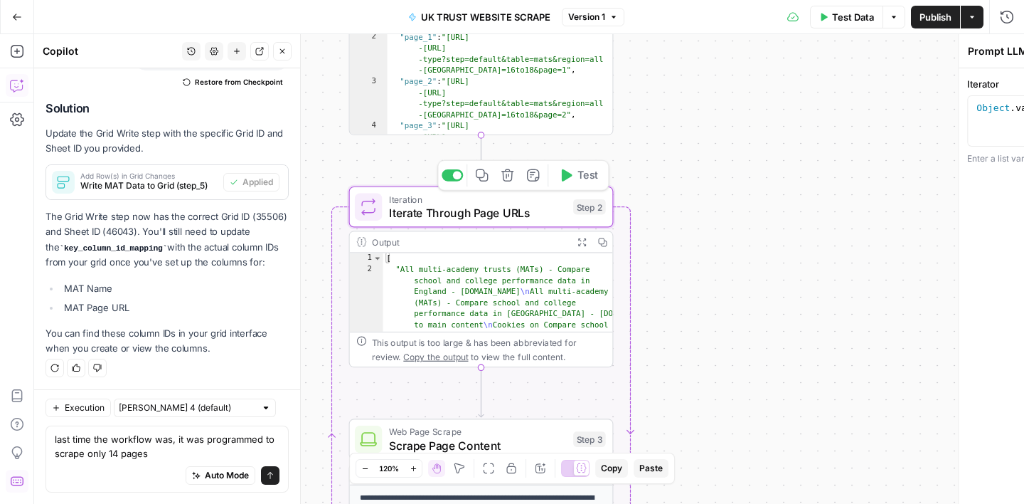
type textarea "Iterate Through Page URLs"
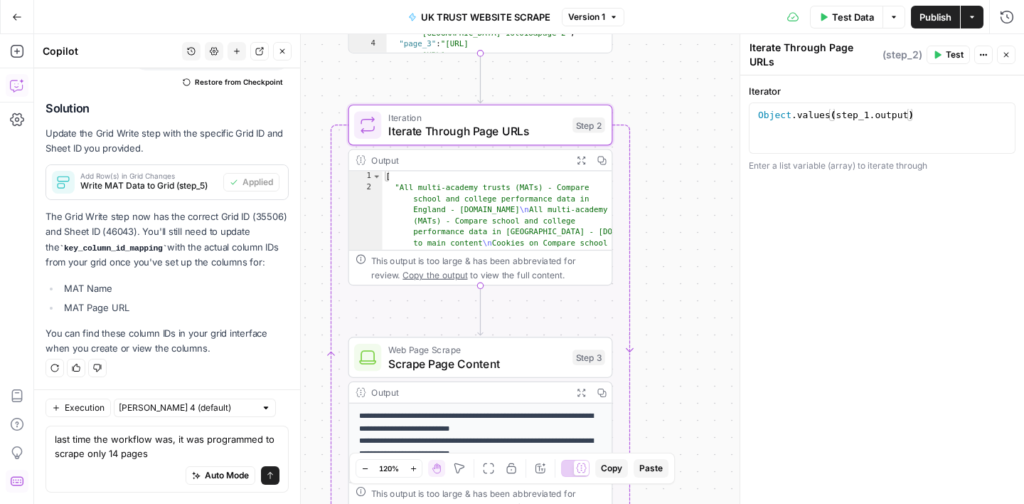
drag, startPoint x: 672, startPoint y: 370, endPoint x: 671, endPoint y: 288, distance: 81.8
click at [671, 288] on div "Workflow Input Settings Inputs LLM · GPT-4.1 Prompt LLM Step 1 Output Expand Ou…" at bounding box center [529, 268] width 990 height 469
click at [496, 352] on span "Web Page Scrape" at bounding box center [477, 350] width 178 height 14
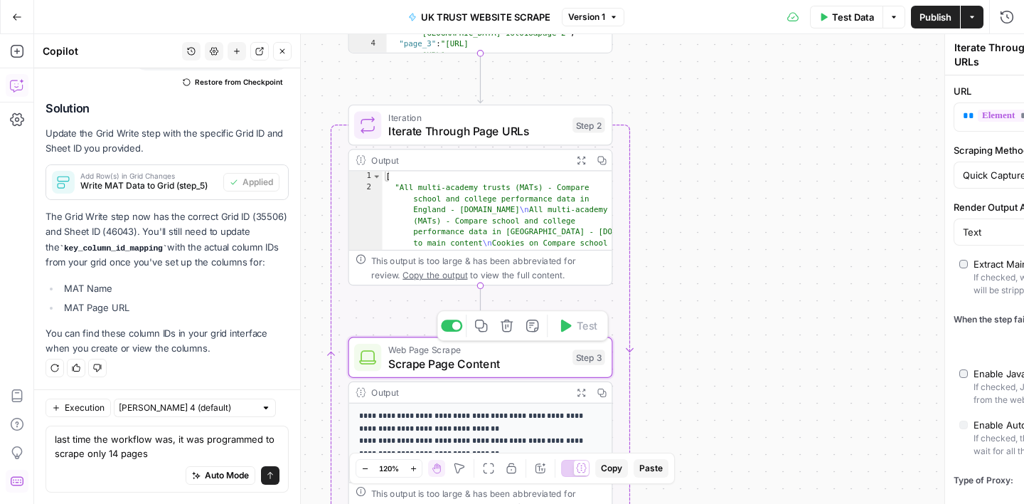
type textarea "Scrape Page Content"
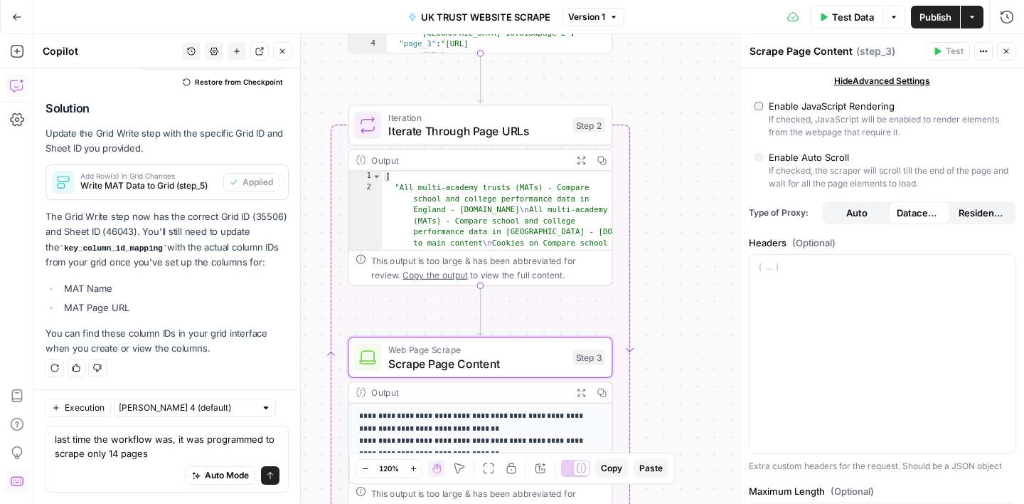
scroll to position [401, 0]
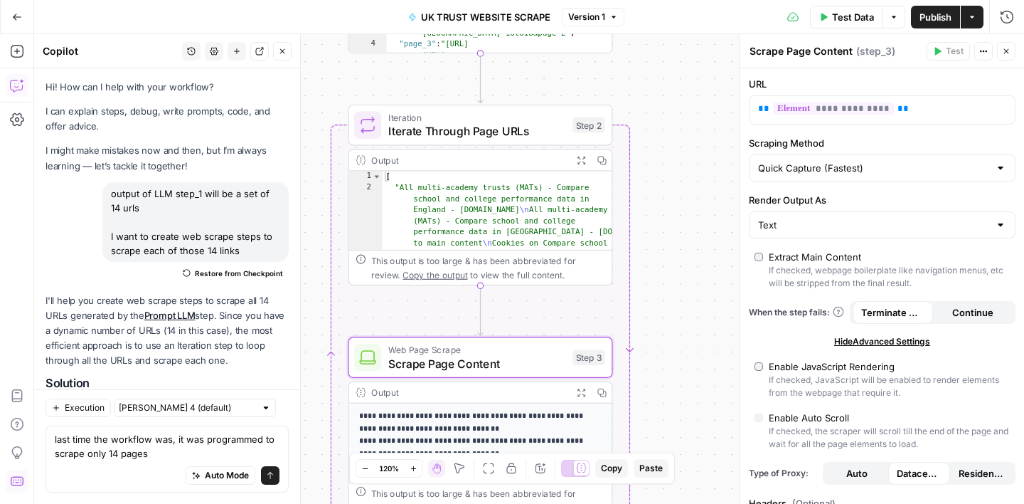
scroll to position [401, 0]
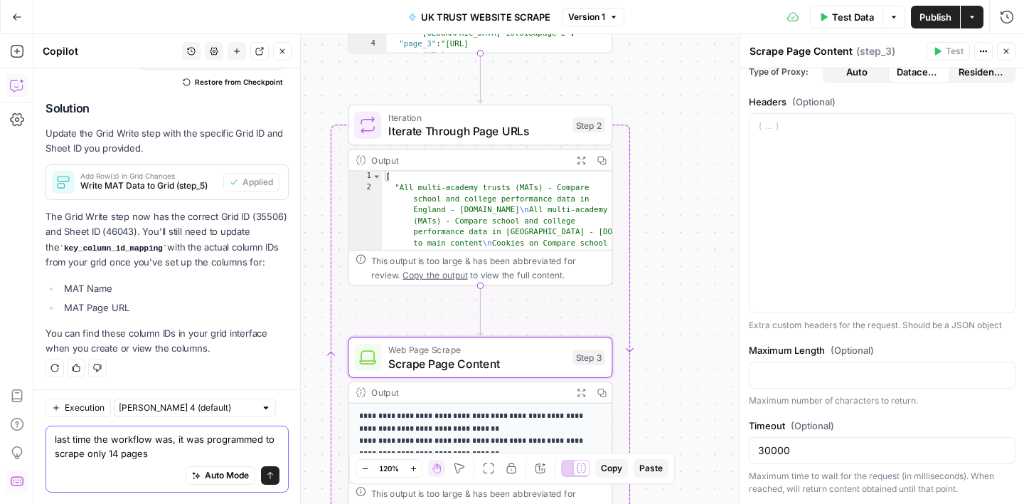
drag, startPoint x: 166, startPoint y: 449, endPoint x: 46, endPoint y: 433, distance: 121.3
click at [46, 433] on div "last time the workflow was, it was programmed to scrape only 14 pages last time…" at bounding box center [167, 458] width 243 height 67
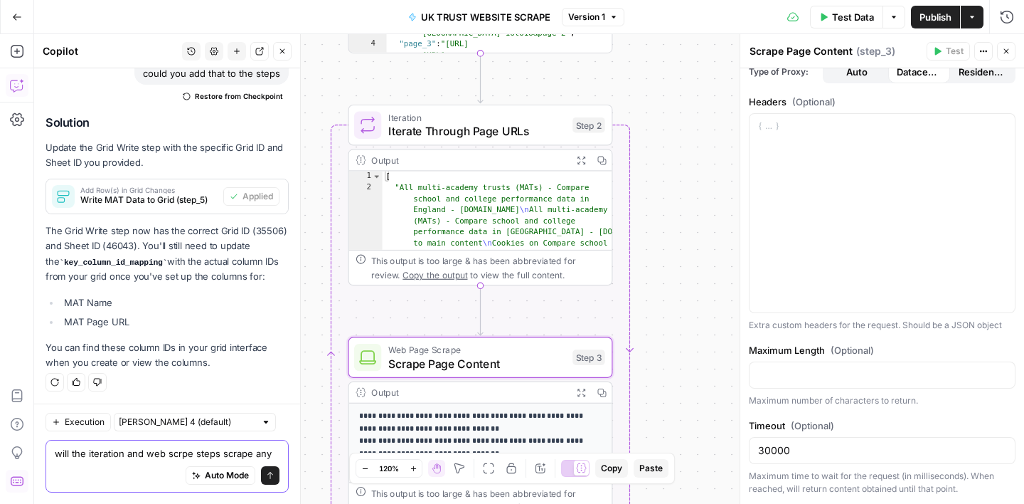
click at [181, 455] on textarea "will the iteration and web scrpe steps scrape any" at bounding box center [167, 453] width 225 height 14
click at [275, 452] on textarea "will the iteration and web scrape steps scrape any" at bounding box center [167, 453] width 225 height 14
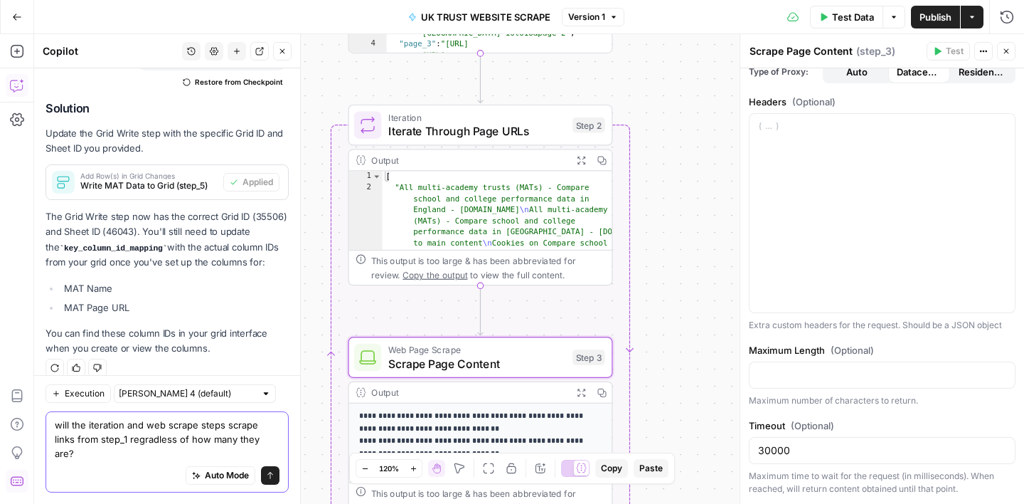
scroll to position [1993, 0]
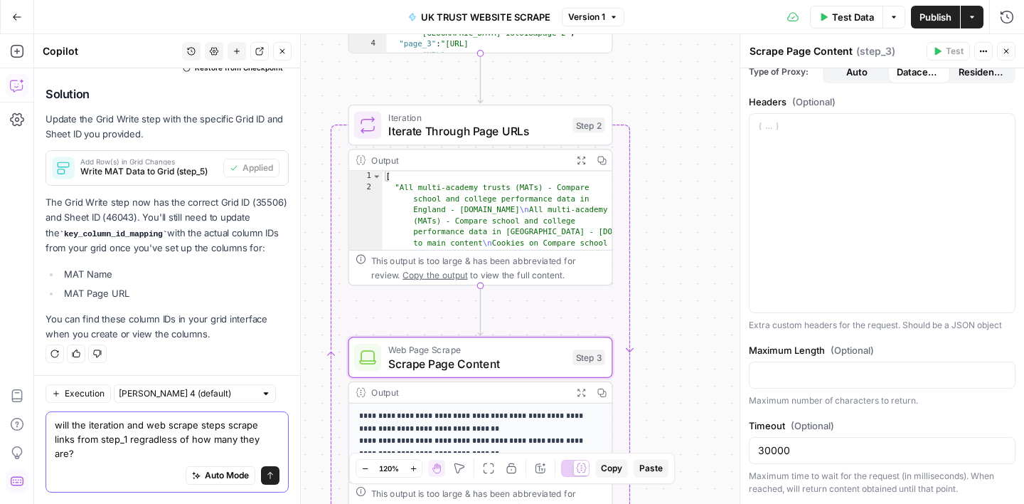
type textarea "will the iteration and web scrape steps scrape links from step_1 regradless of …"
click at [274, 469] on button "Send" at bounding box center [270, 475] width 18 height 18
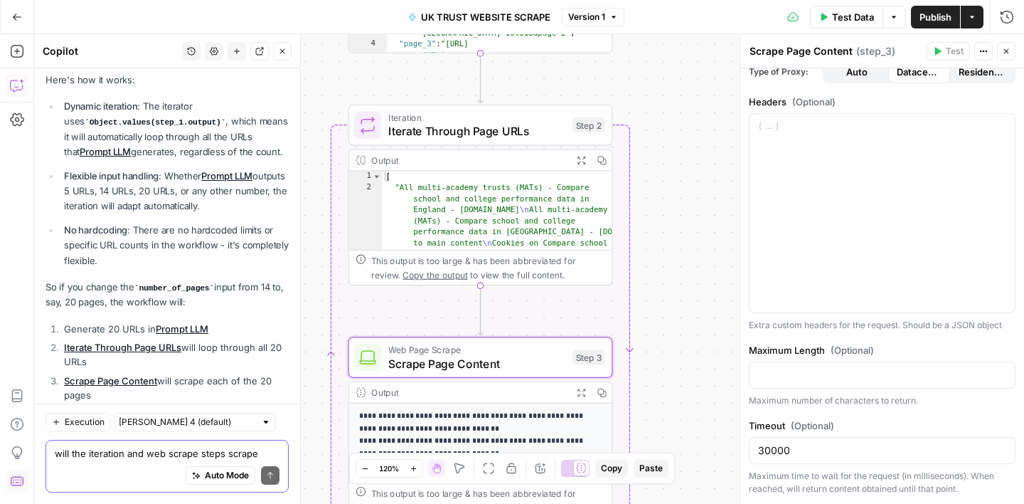
scroll to position [2490, 0]
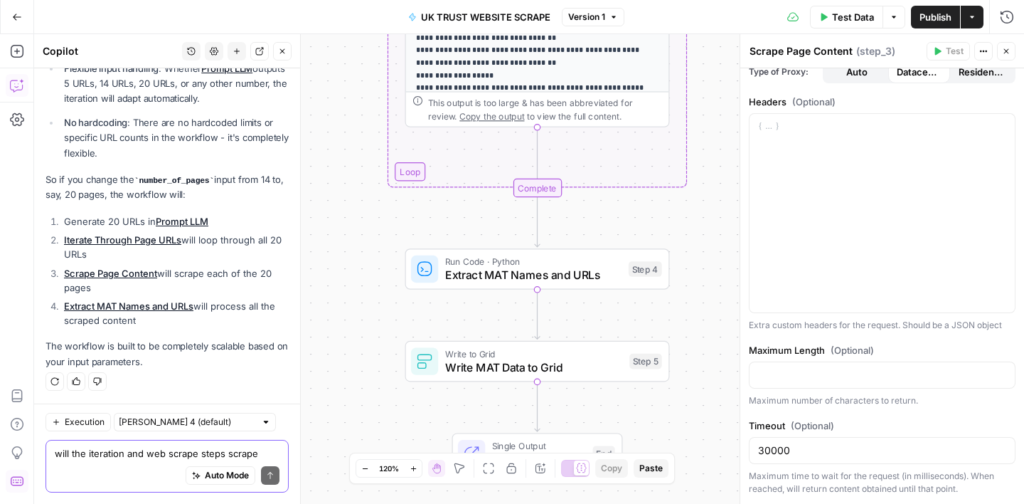
click at [1007, 52] on icon "button" at bounding box center [1006, 51] width 5 height 5
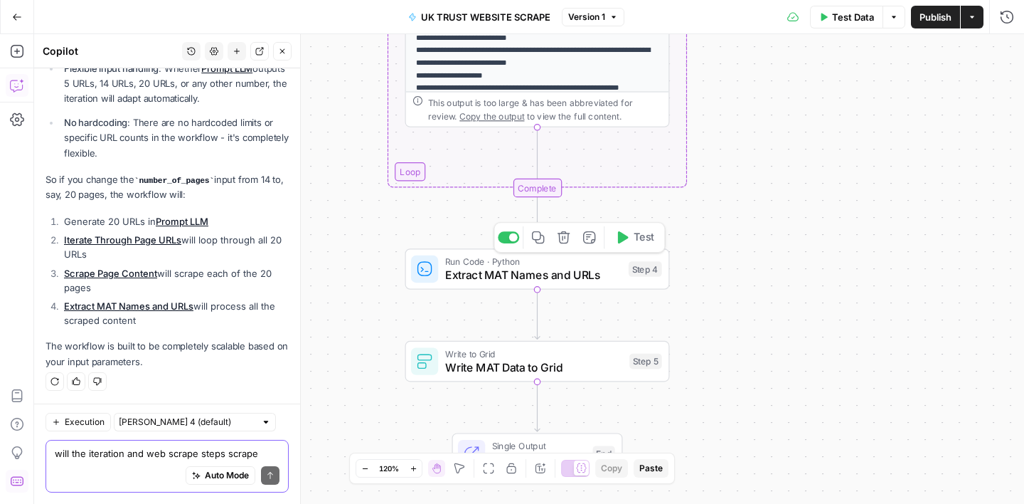
click at [558, 276] on span "Extract MAT Names and URLs" at bounding box center [533, 274] width 176 height 17
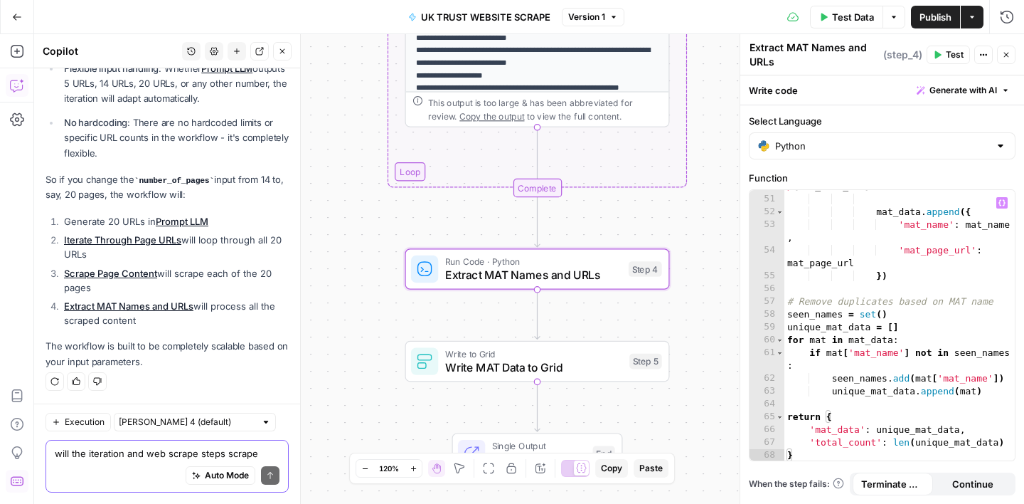
scroll to position [1189, 0]
click at [539, 361] on span "Write MAT Data to Grid" at bounding box center [534, 366] width 178 height 17
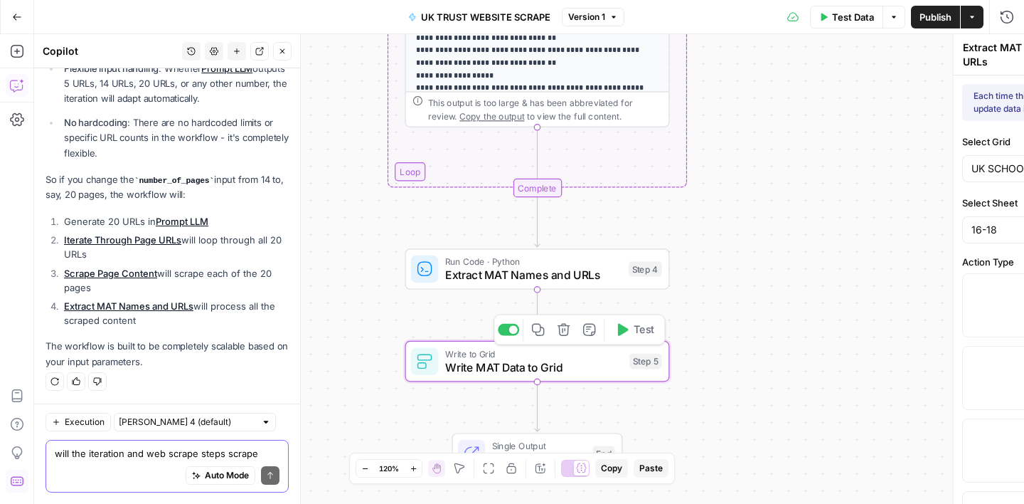
type textarea "Write MAT Data to Grid"
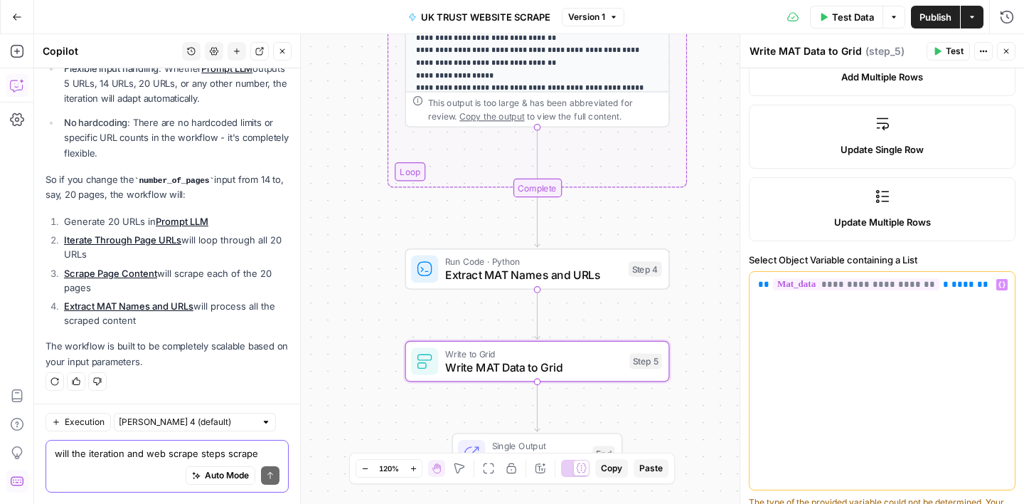
scroll to position [180, 0]
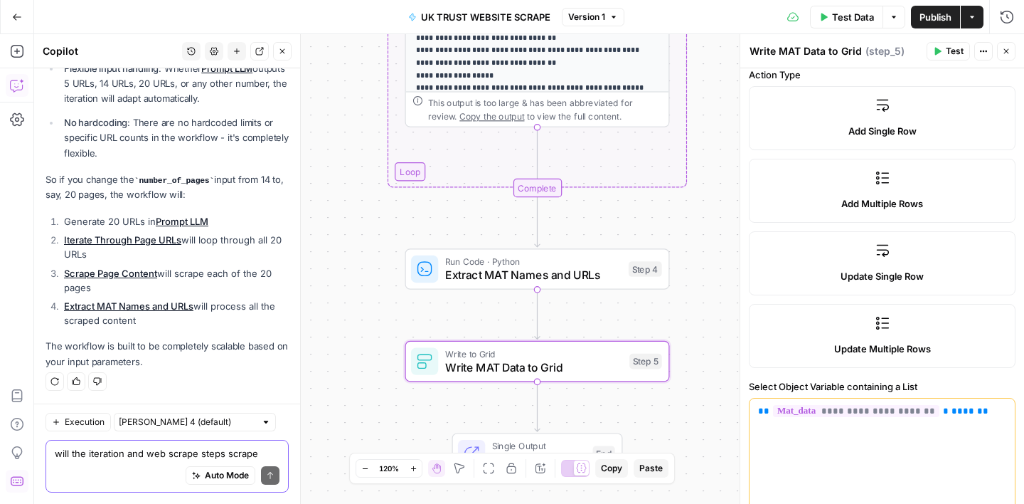
click at [1003, 57] on button "Close" at bounding box center [1006, 51] width 18 height 18
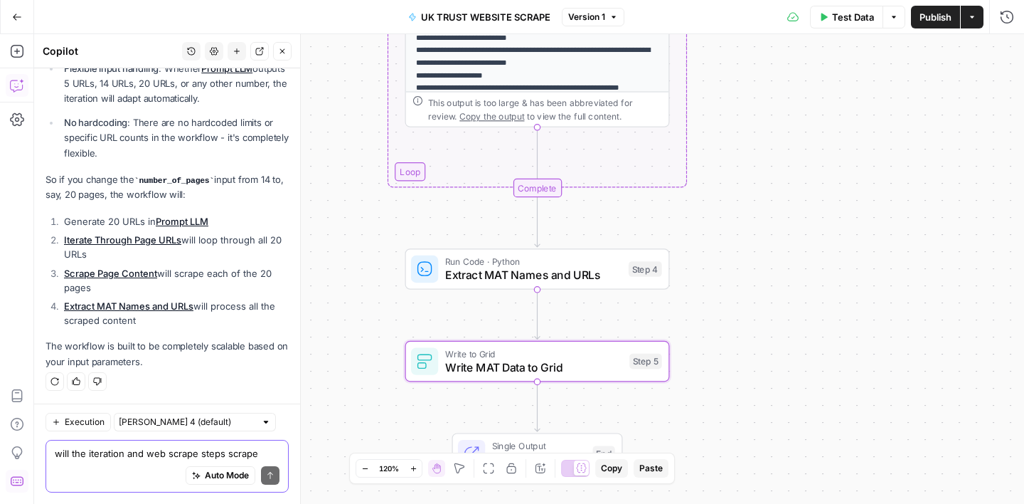
click at [286, 53] on icon "button" at bounding box center [282, 51] width 9 height 9
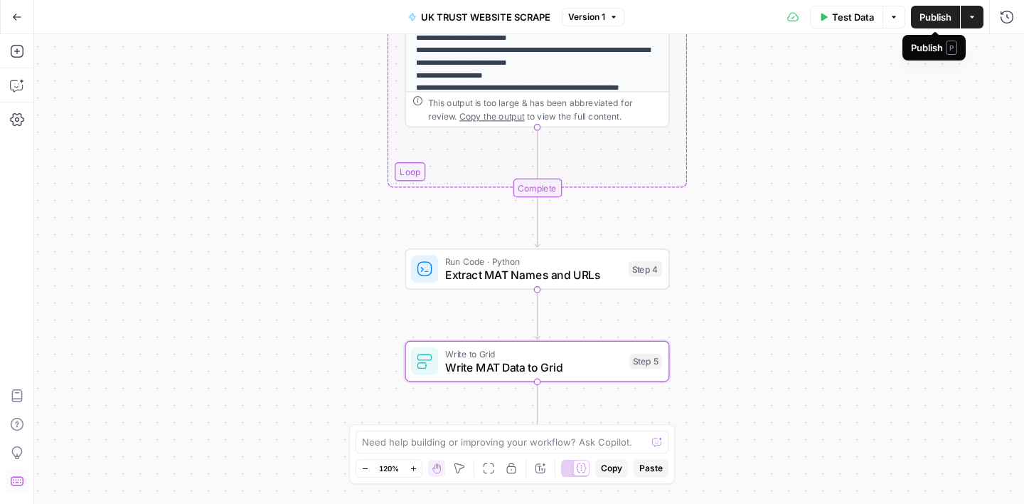
click at [929, 14] on span "Publish" at bounding box center [936, 17] width 32 height 14
click at [22, 82] on icon "button" at bounding box center [17, 85] width 14 height 14
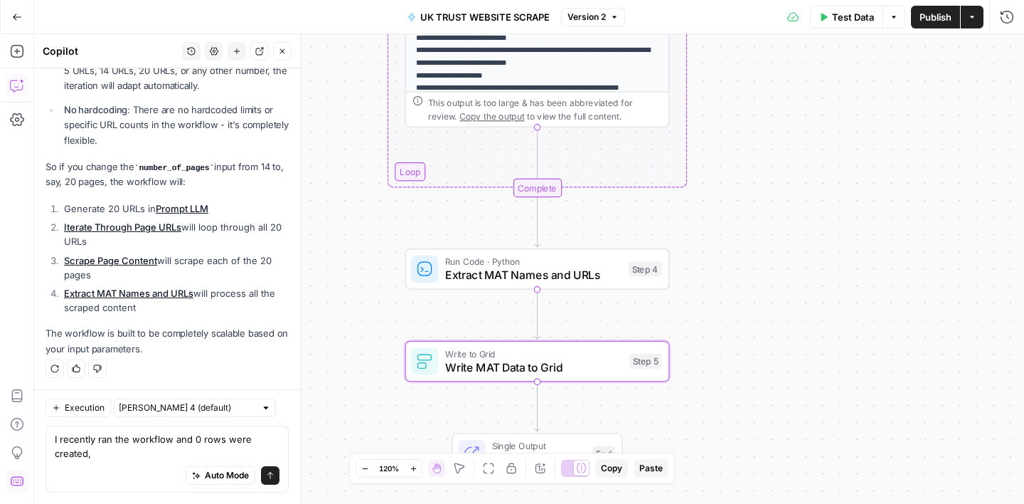
scroll to position [2504, 0]
type textarea "I recently ran the workflow and 0 rows were created, what is the reason?"
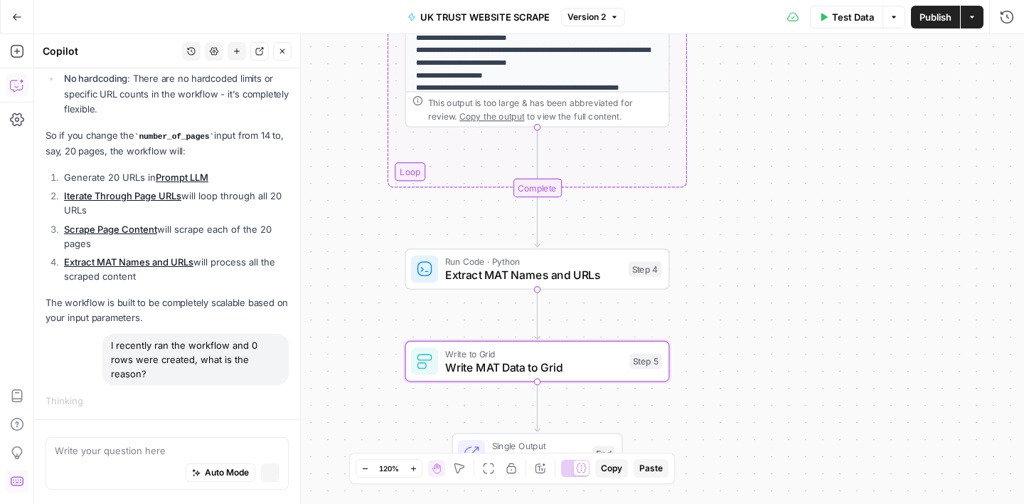
scroll to position [2438, 0]
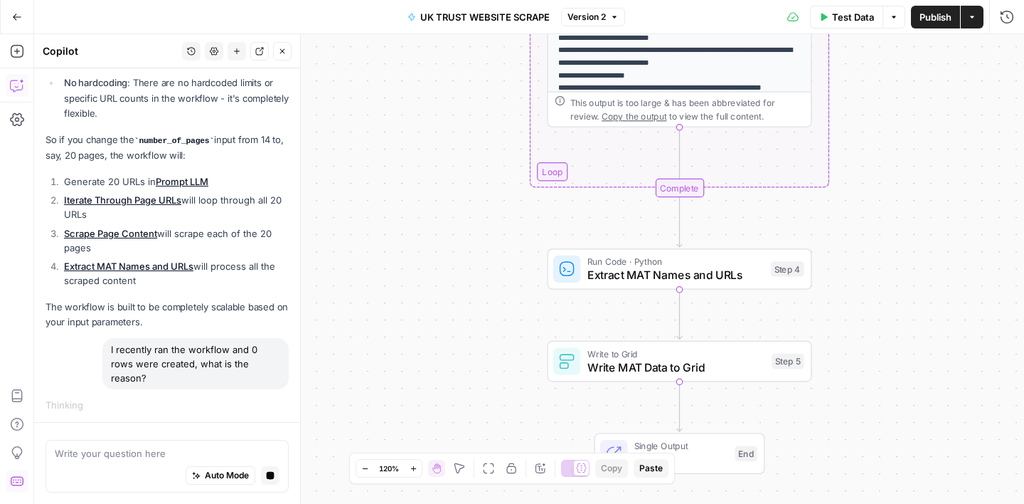
click at [366, 269] on div "Workflow Input Settings Inputs LLM · GPT-4.1 Prompt LLM Step 1 Output Expand Ou…" at bounding box center [529, 268] width 990 height 469
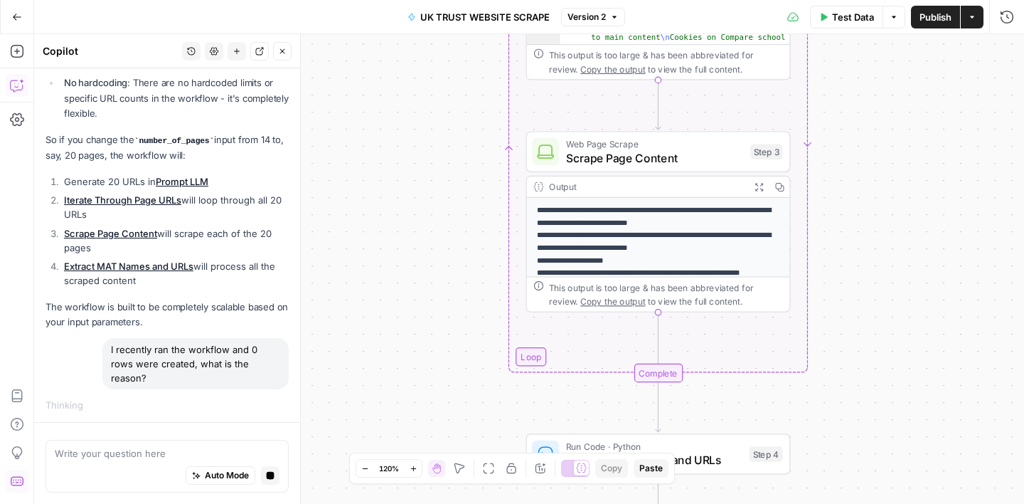
drag, startPoint x: 496, startPoint y: 240, endPoint x: 472, endPoint y: 436, distance: 197.7
click at [472, 436] on div "Workflow Input Settings Inputs LLM · GPT-4.1 Prompt LLM Step 1 Output Expand Ou…" at bounding box center [529, 268] width 990 height 469
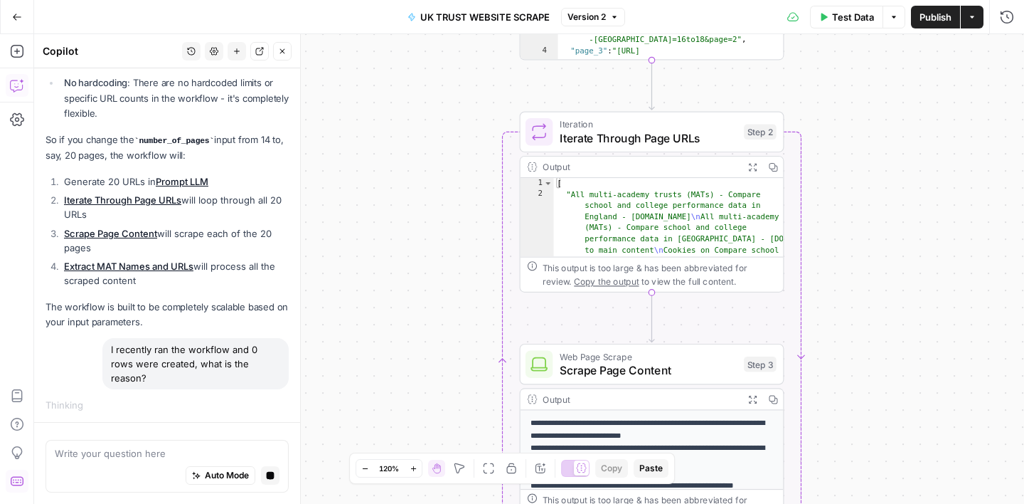
drag, startPoint x: 458, startPoint y: 203, endPoint x: 453, endPoint y: 403, distance: 199.2
click at [453, 403] on div "Workflow Input Settings Inputs LLM · GPT-4.1 Prompt LLM Step 1 Output Expand Ou…" at bounding box center [529, 268] width 990 height 469
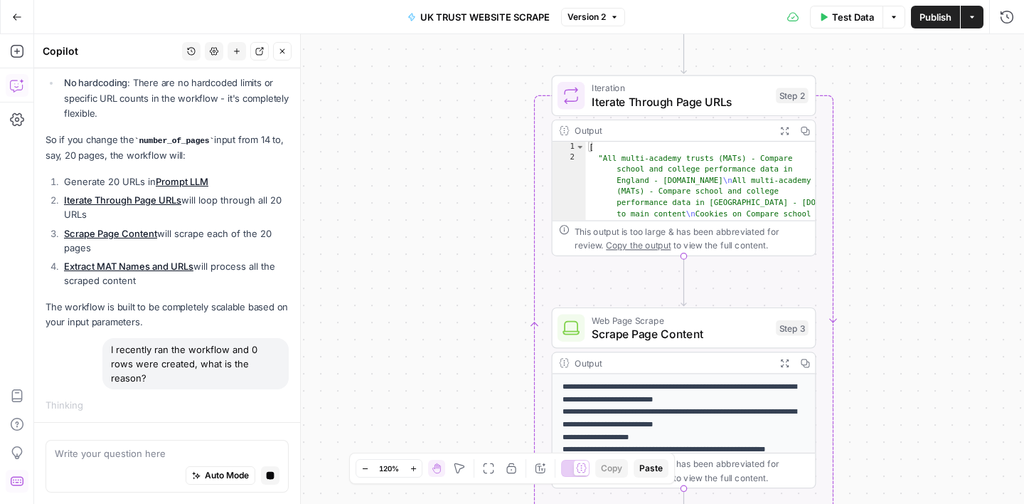
drag, startPoint x: 459, startPoint y: 203, endPoint x: 492, endPoint y: 164, distance: 52.0
click at [492, 164] on div "Workflow Input Settings Inputs LLM · GPT-4.1 Prompt LLM Step 1 Output Expand Ou…" at bounding box center [529, 268] width 990 height 469
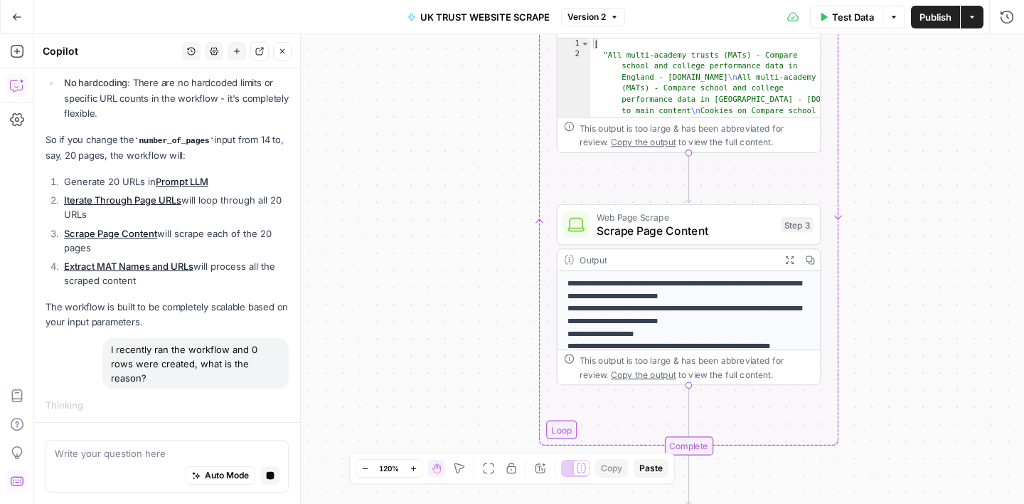
drag, startPoint x: 489, startPoint y: 326, endPoint x: 501, endPoint y: 204, distance: 122.3
click at [501, 204] on div "Workflow Input Settings Inputs LLM · GPT-4.1 Prompt LLM Step 1 Output Expand Ou…" at bounding box center [529, 268] width 990 height 469
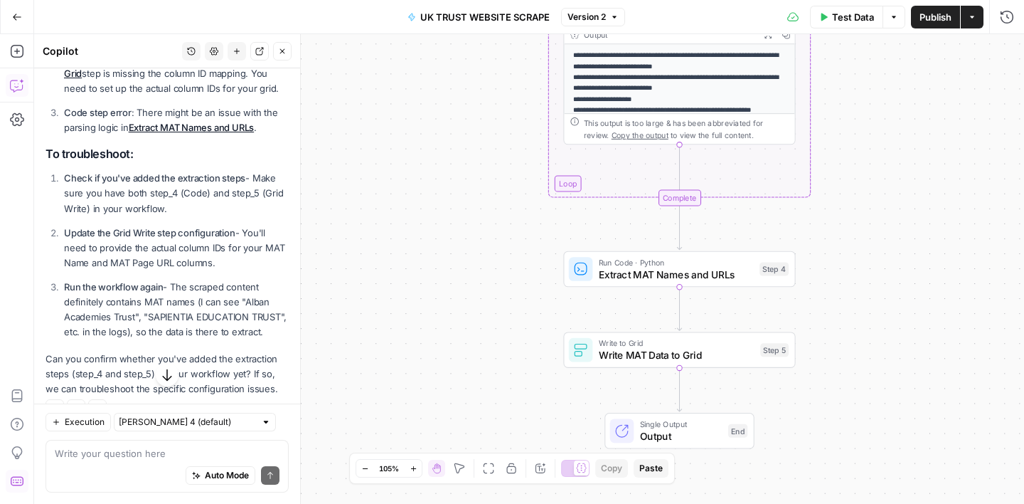
scroll to position [3161, 0]
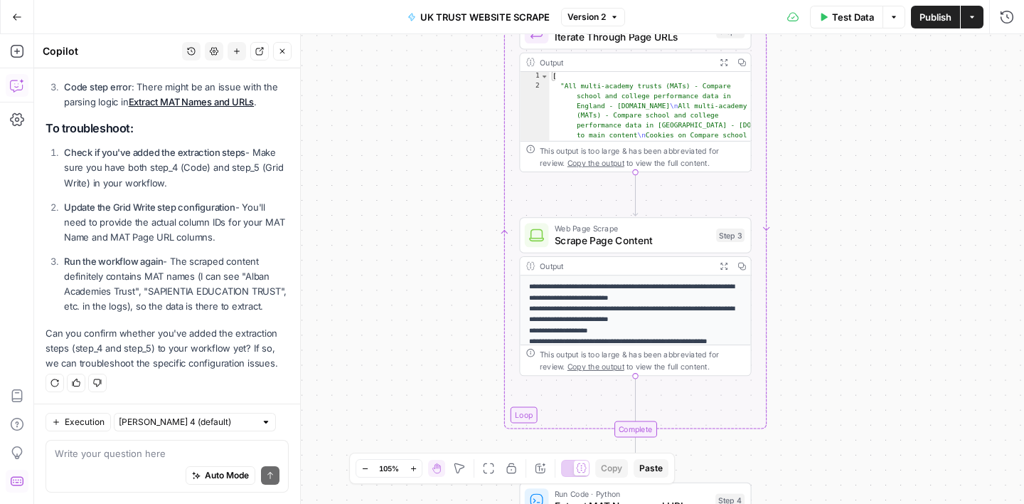
drag, startPoint x: 464, startPoint y: 224, endPoint x: 411, endPoint y: 454, distance: 235.8
click at [412, 454] on body "Turf Tank - Data Team New Home Browse Insights Opportunities Your Data Recent G…" at bounding box center [512, 252] width 1024 height 504
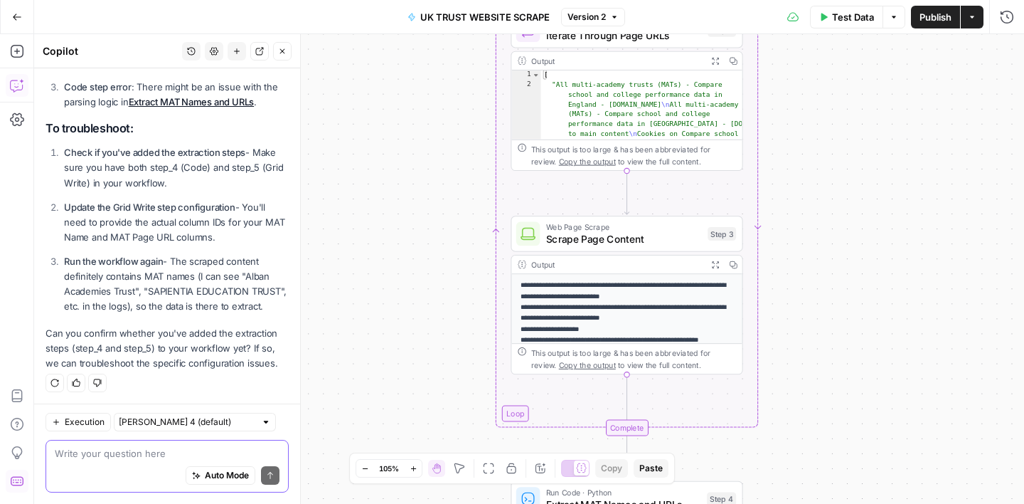
click at [95, 452] on textarea at bounding box center [167, 453] width 225 height 14
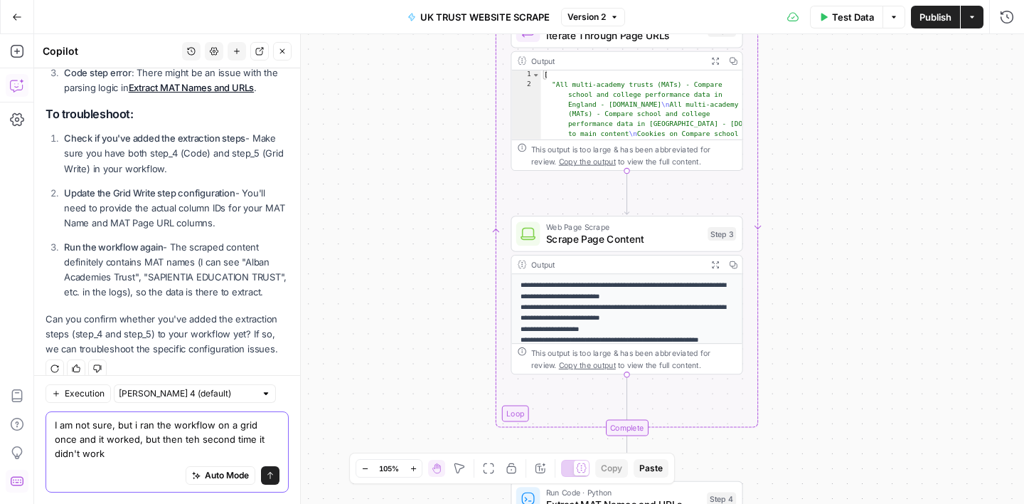
scroll to position [3190, 0]
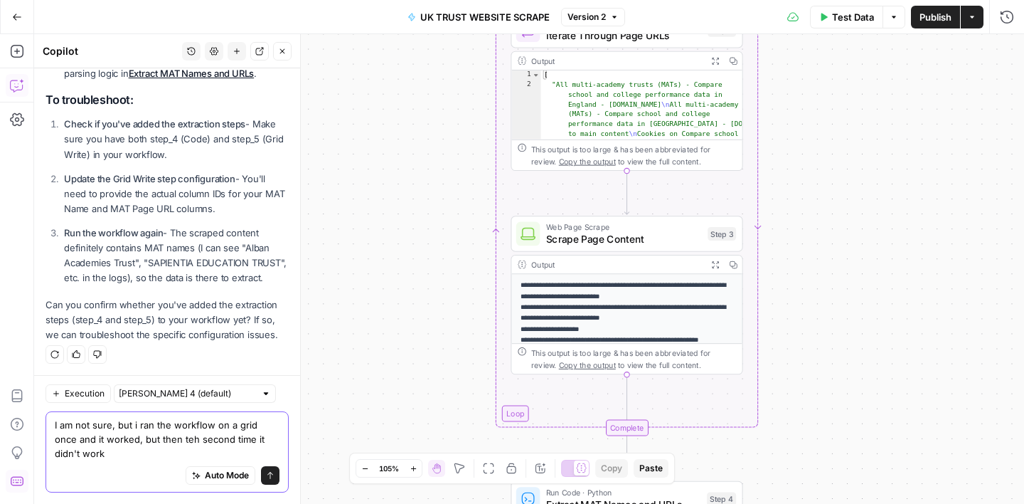
click at [165, 444] on textarea "I am not sure, but i ran the workflow on a grid once and it worked, but then te…" at bounding box center [167, 438] width 225 height 43
click at [95, 452] on textarea "I am not sure, but i ran the workflow on a grid once and it worked, but then th…" at bounding box center [167, 438] width 225 height 43
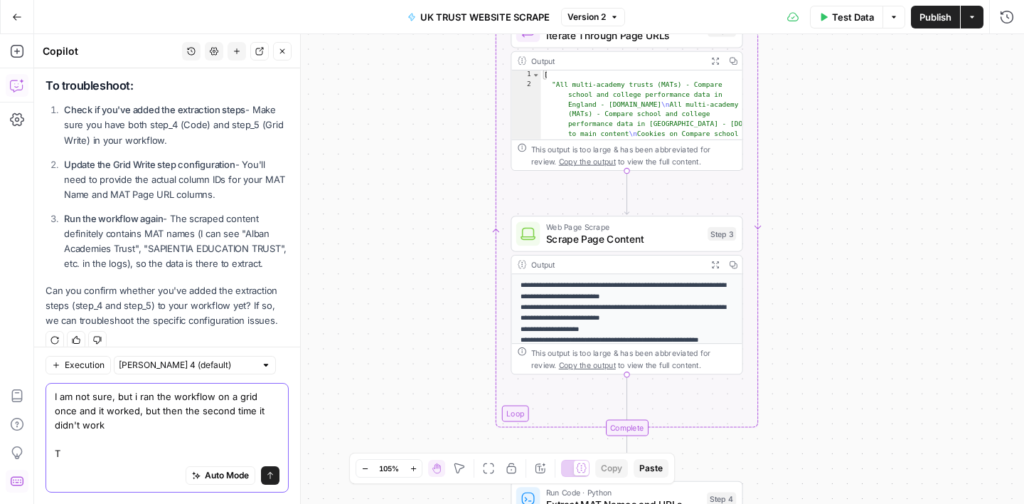
scroll to position [3218, 0]
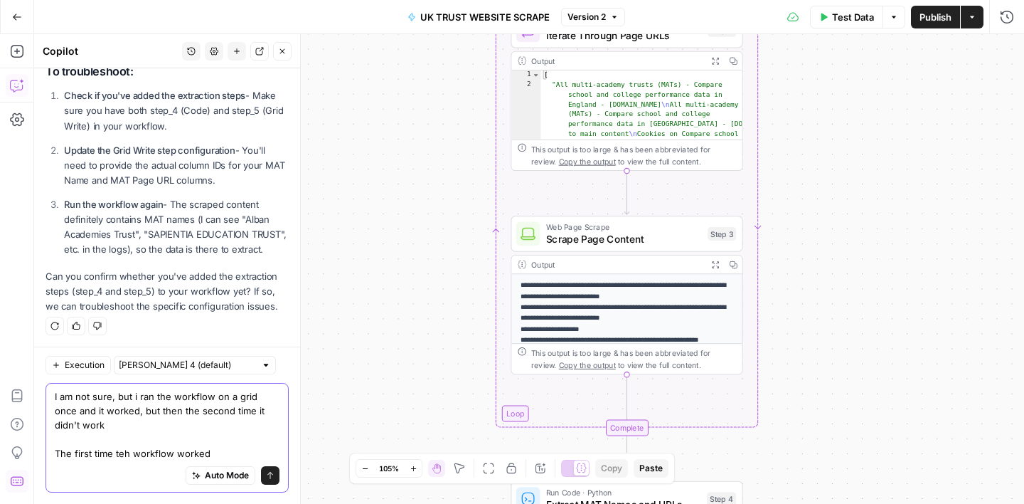
click at [124, 456] on textarea "I am not sure, but i ran the workflow on a grid once and it worked, but then th…" at bounding box center [167, 424] width 225 height 71
click at [208, 455] on textarea "I am not sure, but i ran the workflow on a grid once and it worked, but then th…" at bounding box center [167, 424] width 225 height 71
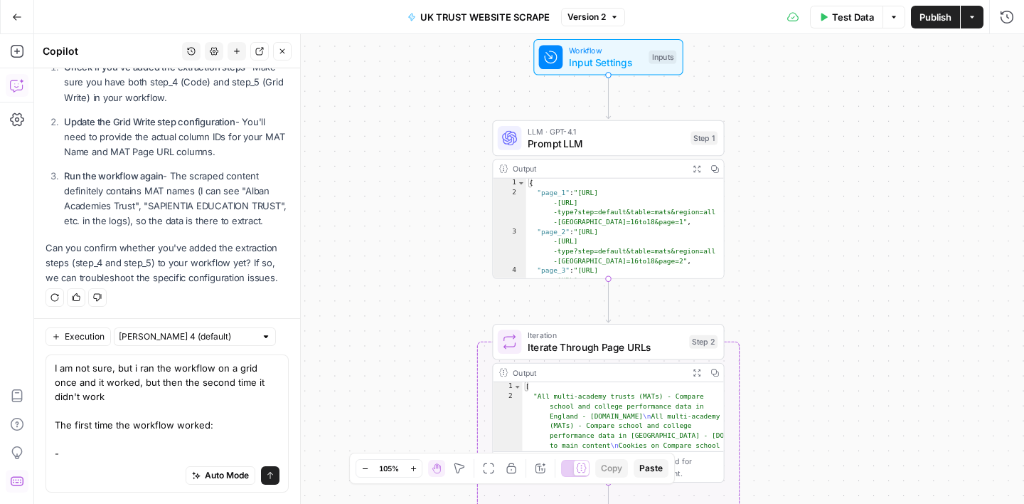
drag, startPoint x: 851, startPoint y: 174, endPoint x: 824, endPoint y: 547, distance: 374.4
click at [824, 503] on html "Turf Tank - Data Team New Home Browse Insights Opportunities Your Data Recent G…" at bounding box center [512, 252] width 1024 height 504
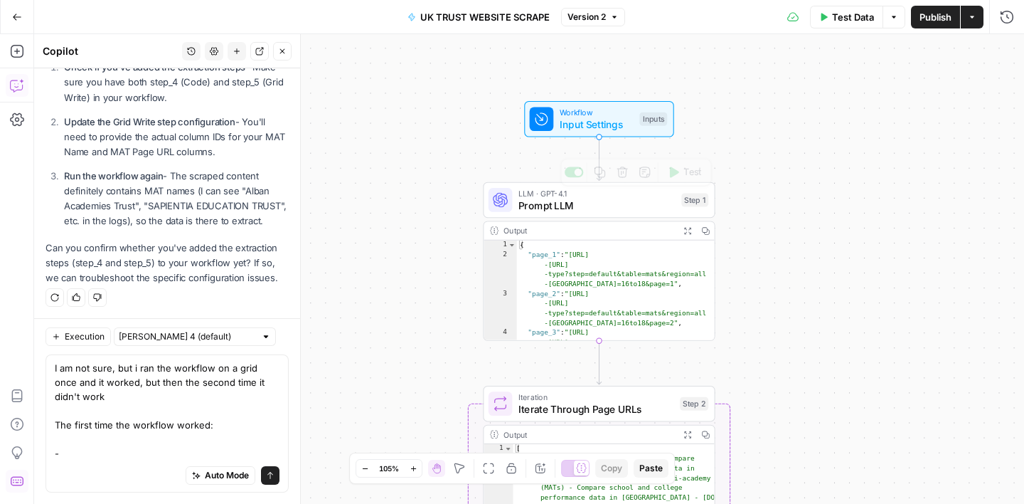
click at [590, 117] on span "Input Settings" at bounding box center [597, 124] width 74 height 15
click at [72, 457] on textarea "I am not sure, but i ran the workflow on a grid once and it worked, but then th…" at bounding box center [167, 411] width 225 height 100
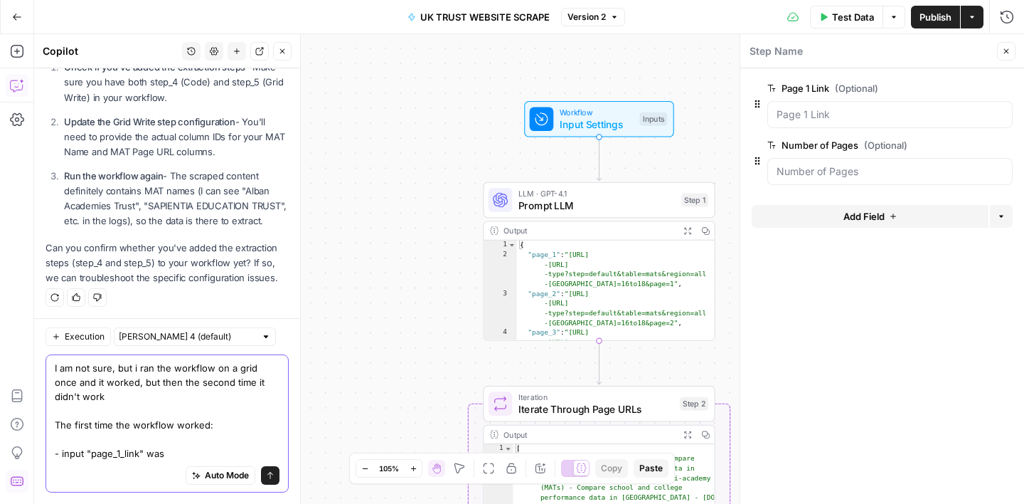
paste textarea "[URL][DOMAIN_NAME]"
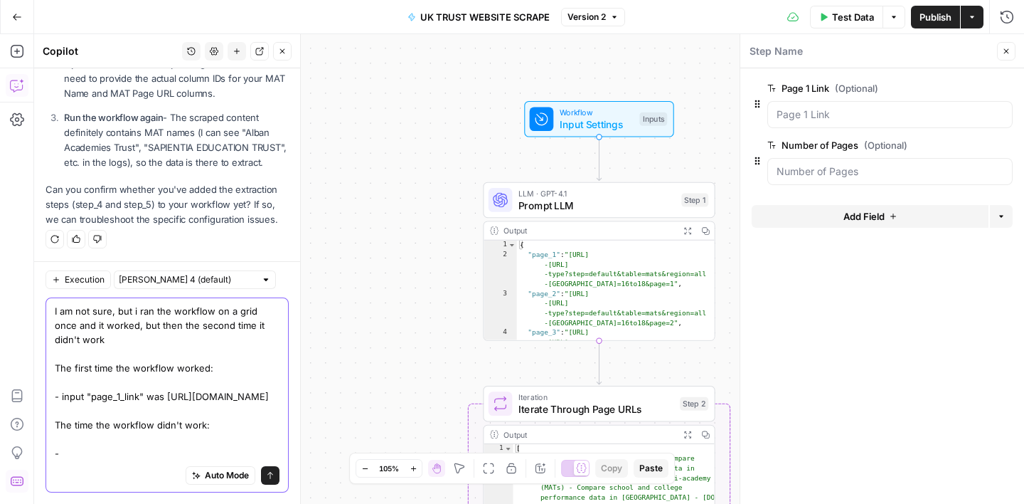
scroll to position [3335, 0]
paste textarea "https://www.compare-school-performance.service.gov.uk/schools-by-type?step=defa…"
click at [168, 311] on textarea "I am not sure, but i ran the workflow on a grid once and it worked, but then th…" at bounding box center [167, 382] width 225 height 156
click at [198, 349] on textarea "I am not sure, but i ran the workflow on a grid once and it worked, but then th…" at bounding box center [167, 382] width 225 height 156
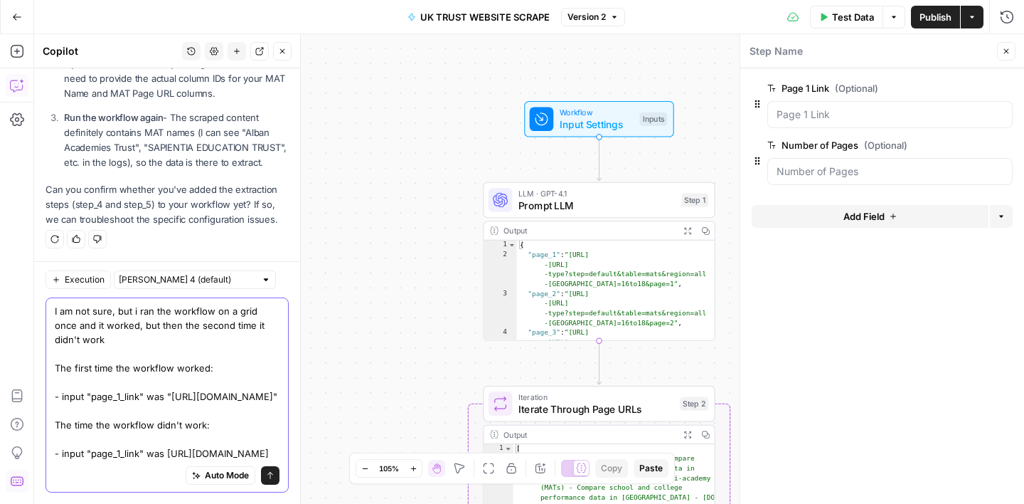
click at [166, 412] on textarea "I am not sure, but i ran the workflow on a grid once and it worked, but then th…" at bounding box center [167, 382] width 225 height 156
click at [207, 453] on textarea "I am not sure, but i ran the workflow on a grid once and it worked, but then th…" at bounding box center [167, 382] width 225 height 156
click at [213, 354] on textarea "I am not sure, but i ran the workflow on a grid once and it worked, but then th…" at bounding box center [167, 382] width 225 height 156
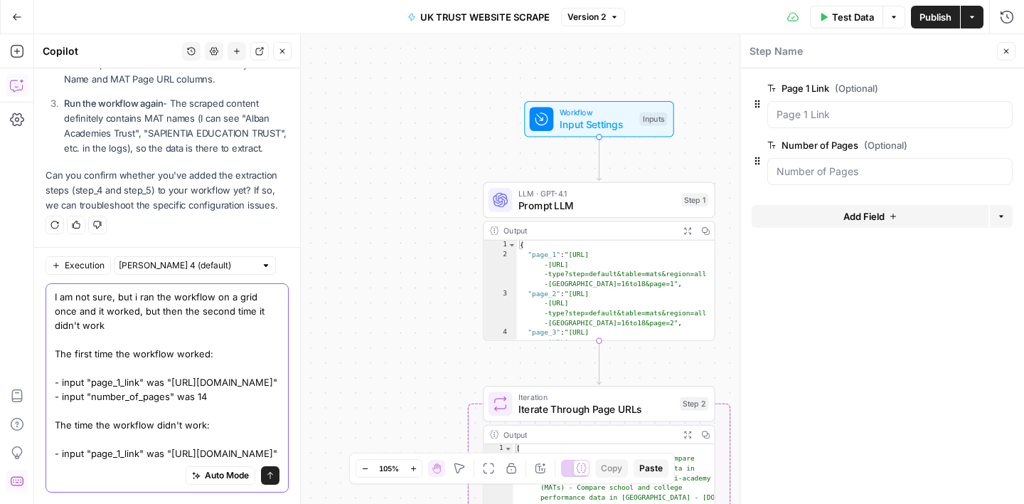
scroll to position [68, 0]
click at [213, 454] on textarea "I am not sure, but i ran the workflow on a grid once and it worked, but then th…" at bounding box center [167, 374] width 225 height 171
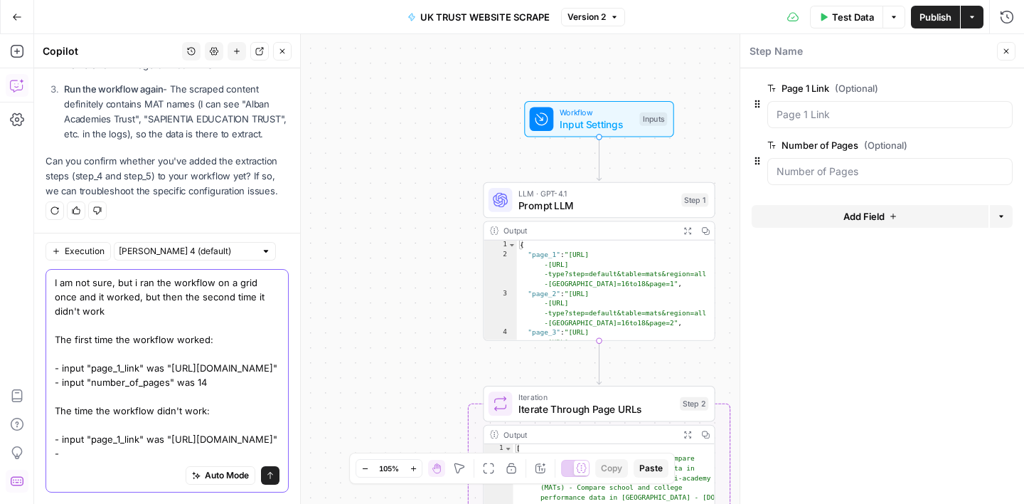
scroll to position [82, 0]
drag, startPoint x: 205, startPoint y: 339, endPoint x: 62, endPoint y: 339, distance: 142.9
click at [62, 339] on textarea "I am not sure, but i ran the workflow on a grid once and it worked, but then th…" at bounding box center [167, 367] width 225 height 185
click at [85, 451] on textarea "I am not sure, but i ran the workflow on a grid once and it worked, but then th…" at bounding box center [167, 367] width 225 height 185
paste textarea "input "number_of_pages" was 14"
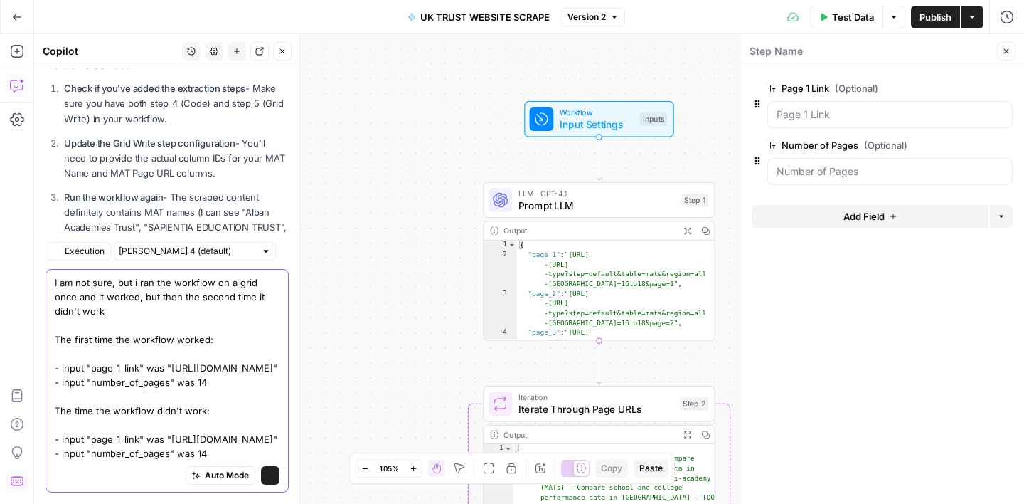
scroll to position [3335, 0]
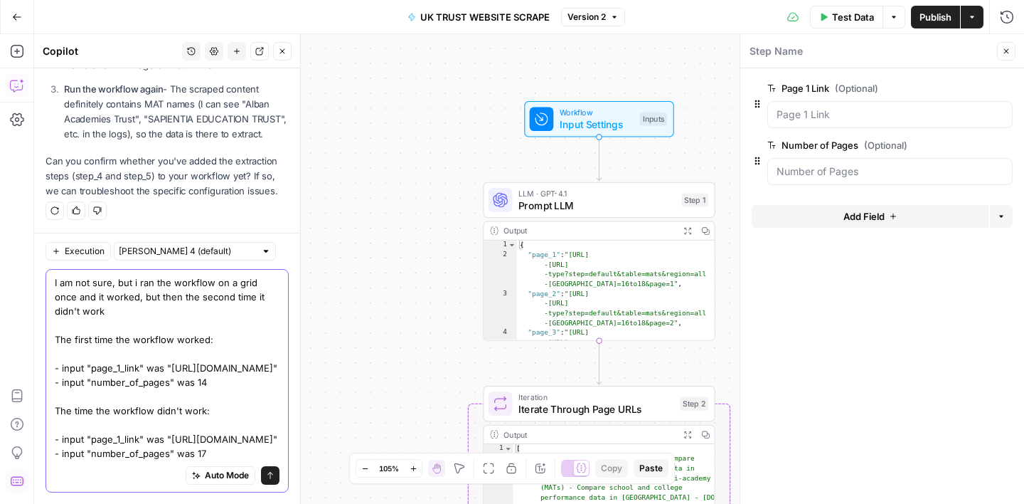
click at [218, 341] on textarea "I am not sure, but i ran the workflow on a grid once and it worked, but then th…" at bounding box center [167, 367] width 225 height 185
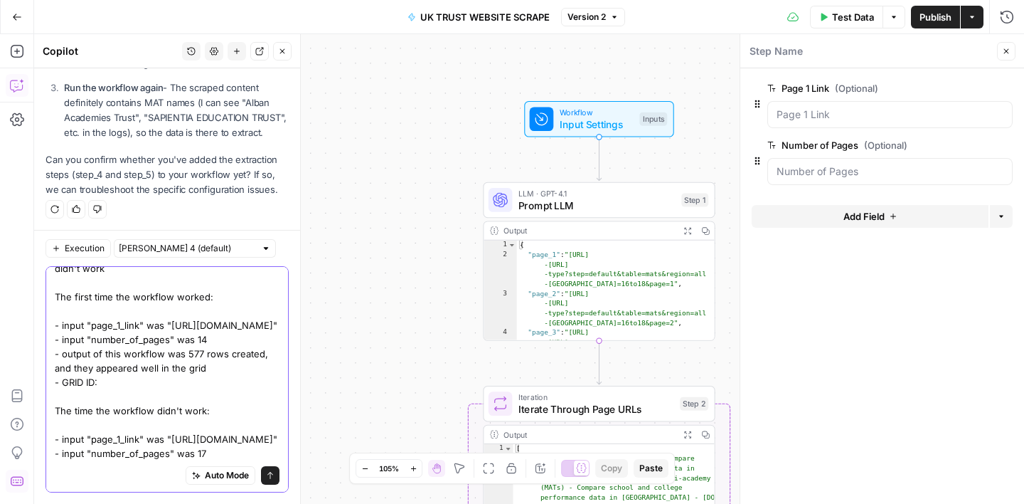
scroll to position [125, 0]
paste textarea "35506/sheets/46043"
drag, startPoint x: 166, startPoint y: 339, endPoint x: 192, endPoint y: 340, distance: 25.6
click at [192, 340] on textarea "I am not sure, but i ran the workflow on a grid once and it worked, but then th…" at bounding box center [167, 347] width 225 height 228
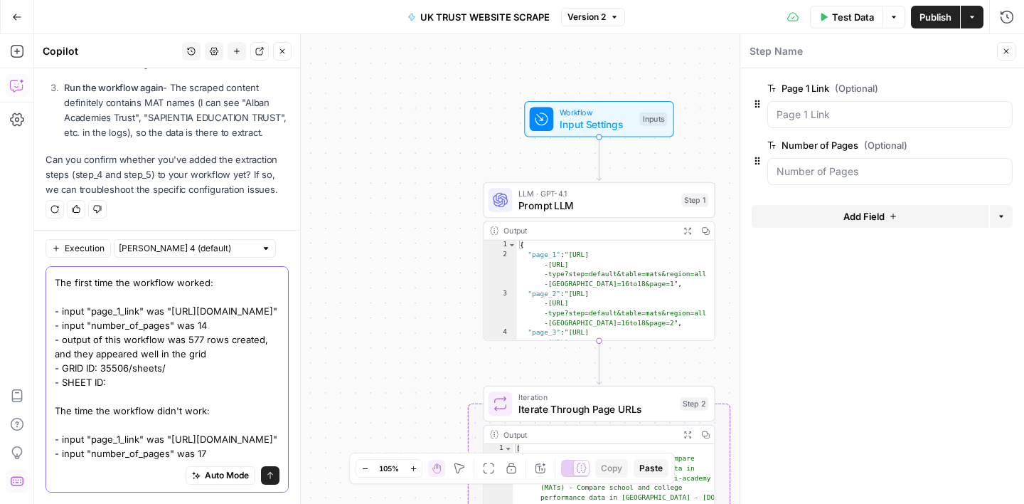
paste textarea "46043"
click at [182, 339] on textarea "I am not sure, but i ran the workflow on a grid once and it worked, but then th…" at bounding box center [167, 339] width 225 height 242
click at [221, 453] on textarea "I am not sure, but i ran the workflow on a grid once and it worked, but then th…" at bounding box center [167, 339] width 225 height 242
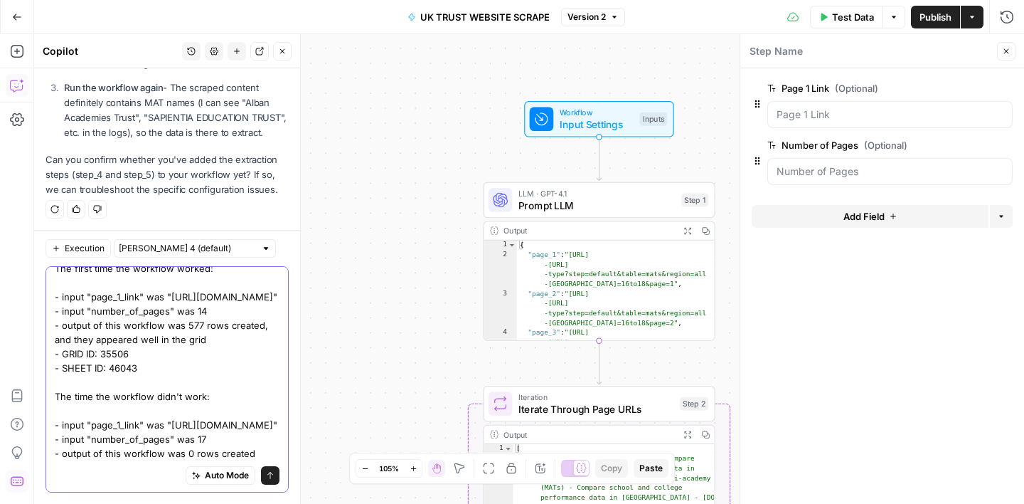
scroll to position [154, 0]
drag, startPoint x: 164, startPoint y: 324, endPoint x: 55, endPoint y: 314, distance: 108.5
click at [55, 314] on textarea "I am not sure, but i ran the workflow on a grid once and it worked, but then th…" at bounding box center [167, 332] width 225 height 256
click at [259, 457] on textarea "I am not sure, but i ran the workflow on a grid once and it worked, but then th…" at bounding box center [167, 332] width 225 height 256
paste textarea "- GRID ID: 35506 - SHEET ID: 46043"
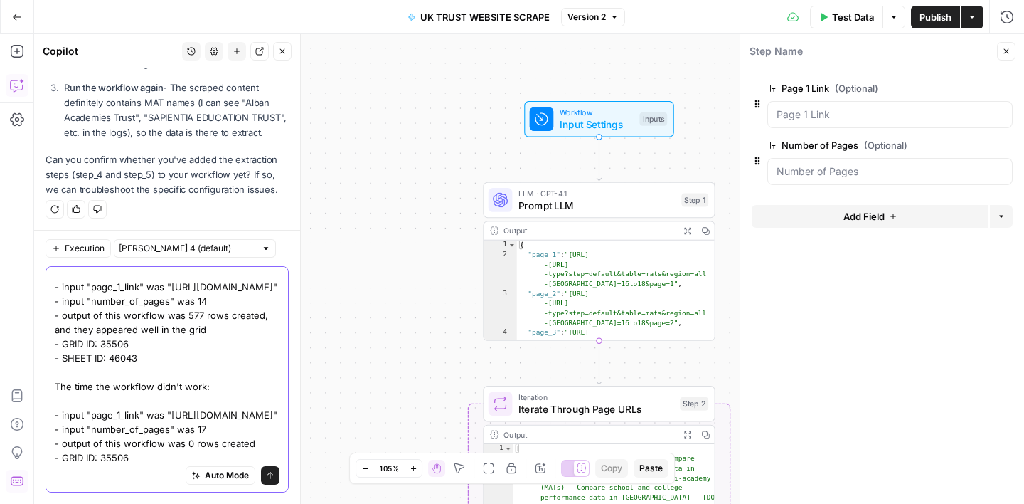
scroll to position [182, 0]
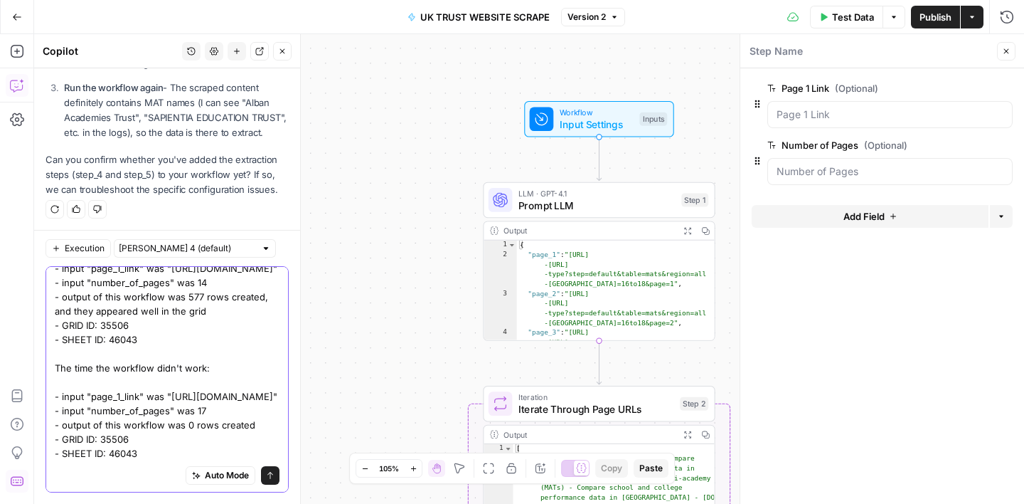
type textarea "I am not sure, but i ran the workflow on a grid once and it worked, but then th…"
click at [274, 478] on icon "submit" at bounding box center [270, 475] width 9 height 9
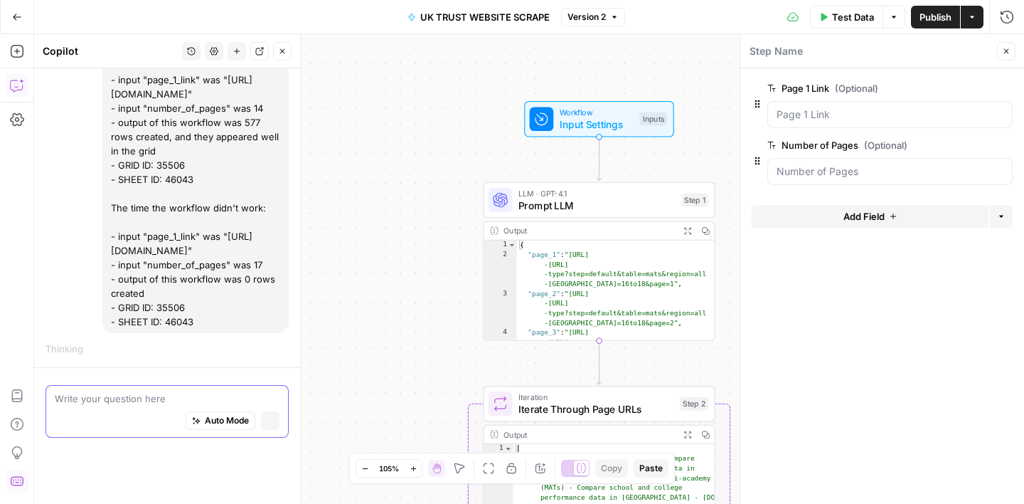
scroll to position [3536, 0]
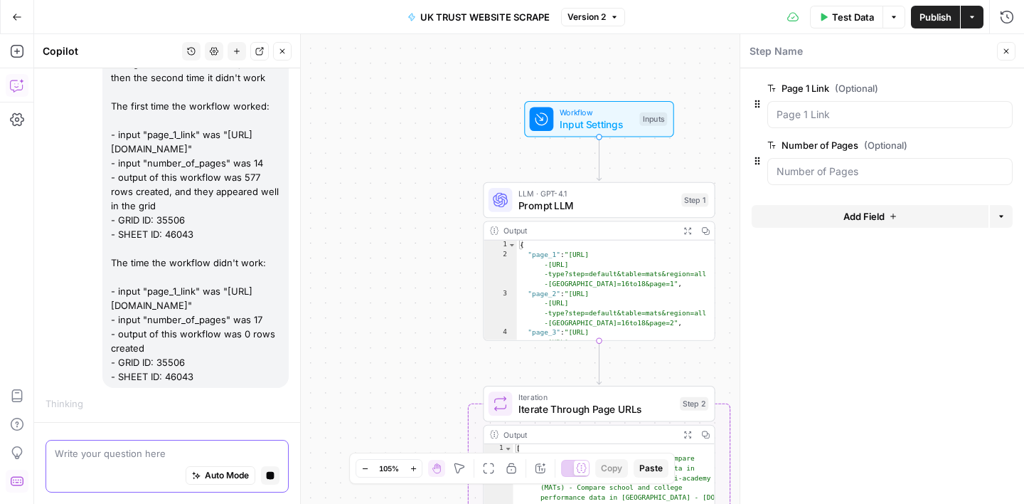
click at [1006, 55] on button "Close" at bounding box center [1006, 51] width 18 height 18
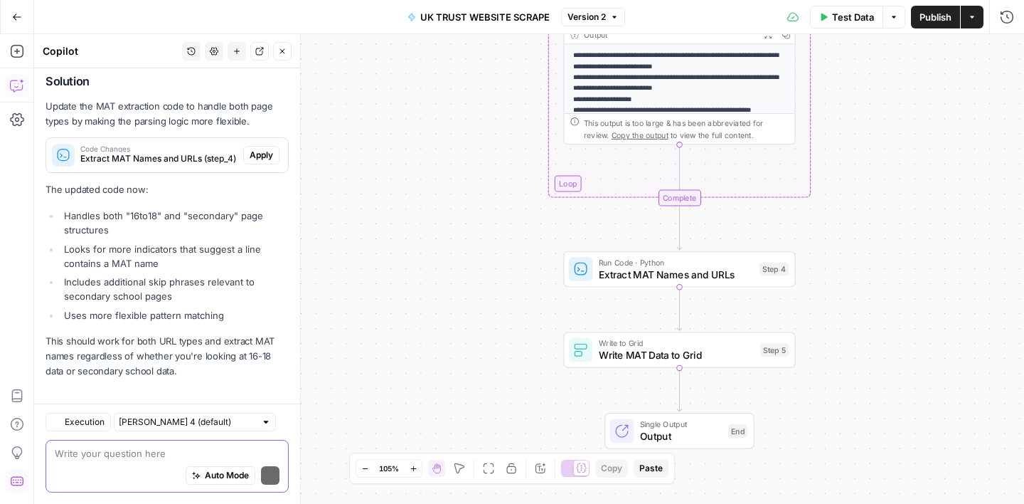
scroll to position [4116, 0]
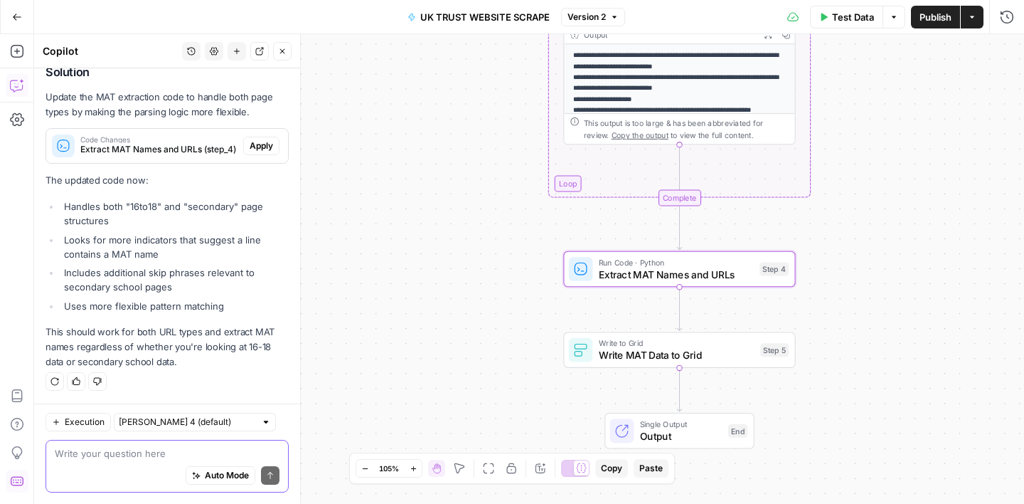
click at [270, 142] on span "Apply" at bounding box center [261, 145] width 23 height 13
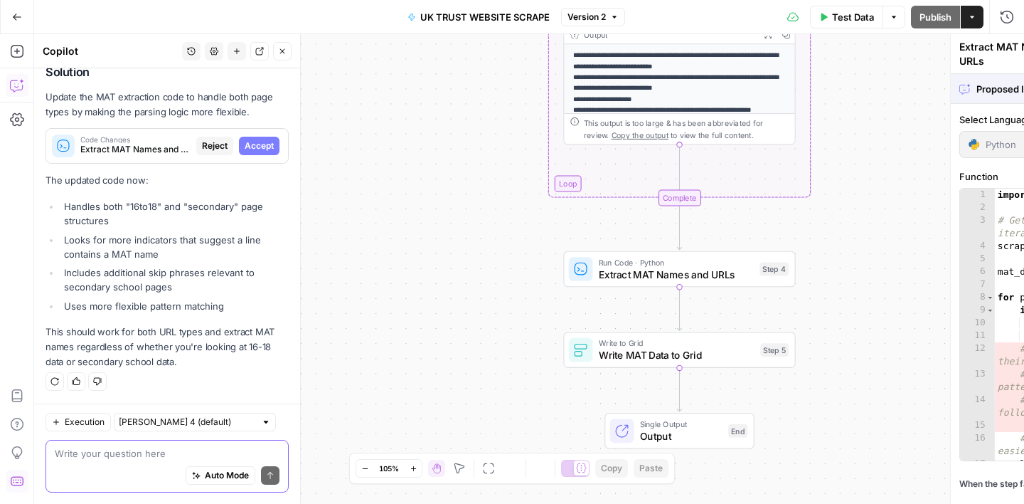
scroll to position [4047, 0]
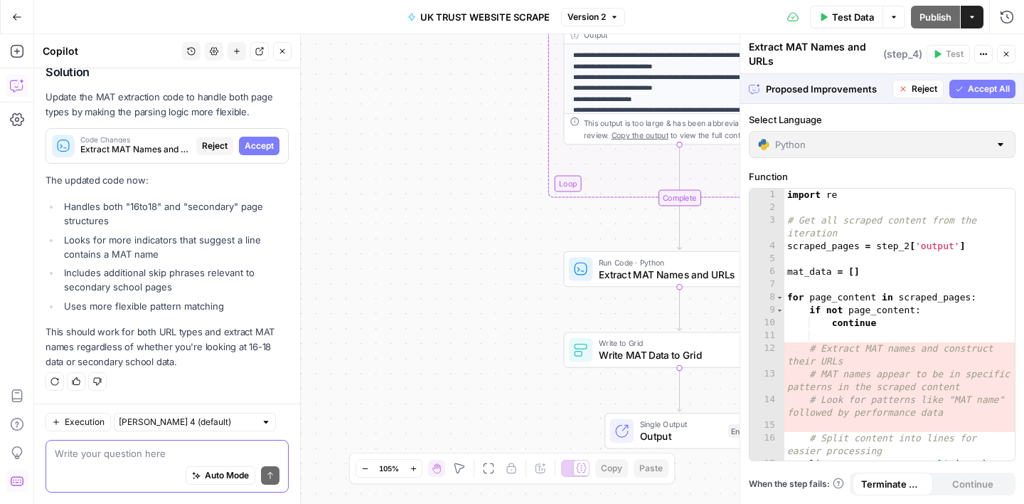
click at [1003, 97] on button "Accept All" at bounding box center [982, 89] width 66 height 18
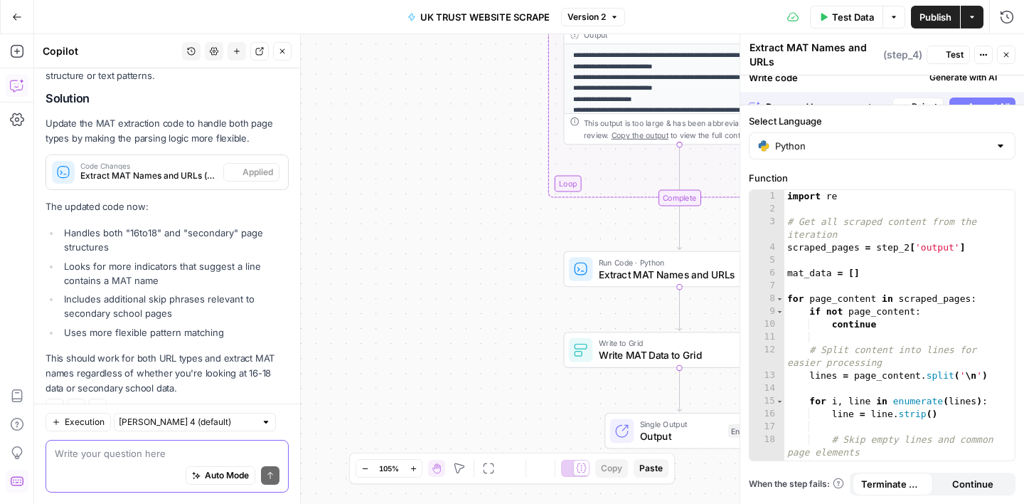
scroll to position [4184, 0]
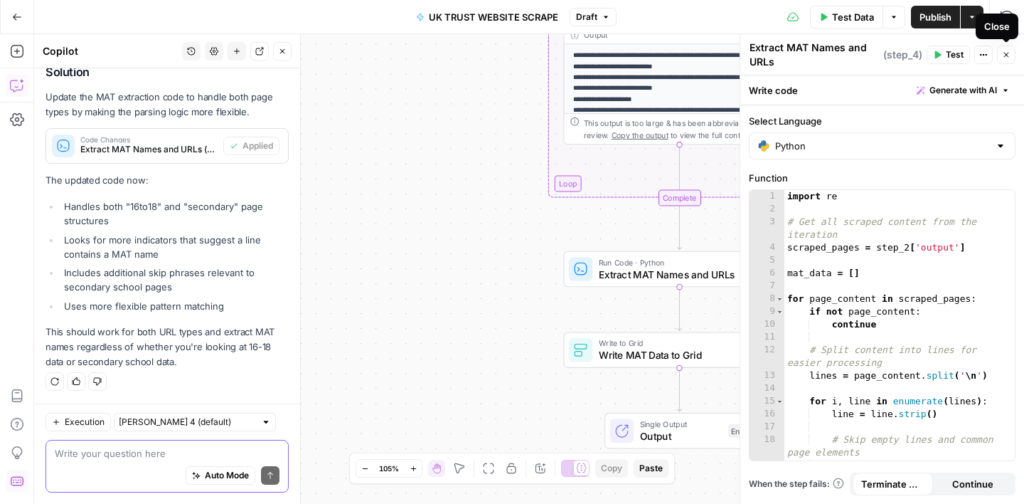
click at [1008, 55] on icon "button" at bounding box center [1006, 54] width 9 height 9
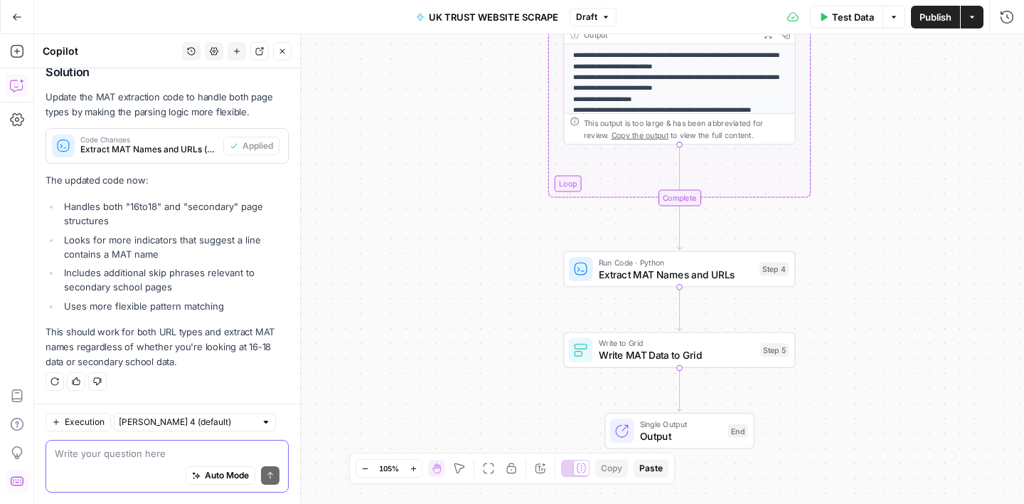
click at [282, 55] on icon "button" at bounding box center [282, 51] width 9 height 9
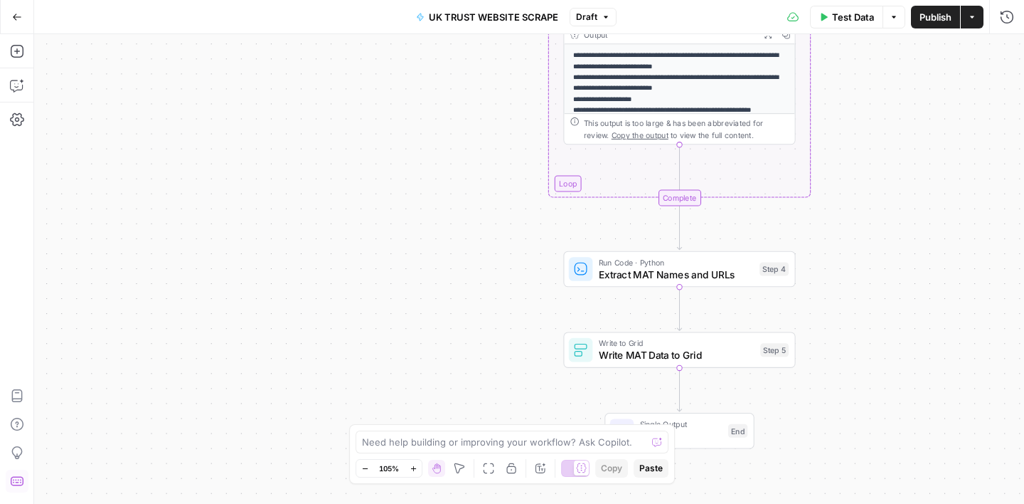
click at [942, 23] on span "Publish" at bounding box center [936, 17] width 32 height 14
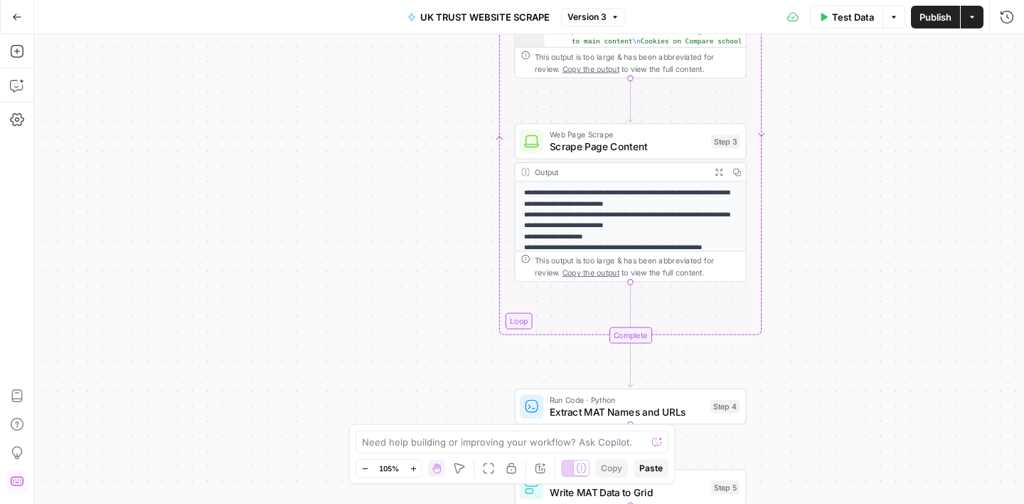
drag, startPoint x: 496, startPoint y: 156, endPoint x: 393, endPoint y: 390, distance: 255.4
click at [393, 390] on div "Workflow Input Settings Inputs LLM · GPT-4.1 Prompt LLM Step 1 Output Expand Ou…" at bounding box center [529, 268] width 990 height 469
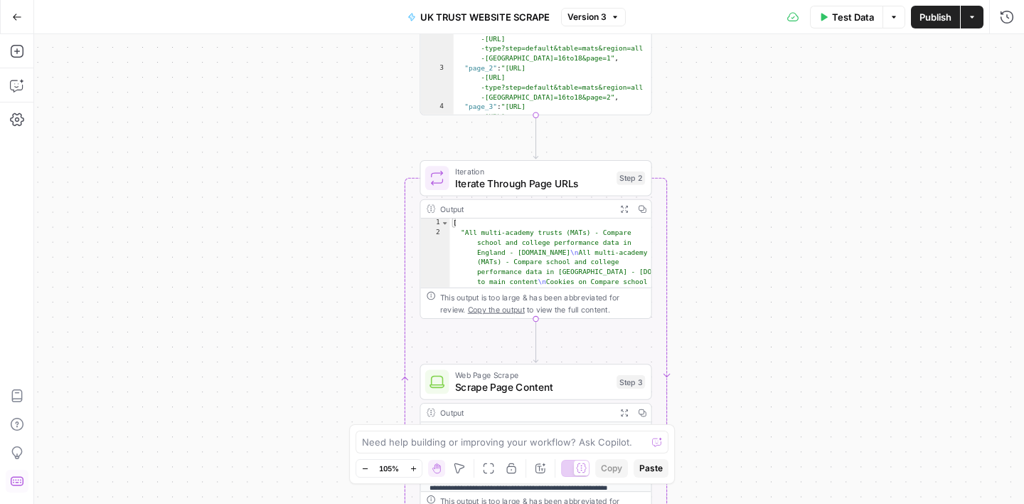
drag, startPoint x: 378, startPoint y: 150, endPoint x: 339, endPoint y: 309, distance: 164.0
click at [339, 309] on div "Workflow Input Settings Inputs LLM · GPT-4.1 Prompt LLM Step 1 Output Expand Ou…" at bounding box center [529, 268] width 990 height 469
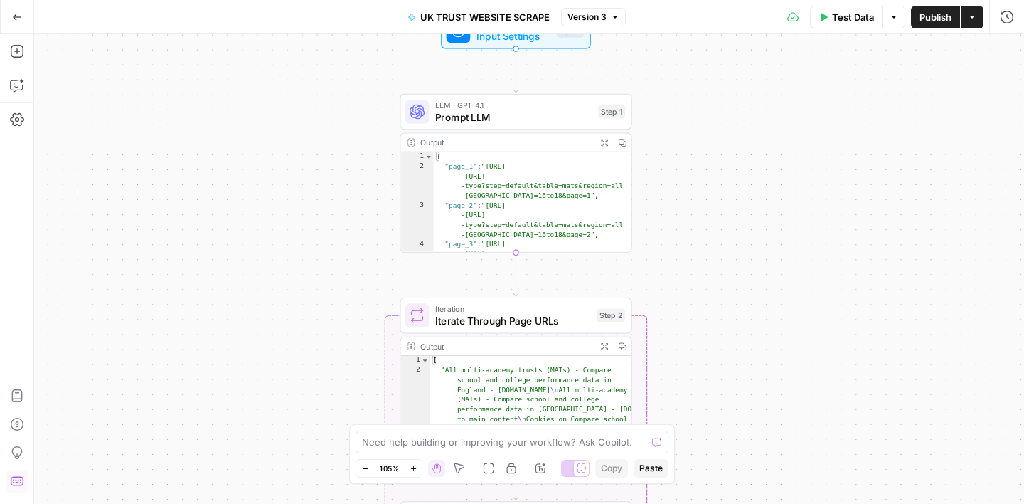
drag, startPoint x: 381, startPoint y: 144, endPoint x: 359, endPoint y: 265, distance: 123.6
click at [359, 265] on div "Workflow Input Settings Inputs LLM · GPT-4.1 Prompt LLM Step 1 Output Expand Ou…" at bounding box center [529, 268] width 990 height 469
click at [533, 110] on span "Prompt LLM" at bounding box center [513, 117] width 157 height 15
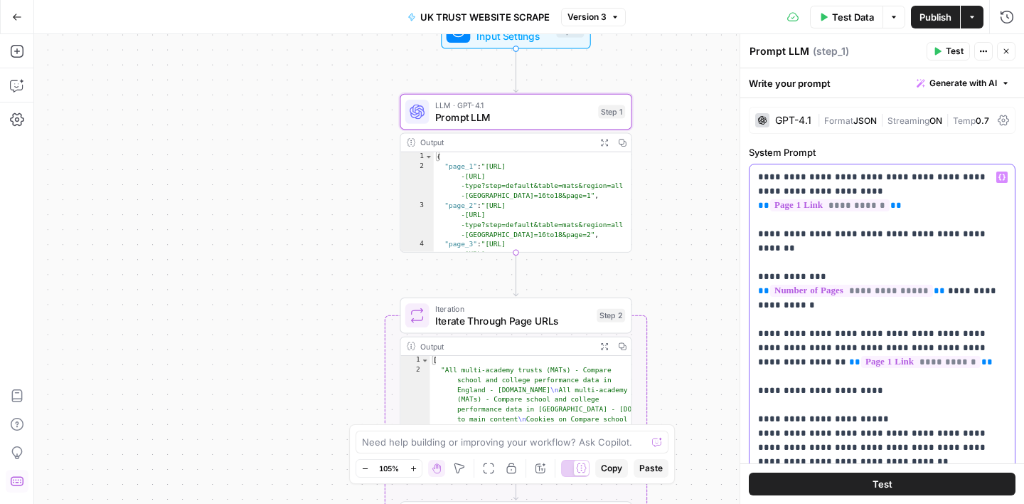
drag, startPoint x: 852, startPoint y: 267, endPoint x: 755, endPoint y: 250, distance: 98.2
click at [755, 250] on div "**********" at bounding box center [882, 454] width 265 height 580
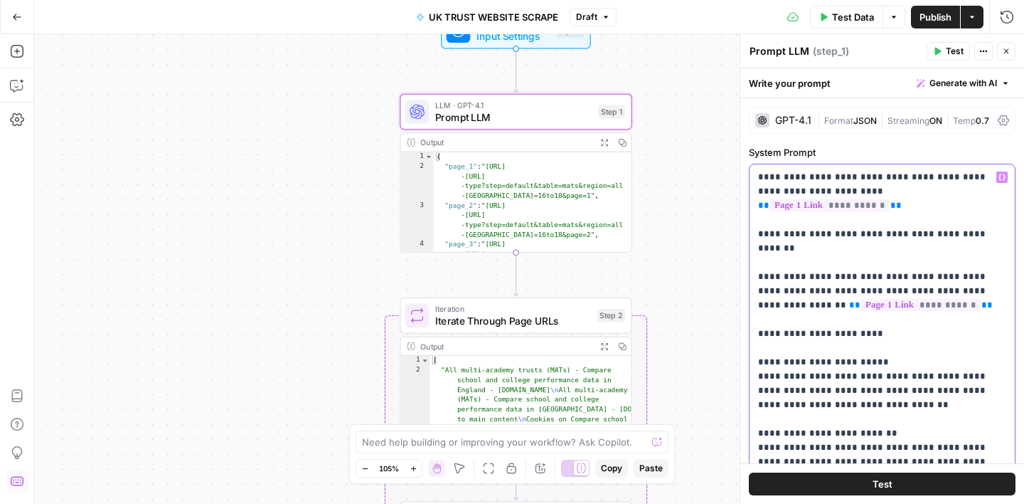
click at [937, 252] on p "**********" at bounding box center [882, 433] width 248 height 526
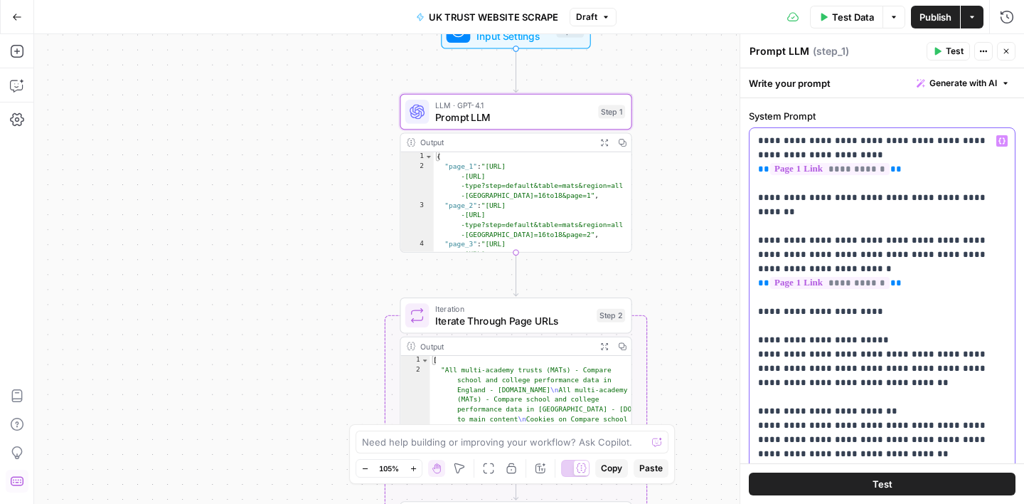
scroll to position [40, 0]
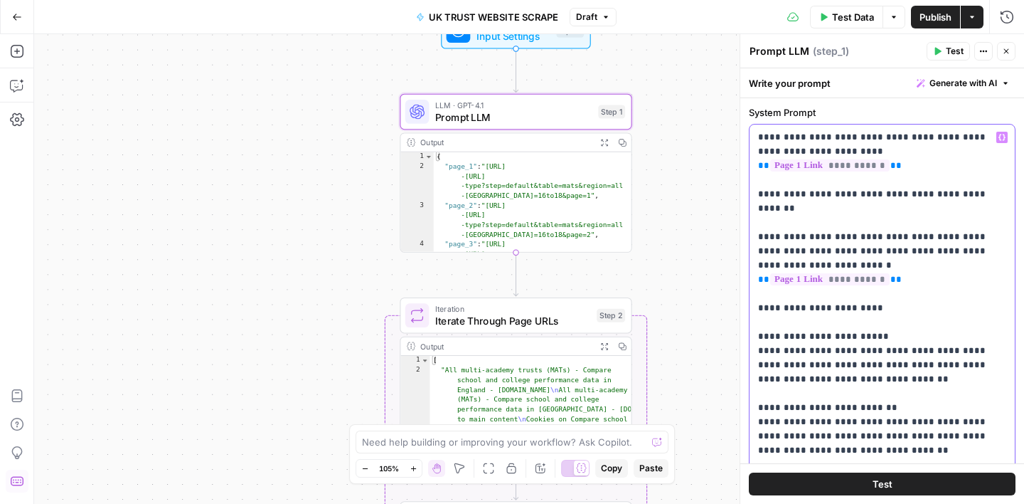
click at [841, 293] on p "**********" at bounding box center [882, 393] width 248 height 526
click at [887, 350] on p "**********" at bounding box center [882, 393] width 248 height 526
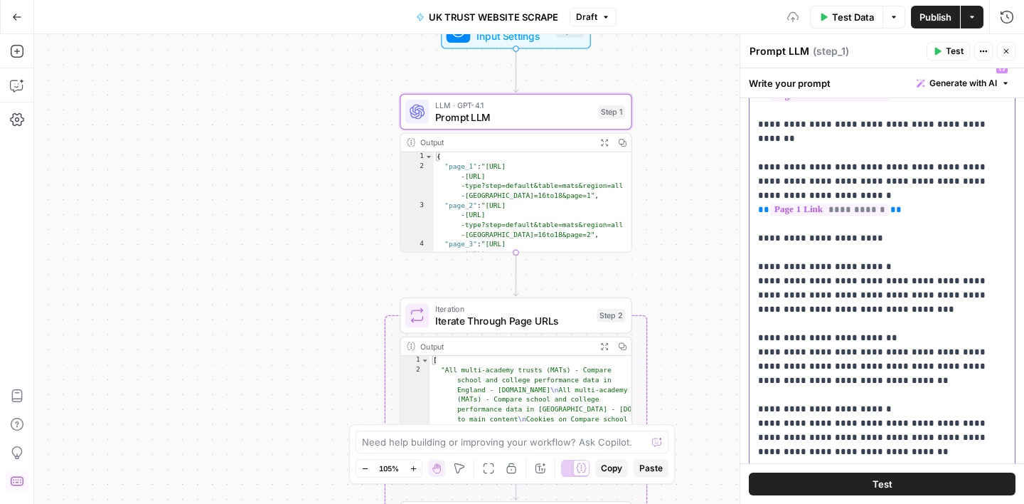
scroll to position [132, 0]
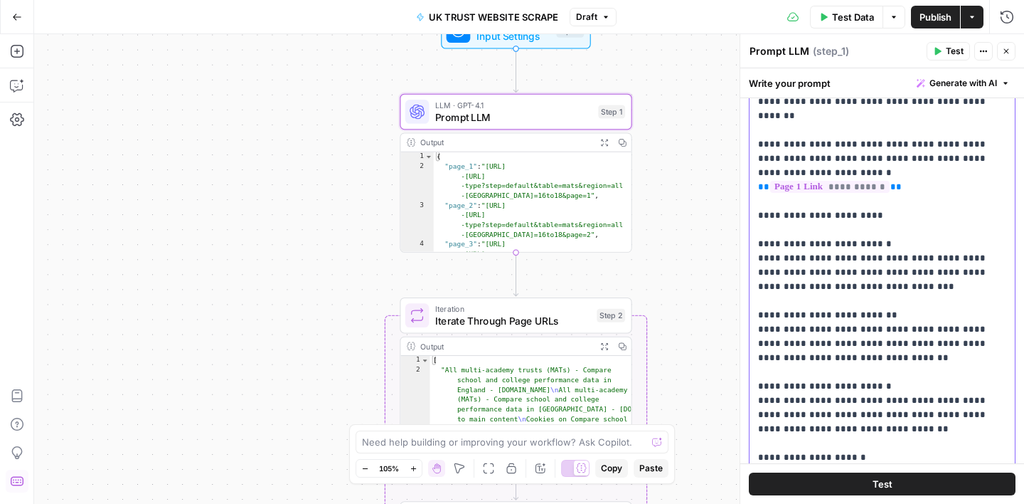
click at [859, 287] on p "**********" at bounding box center [882, 301] width 248 height 526
click at [905, 343] on p "**********" at bounding box center [882, 301] width 248 height 526
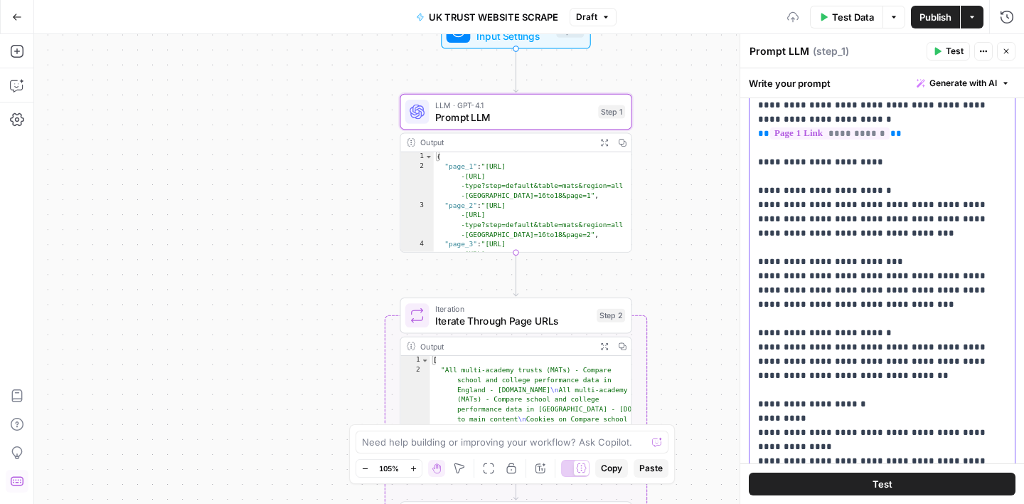
scroll to position [186, 0]
click at [851, 316] on p "**********" at bounding box center [882, 247] width 248 height 526
click at [886, 371] on p "**********" at bounding box center [882, 247] width 248 height 526
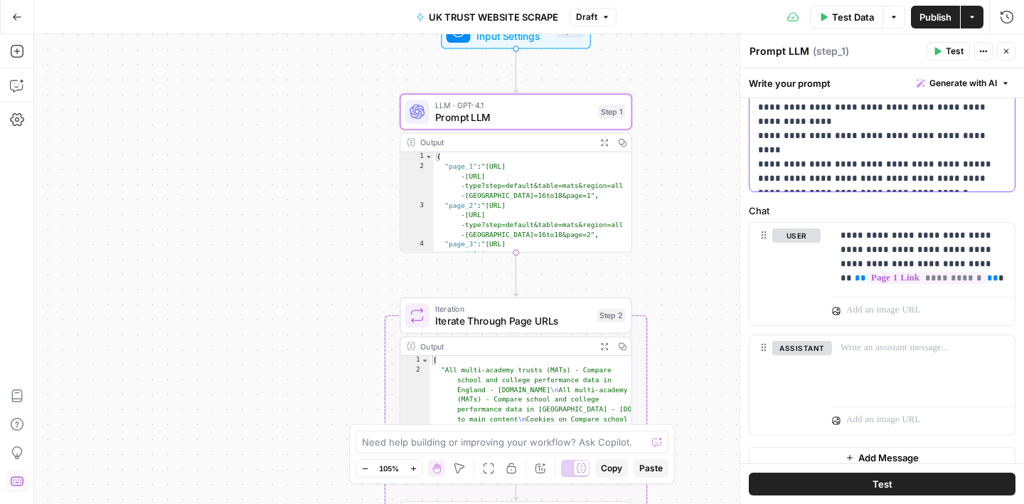
scroll to position [512, 0]
click at [947, 236] on p "**********" at bounding box center [924, 255] width 166 height 57
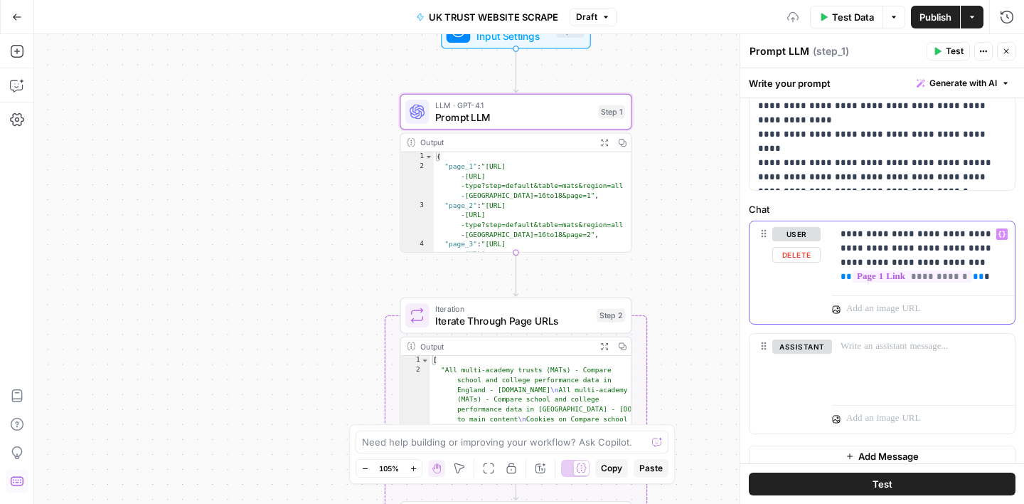
click at [974, 234] on p "**********" at bounding box center [924, 255] width 166 height 57
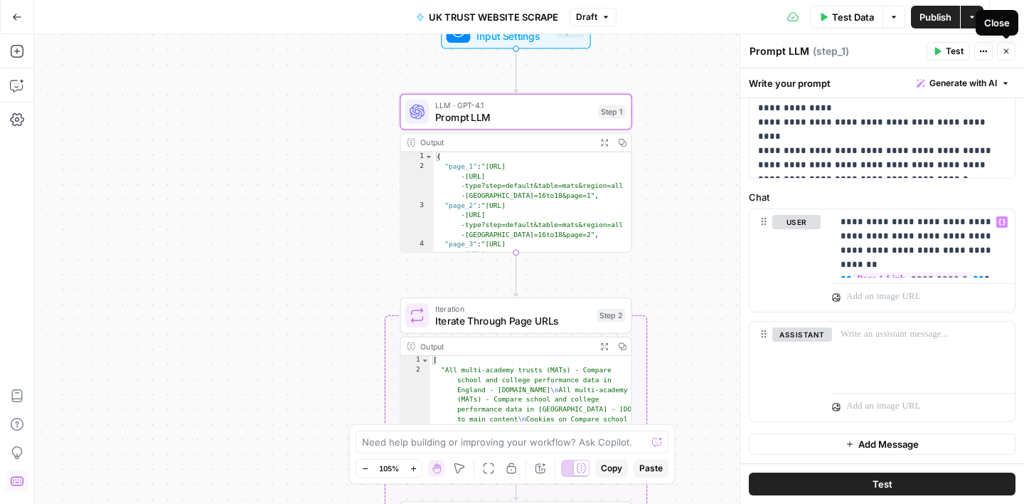
click at [1013, 53] on button "Close" at bounding box center [1006, 51] width 18 height 18
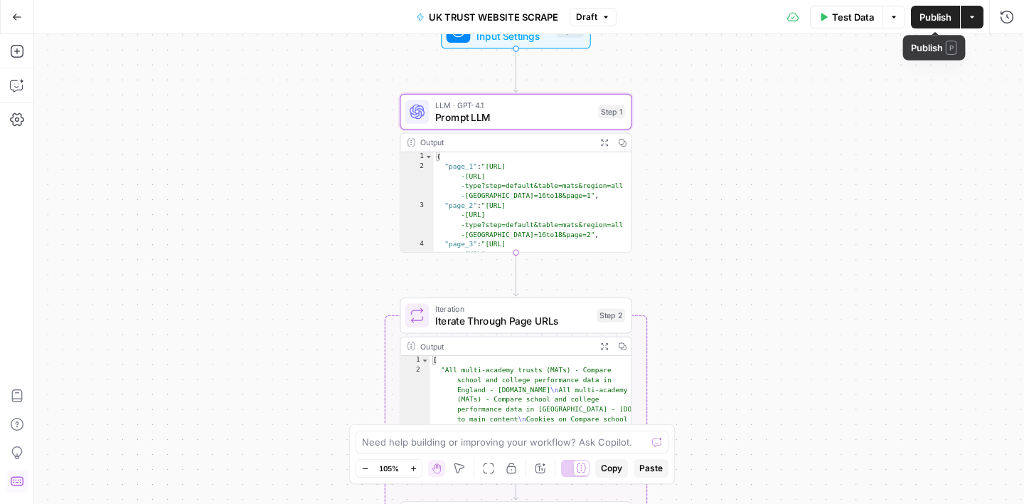
click at [927, 16] on span "Publish" at bounding box center [936, 17] width 32 height 14
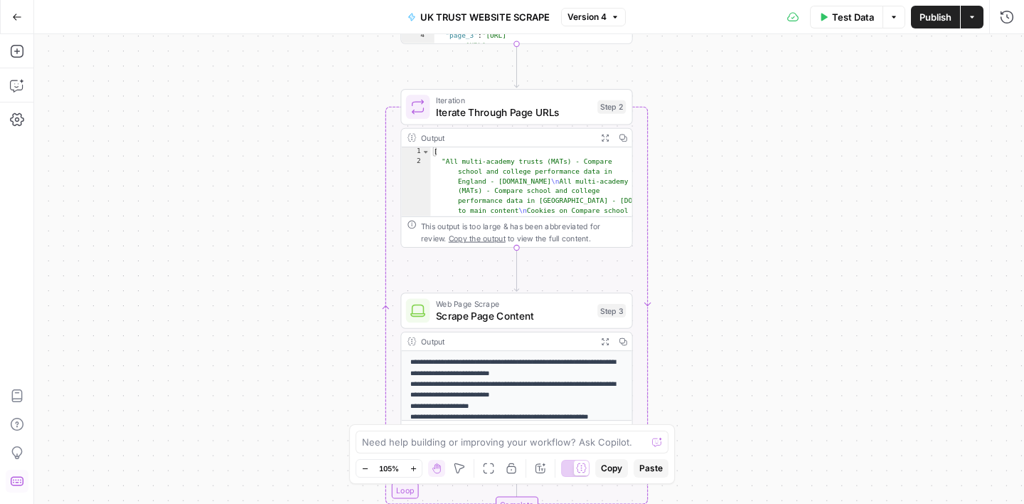
drag, startPoint x: 721, startPoint y: 287, endPoint x: 722, endPoint y: 79, distance: 208.4
click at [722, 79] on div "Workflow Input Settings Inputs LLM · GPT-4.1 Prompt LLM Step 1 Output Expand Ou…" at bounding box center [529, 268] width 990 height 469
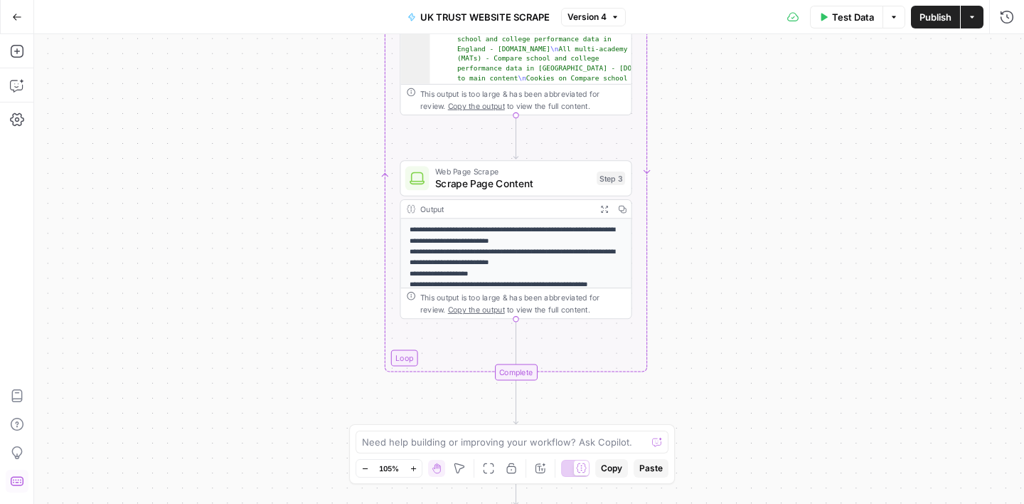
drag, startPoint x: 693, startPoint y: 235, endPoint x: 693, endPoint y: 101, distance: 133.7
click at [693, 102] on div "Workflow Input Settings Inputs LLM · GPT-4.1 Prompt LLM Step 1 Output Expand Ou…" at bounding box center [529, 268] width 990 height 469
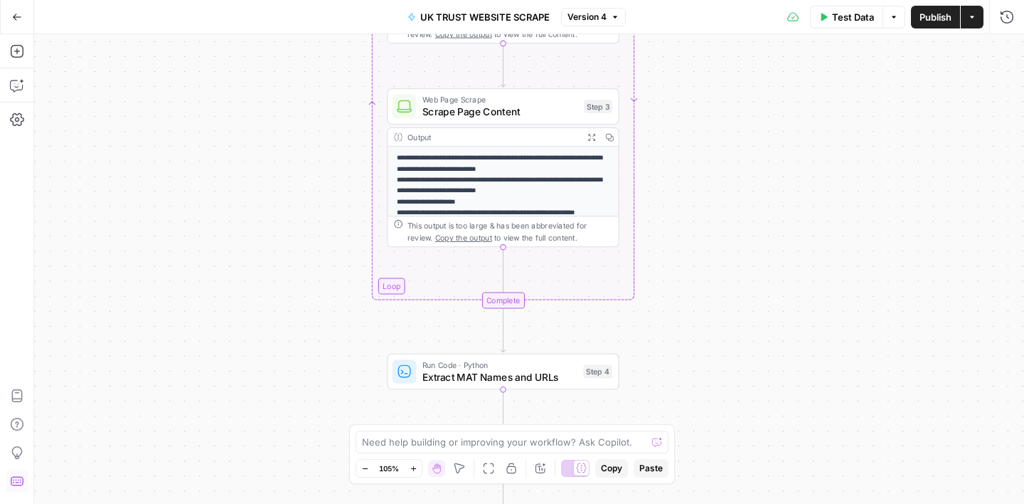
drag, startPoint x: 701, startPoint y: 338, endPoint x: 681, endPoint y: 151, distance: 188.1
click at [681, 152] on div "Workflow Input Settings Inputs LLM · GPT-4.1 Prompt LLM Step 1 Output Expand Ou…" at bounding box center [529, 268] width 990 height 469
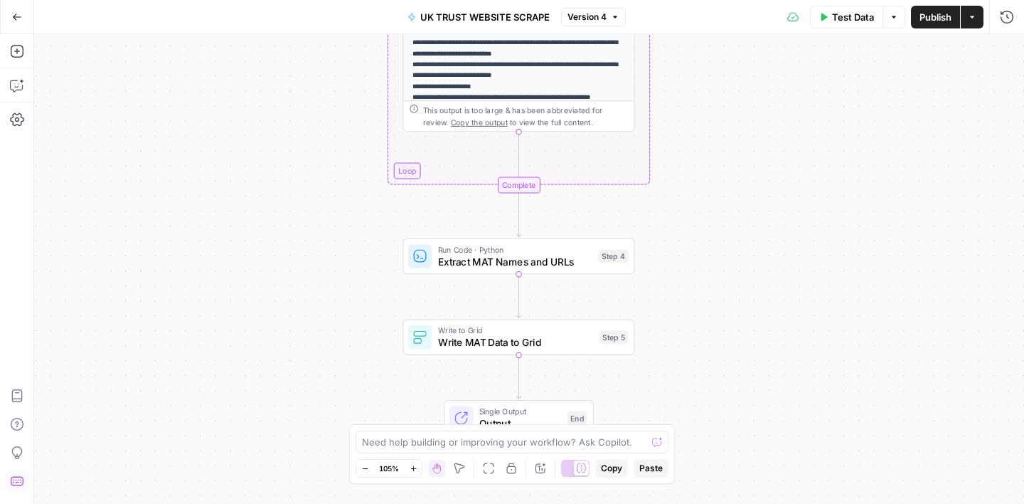
drag, startPoint x: 686, startPoint y: 261, endPoint x: 733, endPoint y: 394, distance: 141.0
click at [733, 393] on div "Workflow Input Settings Inputs LLM · GPT-4.1 Prompt LLM Step 1 Output Expand Ou…" at bounding box center [529, 268] width 990 height 469
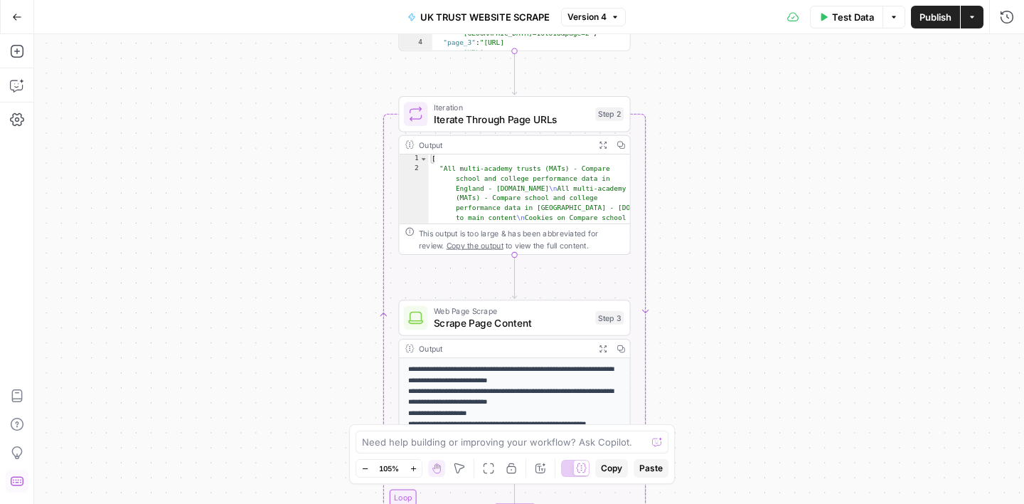
drag, startPoint x: 760, startPoint y: 82, endPoint x: 716, endPoint y: 391, distance: 312.5
click at [716, 391] on div "Workflow Input Settings Inputs LLM · GPT-4.1 Prompt LLM Step 1 Output Expand Ou…" at bounding box center [529, 268] width 990 height 469
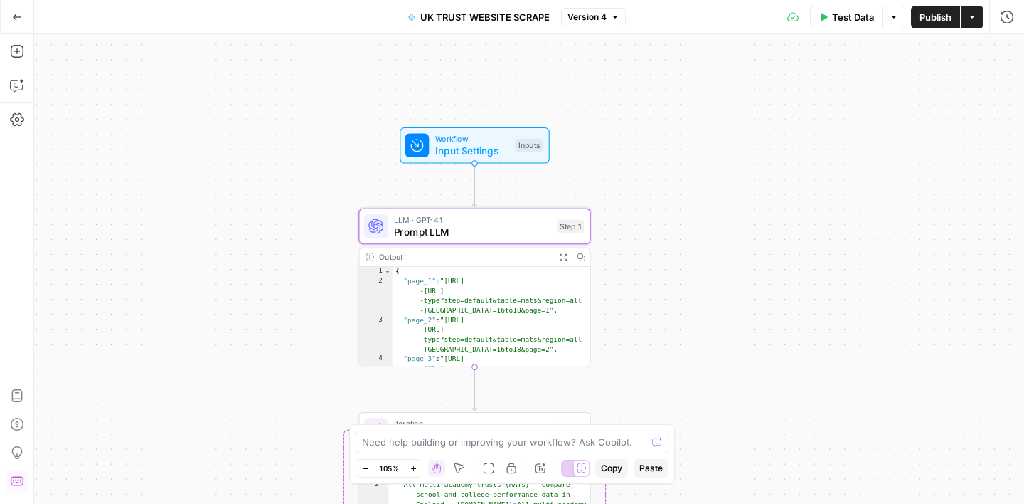
drag, startPoint x: 713, startPoint y: 202, endPoint x: 688, endPoint y: 402, distance: 201.3
click at [688, 402] on div "Workflow Input Settings Inputs LLM · GPT-4.1 Prompt LLM Step 1 Output Expand Ou…" at bounding box center [529, 268] width 990 height 469
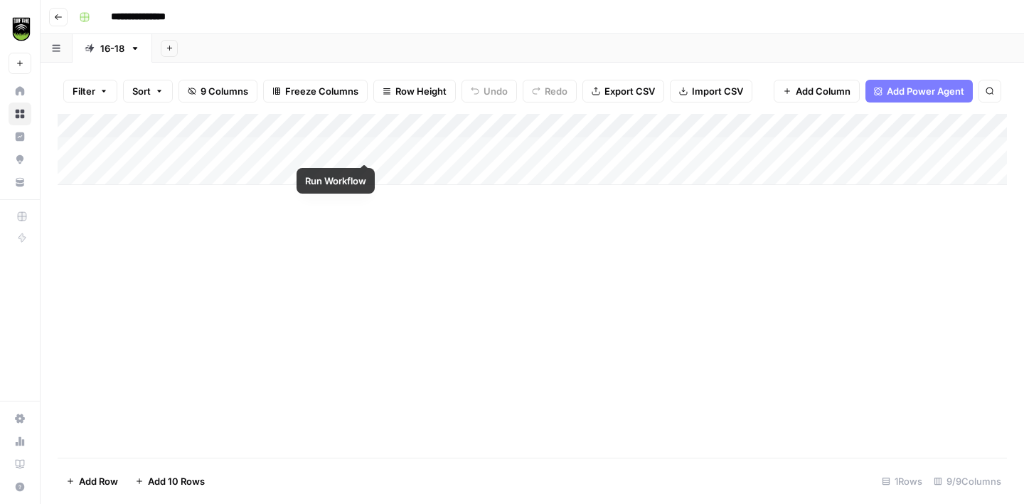
click at [361, 148] on div "Add Column" at bounding box center [532, 149] width 949 height 71
click at [61, 18] on icon "button" at bounding box center [58, 17] width 9 height 9
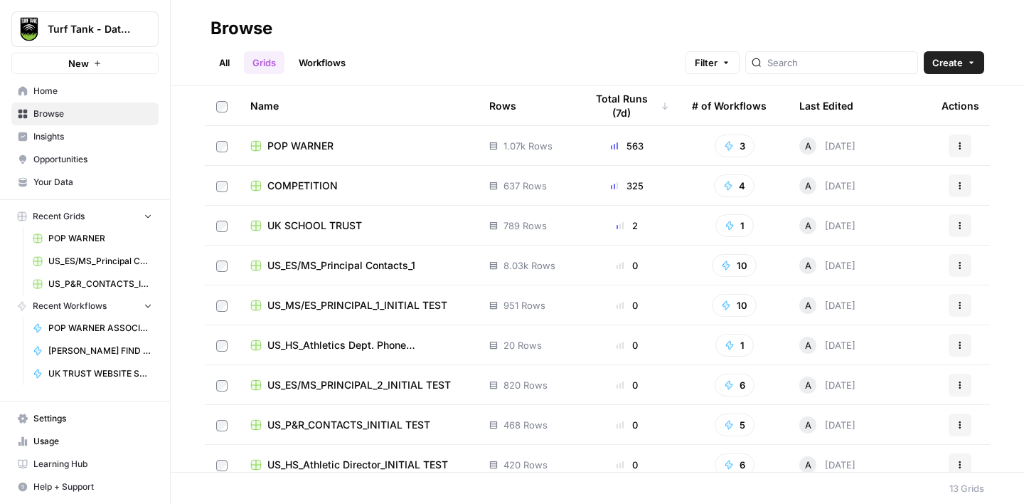
click at [311, 219] on span "UK SCHOOL TRUST" at bounding box center [314, 225] width 95 height 14
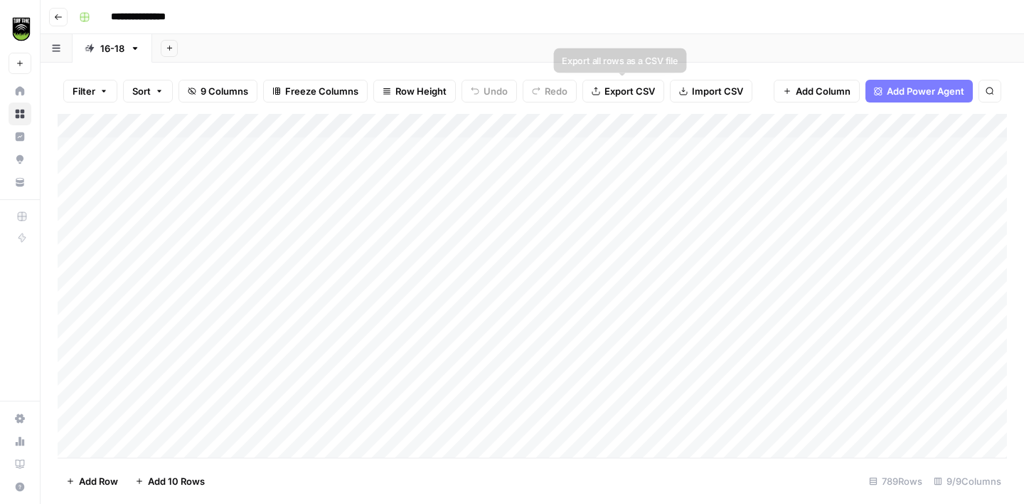
click at [627, 97] on span "Export CSV" at bounding box center [629, 91] width 50 height 14
click at [135, 149] on div "Add Column" at bounding box center [532, 285] width 949 height 343
click at [79, 127] on div "Add Column" at bounding box center [532, 285] width 949 height 343
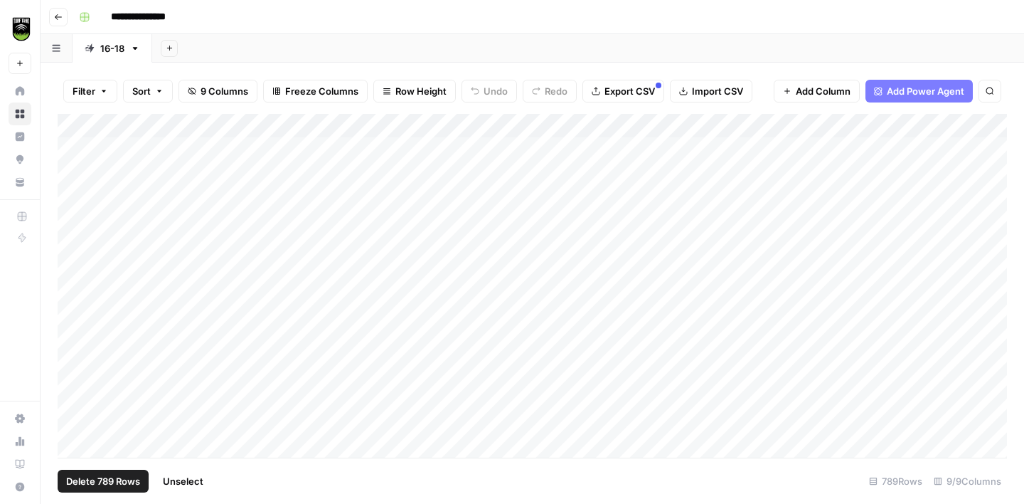
click at [75, 149] on div "Add Column" at bounding box center [532, 285] width 949 height 343
click at [98, 484] on span "Delete 788 Rows" at bounding box center [103, 481] width 74 height 14
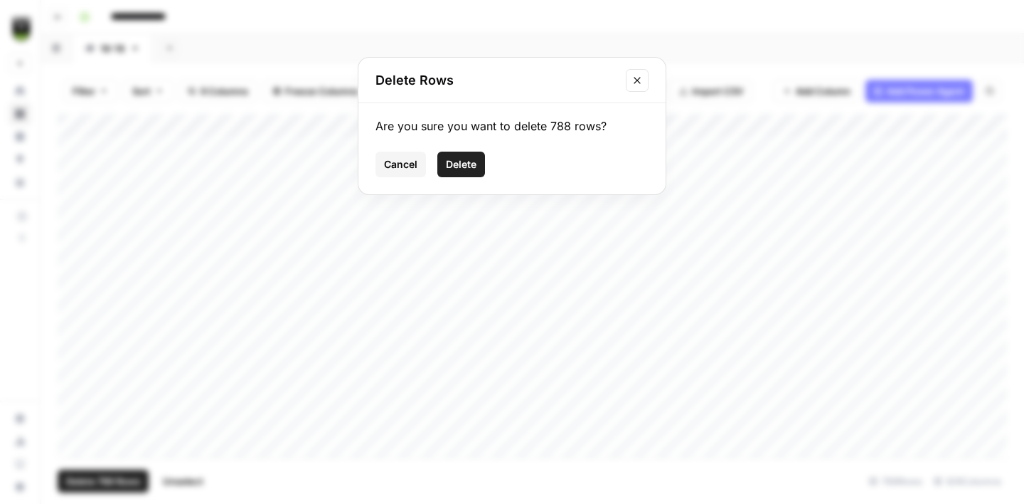
click at [474, 167] on span "Delete" at bounding box center [461, 164] width 31 height 14
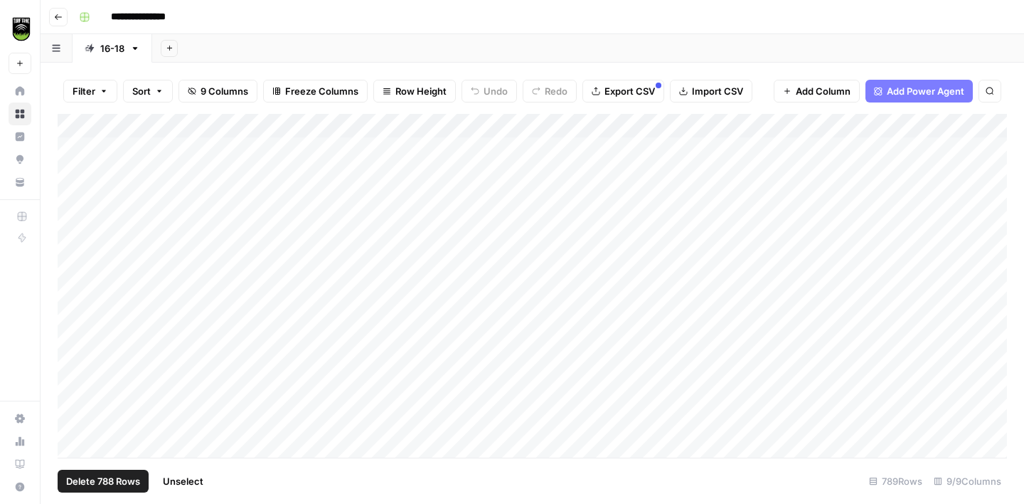
click at [114, 477] on span "Delete 788 Rows" at bounding box center [103, 481] width 74 height 14
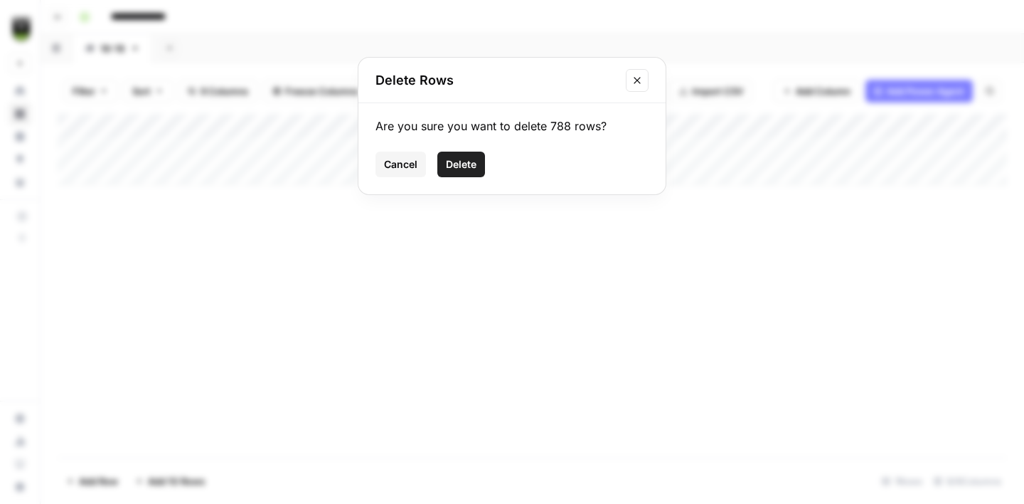
click at [637, 81] on icon "Close modal" at bounding box center [637, 80] width 11 height 11
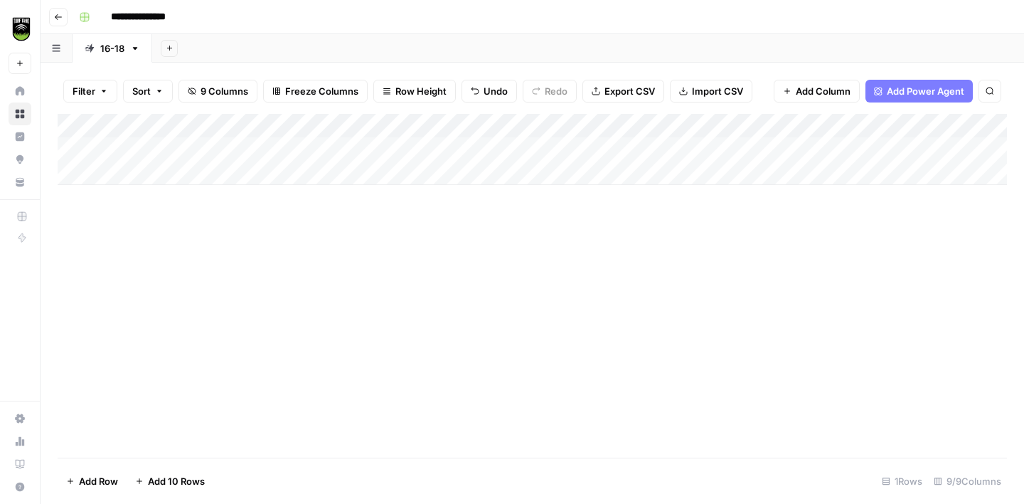
click at [138, 148] on div "Add Column" at bounding box center [532, 149] width 949 height 71
click at [203, 151] on div "Add Column" at bounding box center [532, 149] width 949 height 71
click at [254, 151] on div "Add Column" at bounding box center [532, 149] width 949 height 71
click at [254, 151] on body "**********" at bounding box center [512, 252] width 1024 height 504
type input "18"
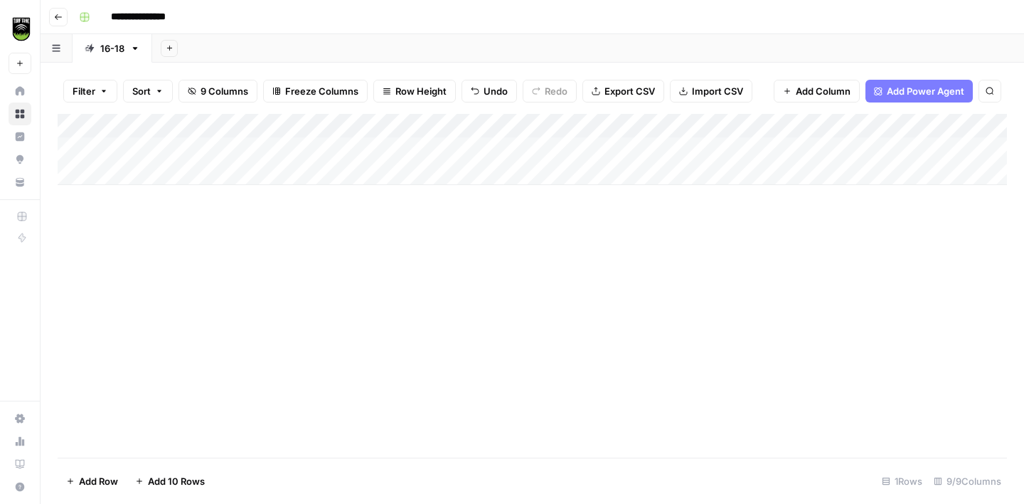
click at [265, 278] on div "Add Column" at bounding box center [532, 285] width 949 height 343
click at [368, 149] on div "Add Column" at bounding box center [532, 149] width 949 height 71
click at [55, 17] on icon "button" at bounding box center [58, 17] width 9 height 9
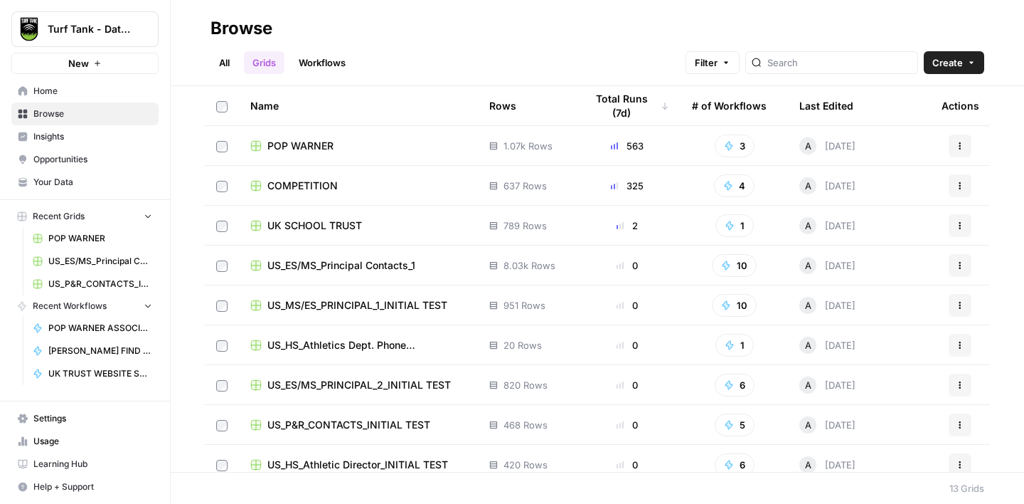
click at [321, 220] on span "UK SCHOOL TRUST" at bounding box center [314, 225] width 95 height 14
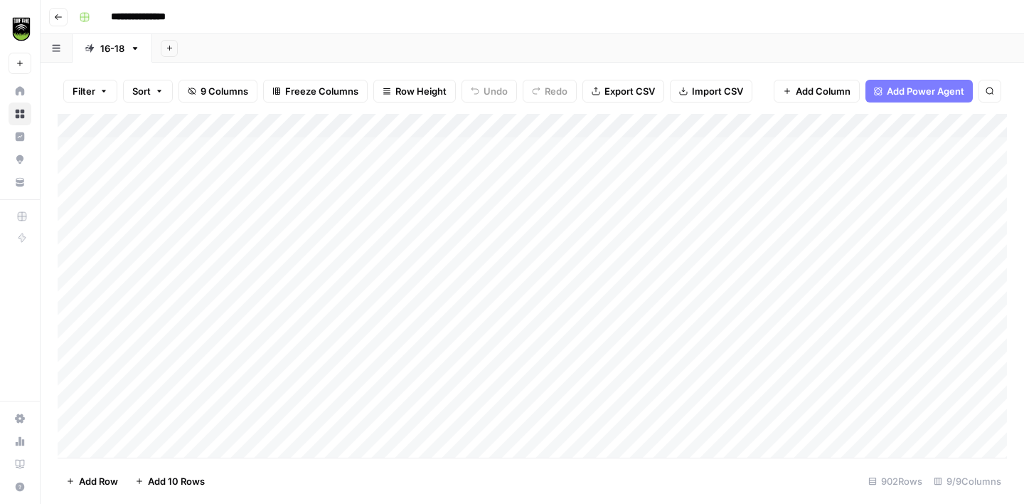
click at [621, 88] on span "Export CSV" at bounding box center [629, 91] width 50 height 14
click at [78, 125] on div "Add Column" at bounding box center [532, 285] width 949 height 343
click at [72, 151] on div "Add Column" at bounding box center [532, 285] width 949 height 343
click at [92, 479] on span "Delete 901 Rows" at bounding box center [103, 481] width 74 height 14
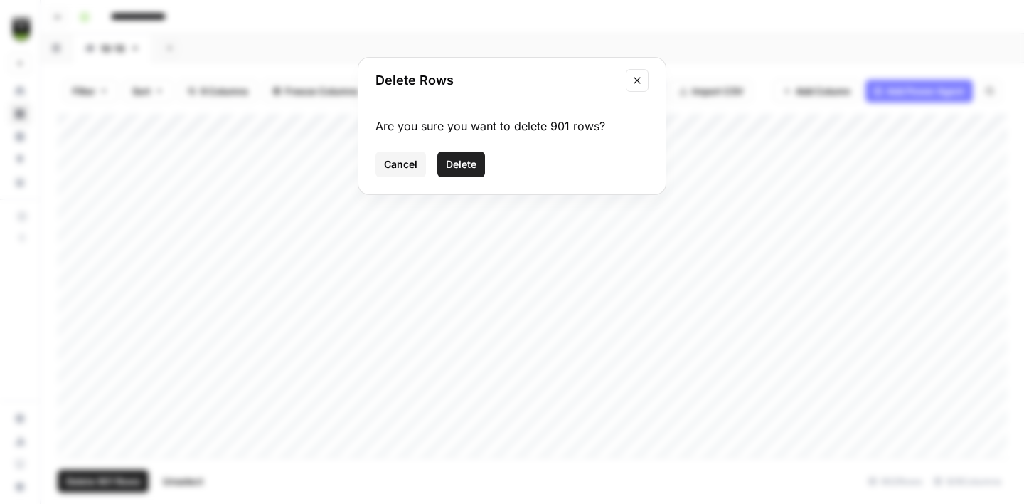
click at [458, 173] on button "Delete" at bounding box center [461, 164] width 48 height 26
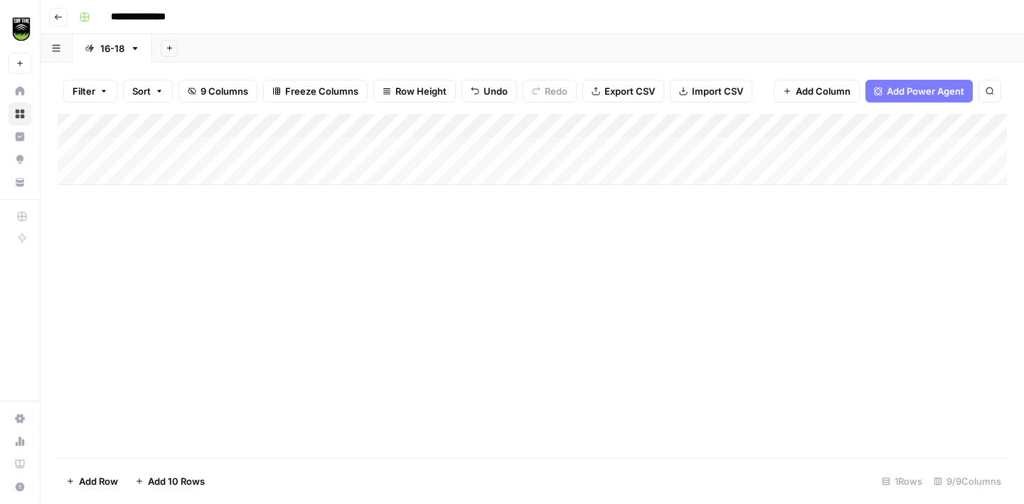
click at [227, 149] on div "Add Column" at bounding box center [532, 149] width 949 height 71
click at [361, 149] on div "Add Column" at bounding box center [532, 149] width 949 height 71
click at [55, 21] on button "Go back" at bounding box center [58, 17] width 18 height 18
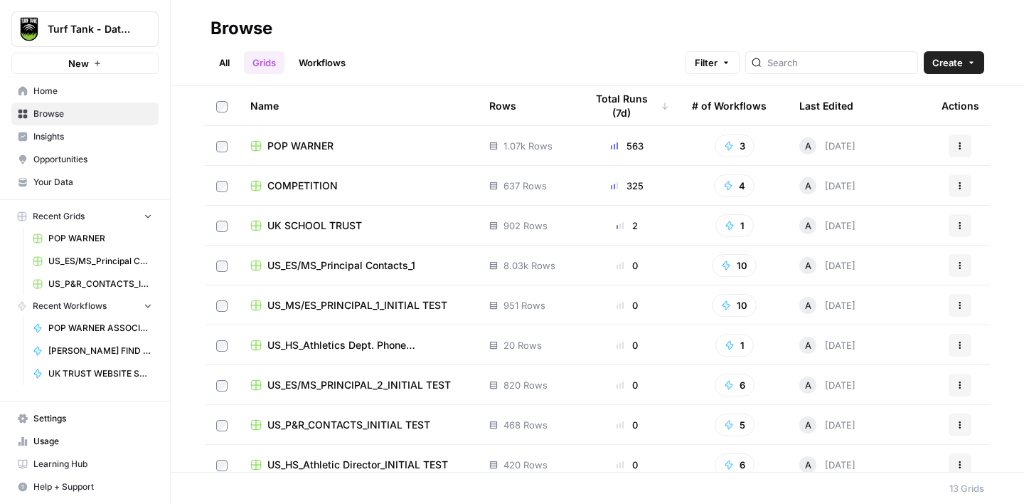
click at [332, 227] on span "UK SCHOOL TRUST" at bounding box center [314, 225] width 95 height 14
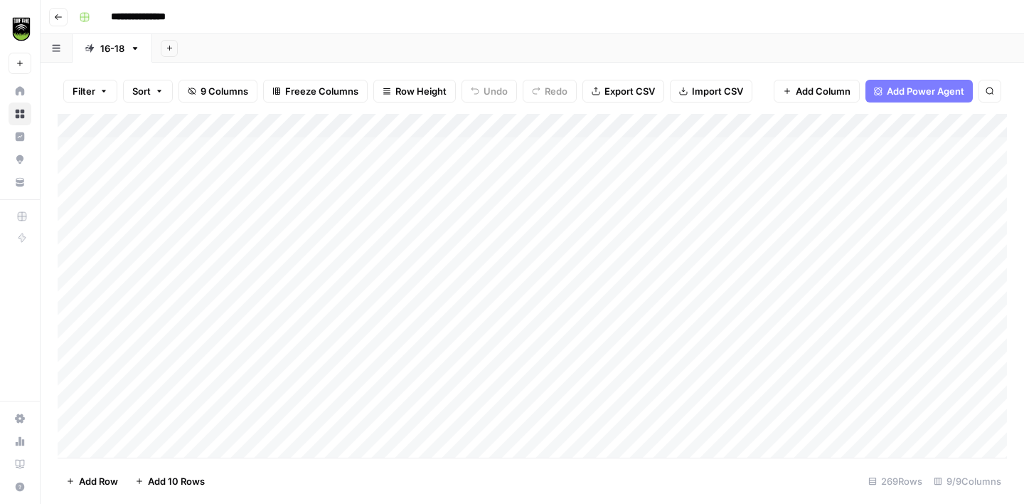
click at [631, 89] on span "Export CSV" at bounding box center [629, 91] width 50 height 14
